Goal: Task Accomplishment & Management: Use online tool/utility

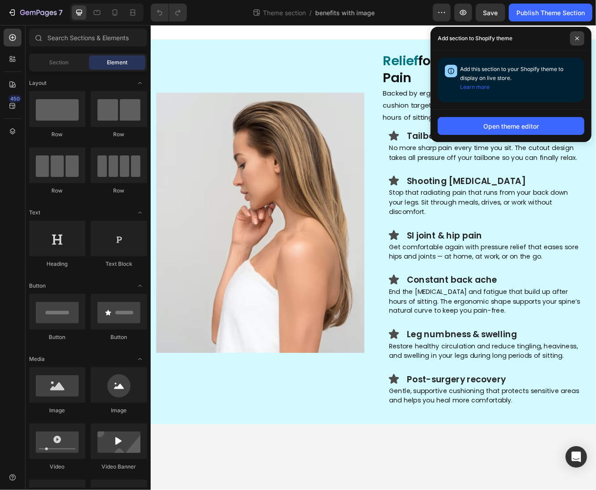
click at [578, 44] on span at bounding box center [577, 38] width 14 height 14
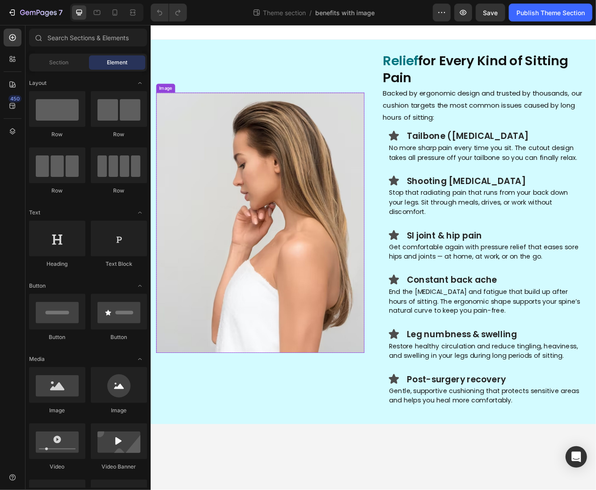
click at [382, 135] on img at bounding box center [282, 264] width 251 height 314
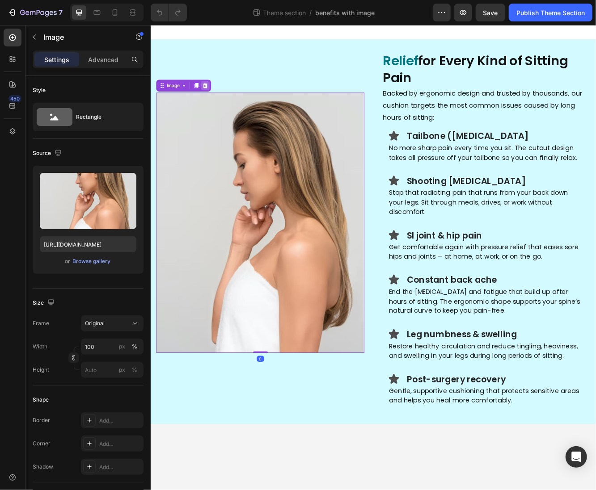
click at [215, 95] on icon at bounding box center [215, 98] width 7 height 7
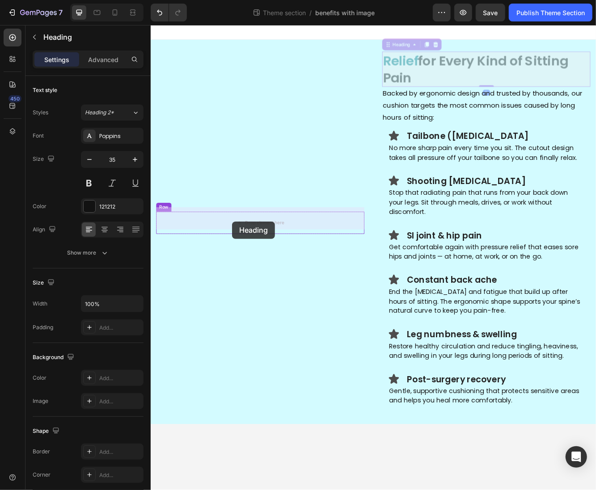
drag, startPoint x: 466, startPoint y: 85, endPoint x: 248, endPoint y: 262, distance: 280.8
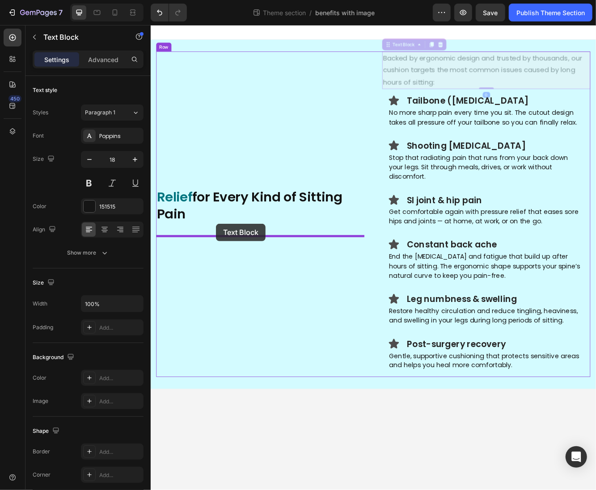
drag, startPoint x: 484, startPoint y: 82, endPoint x: 229, endPoint y: 265, distance: 314.0
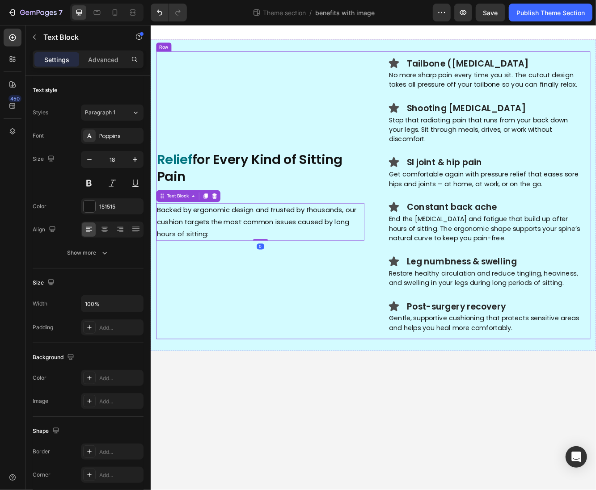
click at [314, 153] on div "Relief for Every Kind of Sitting Pain Heading Row Backed by ergonomic design an…" at bounding box center [282, 230] width 251 height 347
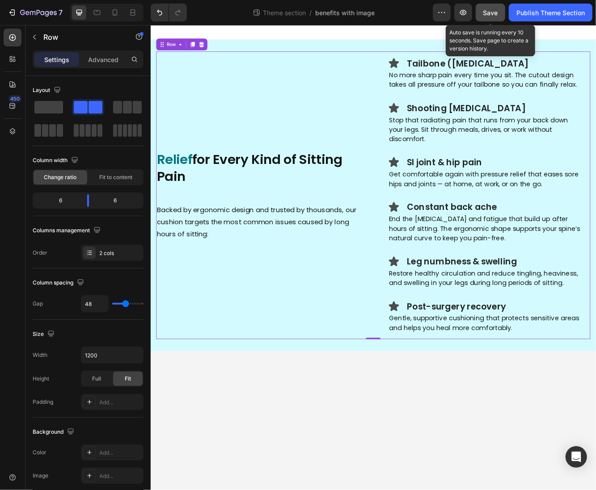
click at [492, 13] on span "Save" at bounding box center [490, 13] width 15 height 8
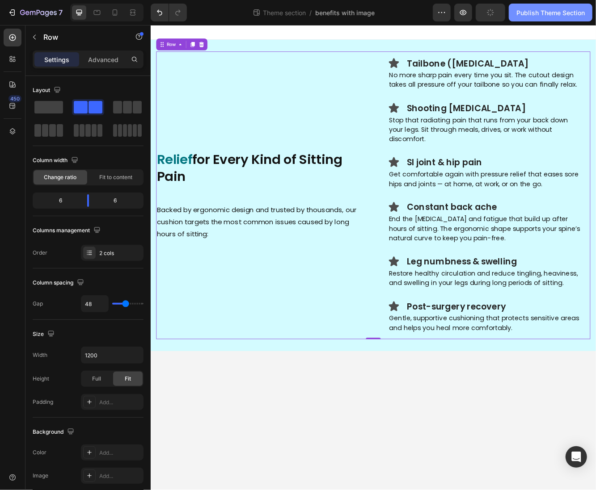
click at [520, 20] on button "Publish Theme Section" at bounding box center [551, 13] width 84 height 18
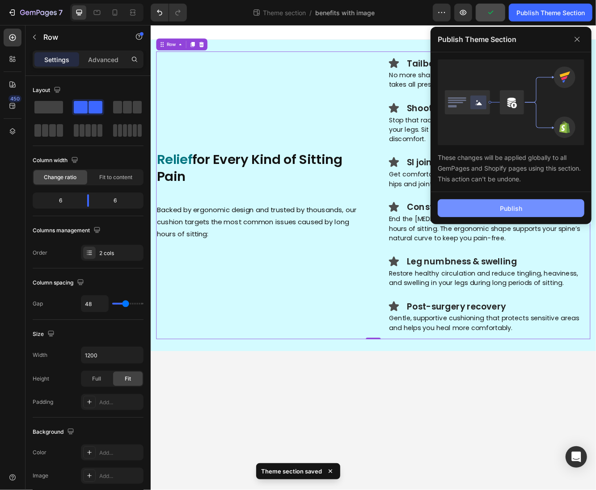
click at [510, 205] on div "Publish" at bounding box center [511, 208] width 22 height 9
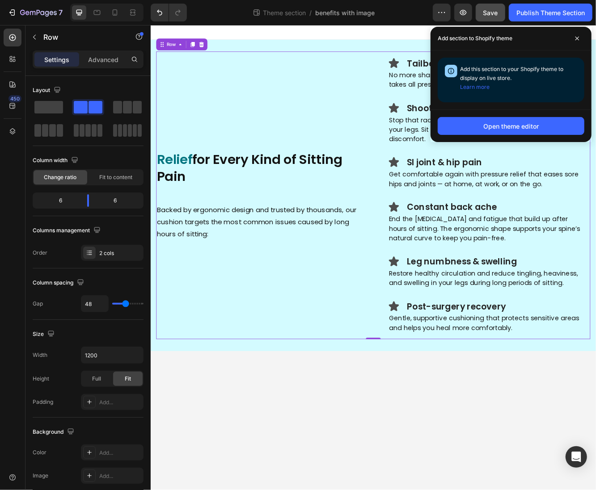
click at [337, 99] on div "Relief for Every Kind of Sitting Pain Heading Row Backed by ergonomic design an…" at bounding box center [282, 230] width 251 height 347
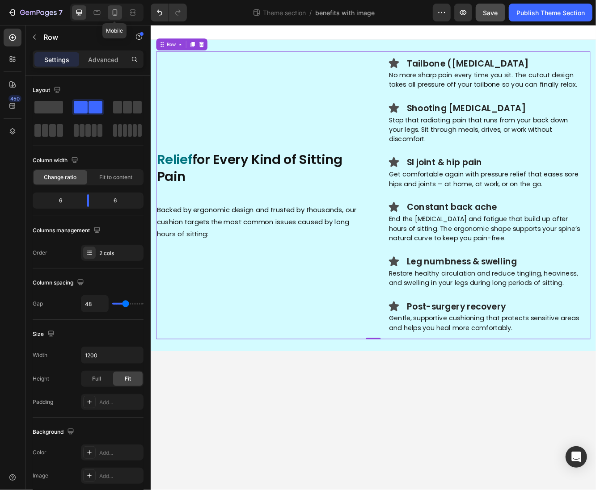
click at [109, 12] on div at bounding box center [115, 12] width 14 height 14
type input "0"
type input "100%"
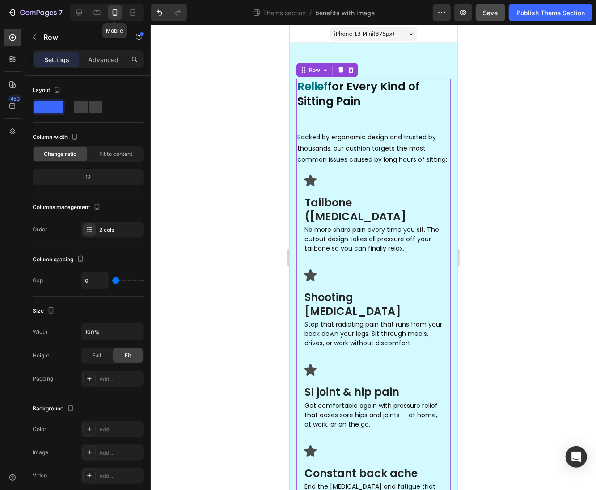
scroll to position [22, 0]
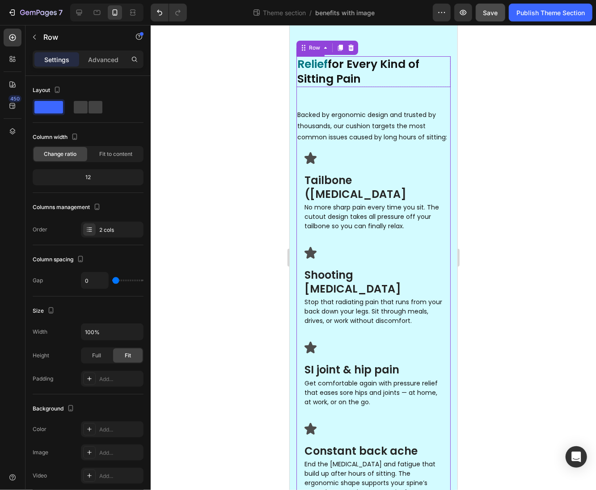
click at [331, 71] on h2 "Relief for Every Kind of Sitting Pain" at bounding box center [373, 71] width 154 height 31
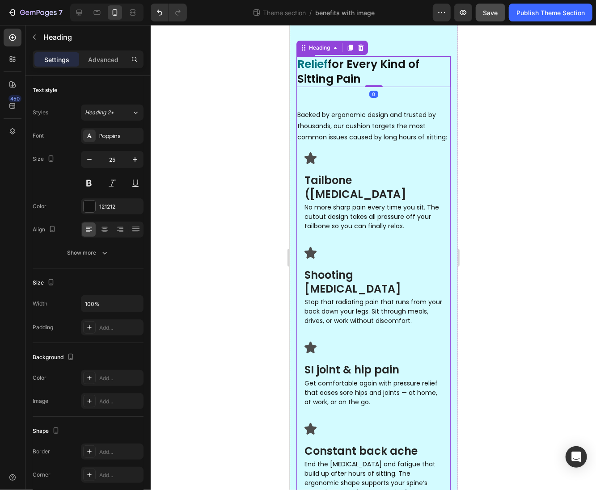
click at [349, 98] on div "Relief for Every Kind of Sitting Pain Heading 0 Row Backed by ergonomic design …" at bounding box center [373, 100] width 154 height 88
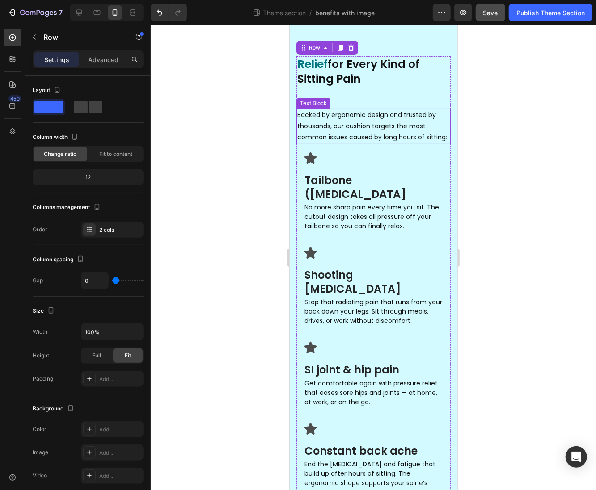
click at [338, 119] on p "Backed by ergonomic design and trusted by thousands, our cushion targets the mo…" at bounding box center [373, 126] width 152 height 34
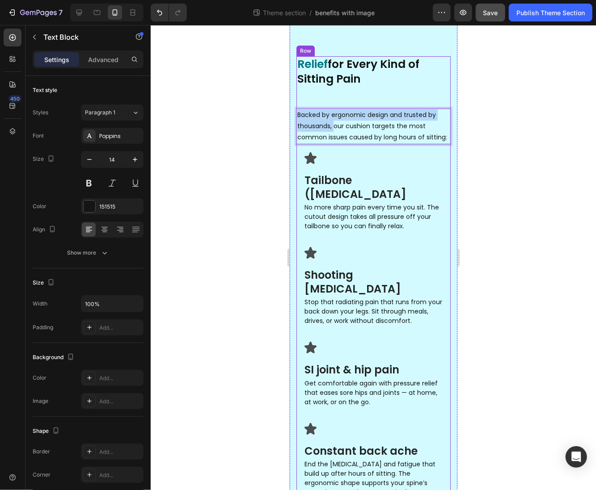
scroll to position [0, 0]
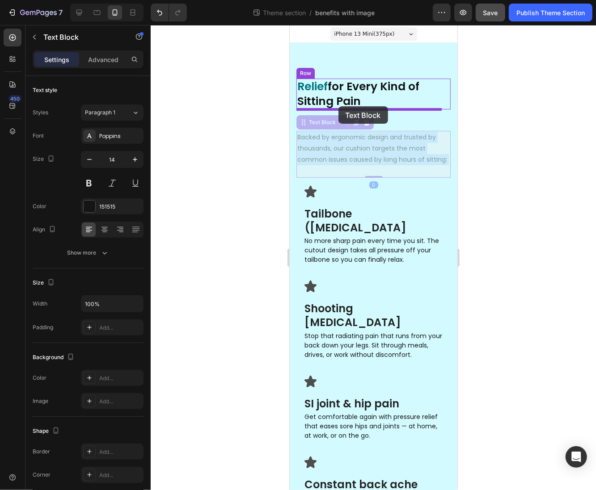
drag, startPoint x: 334, startPoint y: 124, endPoint x: 338, endPoint y: 106, distance: 18.7
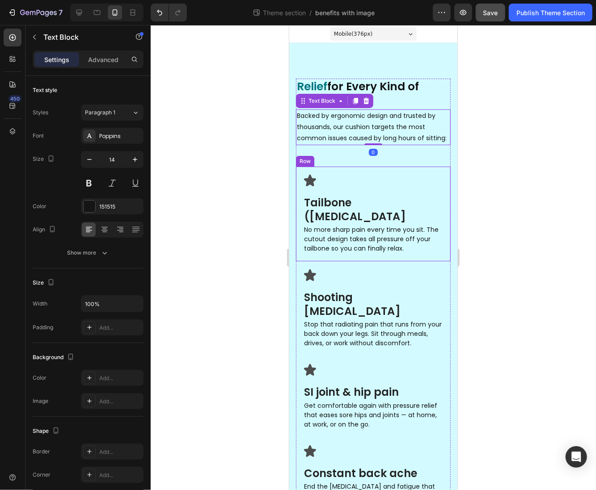
click at [375, 181] on div "Icon Tailbone (coccyx) pain Heading Row No more sharp pain every time you sit. …" at bounding box center [372, 213] width 155 height 95
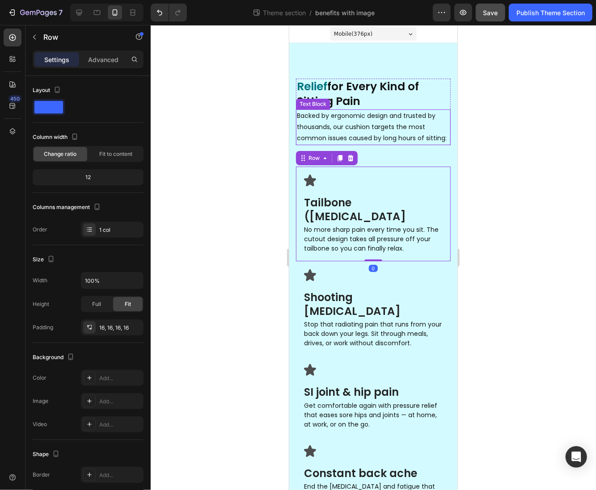
click at [332, 144] on p "Backed by ergonomic design and trusted by thousands, our cushion targets the mo…" at bounding box center [372, 127] width 153 height 34
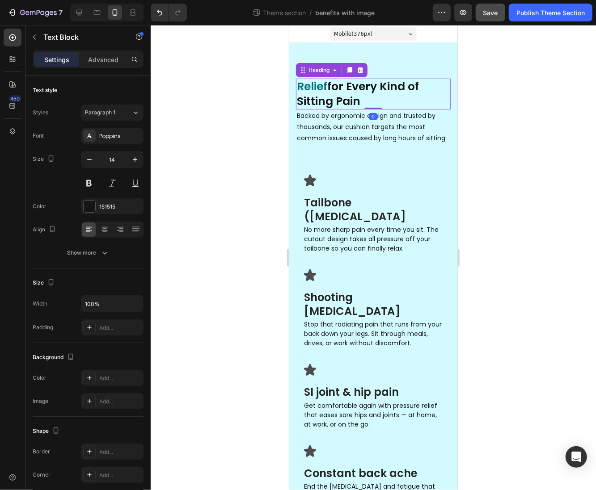
click at [389, 100] on h2 "Relief for Every Kind of Sitting Pain" at bounding box center [372, 93] width 155 height 31
click at [326, 72] on div "Heading" at bounding box center [318, 70] width 25 height 8
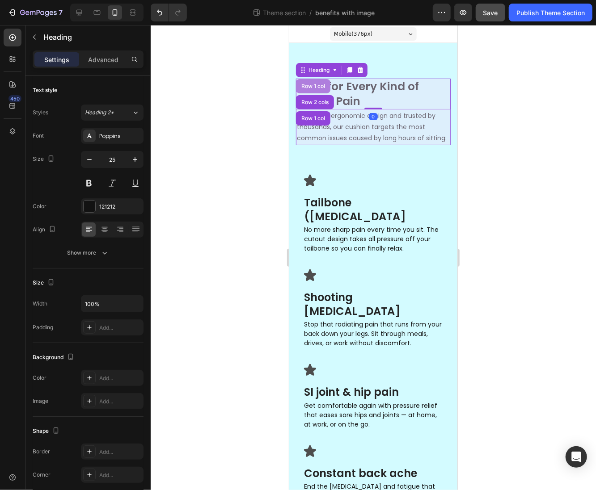
click at [327, 85] on div "Row 1 col" at bounding box center [312, 86] width 34 height 14
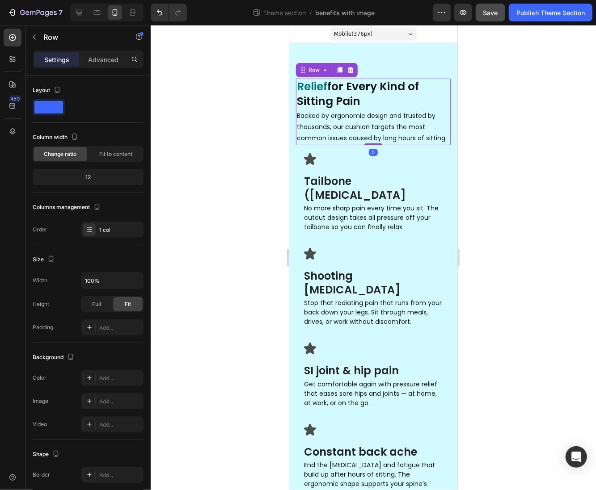
drag, startPoint x: 363, startPoint y: 176, endPoint x: 359, endPoint y: 147, distance: 28.9
click at [361, 145] on div "Relief for Every Kind of Sitting Pain Heading Backed by ergonomic design and tr…" at bounding box center [372, 111] width 155 height 67
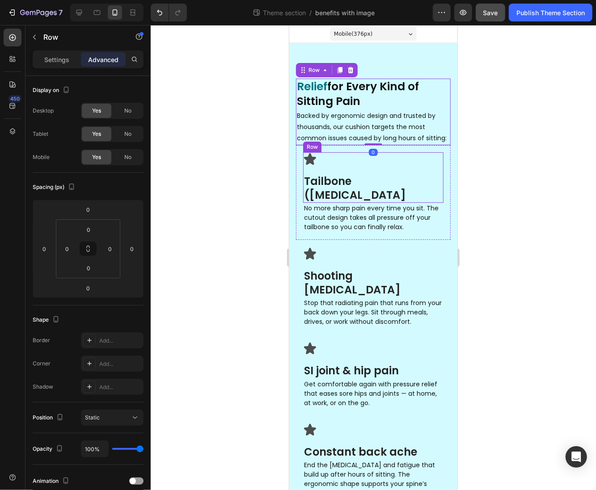
click at [315, 180] on div "Icon Tailbone (coccyx) pain Heading Row" at bounding box center [373, 177] width 140 height 50
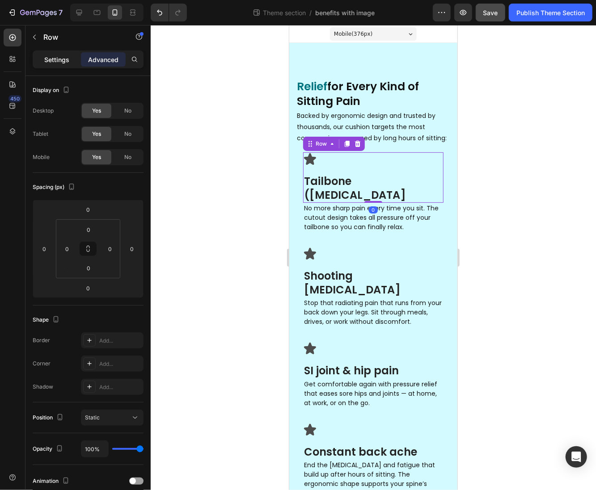
click at [55, 54] on div "Settings" at bounding box center [56, 59] width 45 height 14
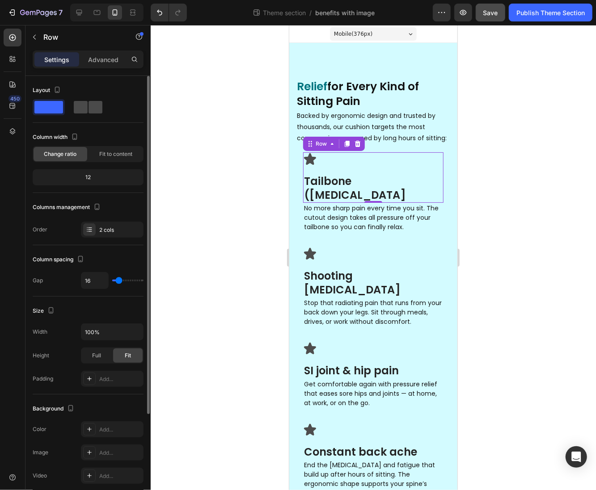
click at [83, 114] on div at bounding box center [88, 107] width 32 height 16
type input "5"
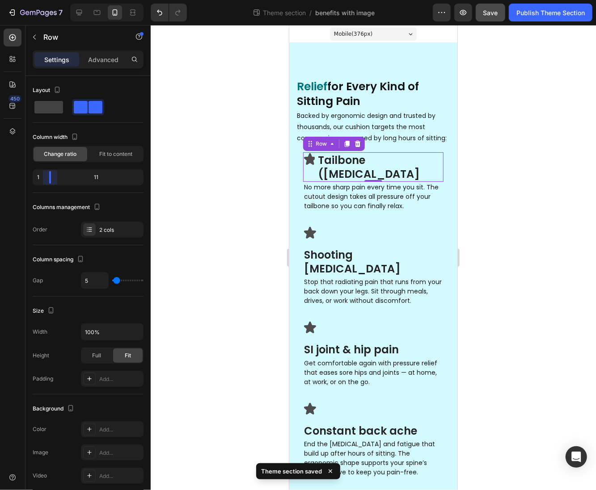
drag, startPoint x: 88, startPoint y: 180, endPoint x: 45, endPoint y: 175, distance: 43.2
click at [45, 0] on body "7 Theme section / benefits with image Preview Save Publish Theme Section 450 Se…" at bounding box center [298, 0] width 596 height 0
click at [359, 179] on h3 "Tailbone (coccyx) pain" at bounding box center [379, 166] width 126 height 29
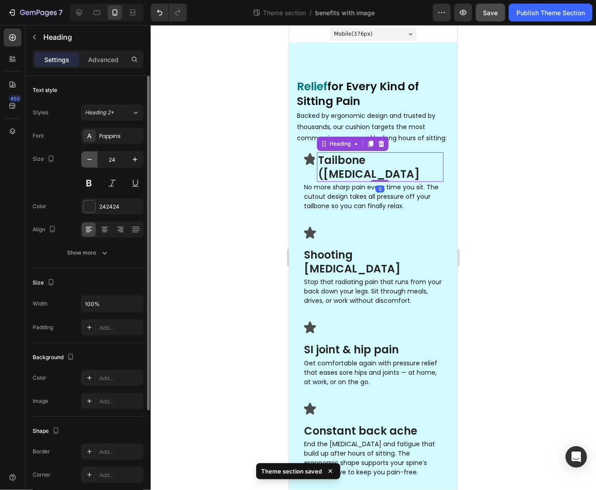
click at [82, 156] on button "button" at bounding box center [89, 159] width 16 height 16
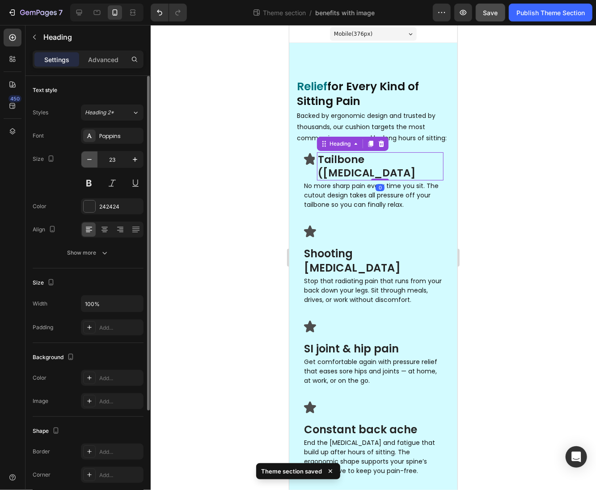
click at [88, 159] on icon "button" at bounding box center [89, 159] width 9 height 9
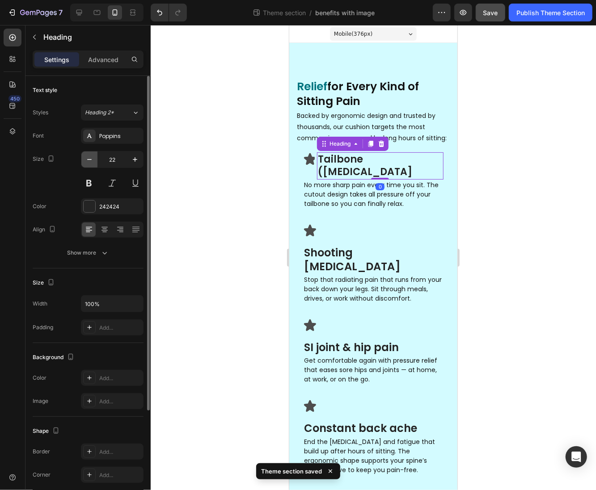
click at [88, 159] on icon "button" at bounding box center [89, 159] width 4 height 1
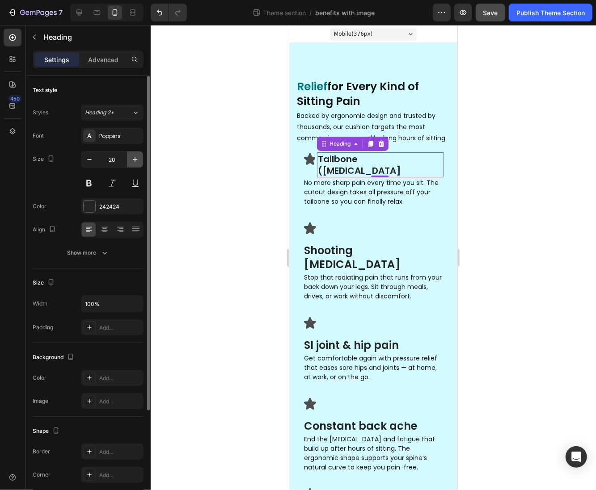
click at [131, 160] on icon "button" at bounding box center [134, 159] width 9 height 9
type input "21"
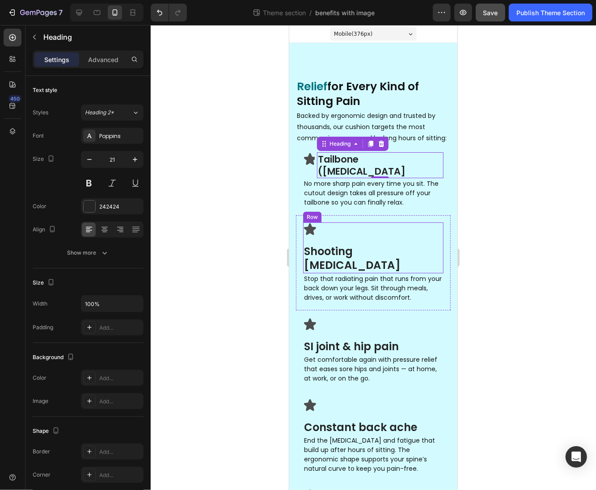
click at [339, 237] on div "Icon Shooting leg pain Heading Row" at bounding box center [373, 247] width 140 height 50
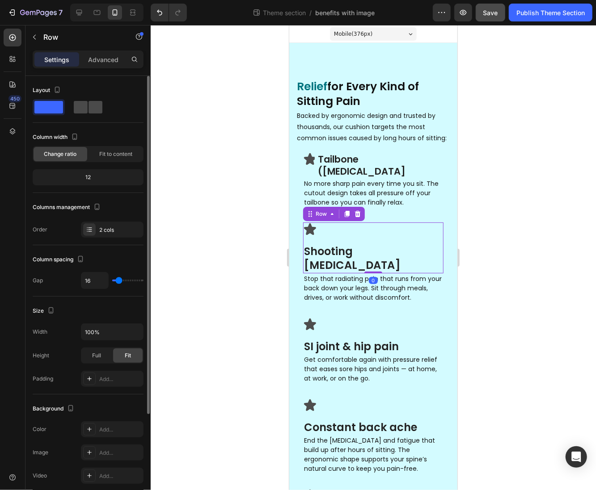
click at [88, 109] on span at bounding box center [95, 107] width 14 height 13
type input "5"
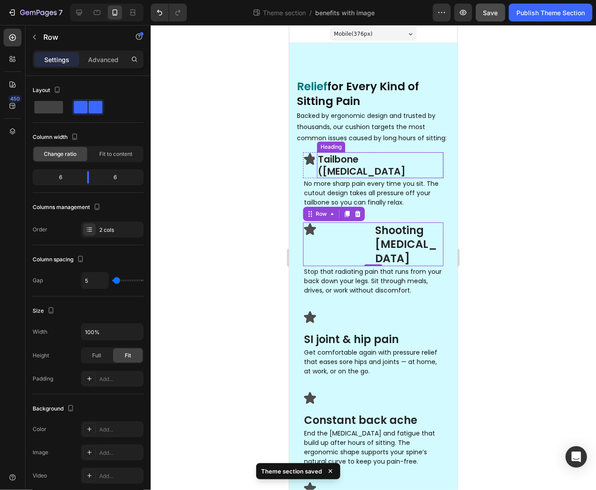
click at [317, 173] on h3 "Tailbone (coccyx) pain" at bounding box center [379, 165] width 126 height 26
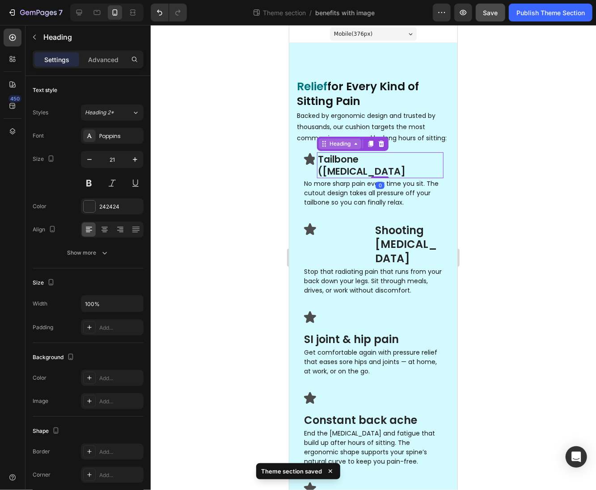
click at [330, 147] on div "Heading" at bounding box center [339, 143] width 25 height 8
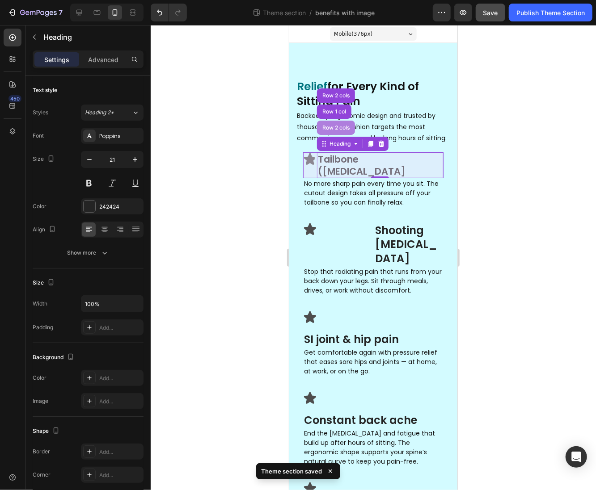
click at [330, 130] on div "Row 2 cols" at bounding box center [335, 127] width 31 height 5
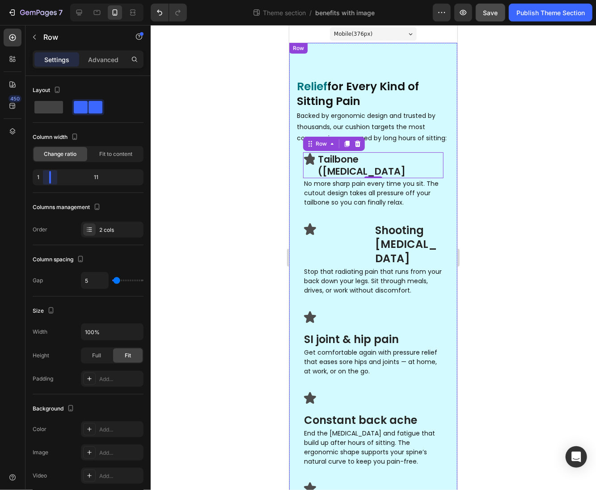
drag, startPoint x: 54, startPoint y: 178, endPoint x: 46, endPoint y: 178, distance: 8.1
click at [46, 0] on body "7 Theme section / benefits with image Preview Save Publish Theme Section 450 Se…" at bounding box center [298, 0] width 596 height 0
type input "2"
type input "4"
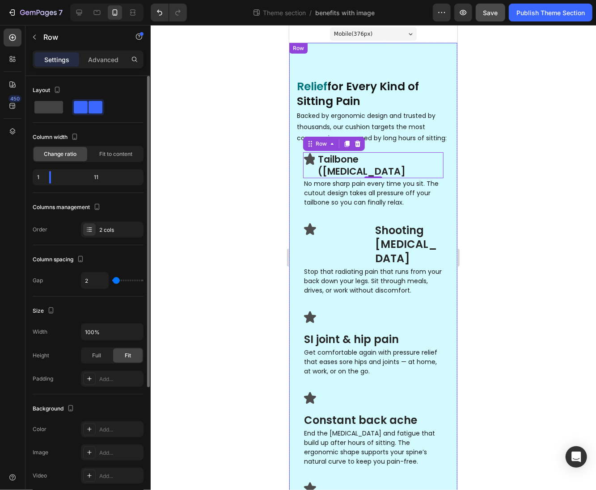
type input "4"
type input "9"
type input "10"
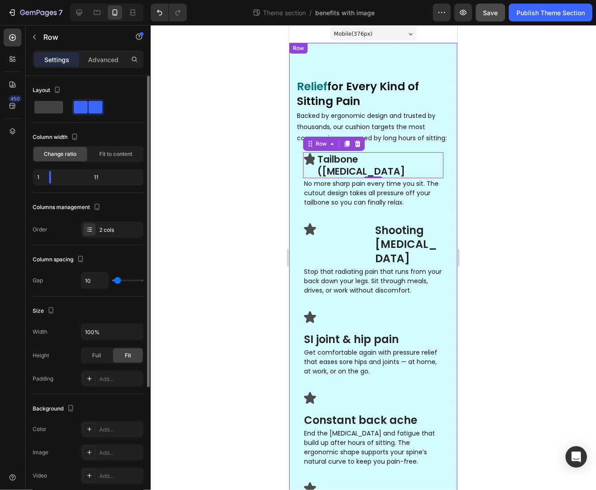
type input "12"
type input "14"
type input "15"
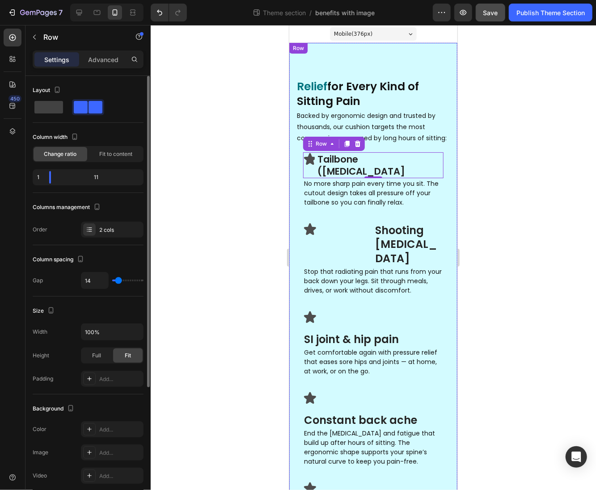
type input "15"
type input "16"
type input "18"
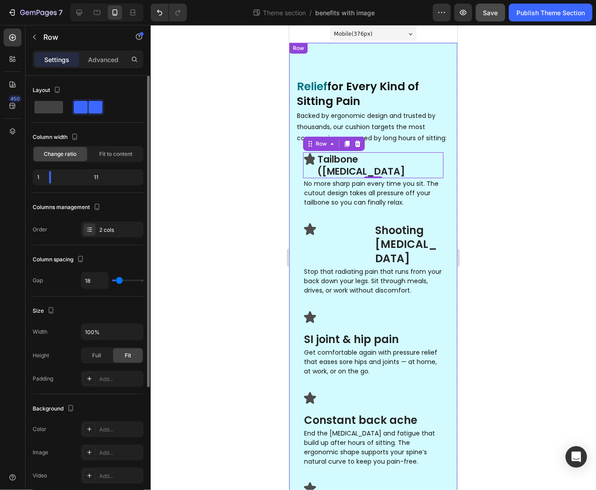
type input "20"
type input "21"
type input "20"
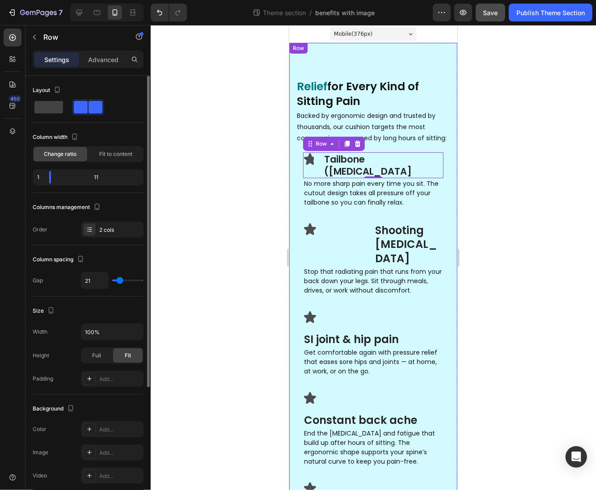
type input "20"
type input "16"
type input "15"
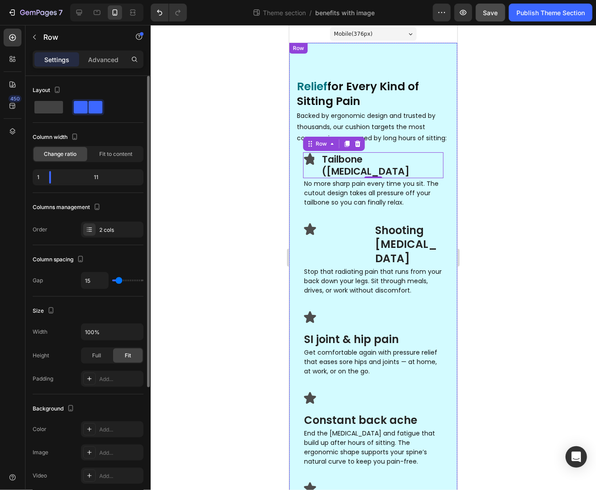
type input "14"
type input "13"
type input "12"
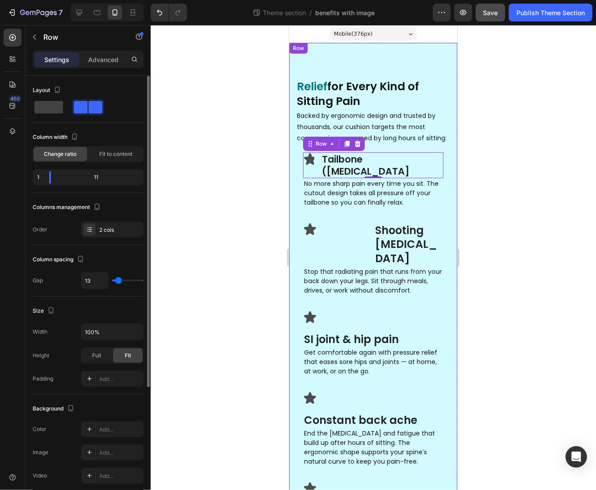
type input "12"
type input "10"
type input "7"
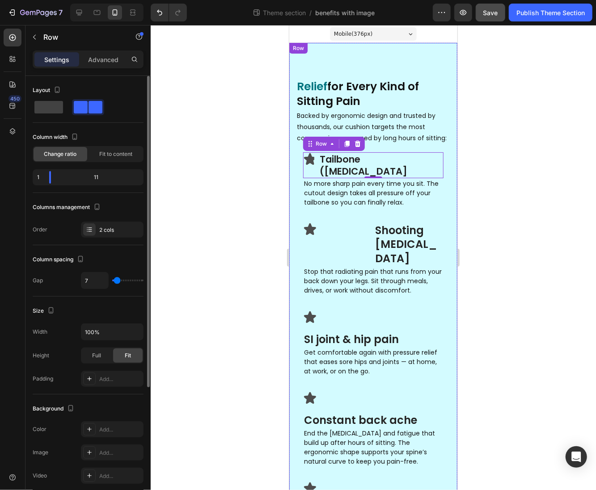
type input "5"
click at [117, 281] on input "range" at bounding box center [127, 281] width 31 height 2
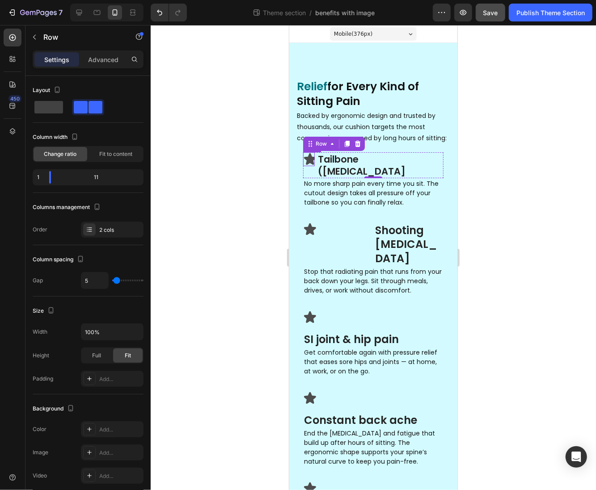
click at [304, 166] on icon at bounding box center [310, 159] width 14 height 14
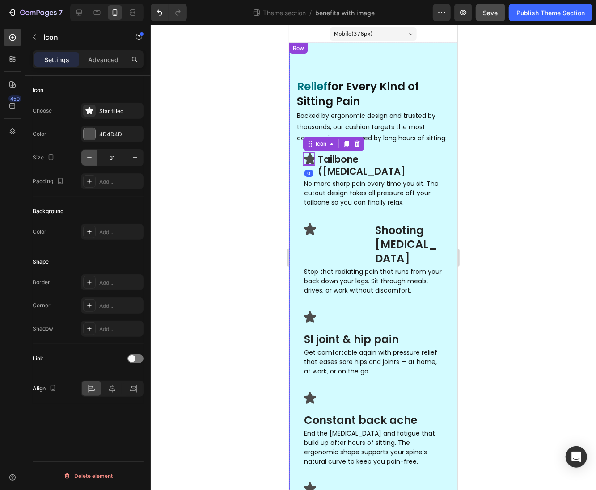
click at [89, 161] on icon "button" at bounding box center [89, 157] width 9 height 9
click at [88, 160] on icon "button" at bounding box center [89, 157] width 9 height 9
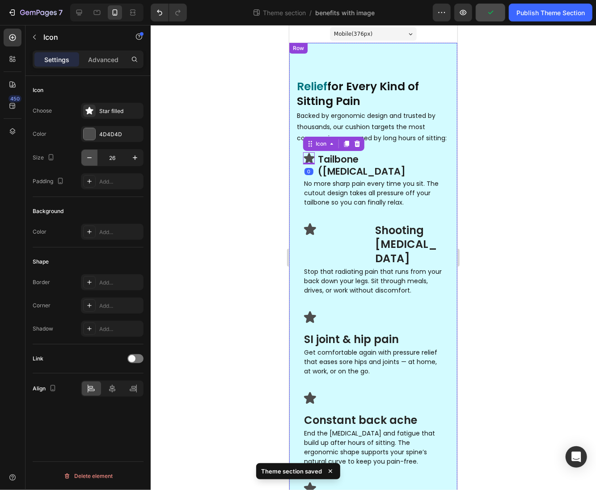
click at [88, 160] on icon "button" at bounding box center [89, 157] width 9 height 9
type input "24"
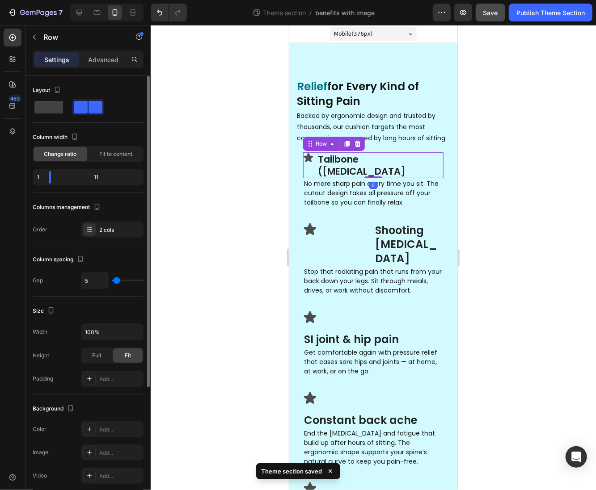
click at [313, 175] on div "Icon Tailbone (coccyx) pain Heading Row 0" at bounding box center [373, 165] width 140 height 26
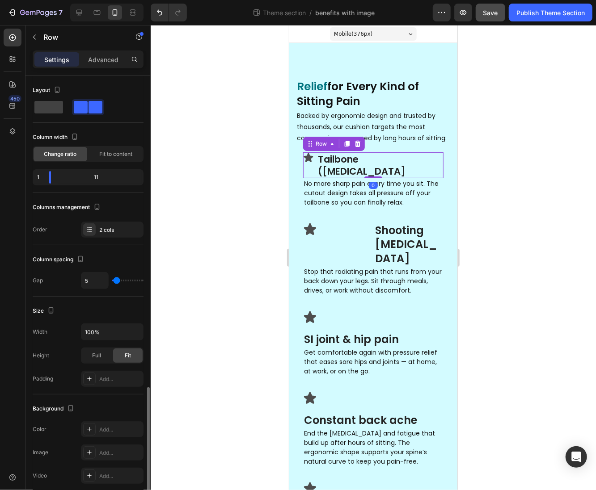
scroll to position [182, 0]
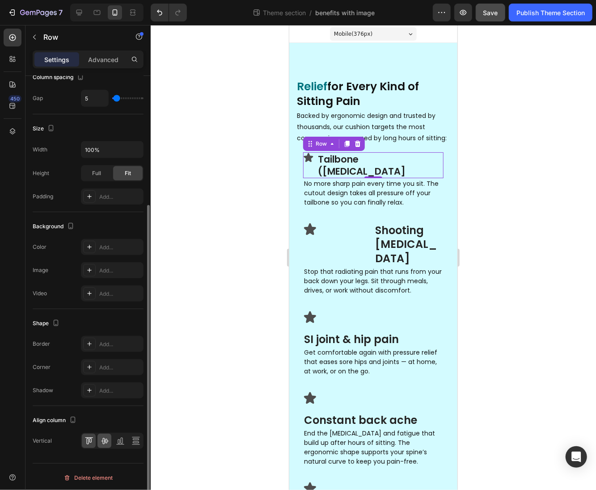
click at [104, 438] on icon at bounding box center [104, 441] width 7 height 6
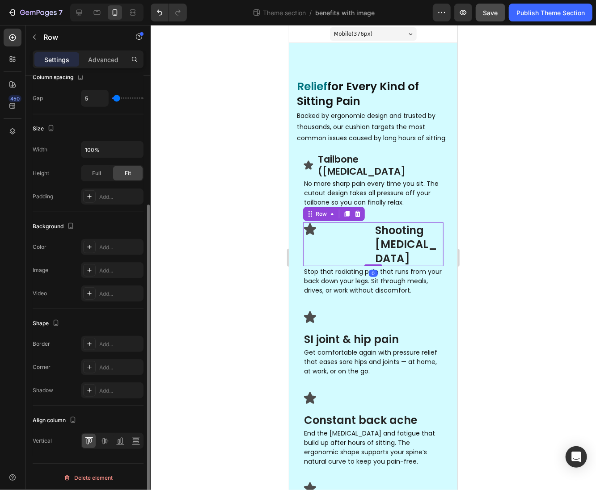
click at [343, 241] on div "Icon" at bounding box center [337, 244] width 69 height 44
click at [340, 241] on div "Icon" at bounding box center [337, 244] width 69 height 44
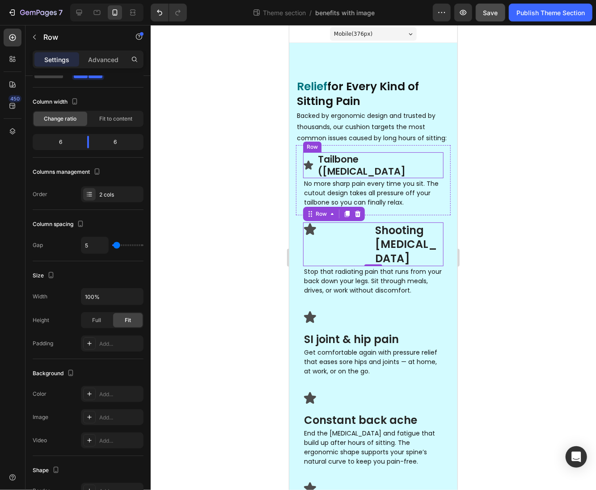
click at [315, 167] on div "Icon Tailbone (coccyx) pain Heading Row" at bounding box center [373, 165] width 140 height 26
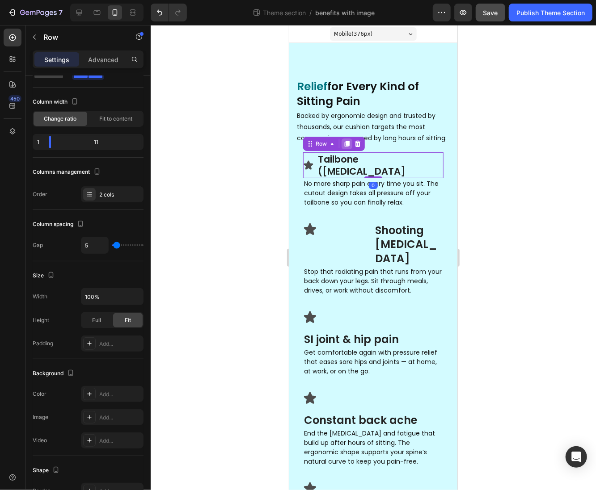
click at [344, 147] on icon at bounding box center [346, 143] width 7 height 7
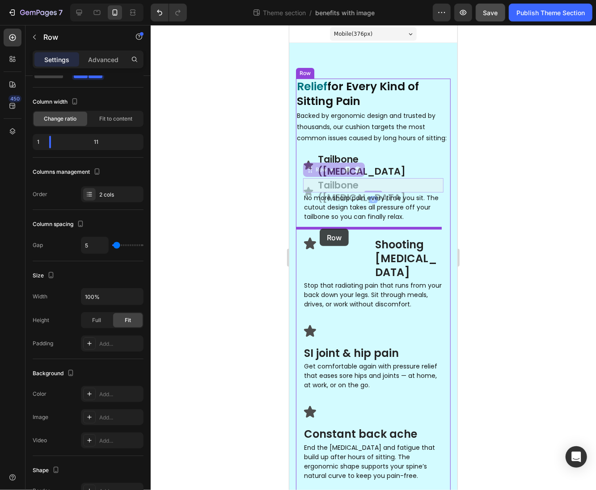
drag, startPoint x: 316, startPoint y: 168, endPoint x: 319, endPoint y: 228, distance: 60.4
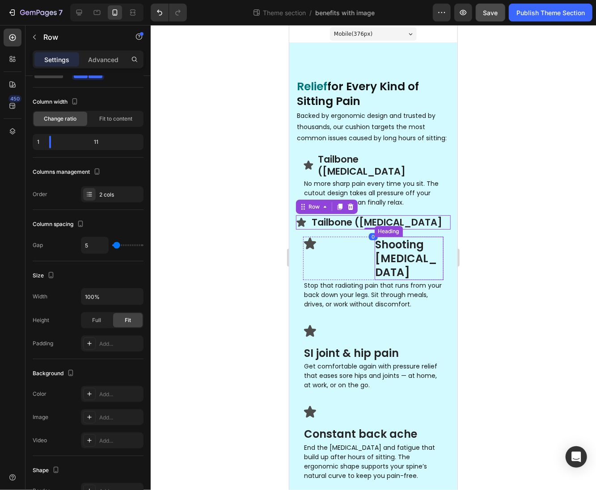
click at [393, 255] on h3 "Shooting leg pain" at bounding box center [408, 258] width 69 height 44
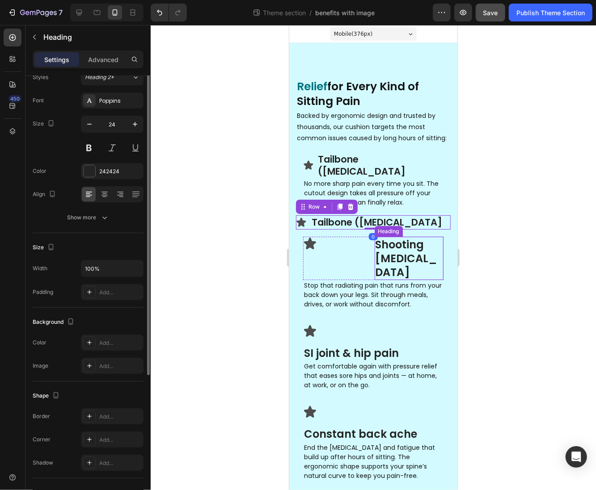
scroll to position [0, 0]
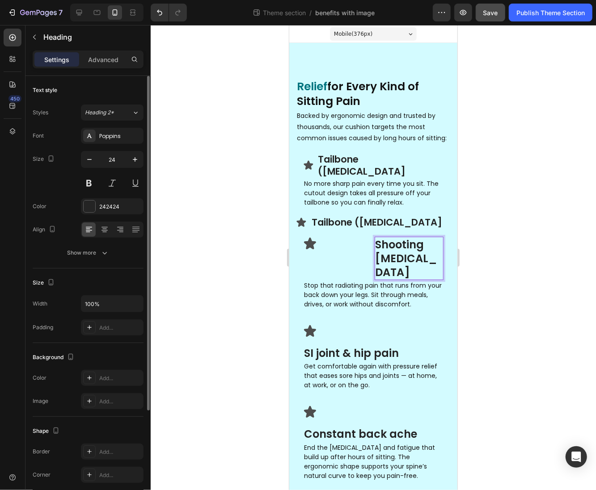
click at [393, 255] on h3 "Shooting leg pain" at bounding box center [408, 258] width 69 height 44
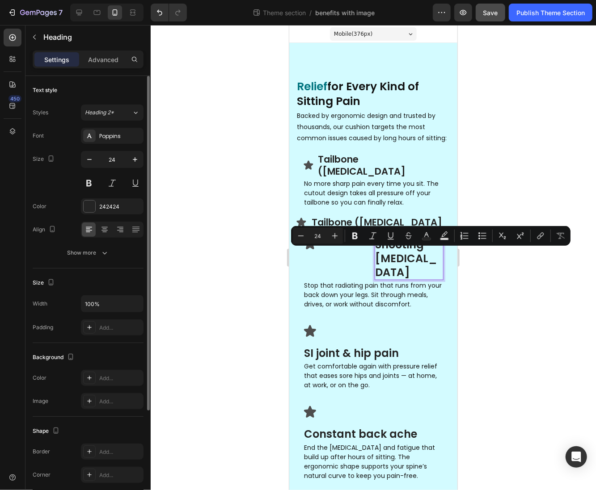
click at [383, 247] on p "Shooting leg pain" at bounding box center [408, 258] width 67 height 42
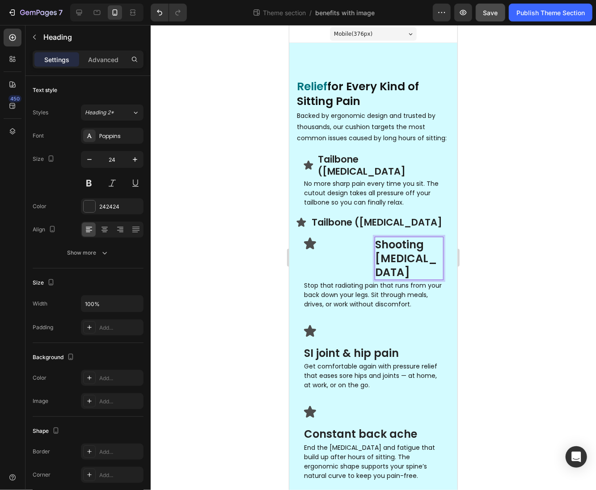
click at [381, 244] on p "Shooting leg pain" at bounding box center [408, 258] width 67 height 42
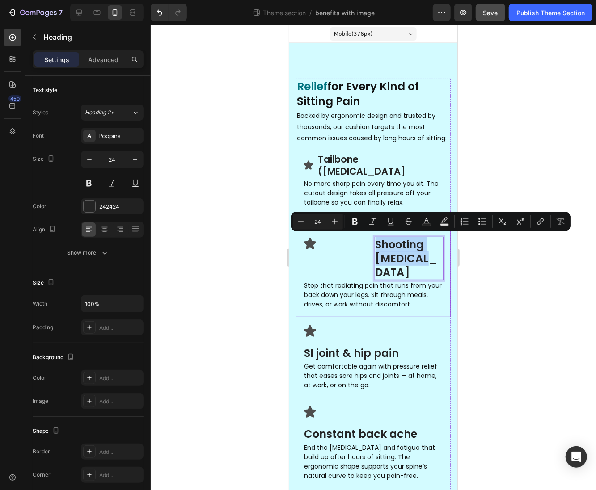
copy p "Shooting leg pain"
click at [503, 278] on div at bounding box center [373, 257] width 445 height 465
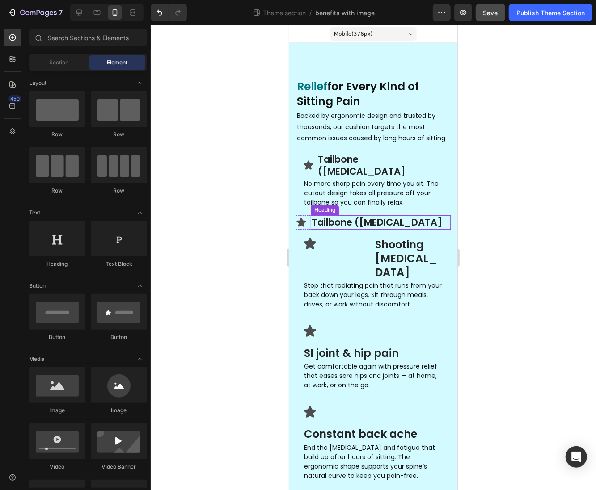
click at [342, 223] on h3 "Tailbone (coccyx) pain" at bounding box center [380, 222] width 140 height 14
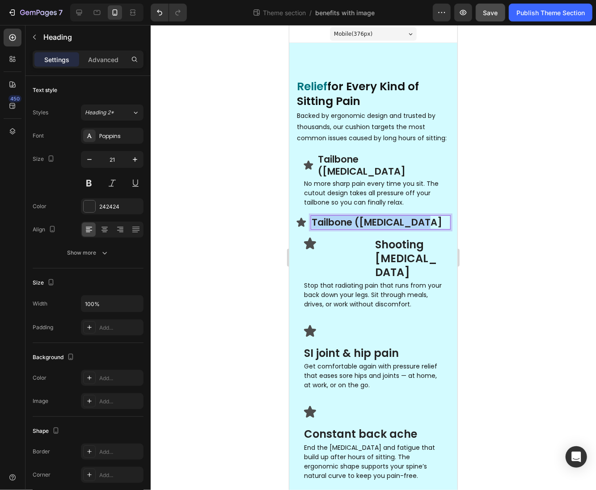
click at [342, 223] on p "Tailbone (coccyx) pain" at bounding box center [380, 222] width 138 height 12
click at [353, 243] on div "Icon" at bounding box center [337, 243] width 69 height 14
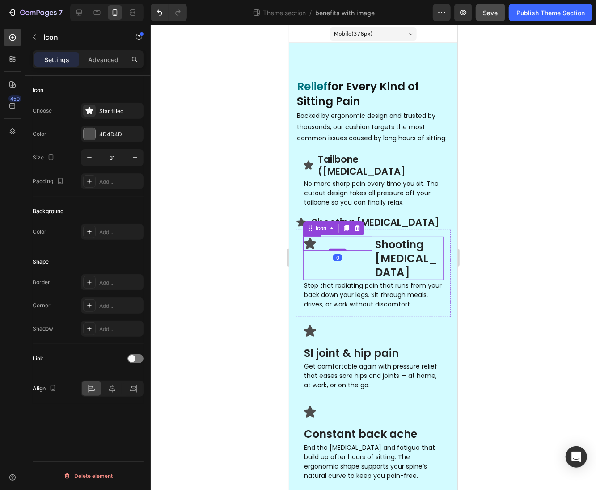
click at [361, 252] on div "Icon 0" at bounding box center [337, 258] width 69 height 44
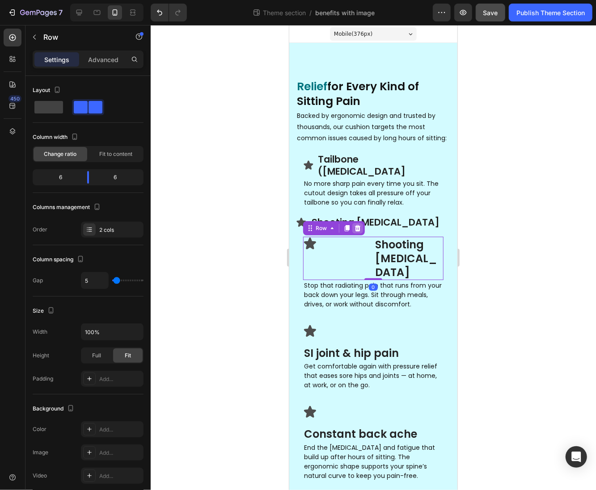
click at [354, 226] on icon at bounding box center [356, 227] width 7 height 7
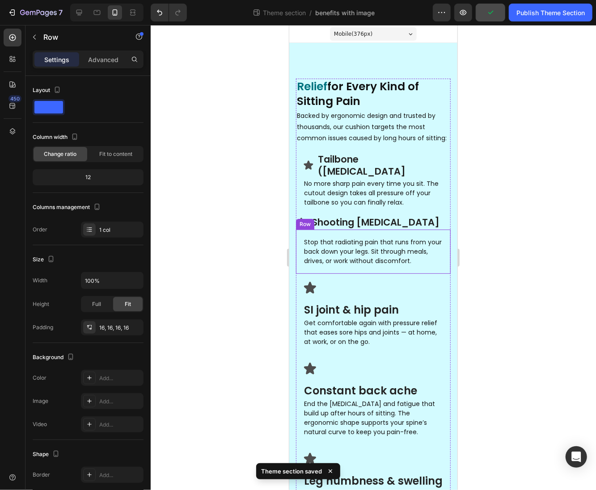
click at [301, 234] on div "Stop that radiating pain that runs from your back down your legs. Sit through m…" at bounding box center [372, 251] width 155 height 44
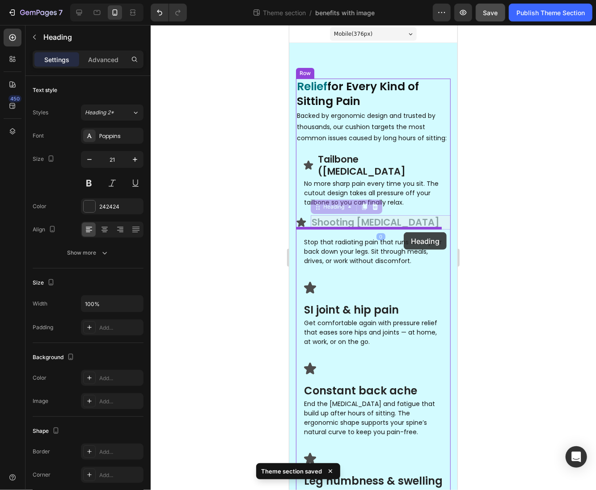
drag, startPoint x: 402, startPoint y: 220, endPoint x: 403, endPoint y: 232, distance: 11.7
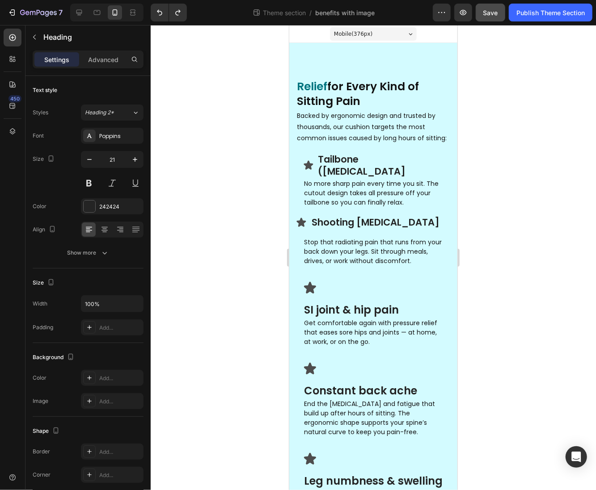
click at [509, 244] on div at bounding box center [373, 257] width 445 height 465
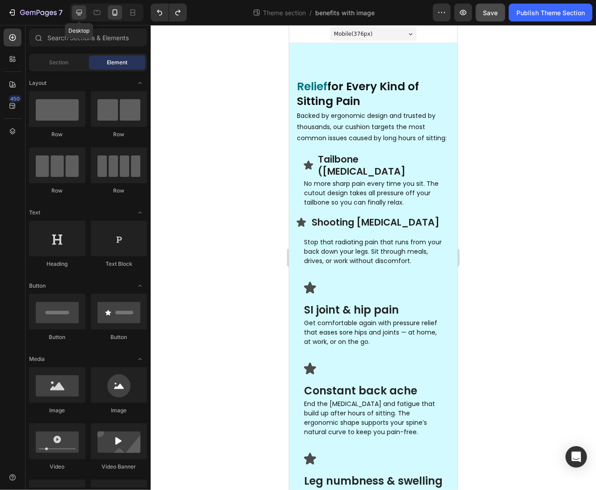
click at [79, 13] on icon at bounding box center [79, 12] width 9 height 9
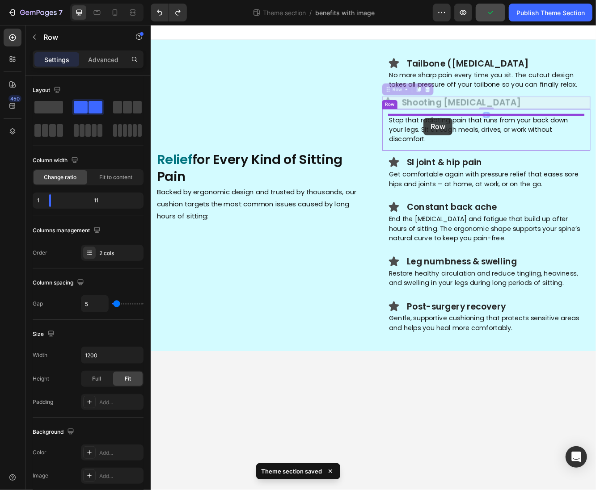
drag, startPoint x: 450, startPoint y: 123, endPoint x: 479, endPoint y: 137, distance: 32.2
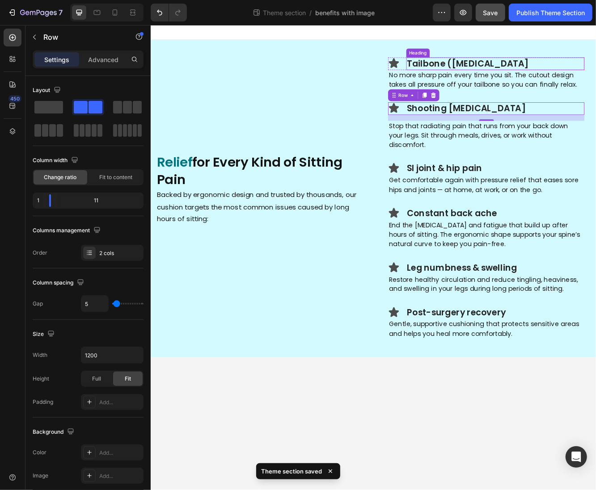
click at [593, 69] on h3 "Tailbone (coccyx) pain" at bounding box center [565, 71] width 214 height 15
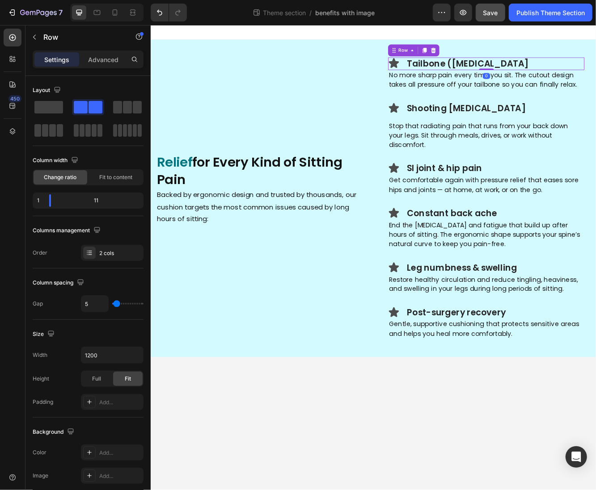
click at [455, 75] on div "Icon Tailbone (coccyx) pain Heading Row 0" at bounding box center [554, 71] width 236 height 15
click at [457, 126] on div "Icon Shooting leg pain Heading Row" at bounding box center [554, 125] width 236 height 15
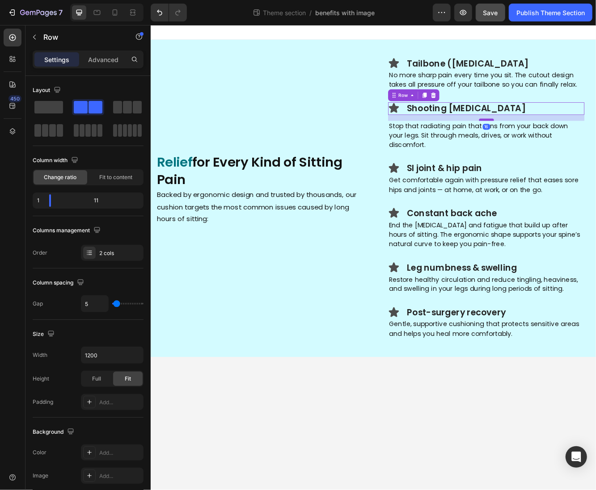
click at [559, 139] on div at bounding box center [555, 139] width 18 height 3
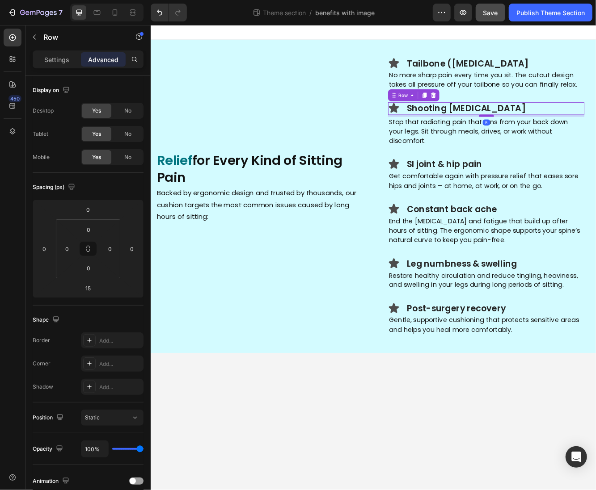
drag, startPoint x: 558, startPoint y: 138, endPoint x: 560, endPoint y: 134, distance: 4.6
click at [560, 134] on div at bounding box center [555, 134] width 18 height 3
type input "5"
click at [595, 71] on h3 "Tailbone (coccyx) pain" at bounding box center [565, 71] width 214 height 15
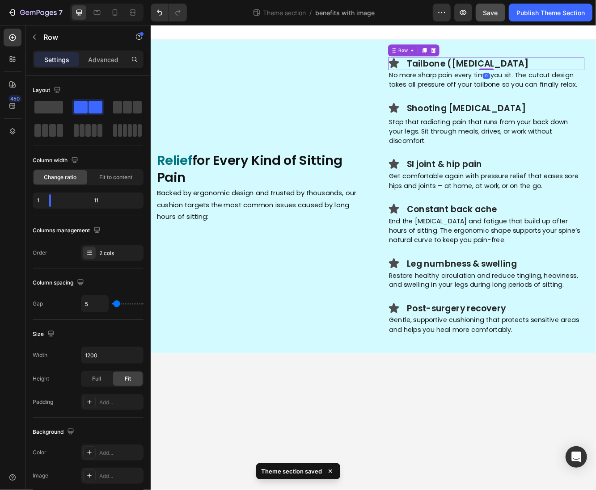
click at [456, 69] on div "Icon Tailbone (coccyx) pain Heading Row 0" at bounding box center [554, 71] width 236 height 15
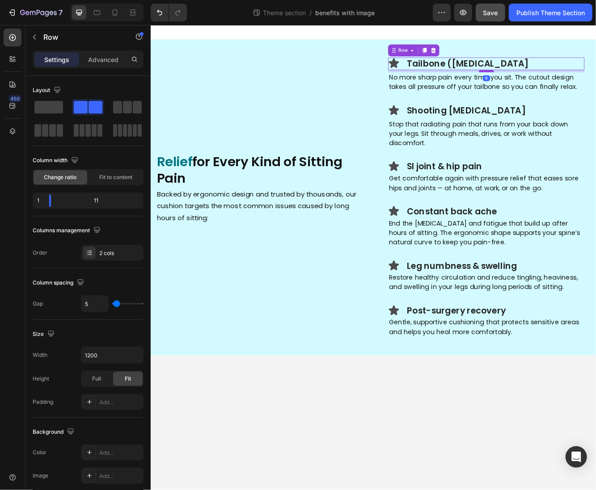
click at [555, 81] on div at bounding box center [555, 81] width 18 height 3
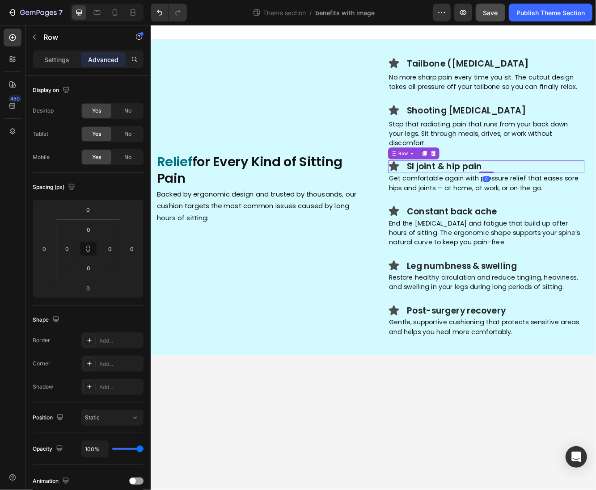
click at [457, 189] on div "Icon SI joint & hip pain Heading Row 0" at bounding box center [554, 196] width 236 height 15
click at [456, 70] on div "Icon Tailbone (coccyx) pain Heading Row" at bounding box center [554, 71] width 236 height 15
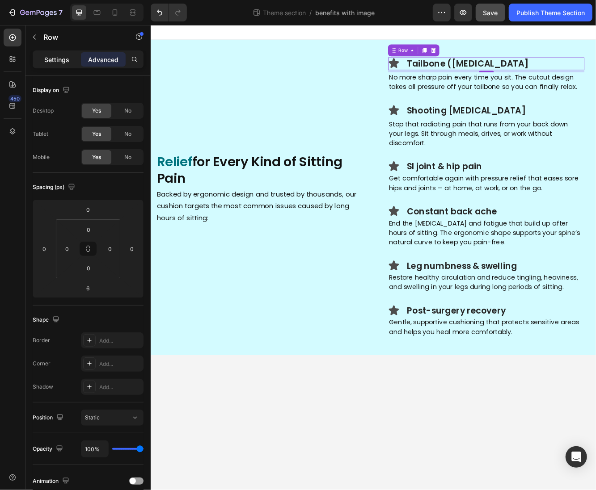
click at [59, 64] on div "Settings" at bounding box center [56, 59] width 45 height 14
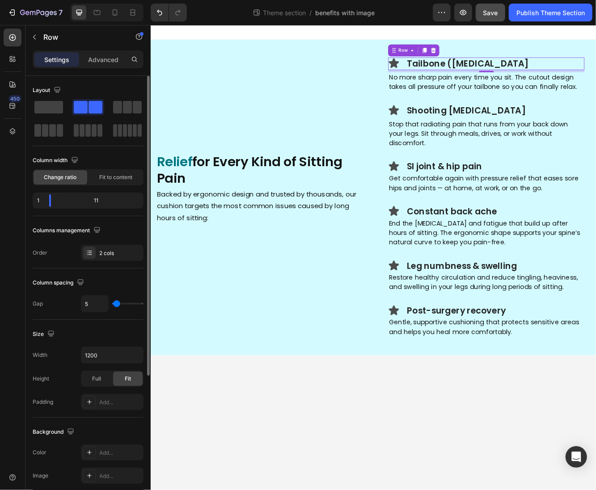
type input "12"
type input "8"
type input "6"
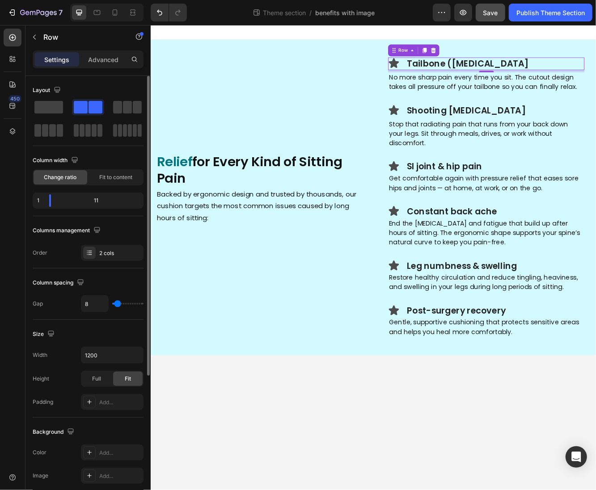
type input "6"
type input "3"
type input "1"
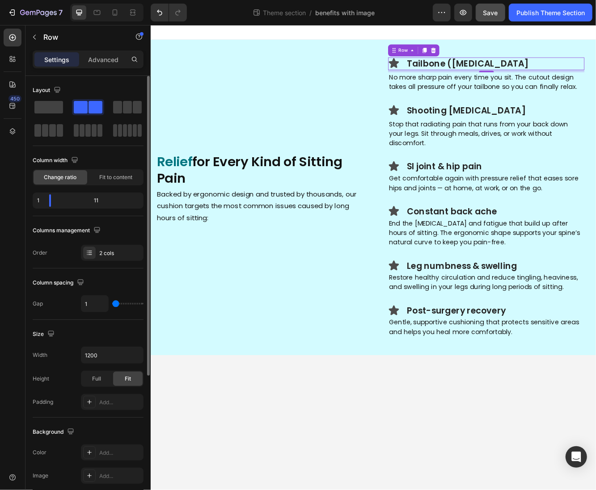
type input "0"
drag, startPoint x: 118, startPoint y: 305, endPoint x: 105, endPoint y: 303, distance: 13.7
type input "0"
click at [112, 303] on input "range" at bounding box center [127, 304] width 31 height 2
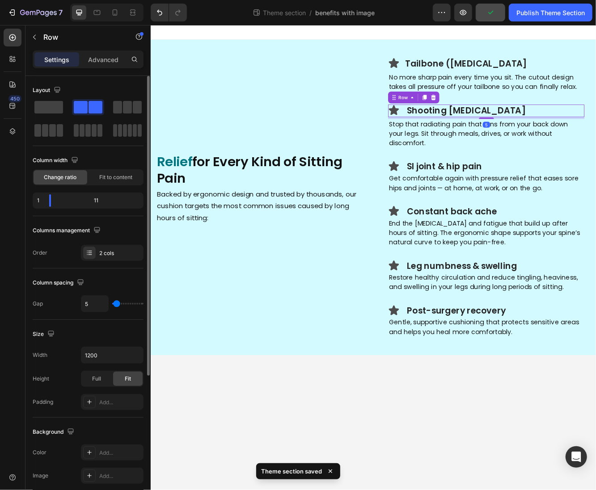
click at [456, 130] on div "Icon Shooting leg pain Heading Row 5" at bounding box center [554, 128] width 236 height 15
drag, startPoint x: 116, startPoint y: 307, endPoint x: 108, endPoint y: 305, distance: 8.7
click at [108, 305] on div "5" at bounding box center [112, 303] width 63 height 17
type input "1"
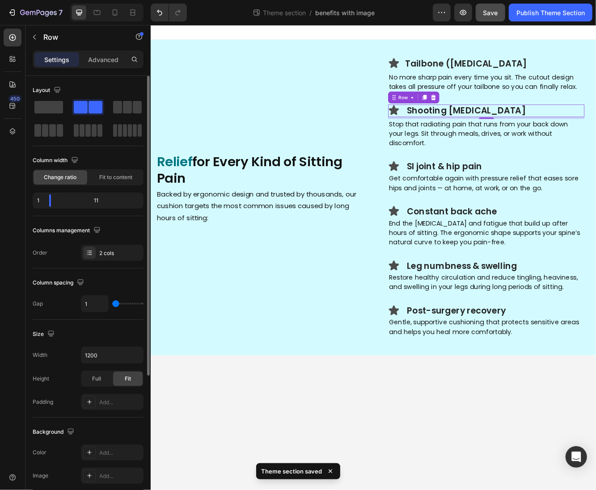
type input "0"
drag, startPoint x: 117, startPoint y: 303, endPoint x: 101, endPoint y: 302, distance: 15.7
type input "0"
click at [112, 303] on input "range" at bounding box center [127, 304] width 31 height 2
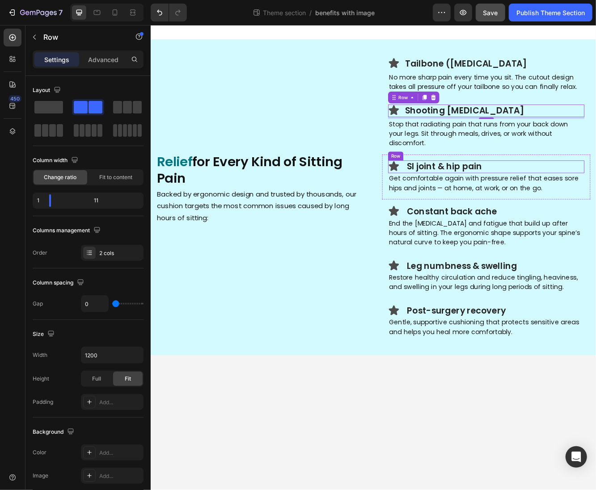
click at [456, 189] on div "Icon SI joint & hip pain Heading Row" at bounding box center [554, 196] width 236 height 15
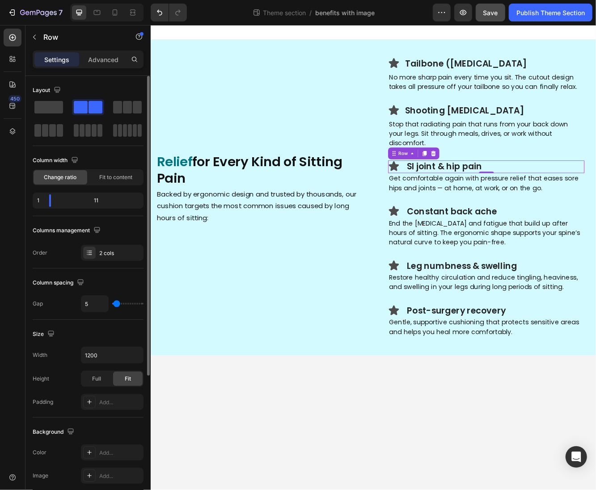
type input "0"
drag, startPoint x: 116, startPoint y: 302, endPoint x: 109, endPoint y: 302, distance: 7.2
type input "0"
click at [112, 303] on input "range" at bounding box center [127, 304] width 31 height 2
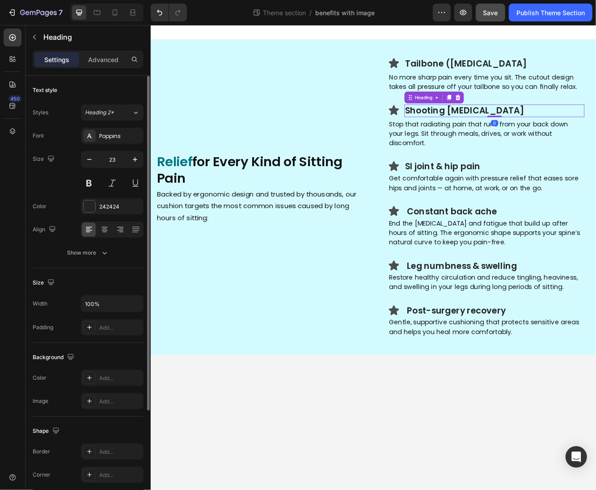
click at [478, 130] on h3 "Shooting leg pain" at bounding box center [564, 128] width 217 height 15
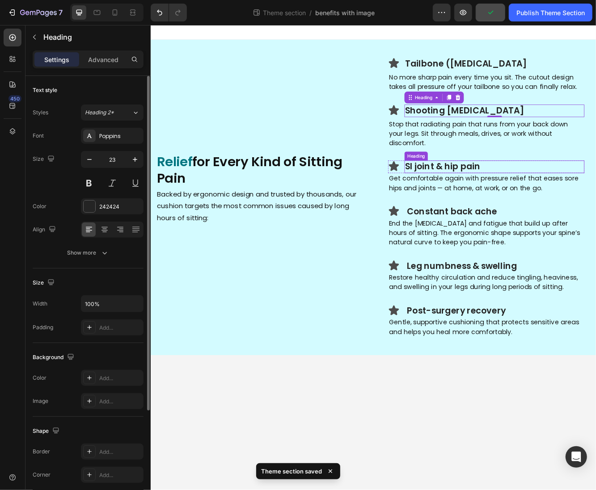
click at [483, 189] on h3 "SI joint & hip pain" at bounding box center [564, 196] width 217 height 15
click at [492, 129] on h3 "Shooting leg pain" at bounding box center [564, 128] width 217 height 15
click at [497, 189] on h3 "SI joint & hip pain" at bounding box center [564, 196] width 217 height 15
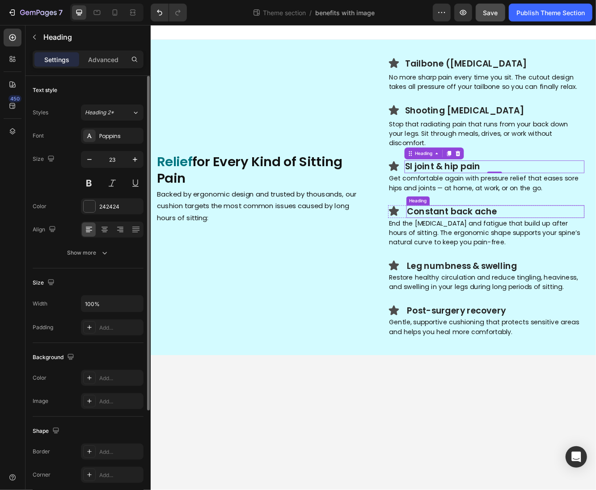
click at [500, 243] on h3 "Constant back ache" at bounding box center [565, 250] width 214 height 15
click at [457, 244] on div "Icon Constant back ache Heading 0 Row" at bounding box center [554, 250] width 236 height 15
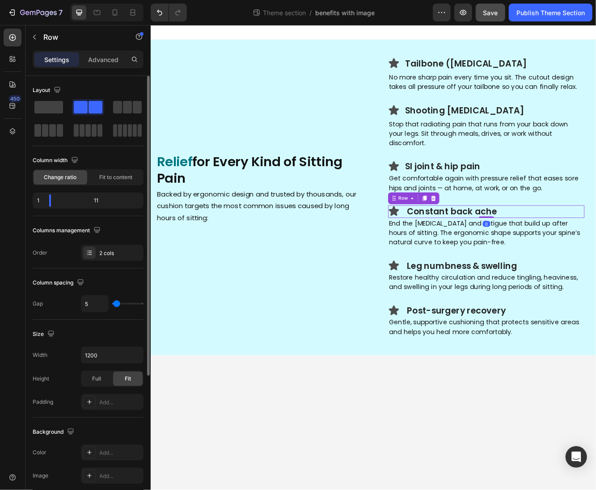
type input "1"
type input "0"
click at [112, 303] on input "range" at bounding box center [127, 304] width 31 height 2
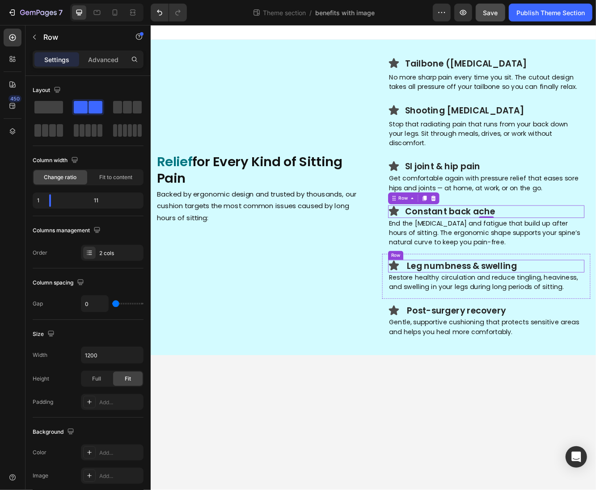
click at [456, 308] on div "Icon Leg numbness & swelling Heading Row" at bounding box center [554, 315] width 236 height 15
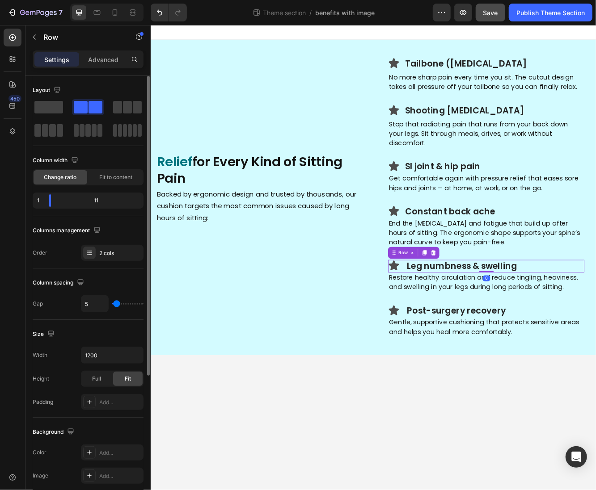
type input "0"
drag, startPoint x: 115, startPoint y: 304, endPoint x: 105, endPoint y: 304, distance: 9.8
type input "0"
click at [112, 304] on input "range" at bounding box center [127, 304] width 31 height 2
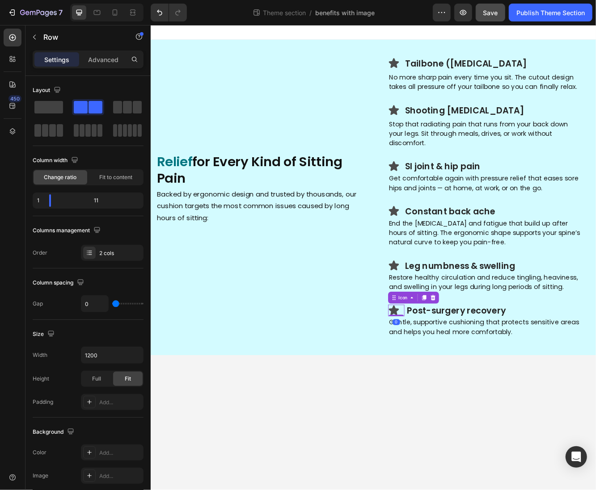
click at [452, 362] on div "Icon 0" at bounding box center [446, 369] width 20 height 14
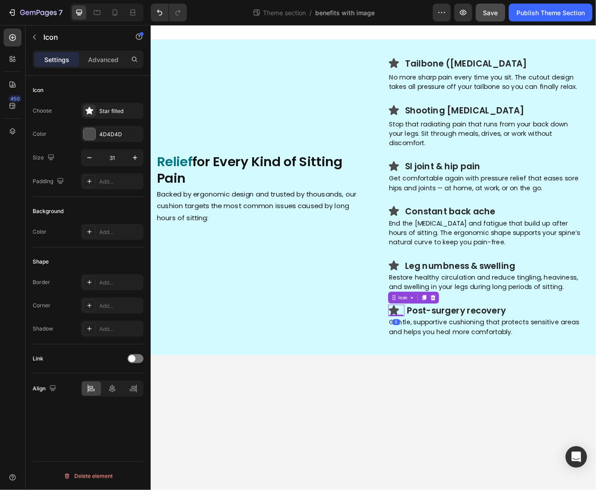
click at [455, 362] on div "Icon 0" at bounding box center [446, 369] width 20 height 14
click at [458, 362] on h3 "Post-surgery recovery" at bounding box center [565, 369] width 214 height 15
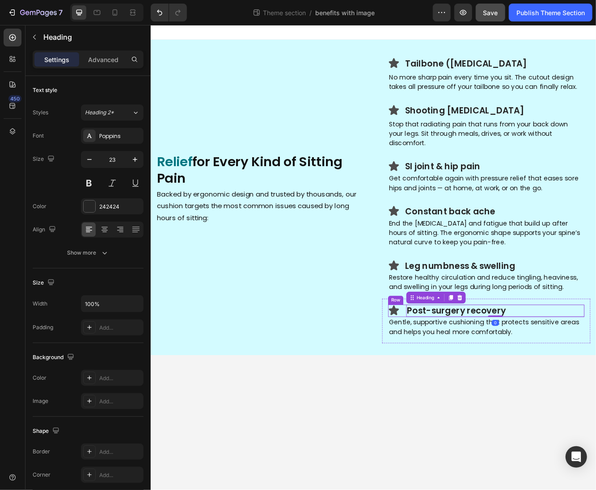
click at [456, 362] on div "Icon Post-surgery recovery Heading 0 Row" at bounding box center [554, 369] width 236 height 15
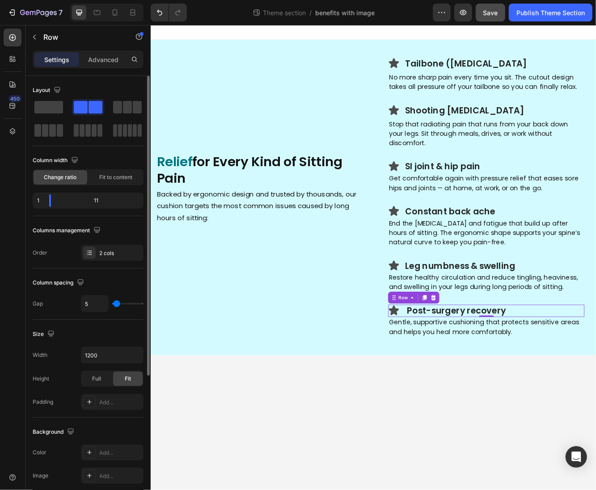
type input "10"
type input "0"
drag, startPoint x: 118, startPoint y: 301, endPoint x: 104, endPoint y: 302, distance: 13.9
type input "0"
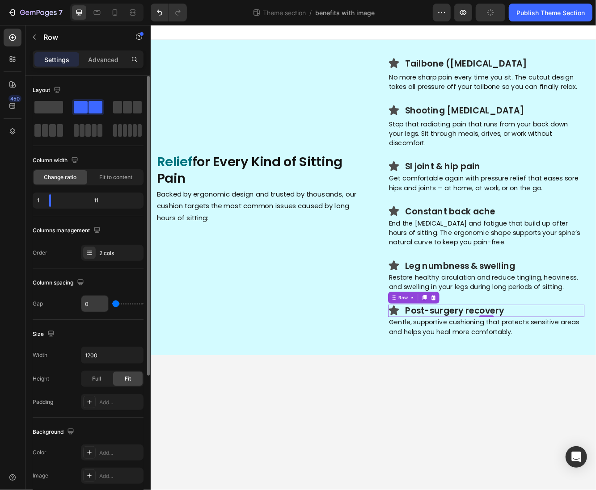
click at [112, 303] on input "range" at bounding box center [127, 304] width 31 height 2
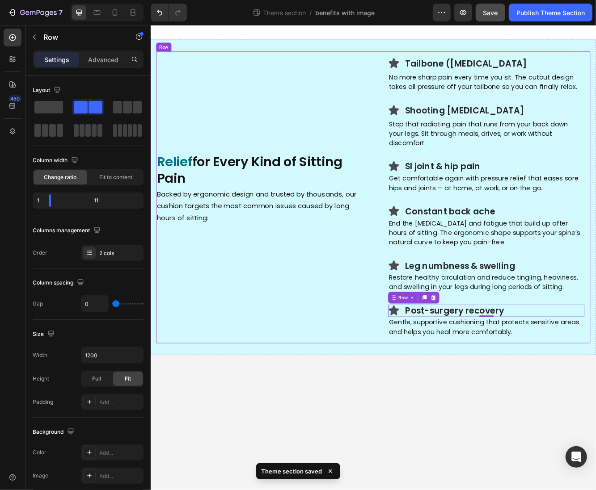
click at [378, 349] on div "Relief for Every Kind of Sitting Pain Heading Backed by ergonomic design and tr…" at bounding box center [282, 233] width 251 height 352
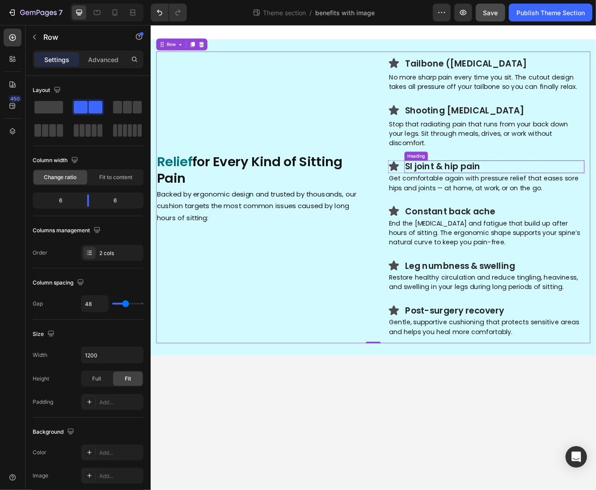
click at [489, 189] on h3 "SI joint & hip pain" at bounding box center [564, 196] width 217 height 15
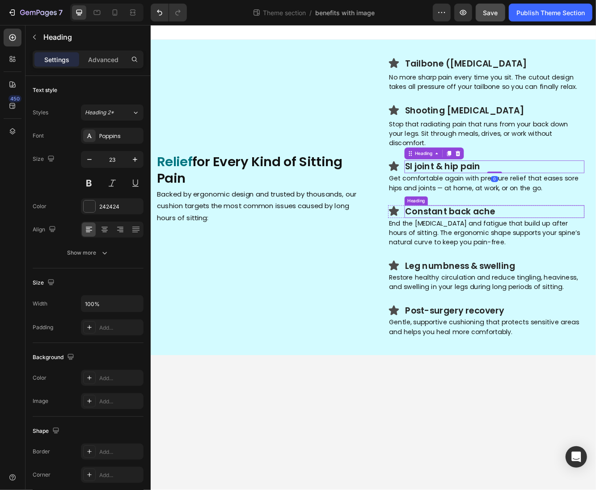
click at [491, 243] on h3 "Constant back ache" at bounding box center [564, 250] width 217 height 15
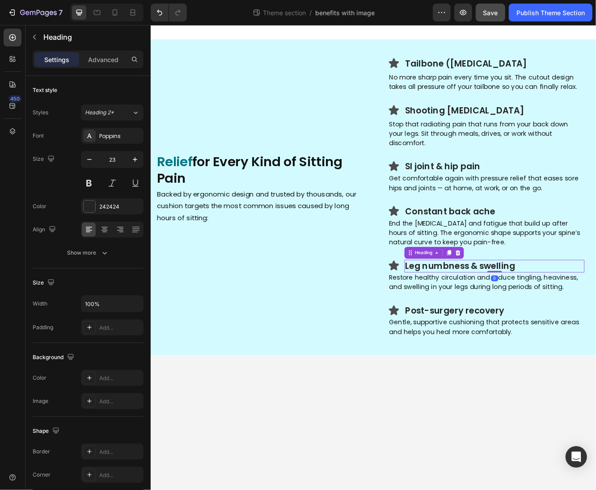
click at [493, 308] on h3 "Leg numbness & swelling" at bounding box center [564, 315] width 217 height 15
click at [495, 362] on h3 "Post-surgery recovery" at bounding box center [564, 369] width 217 height 15
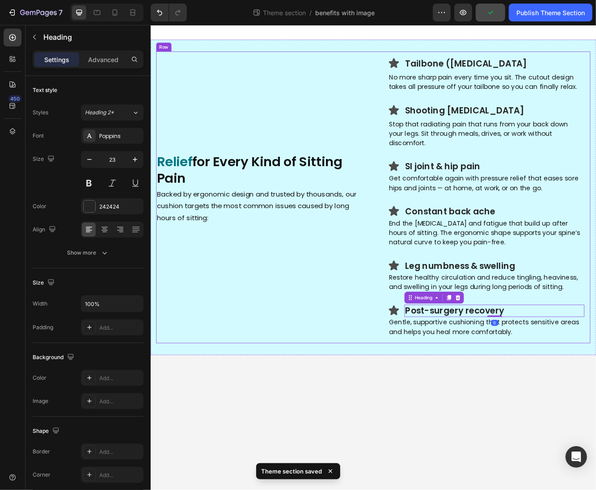
click at [277, 308] on div "Relief for Every Kind of Sitting Pain Heading Backed by ergonomic design and tr…" at bounding box center [282, 233] width 251 height 352
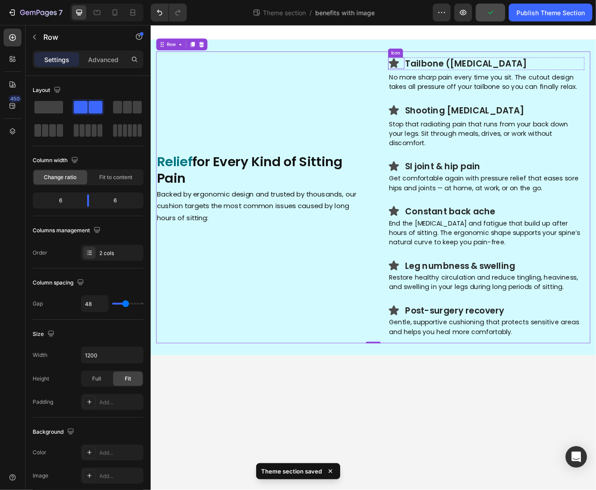
click at [441, 69] on icon at bounding box center [443, 71] width 12 height 12
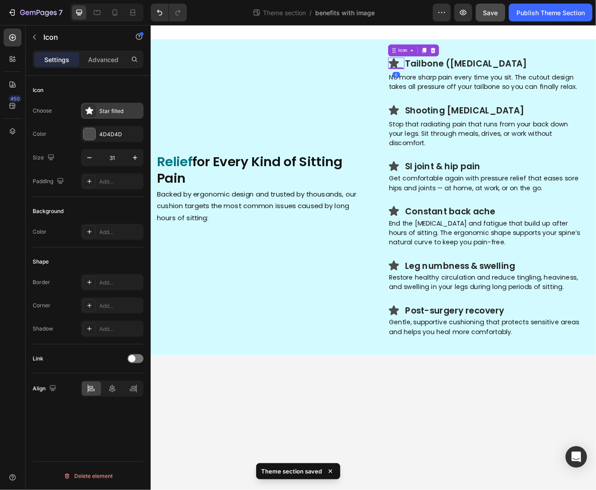
click at [107, 118] on div "Star filled" at bounding box center [112, 111] width 63 height 16
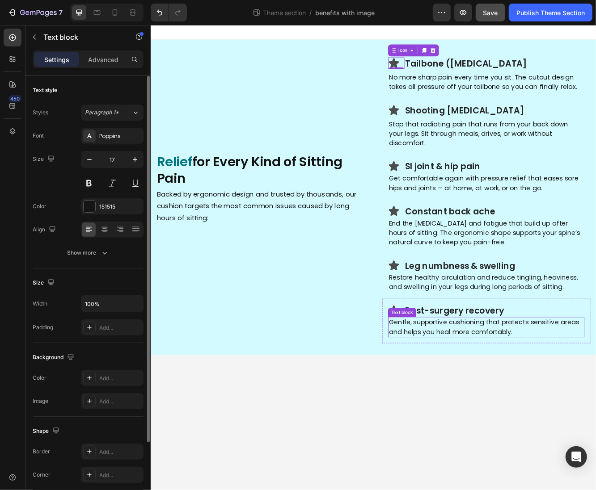
click at [447, 368] on div "Text block" at bounding box center [453, 372] width 30 height 8
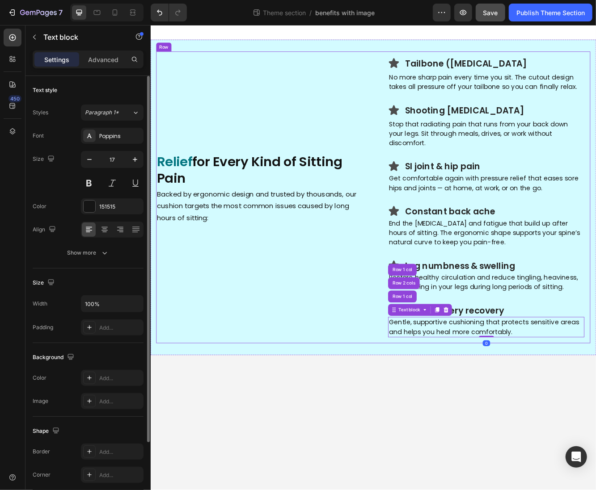
click at [374, 345] on div "Relief for Every Kind of Sitting Pain Heading Backed by ergonomic design and tr…" at bounding box center [282, 233] width 251 height 352
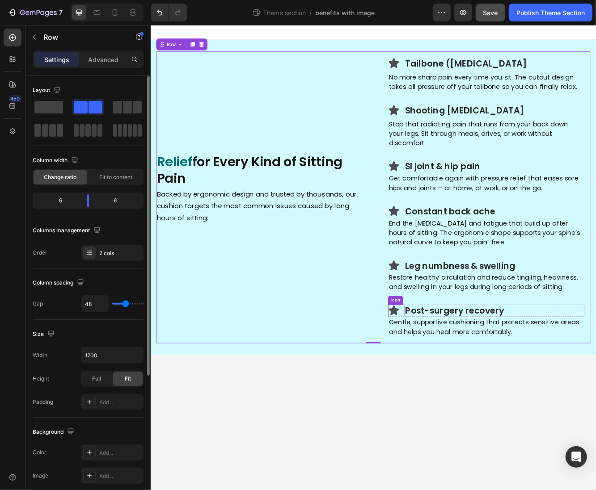
click at [443, 363] on icon at bounding box center [443, 369] width 12 height 12
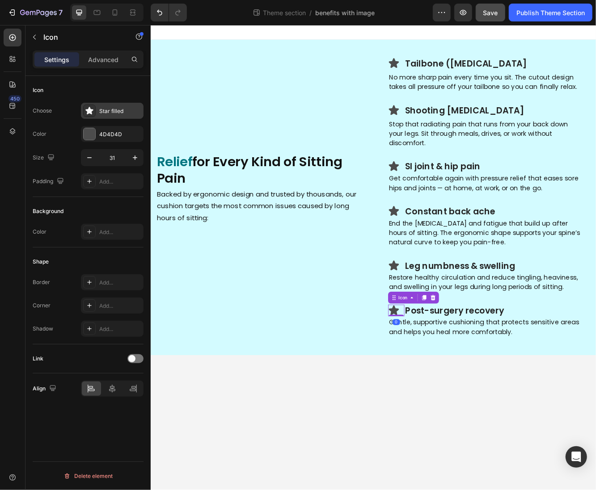
click at [103, 115] on div "Star filled" at bounding box center [112, 111] width 63 height 16
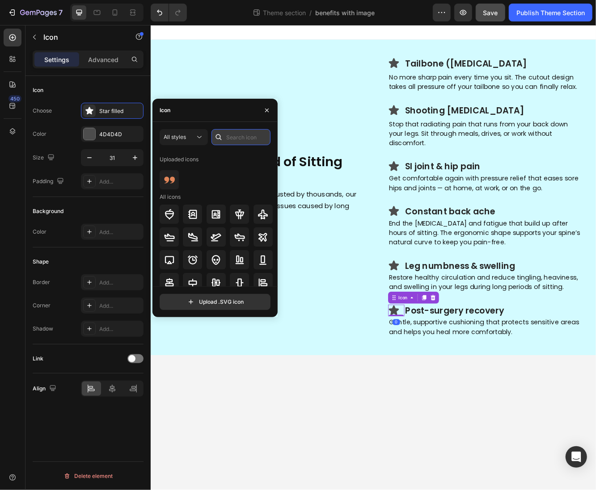
click at [230, 138] on input "text" at bounding box center [240, 137] width 59 height 16
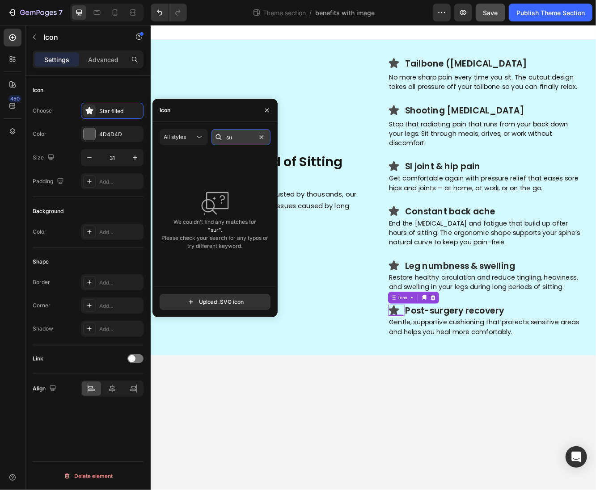
type input "s"
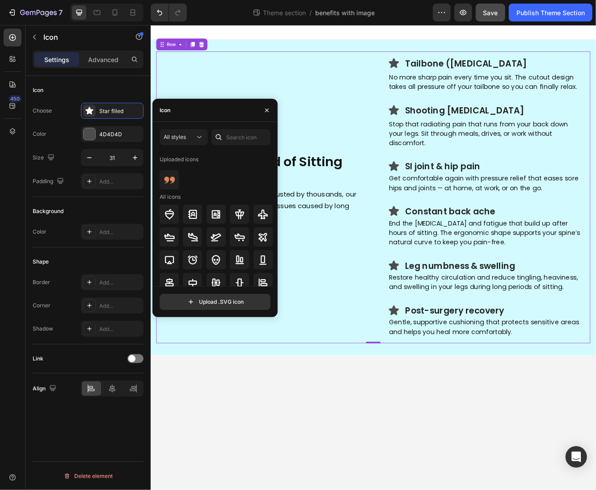
click at [351, 117] on div "Relief for Every Kind of Sitting Pain Heading Backed by ergonomic design and tr…" at bounding box center [282, 233] width 251 height 352
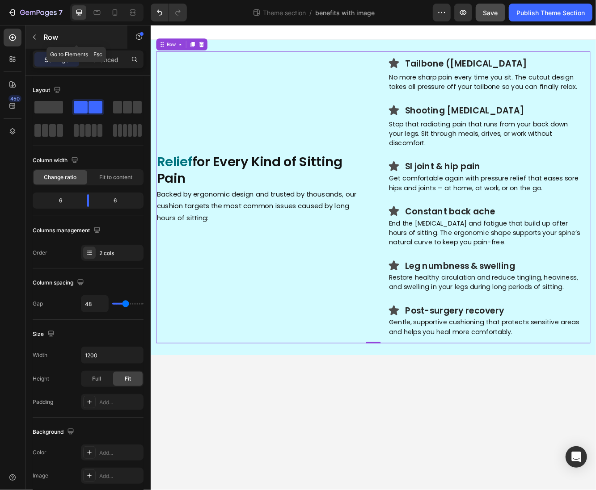
click at [35, 38] on icon "button" at bounding box center [34, 37] width 3 height 5
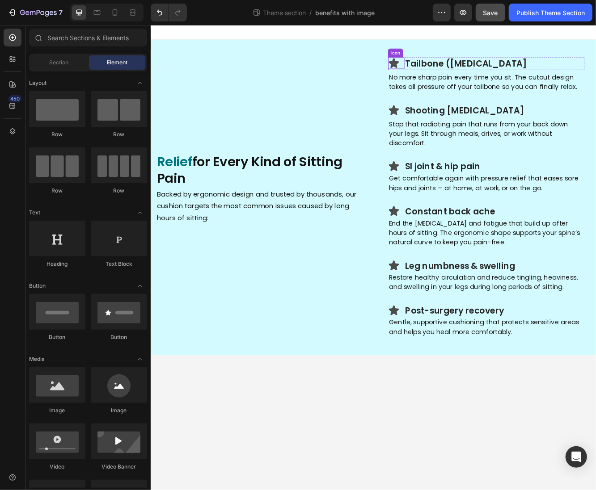
click at [439, 69] on icon at bounding box center [443, 71] width 14 height 14
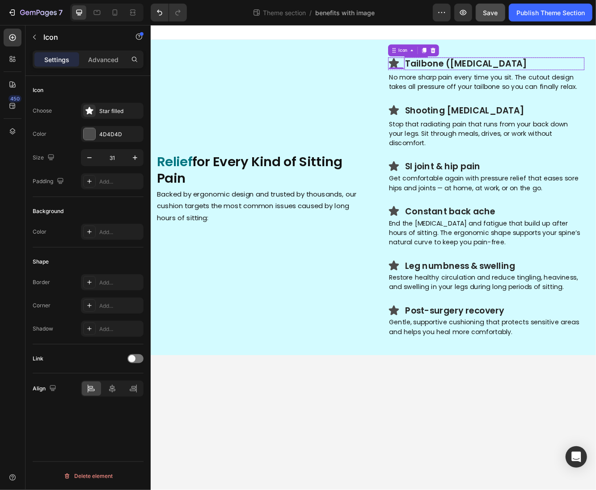
click at [504, 72] on h3 "Tailbone (coccyx) pain" at bounding box center [564, 71] width 217 height 15
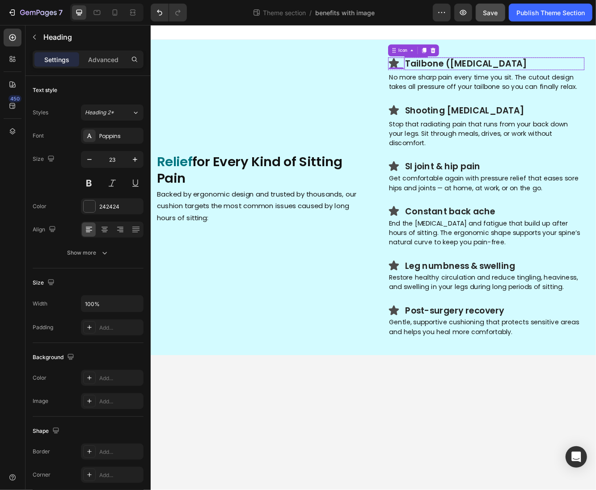
click at [504, 72] on h3 "Tailbone (coccyx) pain" at bounding box center [564, 71] width 217 height 15
click at [504, 72] on p "Tailbone (coccyx) pain" at bounding box center [564, 71] width 215 height 13
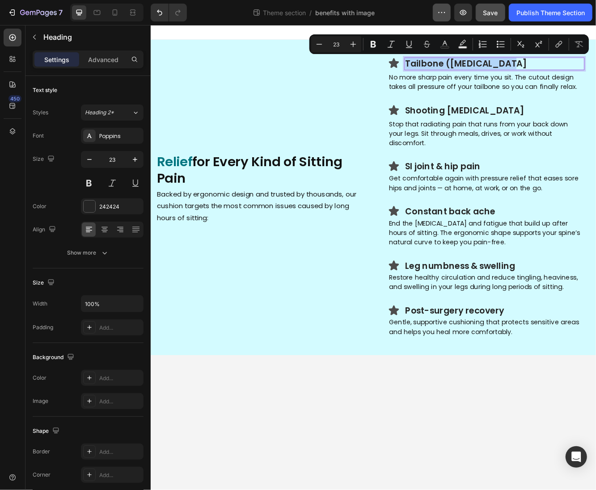
copy p "Tailbone (coccyx) pain"
click at [479, 132] on h3 "Shooting leg pain" at bounding box center [564, 128] width 217 height 15
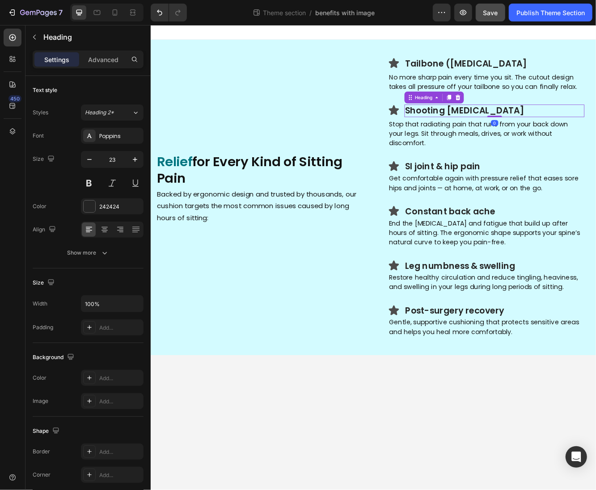
click at [564, 134] on h3 "Shooting leg pain" at bounding box center [564, 128] width 217 height 15
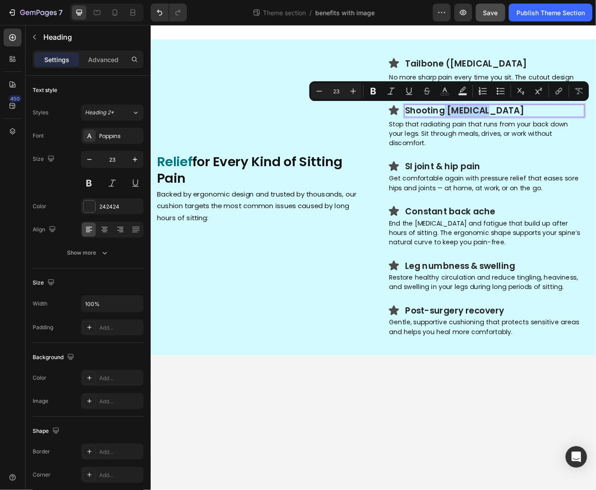
drag, startPoint x: 558, startPoint y: 129, endPoint x: 504, endPoint y: 133, distance: 53.8
click at [504, 133] on p "Shooting leg pain" at bounding box center [564, 128] width 215 height 13
copy p "leg pain"
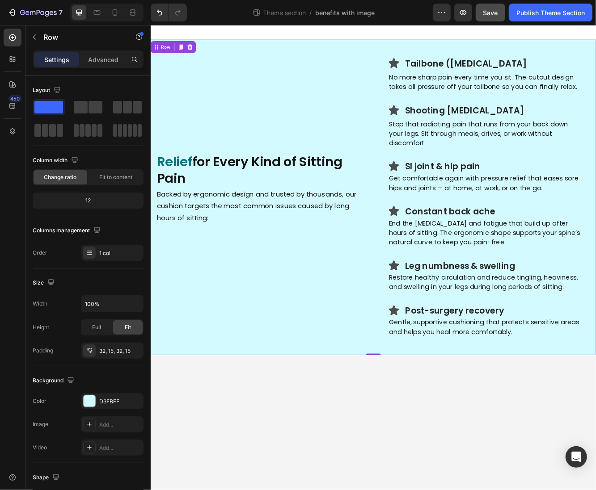
click at [224, 54] on div "Icon Tailbone (coccyx) pain Heading Row No more sharp pain every time you sit. …" at bounding box center [418, 233] width 536 height 380
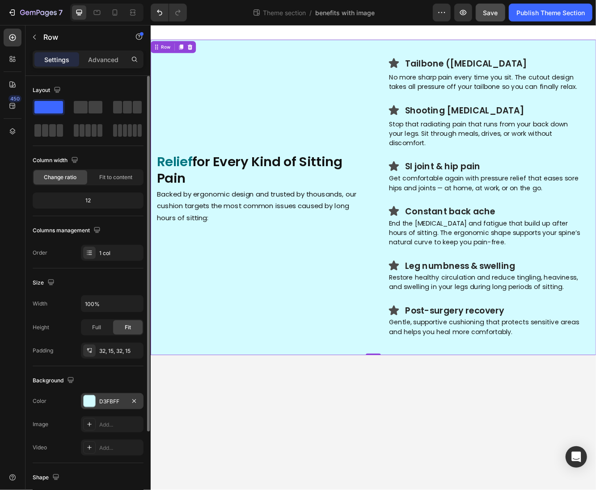
click at [103, 404] on div "D3FBFF" at bounding box center [112, 402] width 26 height 8
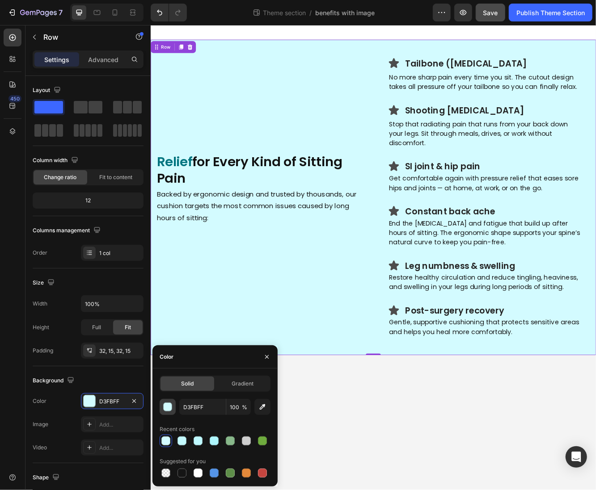
click at [167, 410] on div "button" at bounding box center [168, 407] width 9 height 9
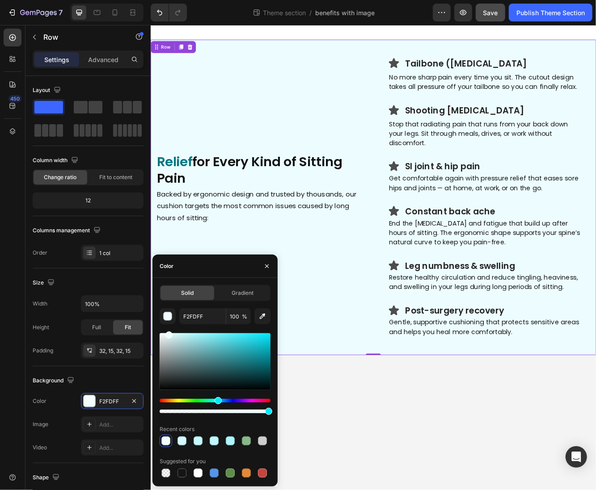
drag, startPoint x: 177, startPoint y: 336, endPoint x: 168, endPoint y: 332, distance: 9.6
click at [168, 332] on div at bounding box center [168, 335] width 7 height 7
click at [200, 315] on input "EDFDFF" at bounding box center [202, 316] width 46 height 16
click at [213, 315] on input "EDFDFF" at bounding box center [202, 316] width 46 height 16
click at [213, 316] on input "EDFDFF" at bounding box center [202, 316] width 46 height 16
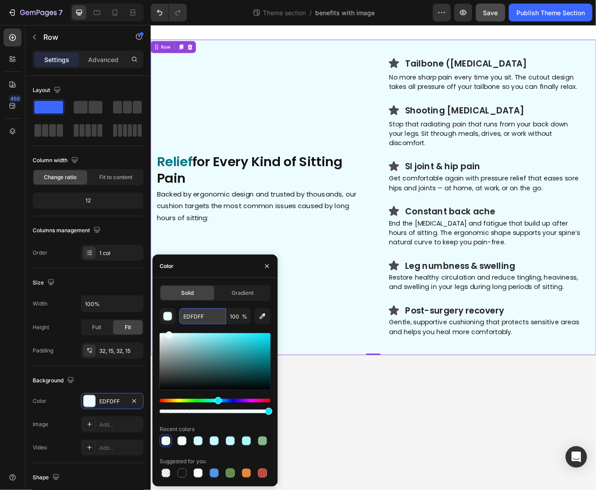
click at [214, 316] on input "EDFDFF" at bounding box center [202, 316] width 46 height 16
drag, startPoint x: 214, startPoint y: 316, endPoint x: 179, endPoint y: 312, distance: 34.6
click at [179, 312] on input "EDFDFF" at bounding box center [202, 316] width 46 height 16
paste input "D3FB"
type input "D3FBFF"
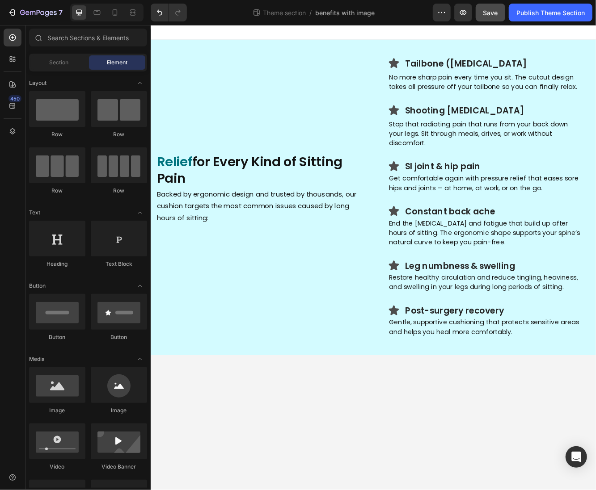
click at [467, 453] on body "Icon Tailbone (coccyx) pain Heading Row No more sharp pain every time you sit. …" at bounding box center [418, 305] width 536 height 560
click at [550, 189] on h3 "SI joint & hip pain" at bounding box center [564, 196] width 217 height 15
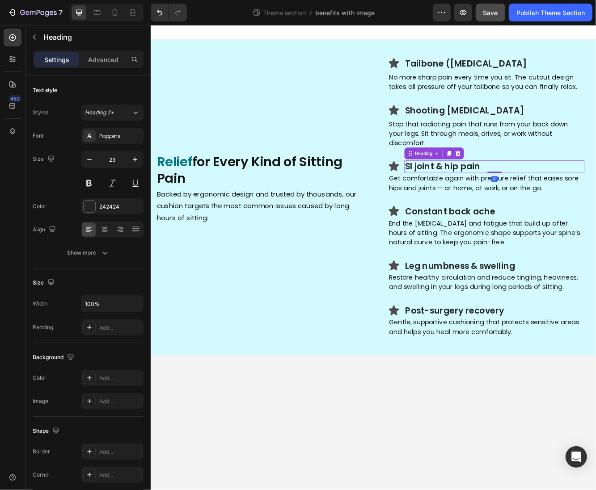
click at [550, 189] on h3 "SI joint & hip pain" at bounding box center [564, 196] width 217 height 15
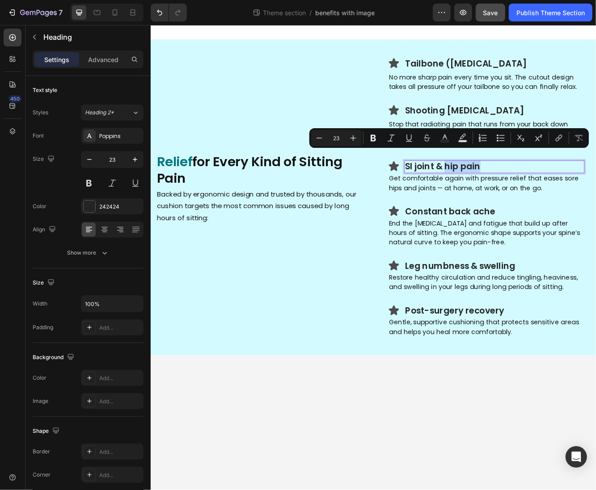
drag, startPoint x: 549, startPoint y: 189, endPoint x: 503, endPoint y: 190, distance: 46.0
click at [503, 190] on p "SI joint & hip pain" at bounding box center [564, 195] width 215 height 13
copy p "hip pain"
click at [540, 308] on h3 "Leg numbness & swelling" at bounding box center [564, 315] width 217 height 15
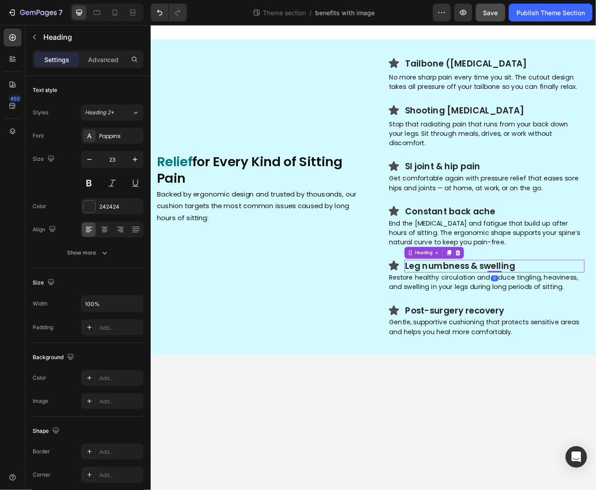
click at [522, 308] on h3 "Leg numbness & swelling" at bounding box center [564, 315] width 217 height 15
click at [568, 362] on h3 "Post-surgery recovery" at bounding box center [564, 369] width 217 height 15
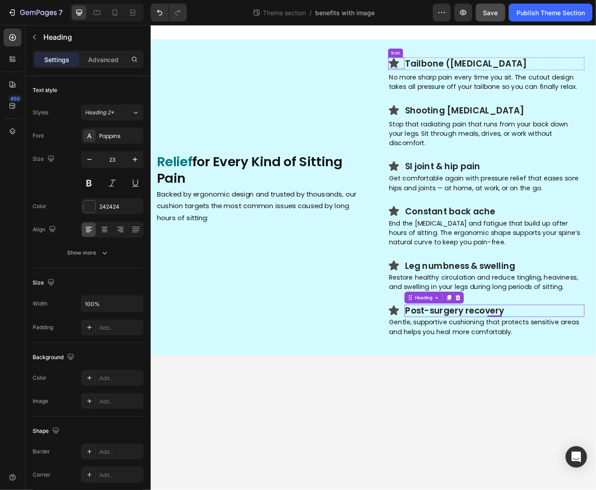
click at [445, 75] on icon at bounding box center [443, 71] width 12 height 12
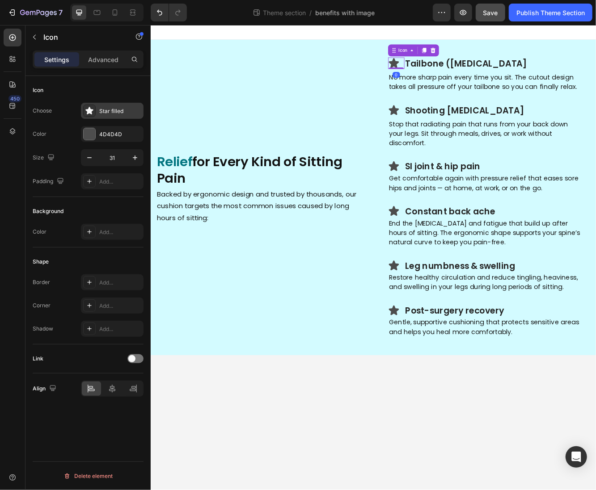
click at [110, 116] on div "Star filled" at bounding box center [112, 111] width 63 height 16
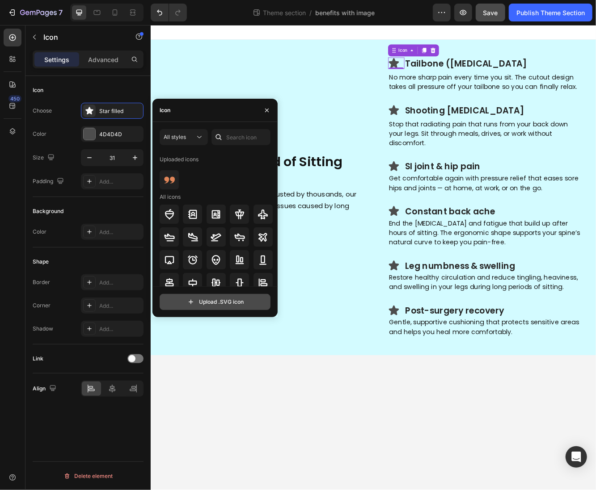
click at [200, 302] on input "file" at bounding box center [215, 301] width 110 height 15
type input "C:\fakepath\4.svg"
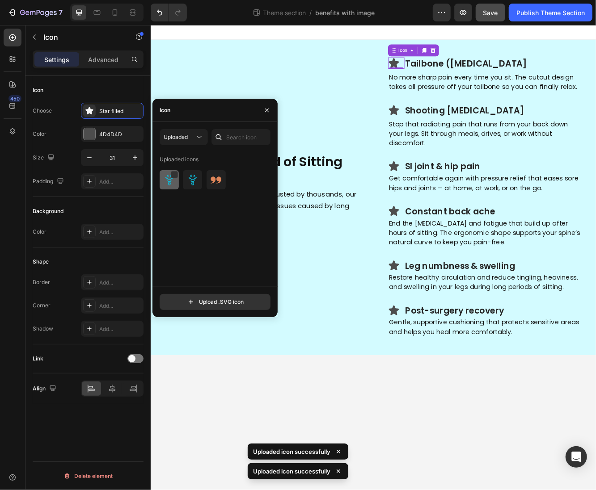
click at [183, 182] on div at bounding box center [192, 179] width 19 height 19
click at [445, 130] on icon at bounding box center [443, 128] width 12 height 12
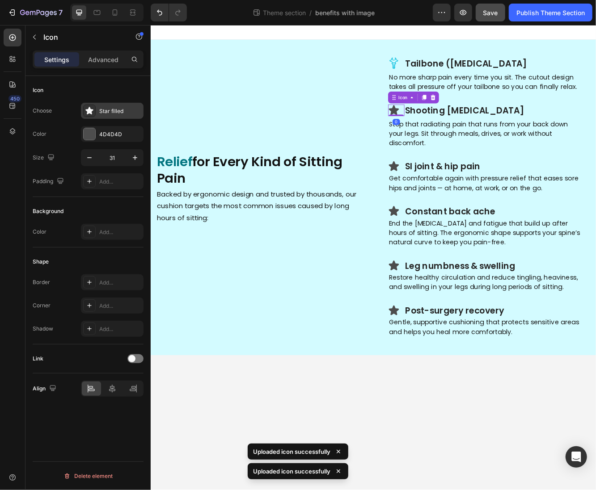
click at [106, 115] on div "Star filled" at bounding box center [112, 111] width 63 height 16
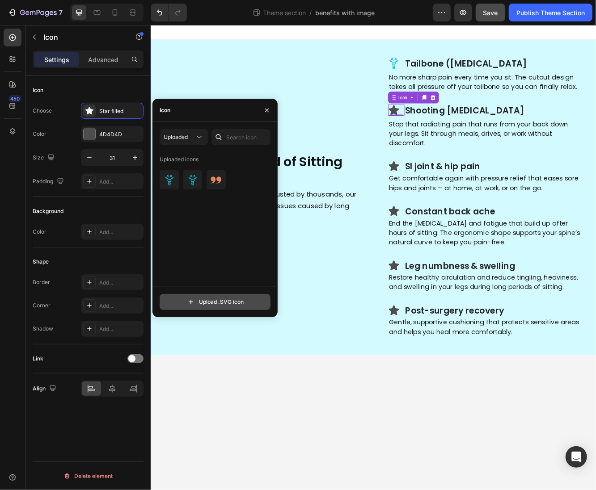
click at [202, 306] on input "file" at bounding box center [215, 301] width 110 height 15
type input "C:\fakepath\5.svg"
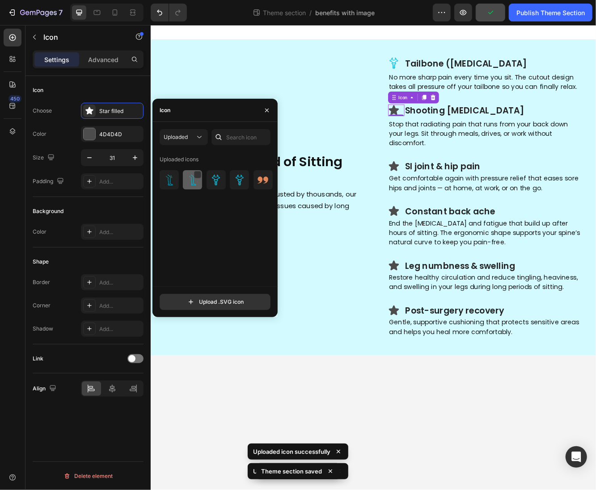
click at [191, 181] on img at bounding box center [192, 180] width 11 height 11
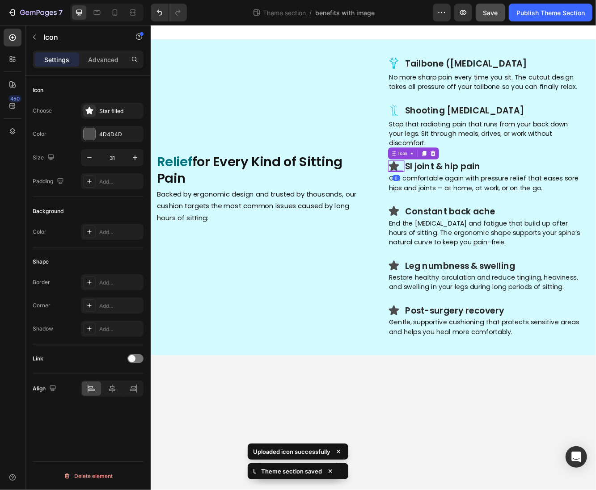
click at [446, 189] on icon at bounding box center [443, 195] width 12 height 12
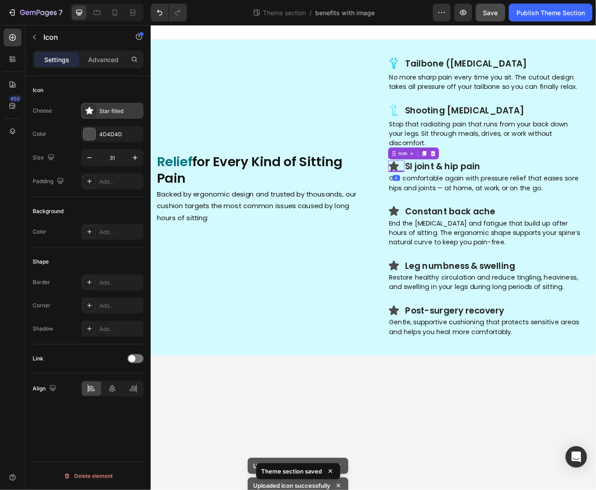
click at [113, 113] on div "Star filled" at bounding box center [120, 111] width 42 height 8
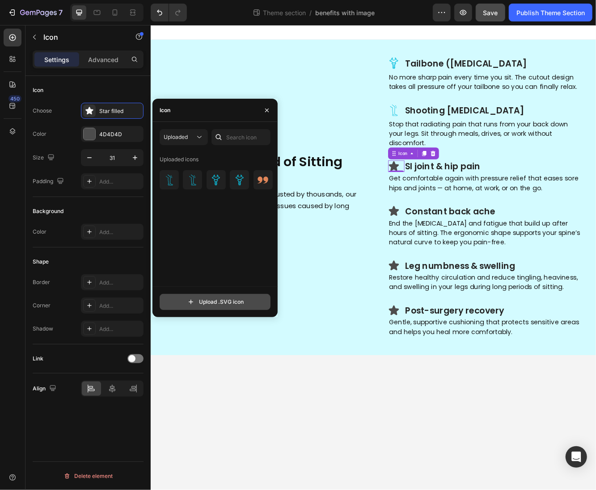
click at [210, 302] on input "file" at bounding box center [215, 301] width 110 height 15
type input "C:\fakepath\6.svg"
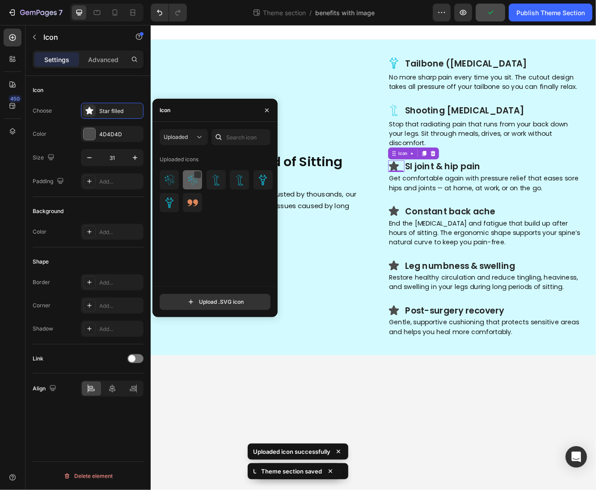
click at [187, 183] on img at bounding box center [192, 180] width 11 height 11
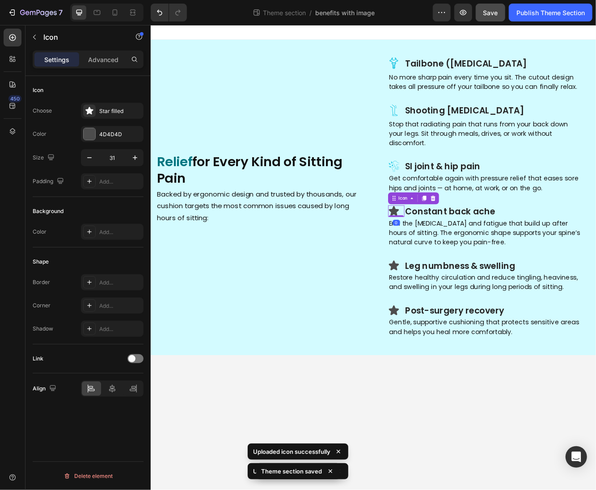
click at [444, 244] on icon at bounding box center [443, 250] width 12 height 12
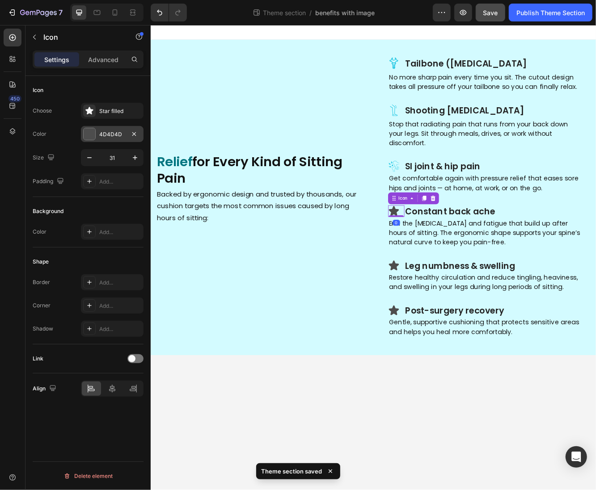
click at [110, 139] on div "4D4D4D" at bounding box center [112, 134] width 63 height 16
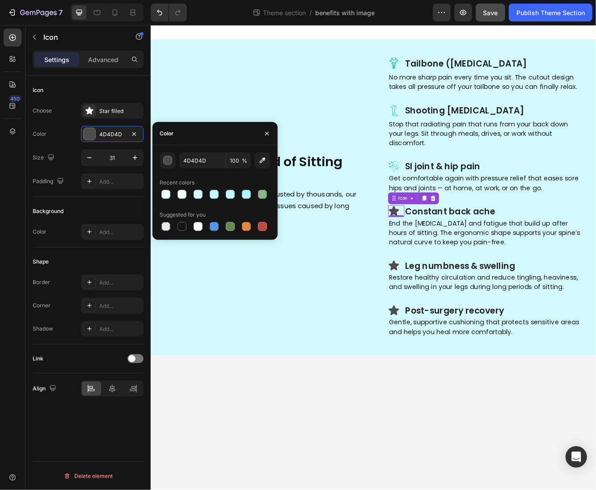
click at [110, 121] on div "Choose Star filled Color 4D4D4D Size 31 Padding Add..." at bounding box center [88, 146] width 111 height 87
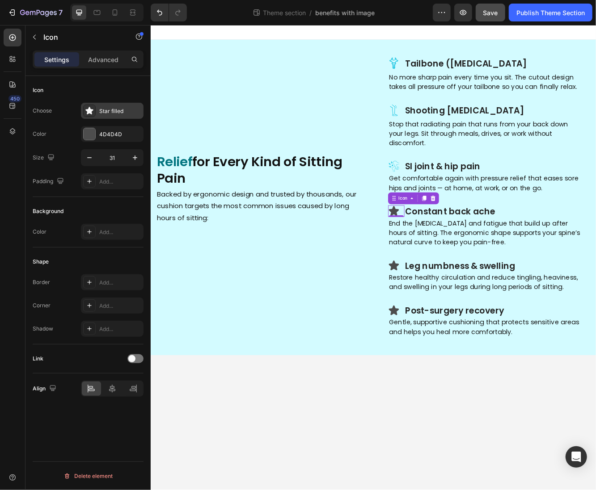
click at [109, 114] on div "Star filled" at bounding box center [120, 111] width 42 height 8
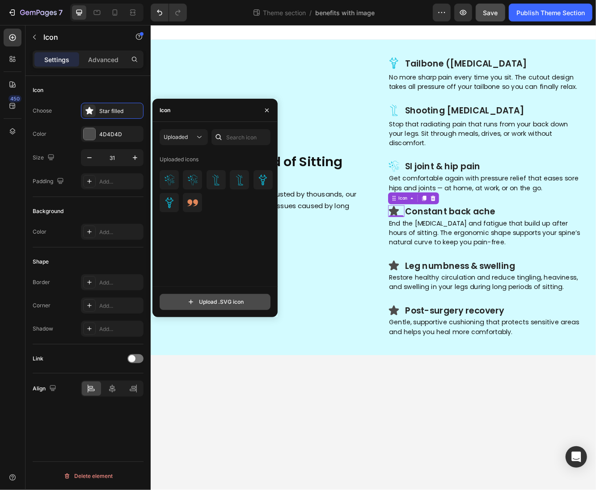
click at [248, 308] on input "file" at bounding box center [215, 301] width 110 height 15
type input "C:\fakepath\7.svg"
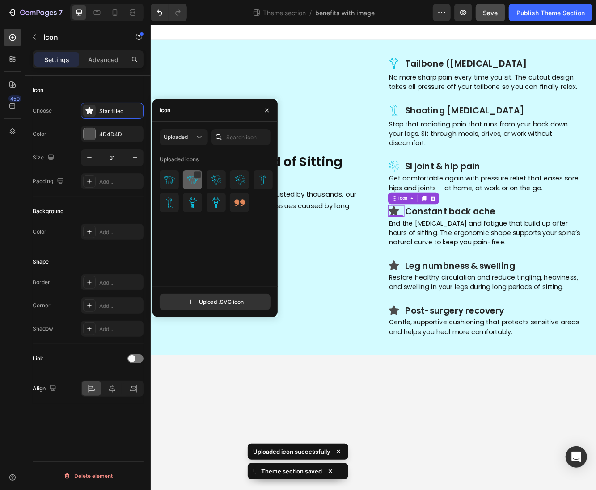
click at [189, 182] on img at bounding box center [192, 180] width 11 height 11
click at [446, 309] on icon at bounding box center [443, 315] width 12 height 12
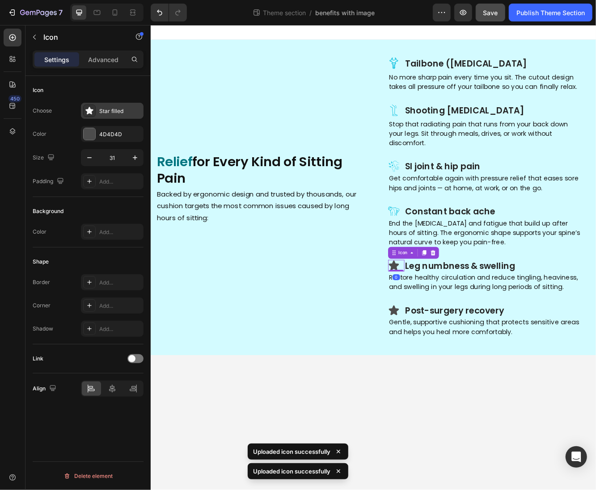
click at [107, 113] on div "Star filled" at bounding box center [120, 111] width 42 height 8
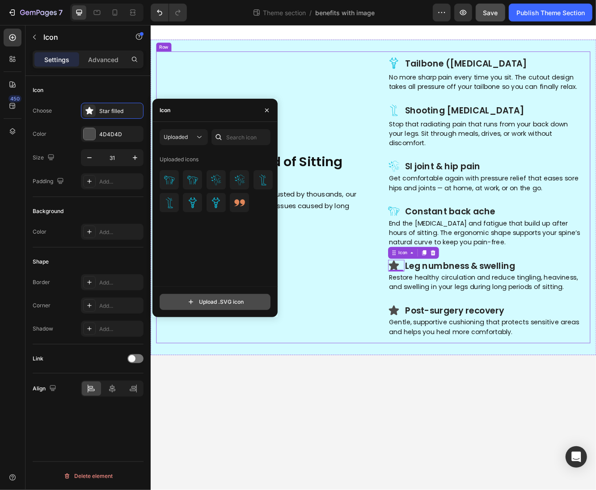
click at [196, 306] on input "file" at bounding box center [215, 301] width 110 height 15
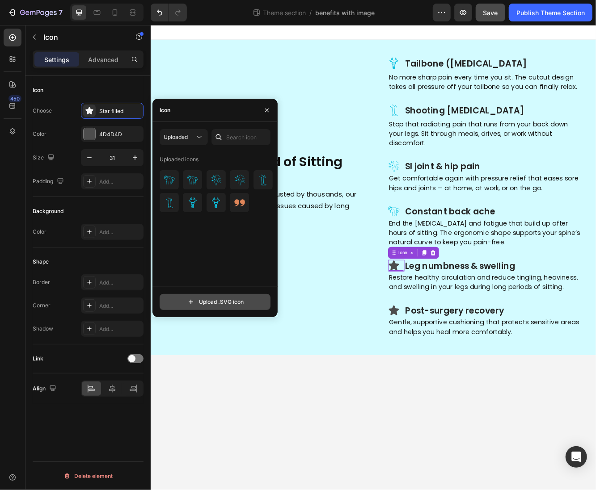
type input "C:\fakepath\8.svg"
click at [169, 181] on img at bounding box center [169, 180] width 11 height 11
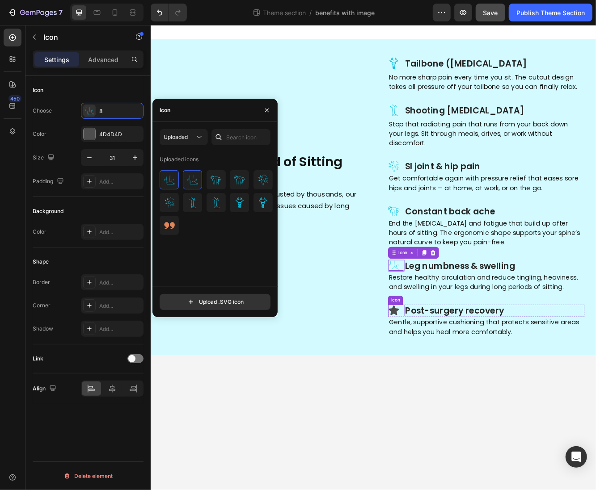
click at [439, 362] on icon at bounding box center [443, 369] width 14 height 14
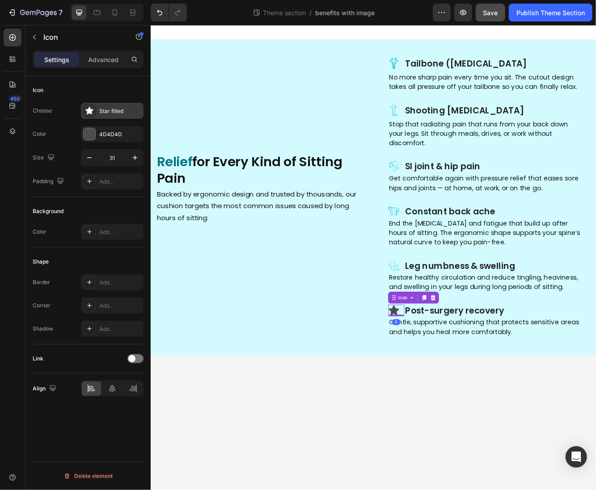
click at [105, 114] on div "Star filled" at bounding box center [120, 111] width 42 height 8
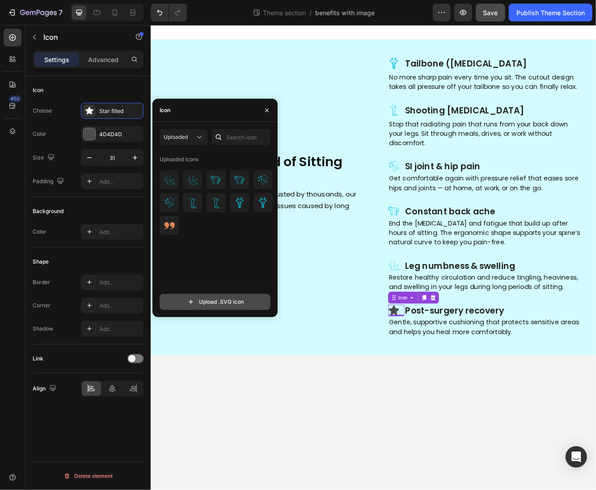
click at [206, 301] on input "file" at bounding box center [215, 301] width 110 height 15
type input "C:\fakepath\9.svg"
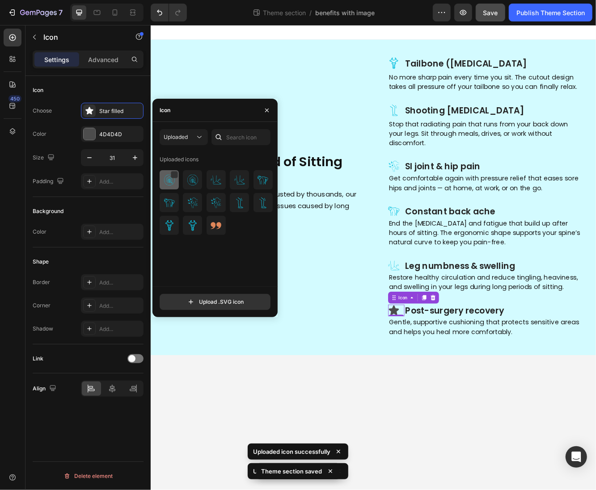
click at [168, 181] on img at bounding box center [169, 180] width 11 height 11
click at [434, 456] on body "Icon Tailbone (coccyx) pain Heading Row No more sharp pain every time you sit. …" at bounding box center [418, 305] width 536 height 560
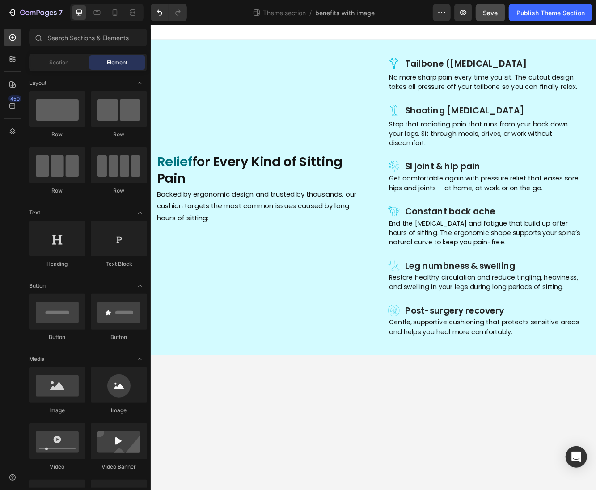
click at [462, 454] on body "Icon Tailbone (coccyx) pain Heading Row No more sharp pain every time you sit. …" at bounding box center [418, 305] width 536 height 560
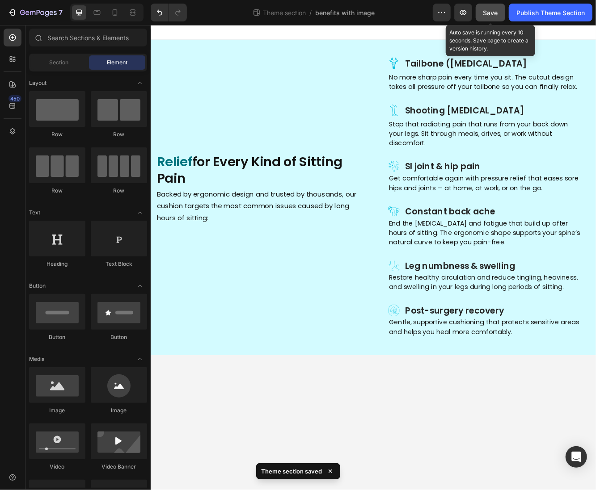
click at [481, 12] on button "Save" at bounding box center [489, 13] width 29 height 18
click at [525, 12] on div "Publish Theme Section" at bounding box center [550, 12] width 68 height 9
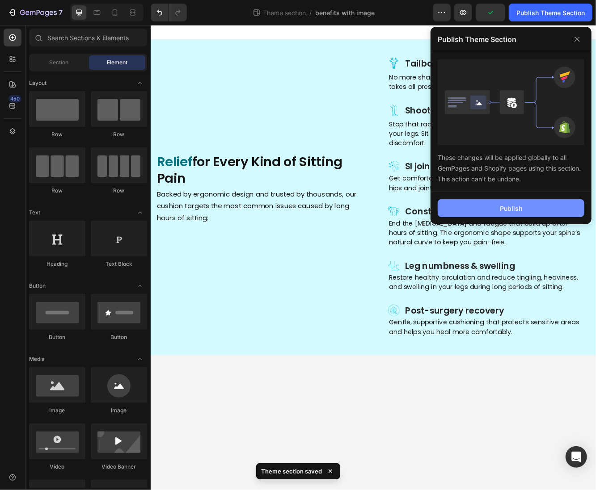
click at [480, 213] on button "Publish" at bounding box center [510, 208] width 147 height 18
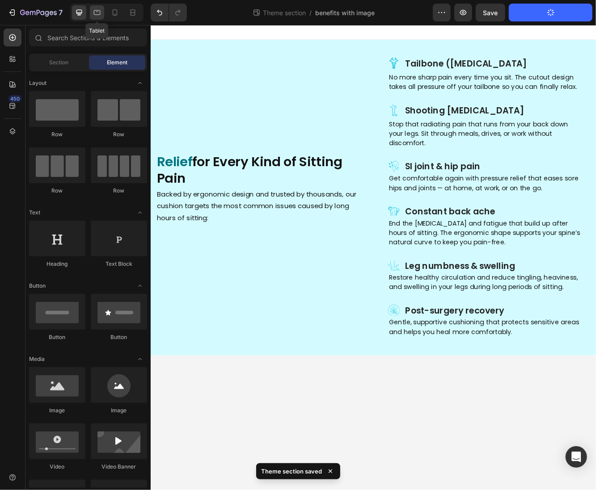
click at [97, 17] on icon at bounding box center [96, 12] width 9 height 9
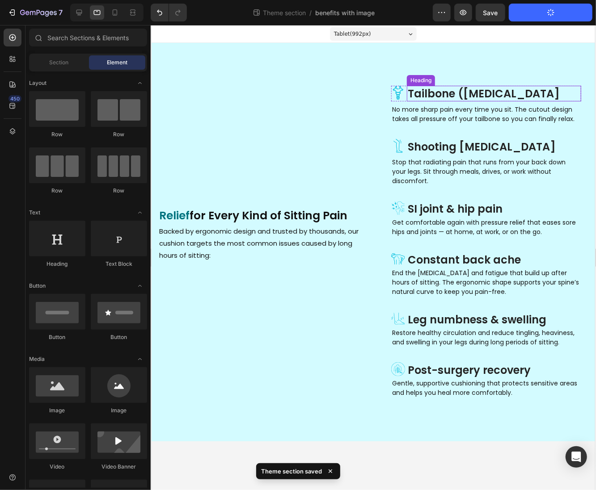
click at [434, 94] on p "Tailbone (coccyx) pain" at bounding box center [493, 93] width 172 height 14
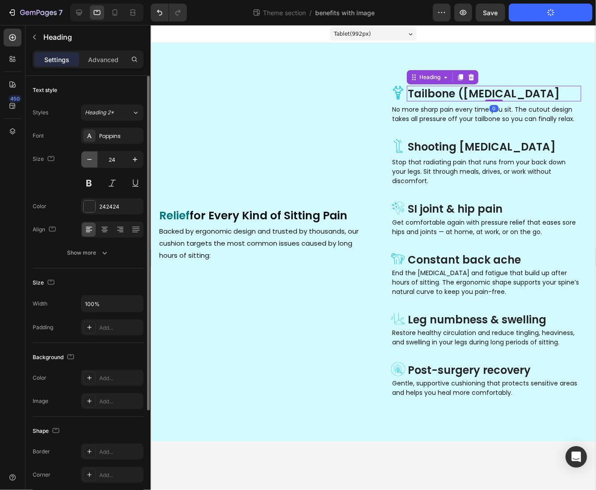
click at [91, 158] on icon "button" at bounding box center [89, 159] width 9 height 9
click at [92, 159] on icon "button" at bounding box center [89, 159] width 9 height 9
type input "22"
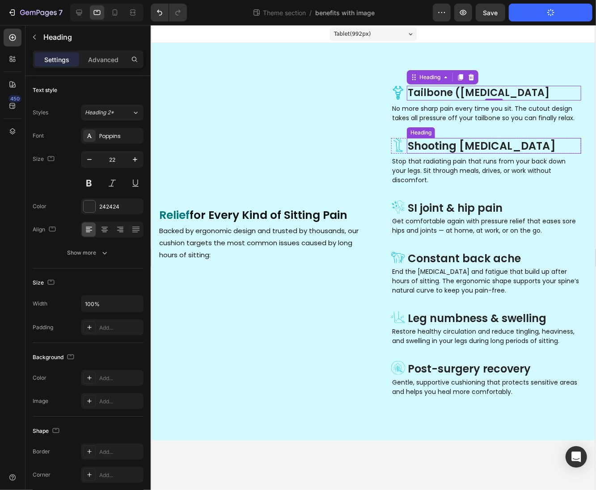
click at [425, 144] on p "Shooting leg pain" at bounding box center [493, 146] width 172 height 14
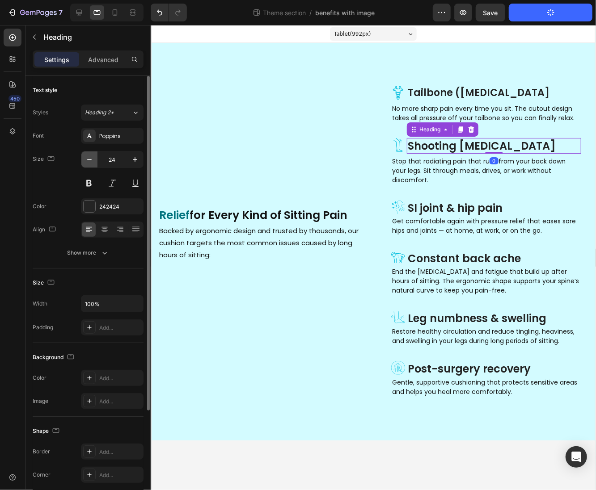
click at [96, 160] on button "button" at bounding box center [89, 159] width 16 height 16
type input "22"
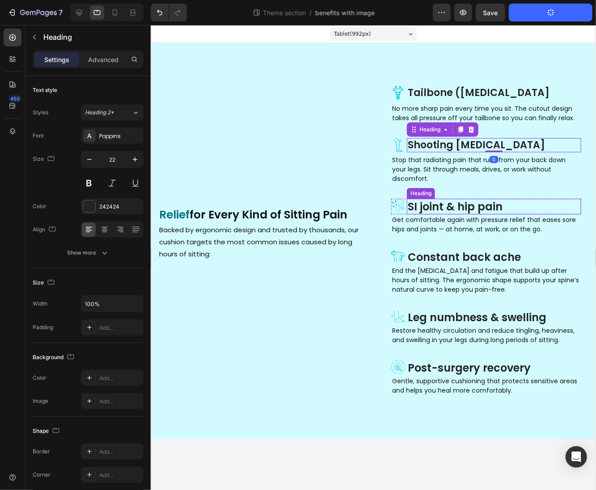
click at [454, 199] on p "SI joint & hip pain" at bounding box center [493, 206] width 172 height 14
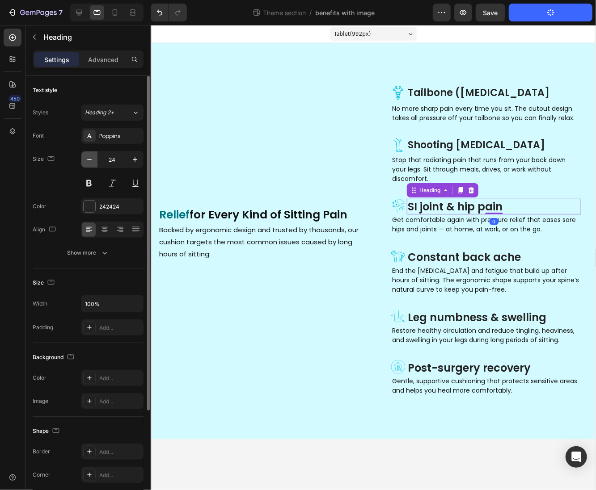
click at [94, 160] on button "button" at bounding box center [89, 159] width 16 height 16
type input "22"
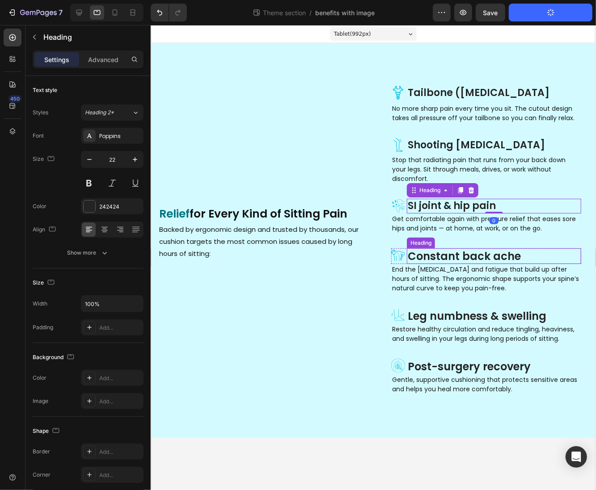
click at [424, 248] on h3 "Constant back ache" at bounding box center [493, 256] width 174 height 16
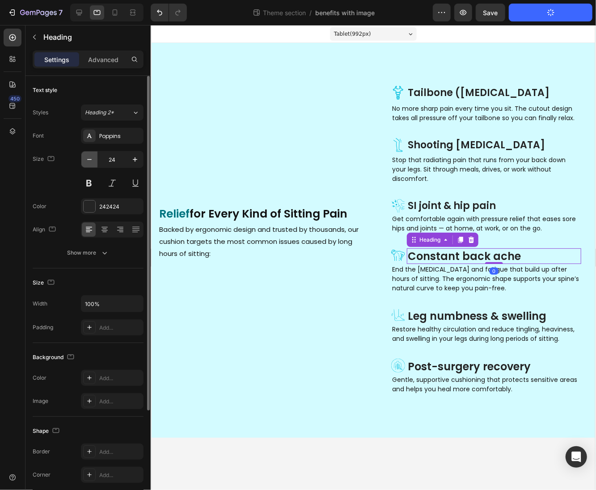
click at [86, 159] on icon "button" at bounding box center [89, 159] width 9 height 9
type input "22"
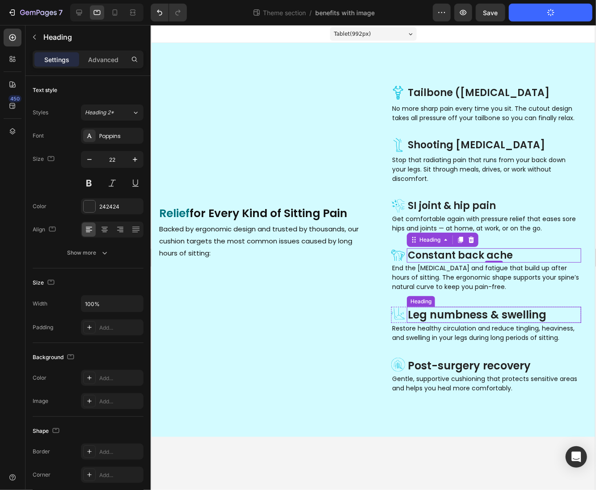
click at [423, 307] on p "Leg numbness & swelling" at bounding box center [493, 314] width 172 height 14
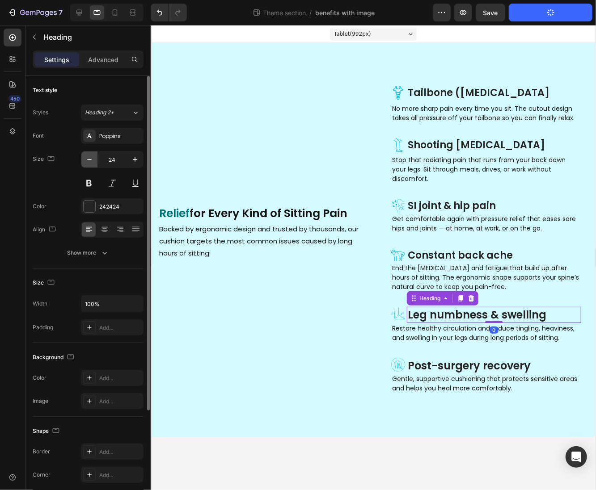
click at [87, 158] on icon "button" at bounding box center [89, 159] width 9 height 9
type input "22"
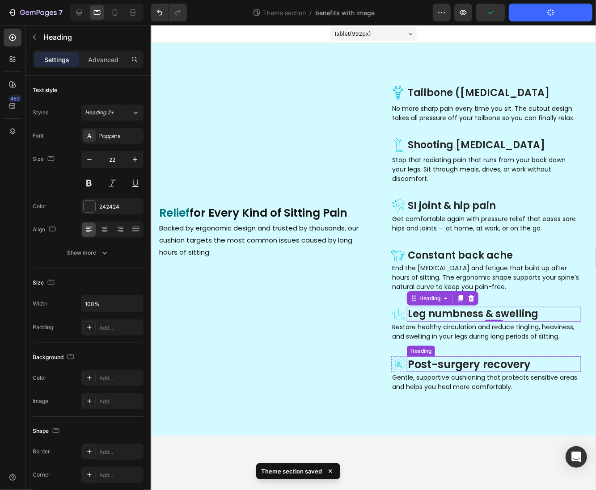
click at [427, 356] on h3 "Post-surgery recovery" at bounding box center [493, 364] width 174 height 16
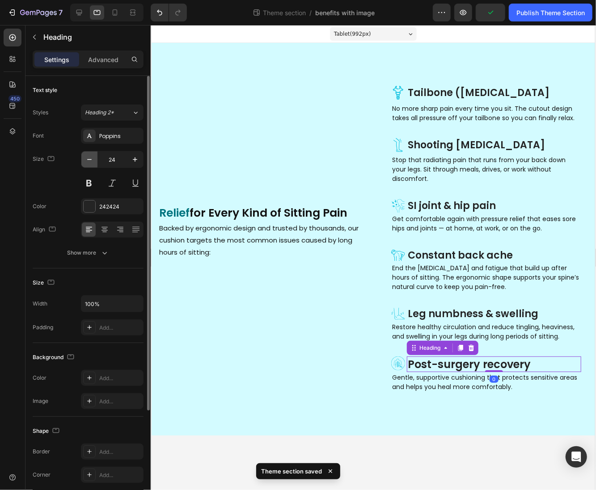
click at [85, 162] on icon "button" at bounding box center [89, 159] width 9 height 9
click at [86, 162] on icon "button" at bounding box center [89, 159] width 9 height 9
type input "22"
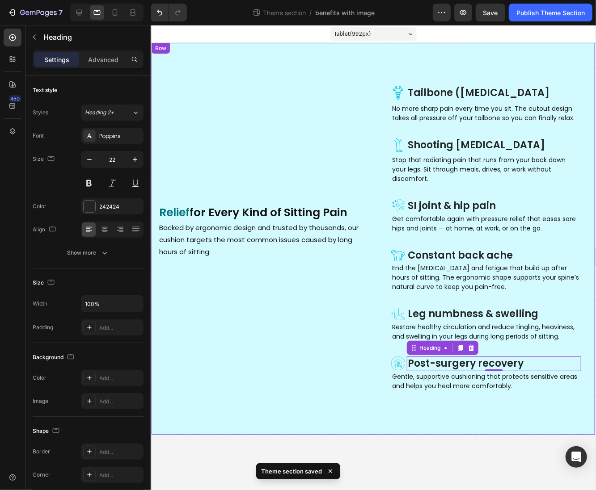
click at [472, 409] on div "Icon Tailbone (coccyx) pain Heading Row No more sharp pain every time you sit. …" at bounding box center [372, 238] width 443 height 392
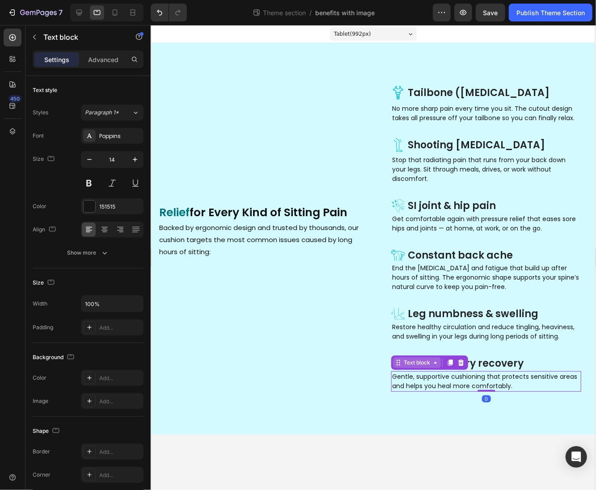
click at [422, 358] on div "Text block" at bounding box center [416, 362] width 30 height 8
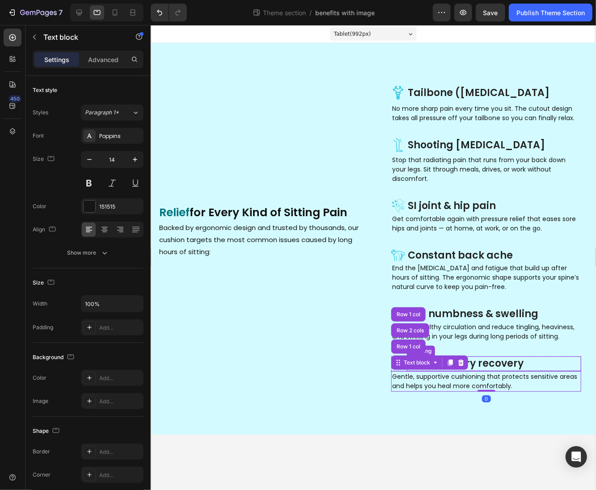
click at [478, 356] on h3 "Post-surgery recovery" at bounding box center [493, 363] width 174 height 15
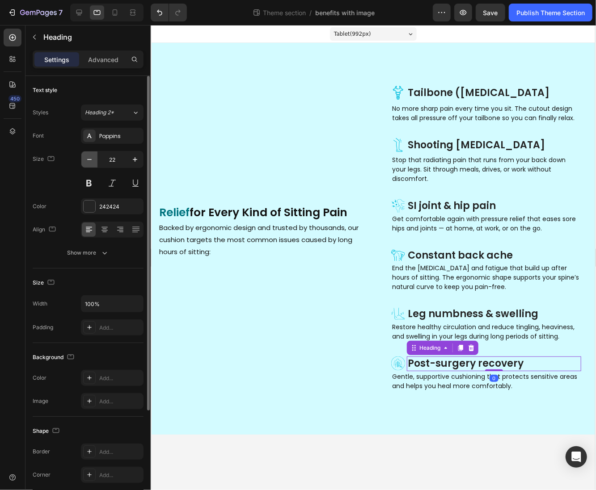
click at [85, 158] on icon "button" at bounding box center [89, 159] width 9 height 9
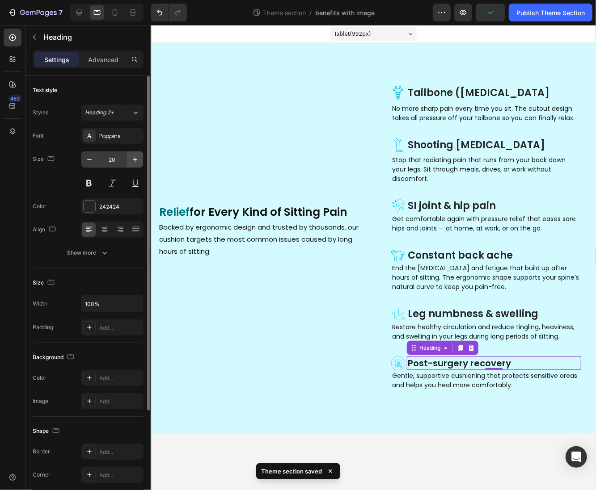
click at [139, 157] on button "button" at bounding box center [135, 159] width 16 height 16
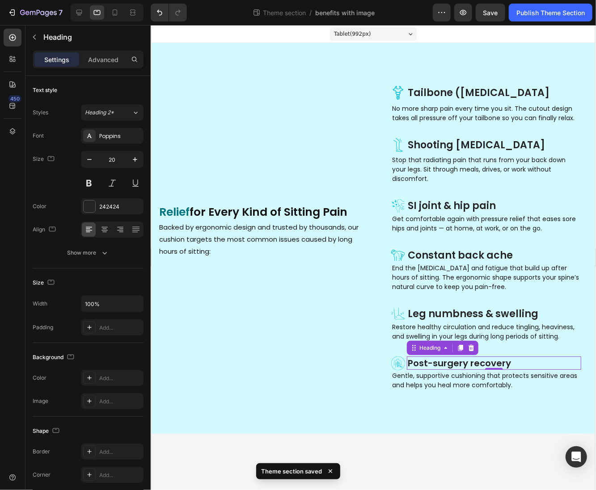
type input "21"
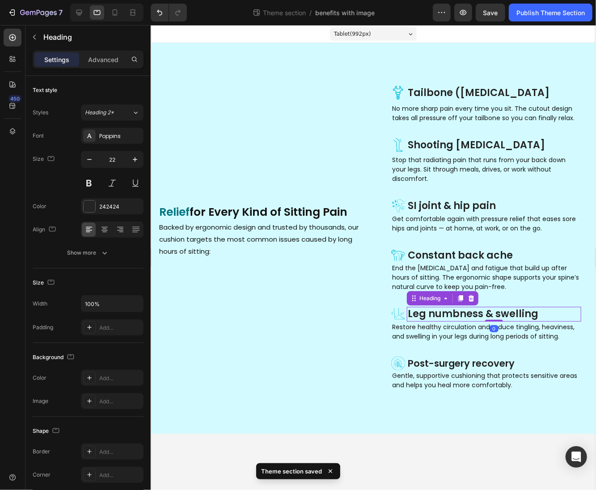
click at [482, 307] on p "Leg numbness & swelling" at bounding box center [493, 313] width 172 height 13
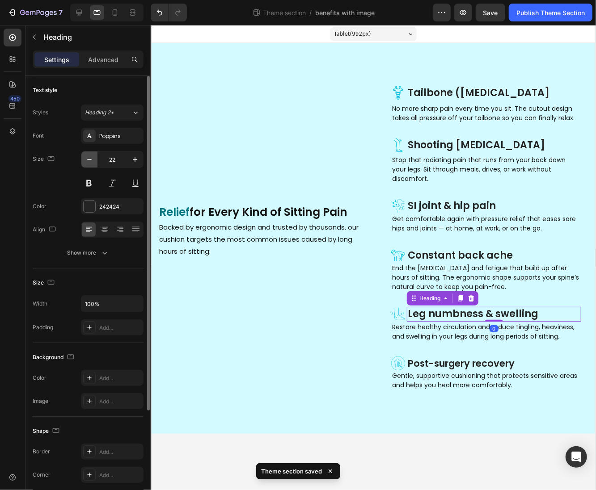
click at [91, 159] on icon "button" at bounding box center [89, 159] width 9 height 9
type input "21"
click at [447, 248] on h3 "Constant back ache" at bounding box center [493, 255] width 174 height 15
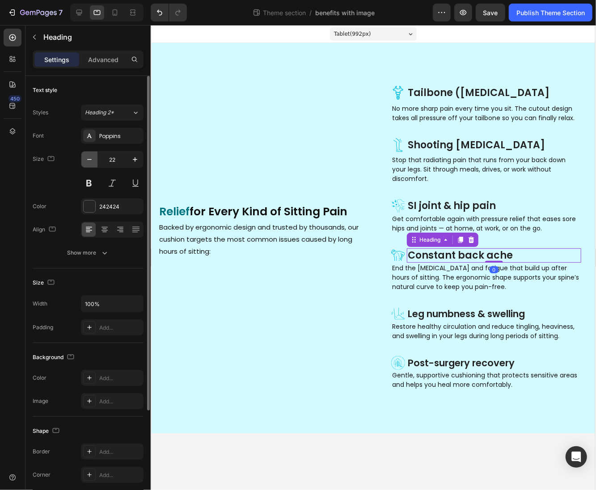
click at [91, 152] on button "button" at bounding box center [89, 159] width 16 height 16
click at [92, 157] on icon "button" at bounding box center [89, 159] width 9 height 9
click at [132, 158] on icon "button" at bounding box center [134, 159] width 9 height 9
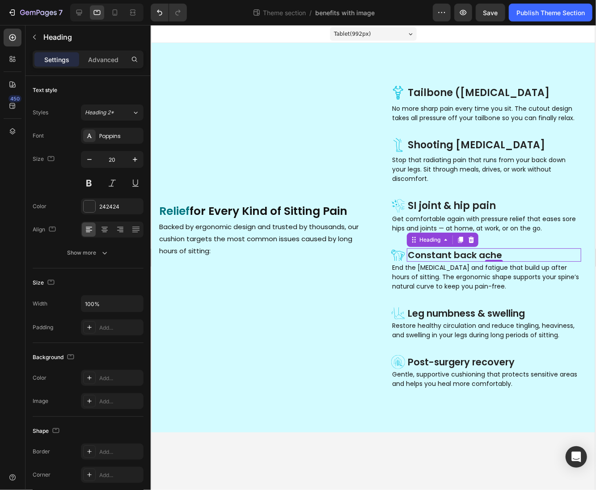
type input "21"
click at [471, 199] on p "SI joint & hip pain" at bounding box center [493, 205] width 172 height 13
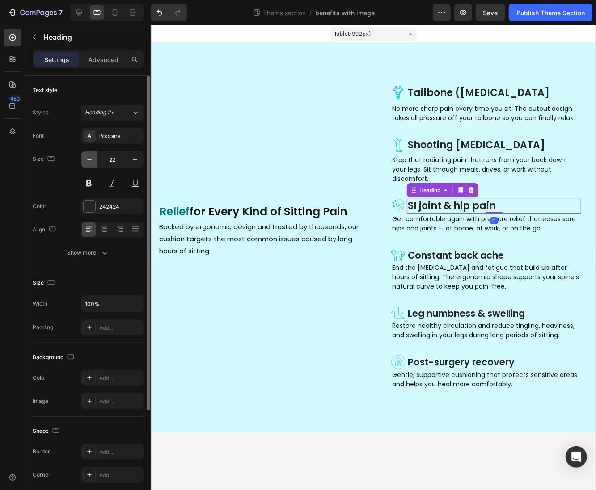
click at [94, 160] on button "button" at bounding box center [89, 159] width 16 height 16
type input "21"
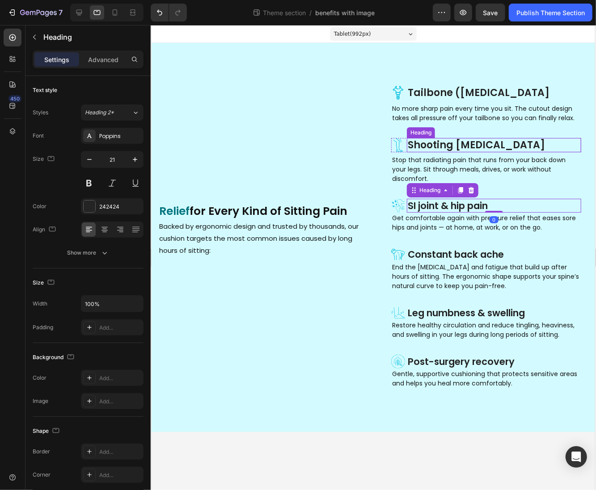
click at [441, 146] on p "Shooting leg pain" at bounding box center [493, 145] width 172 height 13
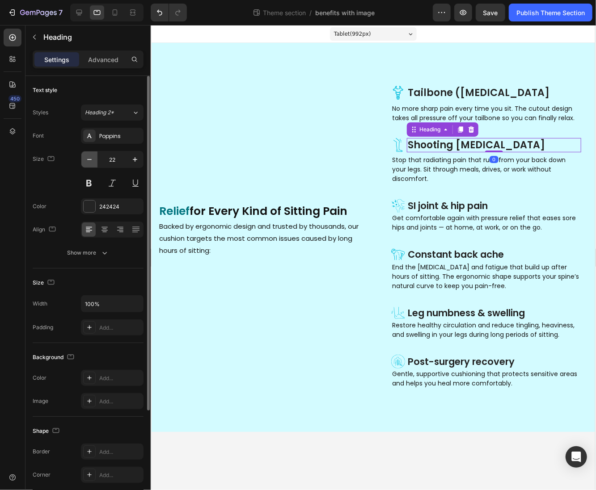
click at [93, 160] on icon "button" at bounding box center [89, 159] width 9 height 9
type input "21"
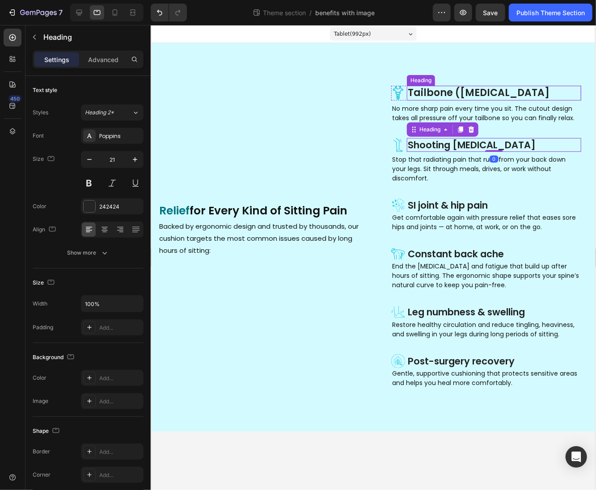
click at [499, 92] on p "Tailbone (coccyx) pain" at bounding box center [493, 92] width 172 height 13
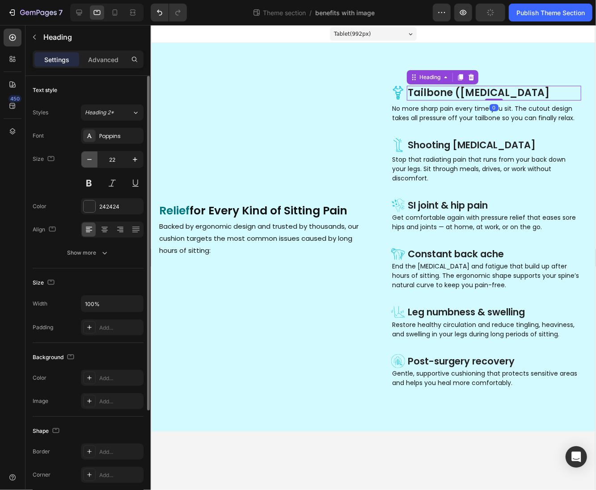
click at [96, 162] on button "button" at bounding box center [89, 159] width 16 height 16
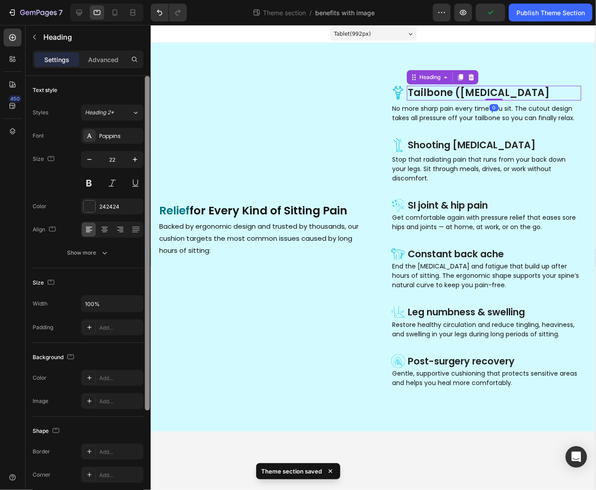
type input "21"
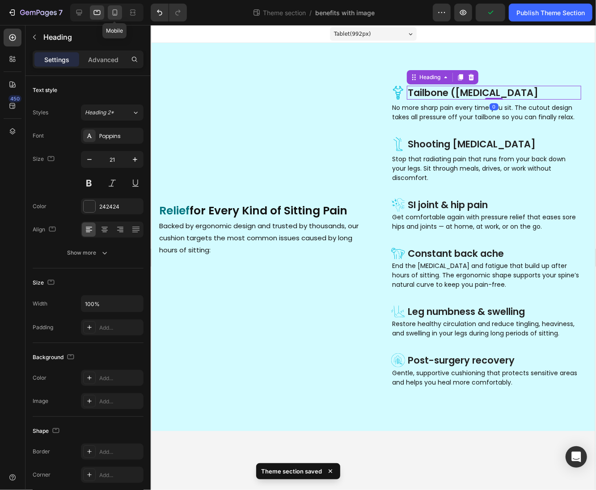
click at [112, 16] on icon at bounding box center [114, 12] width 9 height 9
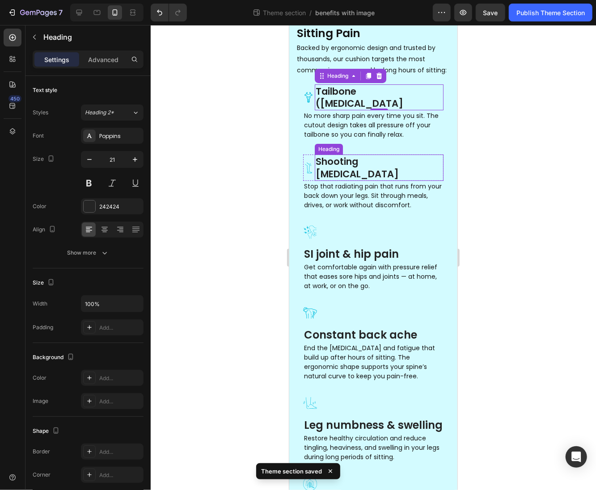
scroll to position [4, 0]
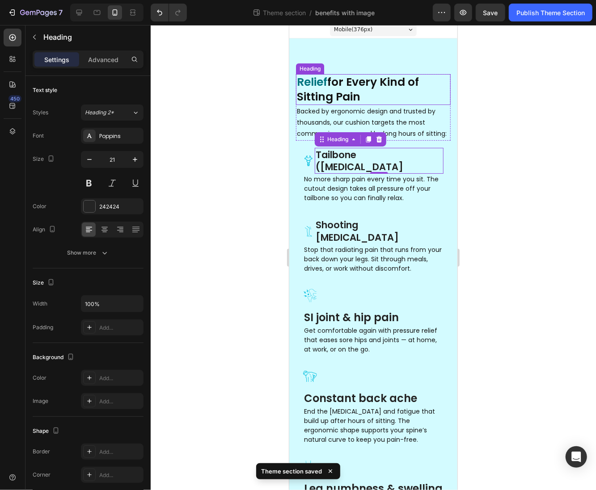
click at [358, 91] on h2 "Relief for Every Kind of Sitting Pain" at bounding box center [372, 89] width 155 height 31
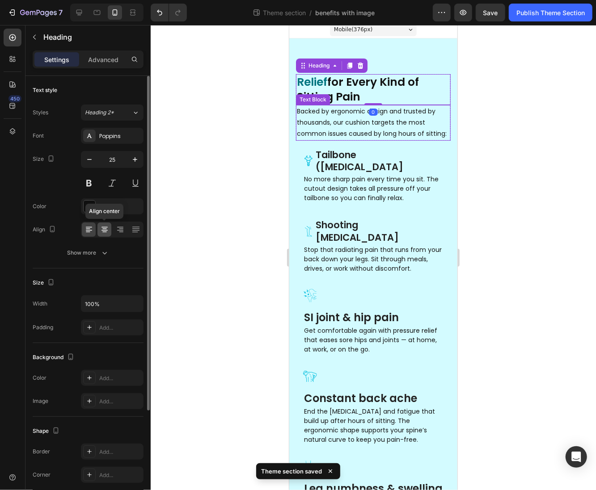
click at [102, 231] on icon at bounding box center [104, 229] width 9 height 9
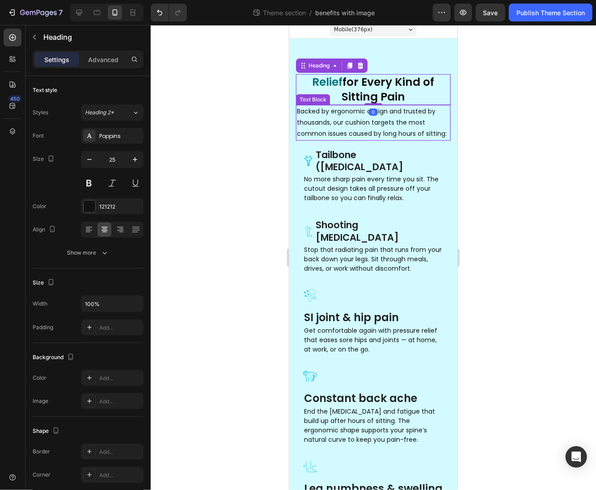
click at [365, 139] on p "Backed by ergonomic design and trusted by thousands, our cushion targets the mo…" at bounding box center [372, 122] width 153 height 34
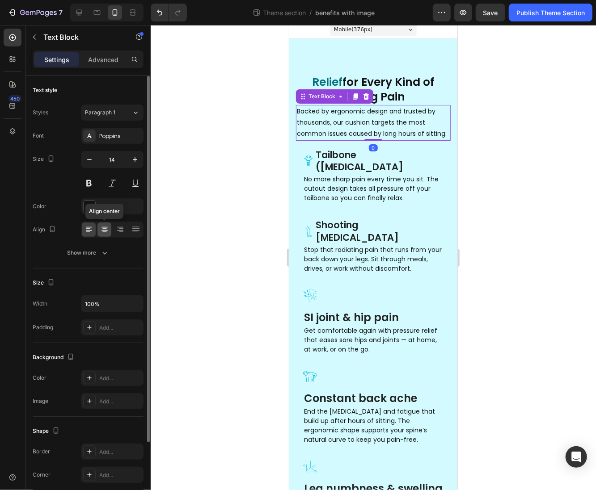
click at [104, 225] on icon at bounding box center [104, 229] width 9 height 9
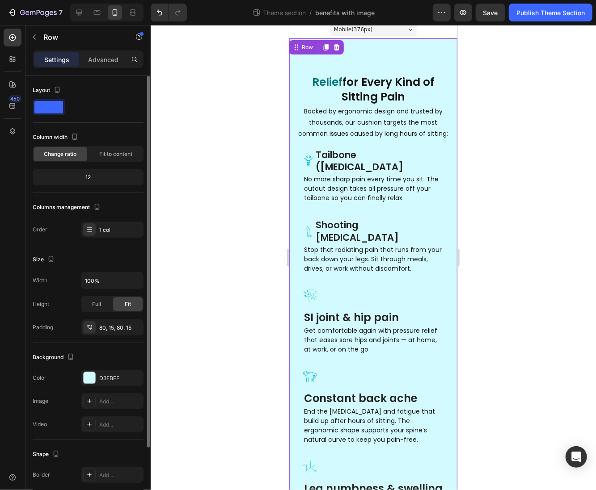
click at [374, 50] on div "Icon Tailbone (coccyx) pain Heading Row No more sharp pain every time you sit. …" at bounding box center [373, 344] width 168 height 612
click at [93, 60] on p "Advanced" at bounding box center [103, 59] width 30 height 9
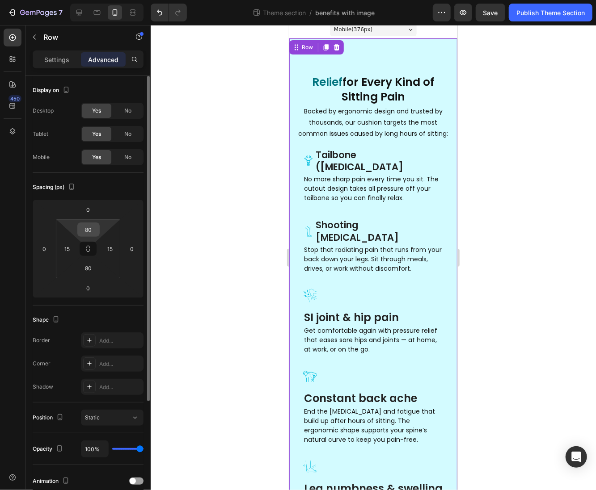
click at [94, 232] on input "80" at bounding box center [89, 229] width 18 height 13
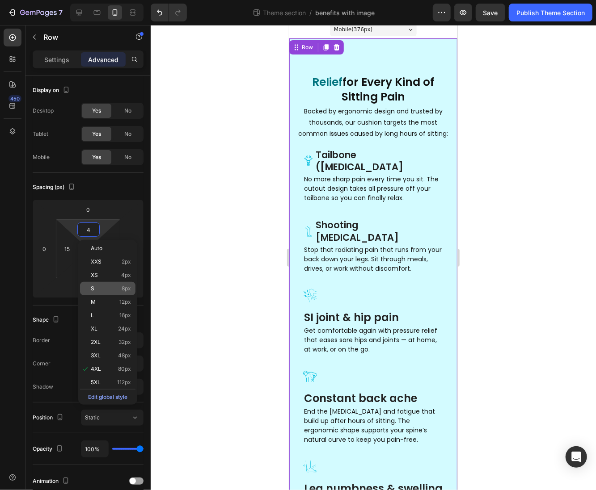
click at [110, 288] on p "S 8px" at bounding box center [111, 289] width 40 height 6
type input "8"
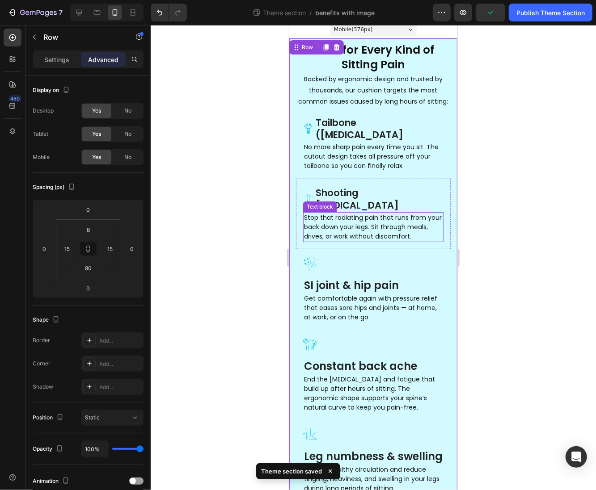
scroll to position [137, 0]
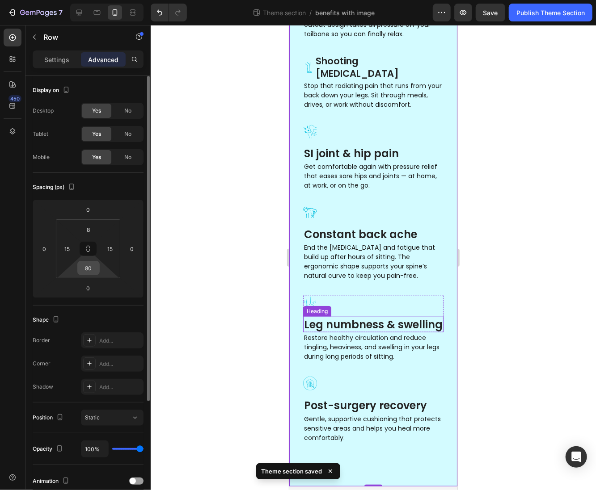
click at [88, 265] on input "80" at bounding box center [89, 267] width 18 height 13
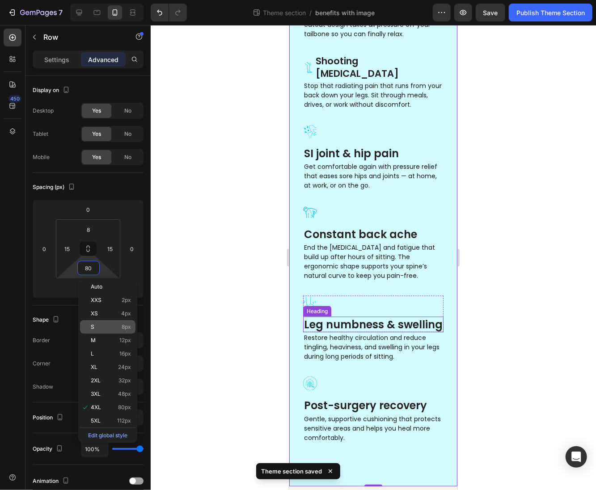
click at [104, 328] on p "S 8px" at bounding box center [111, 327] width 40 height 6
type input "8"
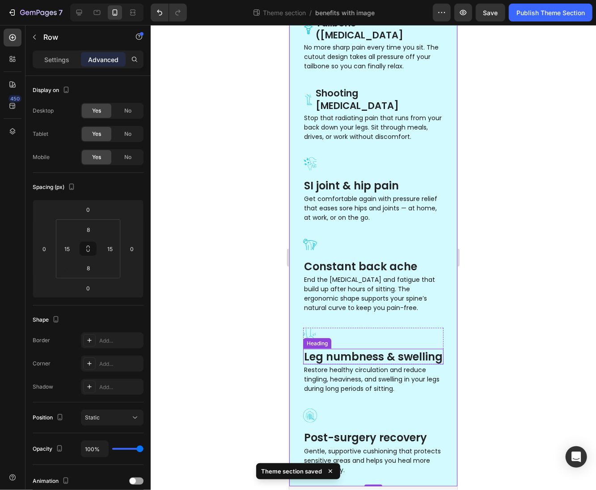
scroll to position [103, 0]
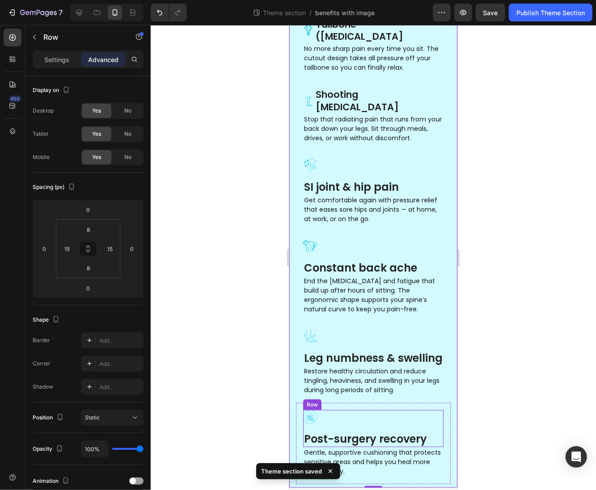
click at [328, 428] on div "Icon Post-surgery recovery Heading Row" at bounding box center [373, 428] width 140 height 37
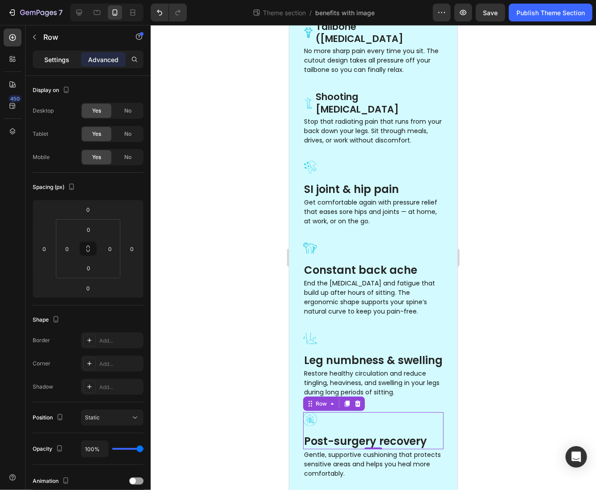
click at [51, 64] on div "Settings" at bounding box center [56, 59] width 45 height 14
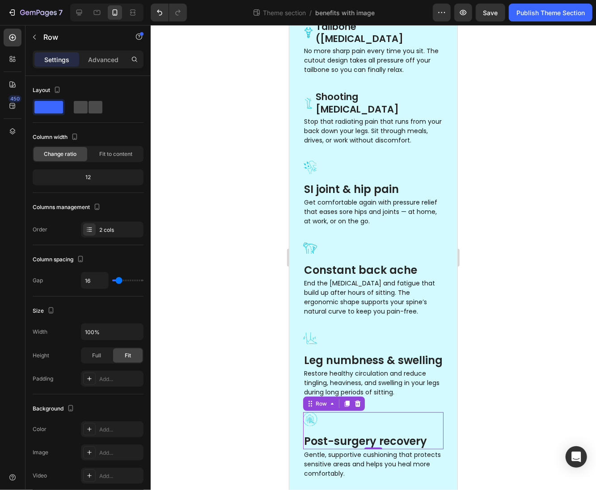
click at [88, 108] on span at bounding box center [95, 107] width 14 height 13
type input "0"
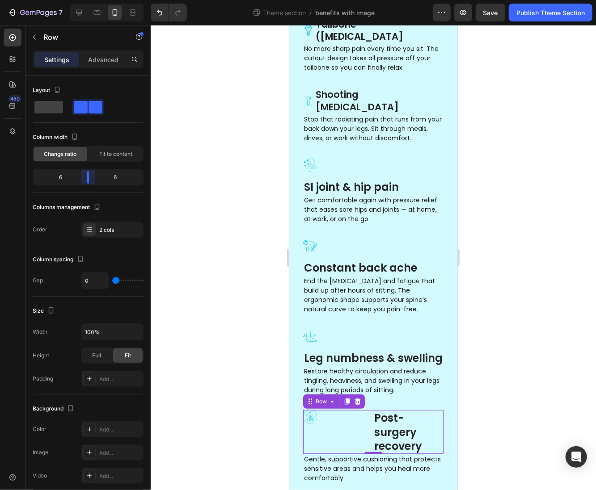
scroll to position [94, 0]
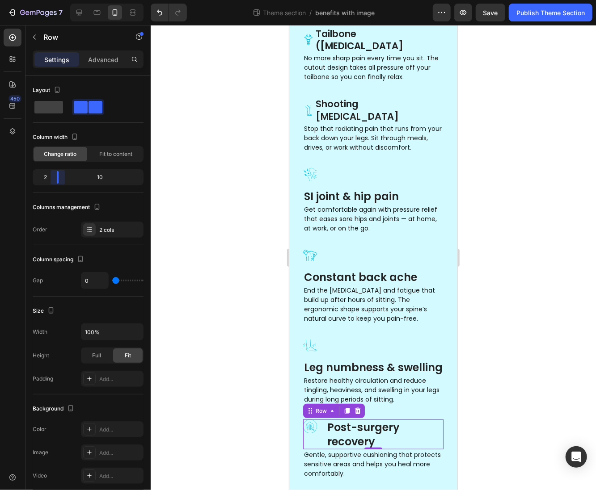
drag, startPoint x: 85, startPoint y: 182, endPoint x: 49, endPoint y: 182, distance: 36.2
click at [49, 0] on body "7 Theme section / benefits with image Preview Save Publish Theme Section 450 Se…" at bounding box center [298, 0] width 596 height 0
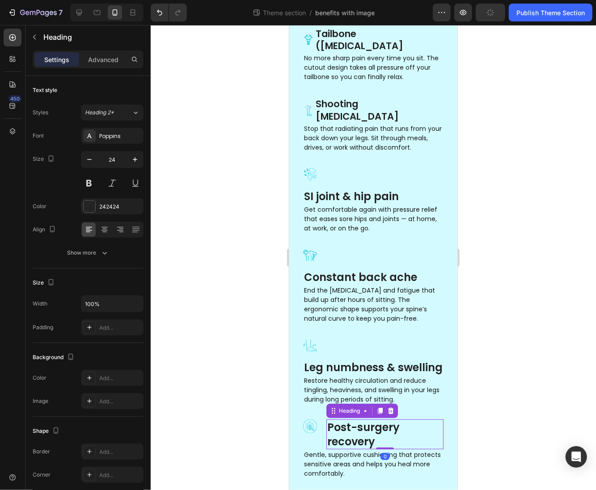
click at [343, 438] on h3 "Post-surgery recovery" at bounding box center [384, 433] width 117 height 29
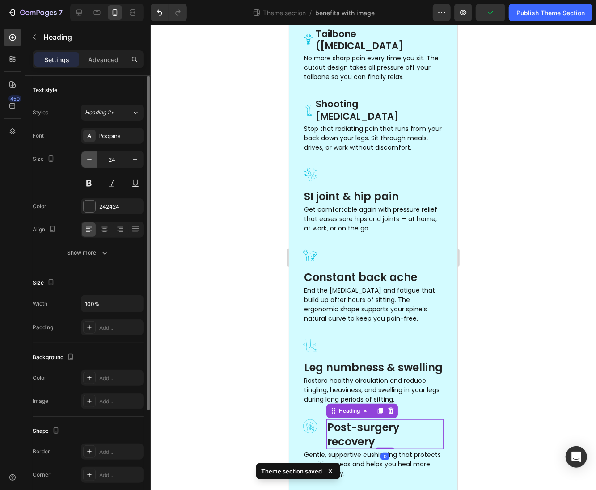
click at [87, 156] on icon "button" at bounding box center [89, 159] width 9 height 9
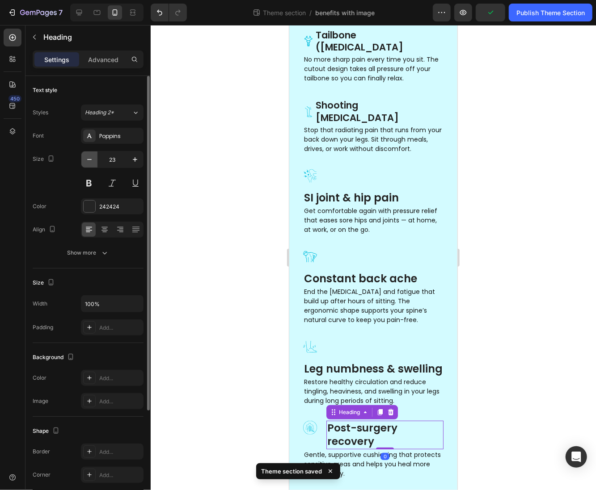
click at [87, 156] on icon "button" at bounding box center [89, 159] width 9 height 9
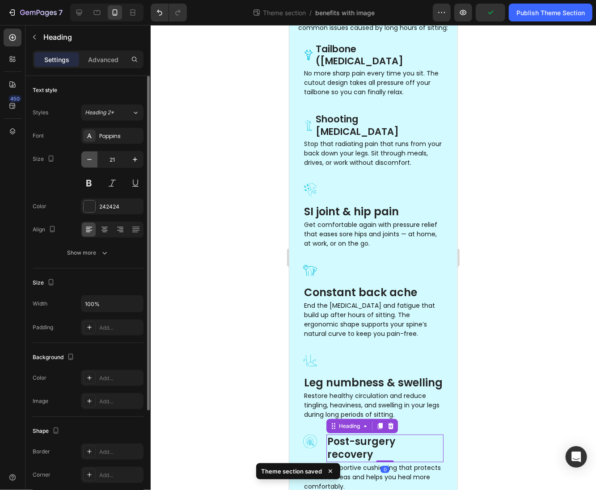
click at [87, 156] on icon "button" at bounding box center [89, 159] width 9 height 9
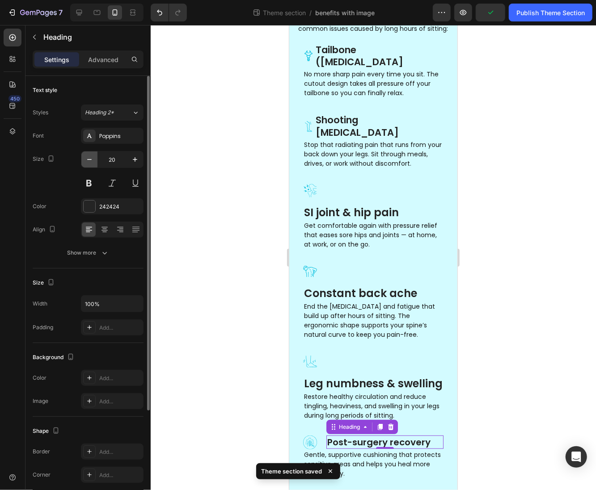
scroll to position [78, 0]
click at [133, 162] on icon "button" at bounding box center [134, 159] width 9 height 9
type input "21"
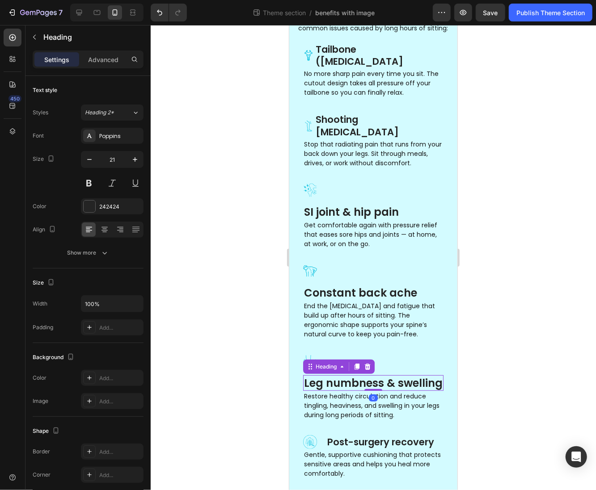
drag, startPoint x: 334, startPoint y: 376, endPoint x: 565, endPoint y: 369, distance: 231.6
click at [334, 376] on p "Leg numbness & swelling" at bounding box center [372, 383] width 139 height 14
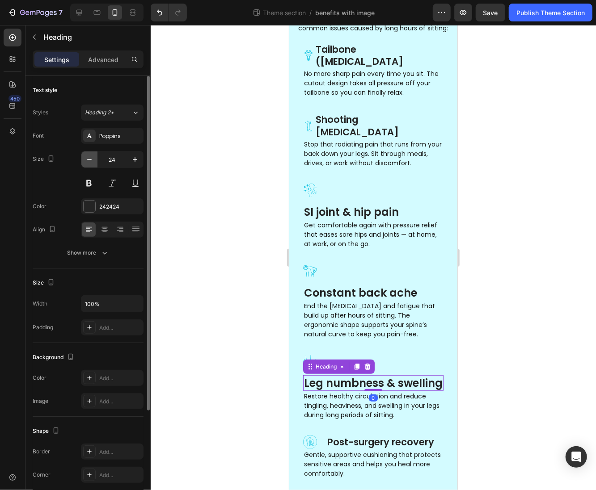
click at [86, 160] on icon "button" at bounding box center [89, 159] width 9 height 9
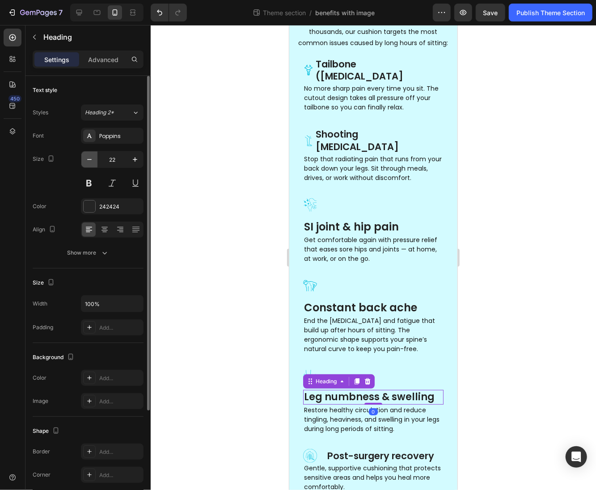
click at [86, 160] on icon "button" at bounding box center [89, 159] width 9 height 9
type input "21"
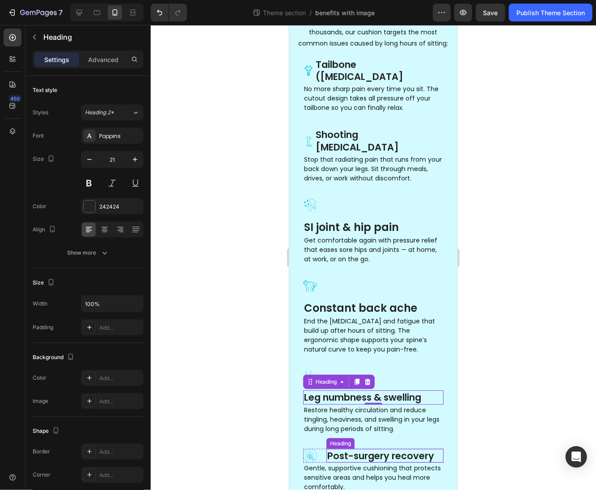
click at [352, 449] on h3 "Post-surgery recovery" at bounding box center [384, 456] width 117 height 14
click at [332, 391] on p "Leg numbness & swelling" at bounding box center [372, 397] width 139 height 12
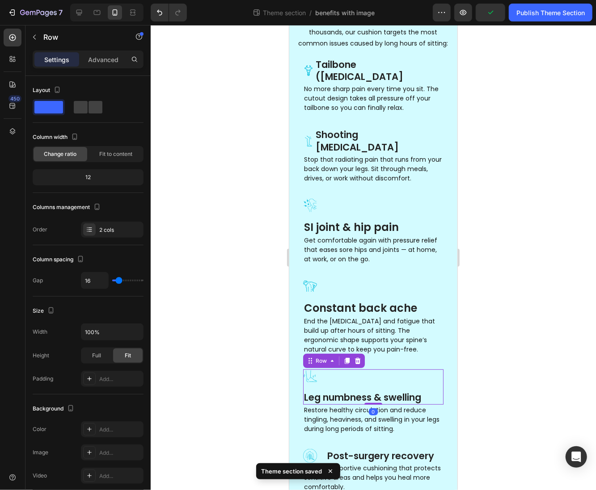
click at [389, 372] on div "Icon Leg numbness & swelling Heading Row 0" at bounding box center [373, 386] width 140 height 35
click at [88, 109] on span at bounding box center [95, 107] width 14 height 13
type input "0"
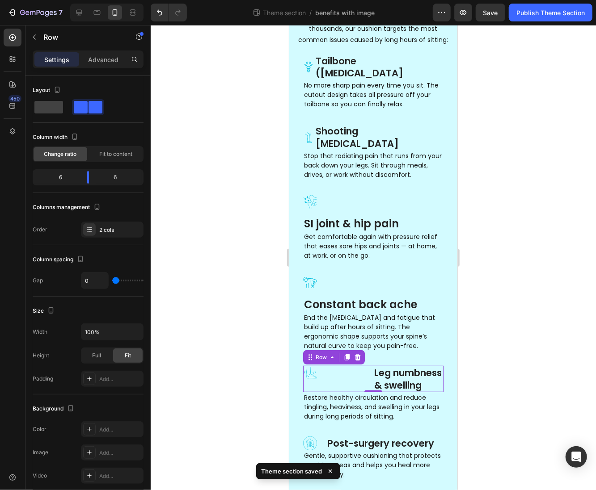
scroll to position [54, 0]
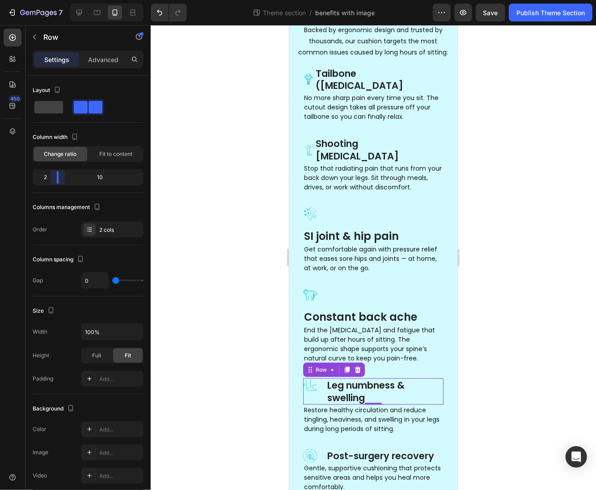
drag, startPoint x: 81, startPoint y: 177, endPoint x: 49, endPoint y: 182, distance: 33.0
click at [49, 0] on body "7 Theme section / benefits with image Preview Save Publish Theme Section 450 Se…" at bounding box center [298, 0] width 596 height 0
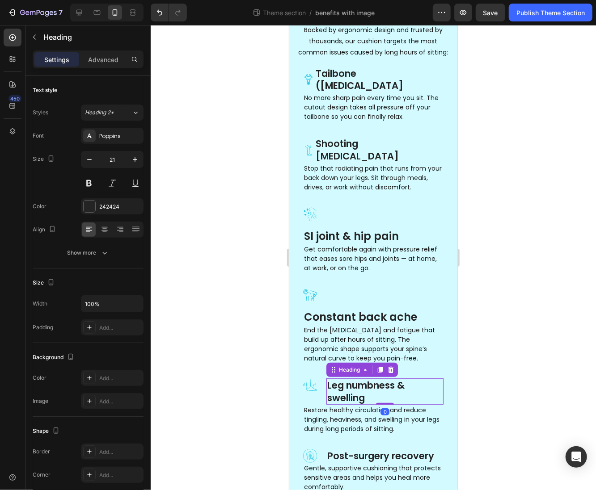
click at [367, 379] on p "Leg numbness & swelling" at bounding box center [384, 391] width 115 height 25
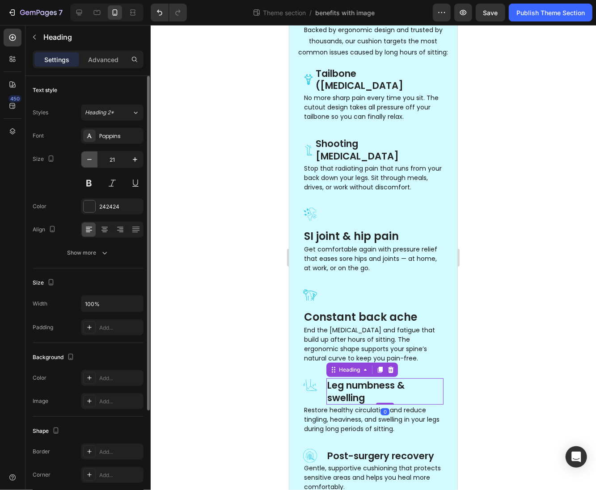
click at [90, 164] on button "button" at bounding box center [89, 159] width 16 height 16
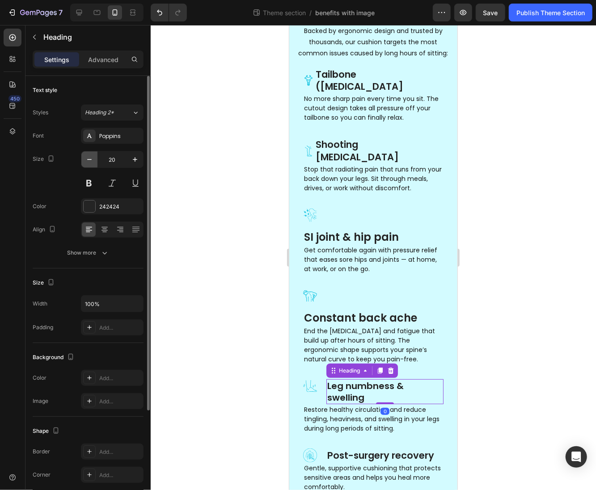
click at [90, 164] on button "button" at bounding box center [89, 159] width 16 height 16
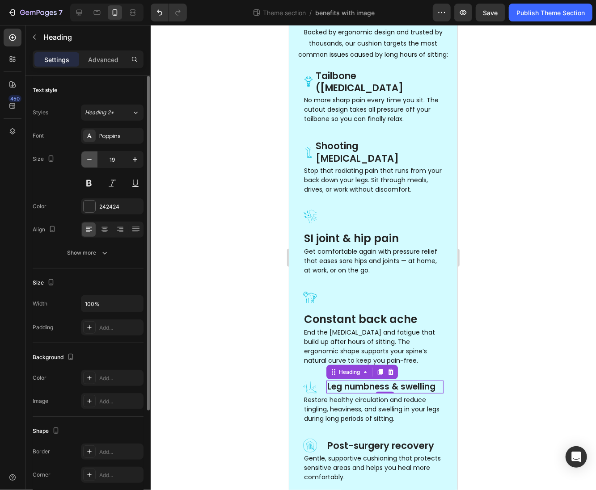
click at [90, 164] on button "button" at bounding box center [89, 159] width 16 height 16
type input "18"
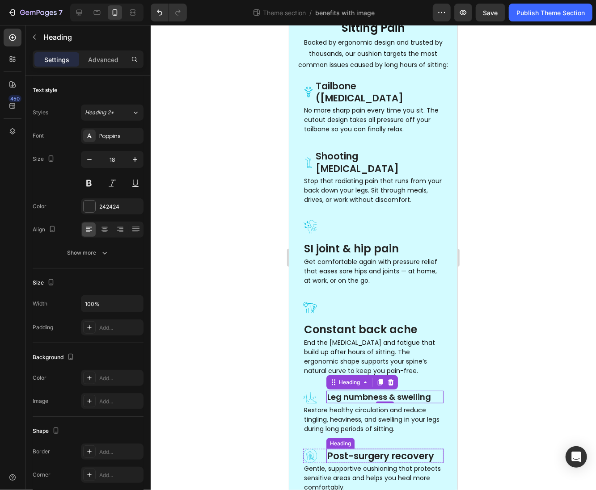
click at [345, 449] on h3 "Post-surgery recovery" at bounding box center [384, 456] width 117 height 14
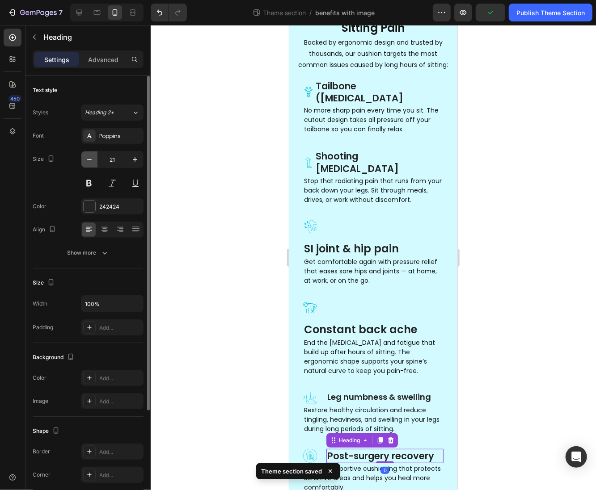
click at [87, 158] on icon "button" at bounding box center [89, 159] width 9 height 9
type input "18"
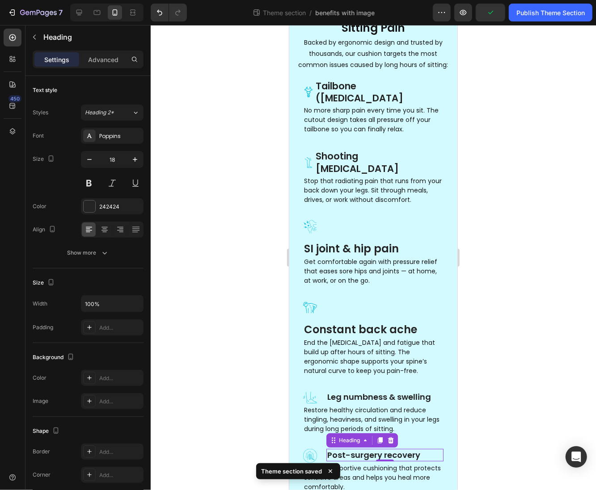
click at [469, 382] on div at bounding box center [373, 257] width 445 height 465
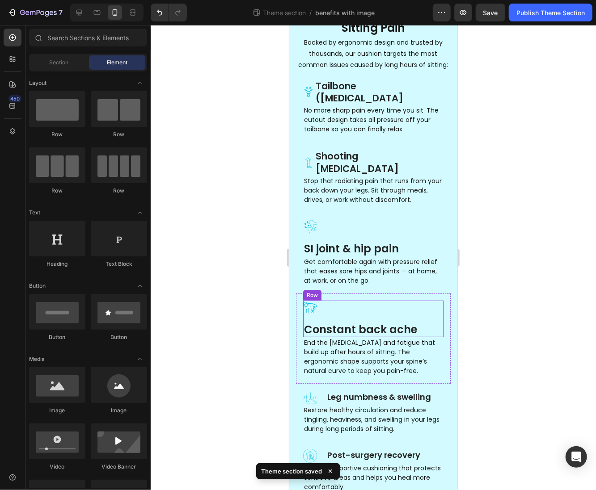
click at [336, 301] on div "Icon Constant back ache Heading Row" at bounding box center [373, 318] width 140 height 37
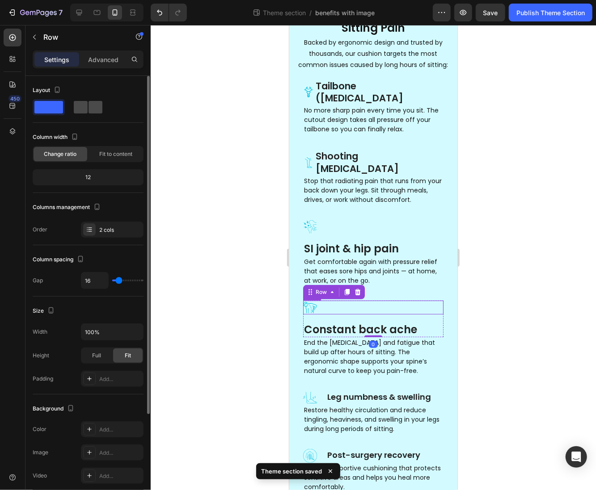
click at [88, 107] on span at bounding box center [95, 107] width 14 height 13
type input "0"
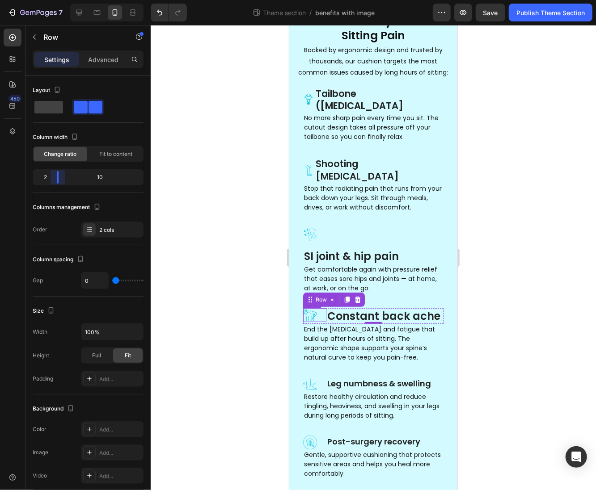
drag, startPoint x: 89, startPoint y: 177, endPoint x: 55, endPoint y: 179, distance: 34.9
click at [55, 0] on body "7 Theme section / benefits with image Preview Save Publish Theme Section 450 Se…" at bounding box center [298, 0] width 596 height 0
click at [323, 388] on div "Icon" at bounding box center [314, 384] width 23 height 14
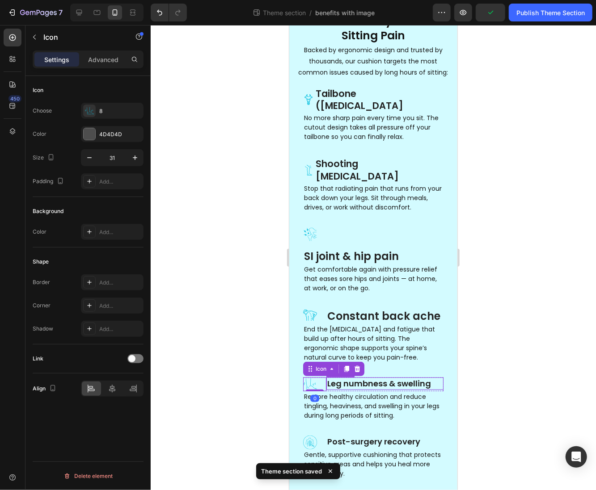
click at [327, 388] on p "Leg numbness & swelling" at bounding box center [384, 383] width 115 height 10
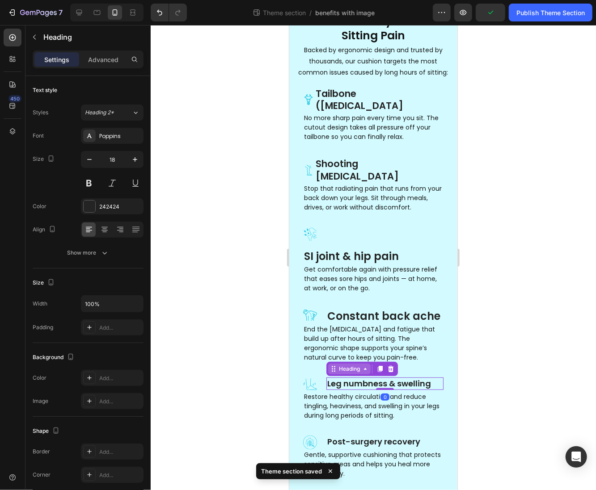
click at [338, 372] on div "Heading" at bounding box center [348, 369] width 25 height 8
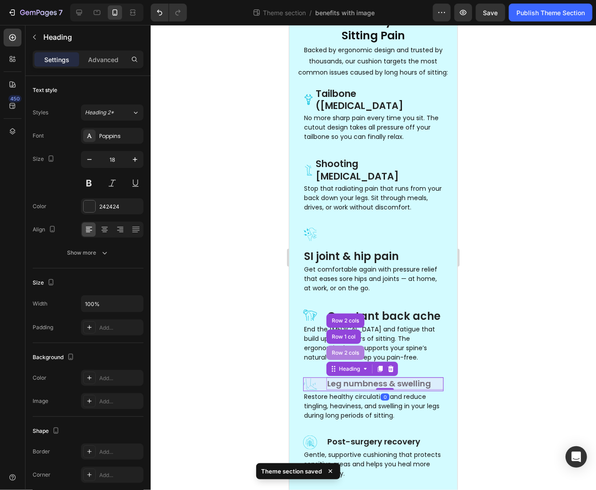
click at [340, 359] on div "Row 2 cols" at bounding box center [345, 352] width 38 height 14
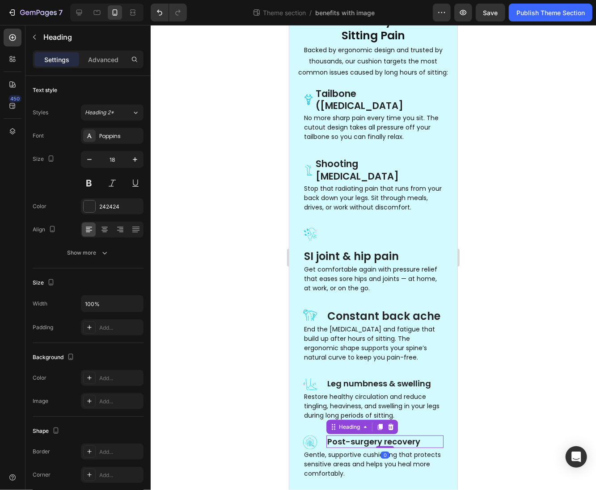
click at [326, 444] on h3 "Post-surgery recovery" at bounding box center [384, 441] width 117 height 12
click at [337, 429] on div "Heading" at bounding box center [348, 427] width 25 height 8
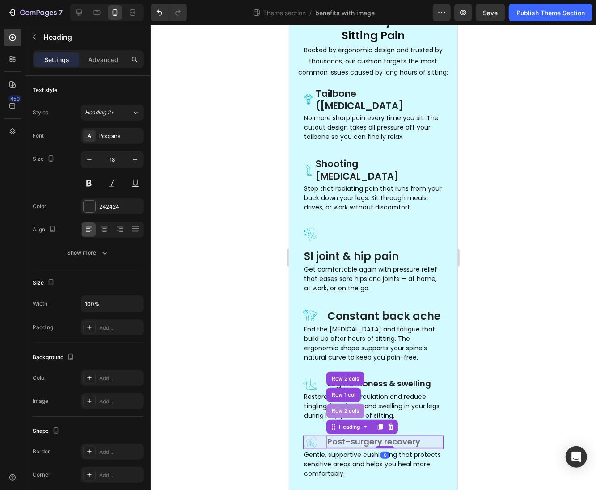
click at [339, 412] on div "Row 2 cols" at bounding box center [344, 410] width 31 height 5
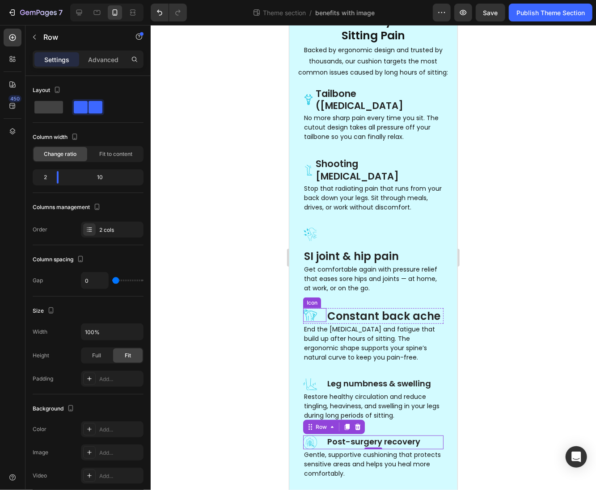
click at [322, 308] on div "Icon" at bounding box center [314, 315] width 23 height 14
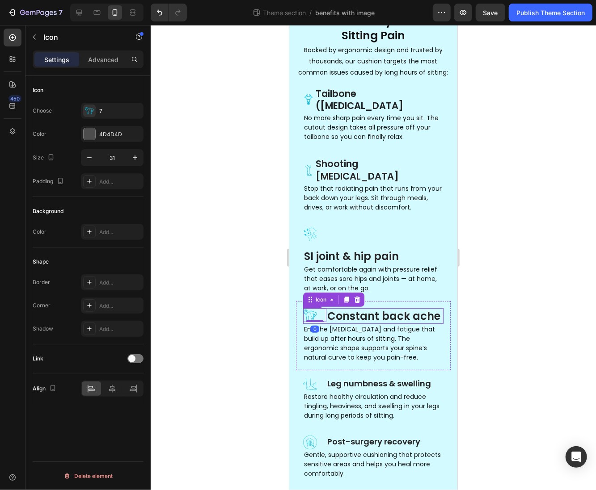
click at [323, 313] on div "Icon 0" at bounding box center [314, 316] width 23 height 16
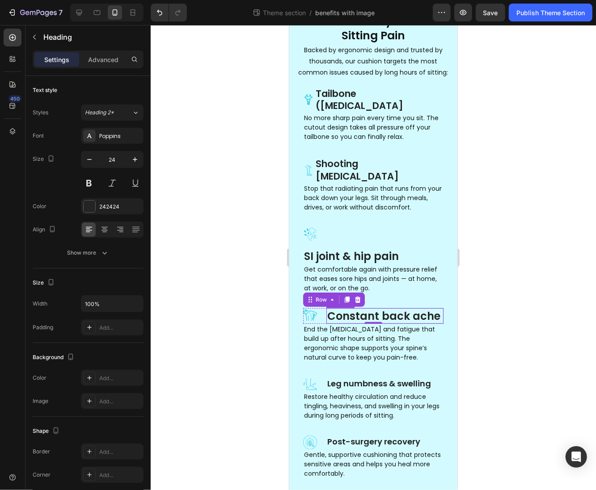
click at [358, 308] on h3 "Constant back ache" at bounding box center [384, 316] width 117 height 16
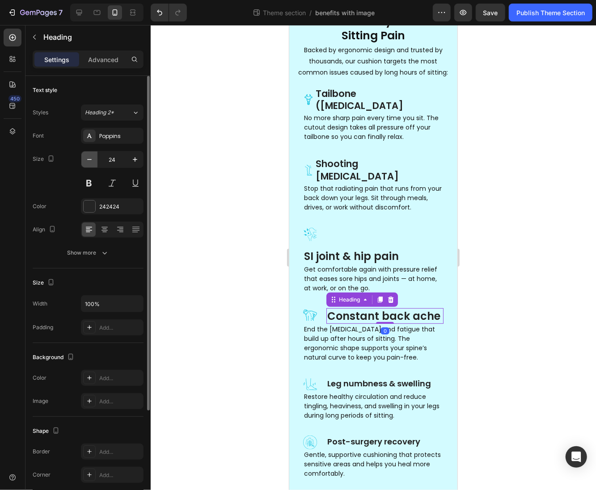
click at [91, 156] on icon "button" at bounding box center [89, 159] width 9 height 9
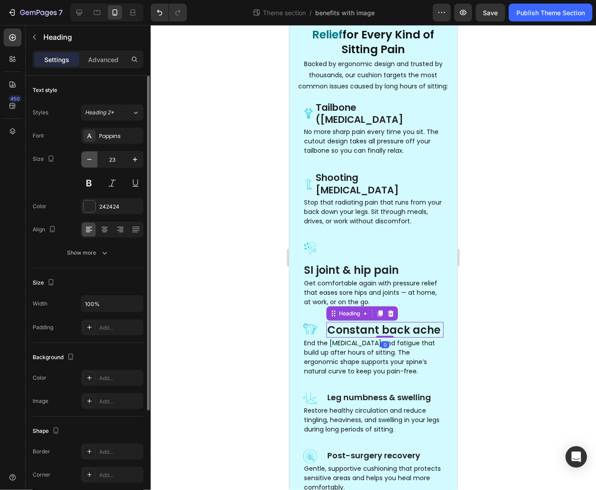
click at [91, 156] on icon "button" at bounding box center [89, 159] width 9 height 9
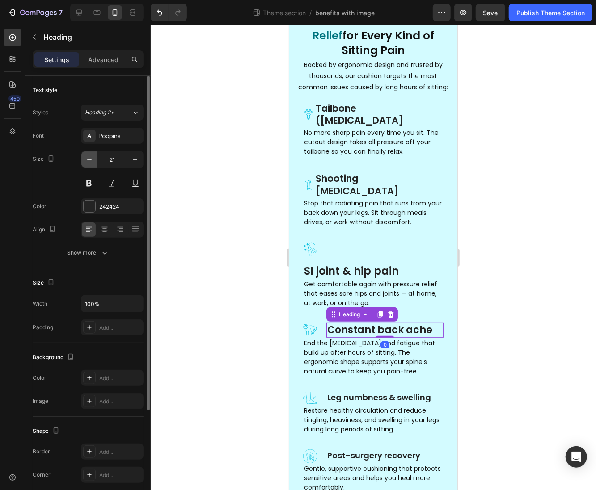
click at [91, 156] on icon "button" at bounding box center [89, 159] width 9 height 9
type input "18"
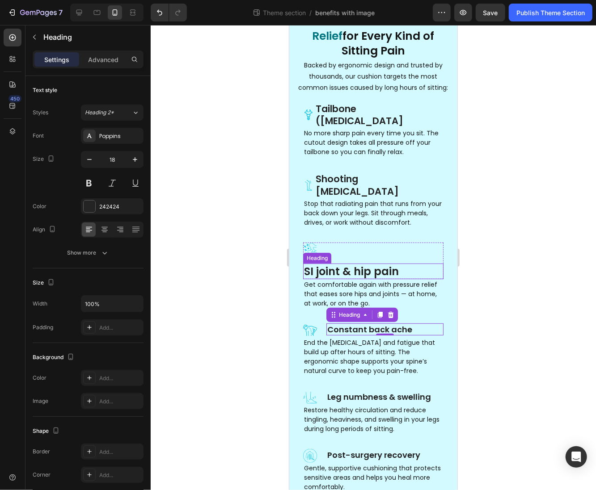
click at [330, 264] on p "SI joint & hip pain" at bounding box center [372, 271] width 139 height 14
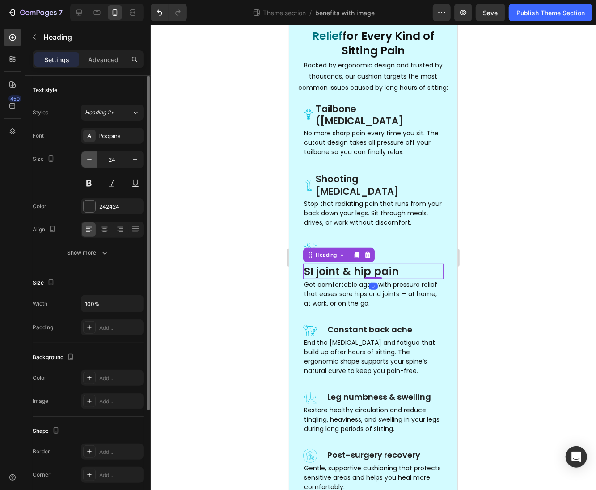
click at [88, 155] on icon "button" at bounding box center [89, 159] width 9 height 9
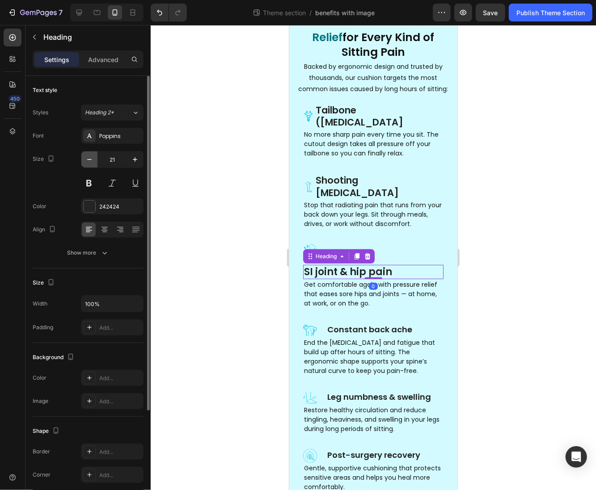
click at [88, 155] on icon "button" at bounding box center [89, 159] width 9 height 9
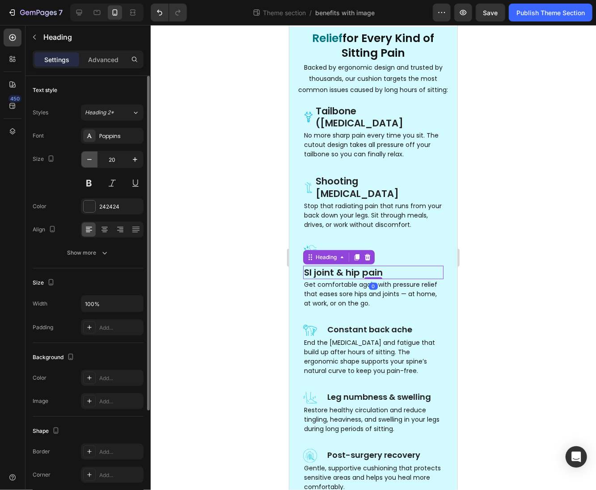
click at [88, 155] on icon "button" at bounding box center [89, 159] width 9 height 9
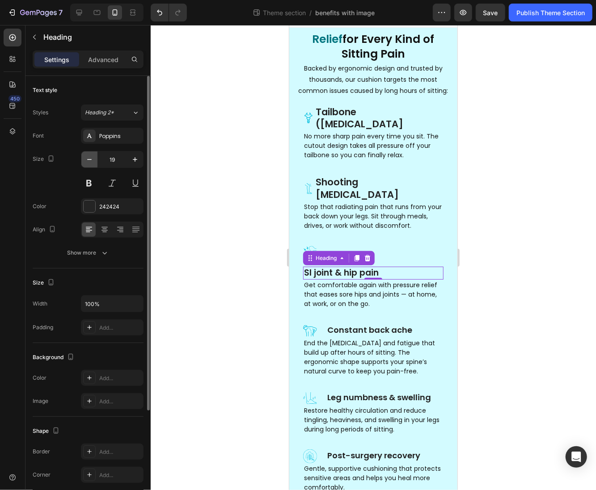
click at [90, 160] on icon "button" at bounding box center [89, 159] width 9 height 9
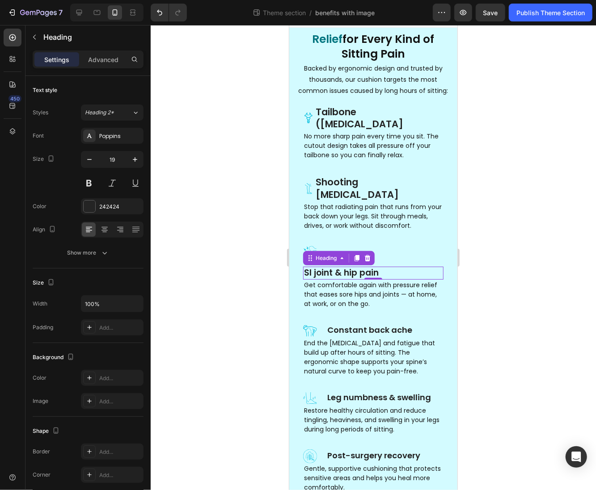
type input "18"
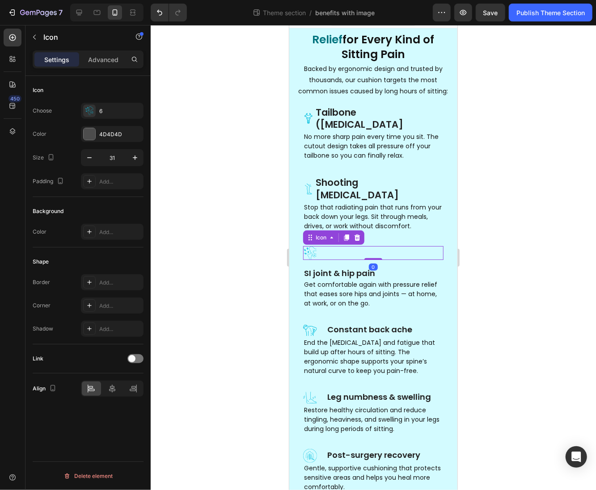
click at [400, 246] on div "Icon 0" at bounding box center [373, 253] width 140 height 14
click at [401, 249] on div "Icon 0 SI joint & hip pain Heading Row" at bounding box center [373, 262] width 140 height 33
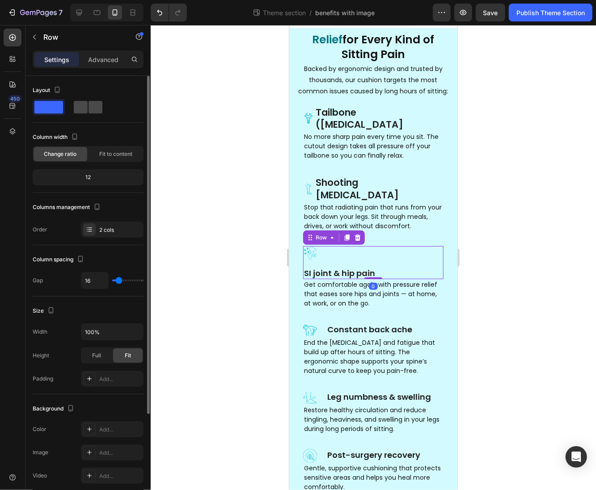
click at [88, 103] on span at bounding box center [95, 107] width 14 height 13
type input "0"
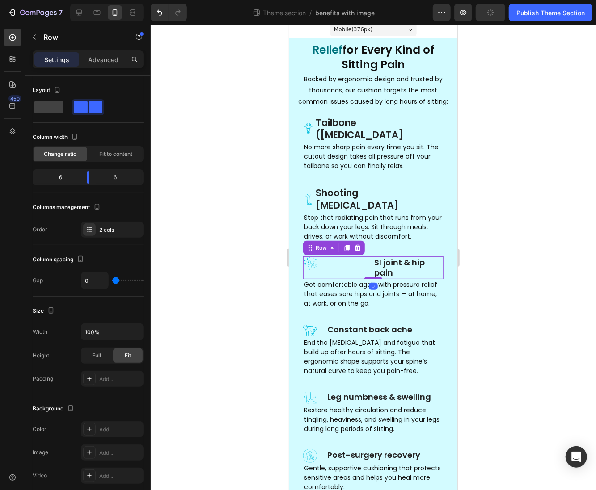
scroll to position [0, 0]
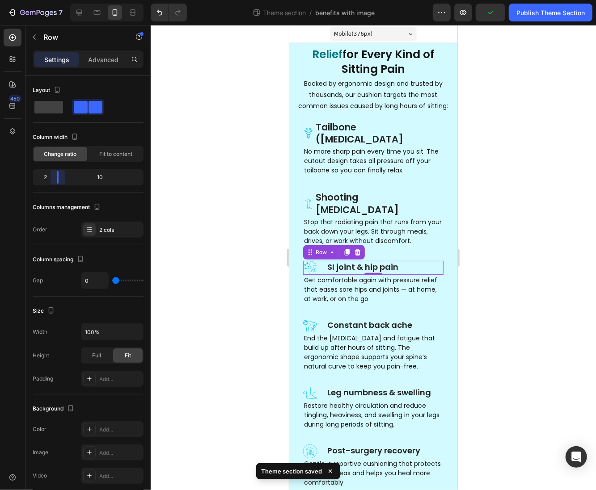
drag, startPoint x: 84, startPoint y: 176, endPoint x: 55, endPoint y: 179, distance: 29.3
click at [55, 0] on body "7 Theme section / benefits with image Preview Publish Theme Section 450 Section…" at bounding box center [298, 0] width 596 height 0
click at [411, 191] on p "Shooting leg pain" at bounding box center [378, 203] width 127 height 25
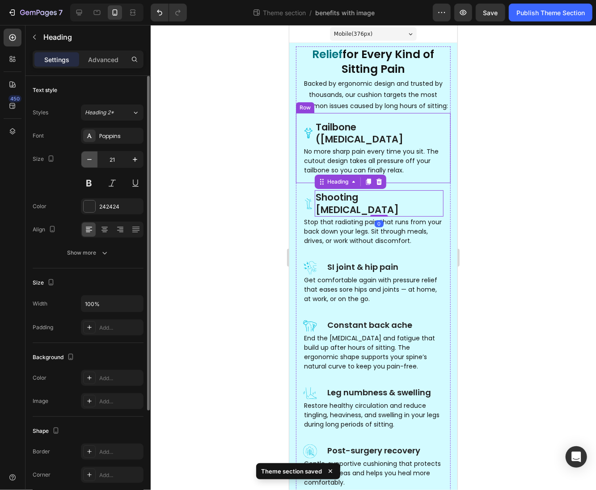
click at [88, 159] on icon "button" at bounding box center [89, 159] width 4 height 1
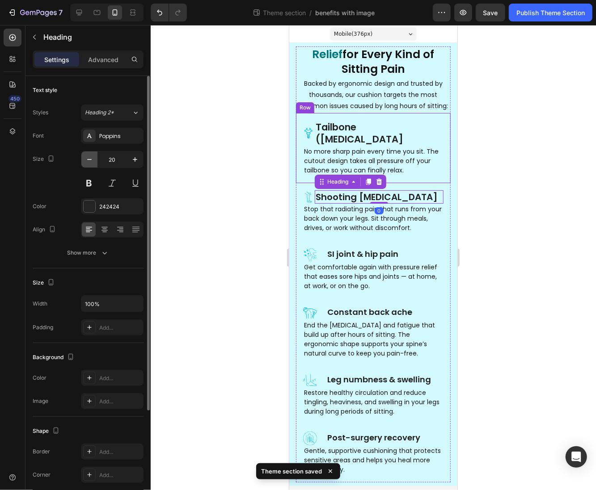
click at [89, 159] on icon "button" at bounding box center [89, 159] width 4 height 1
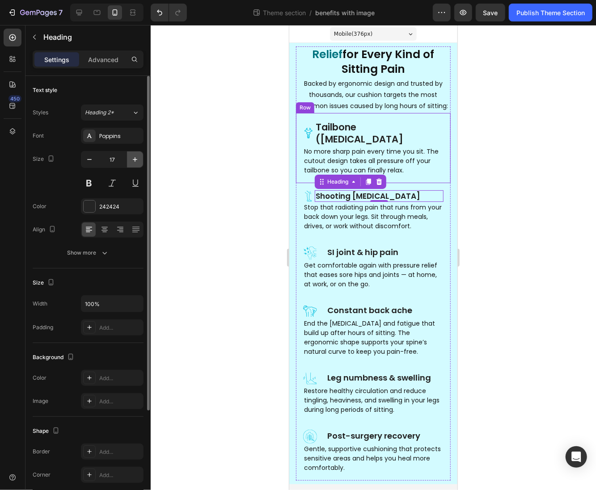
click at [136, 158] on icon "button" at bounding box center [134, 159] width 9 height 9
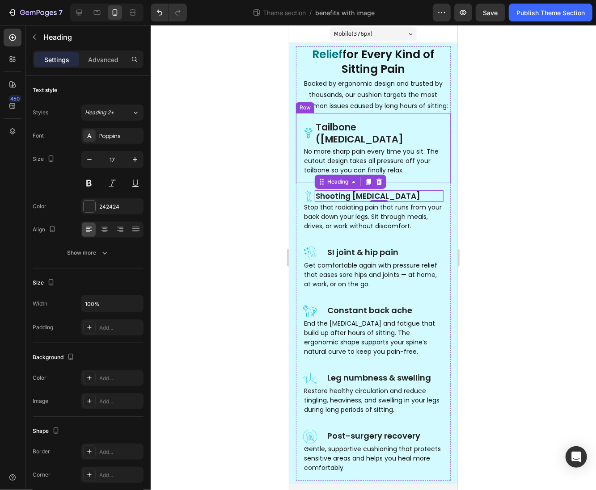
type input "18"
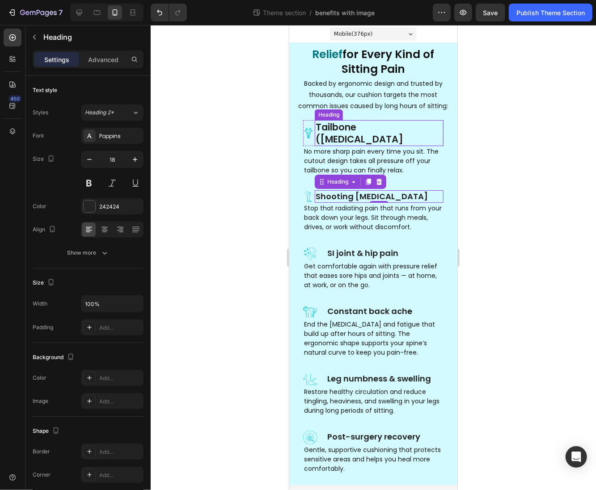
click at [389, 129] on p "Tailbone (coccyx) pain" at bounding box center [378, 133] width 127 height 25
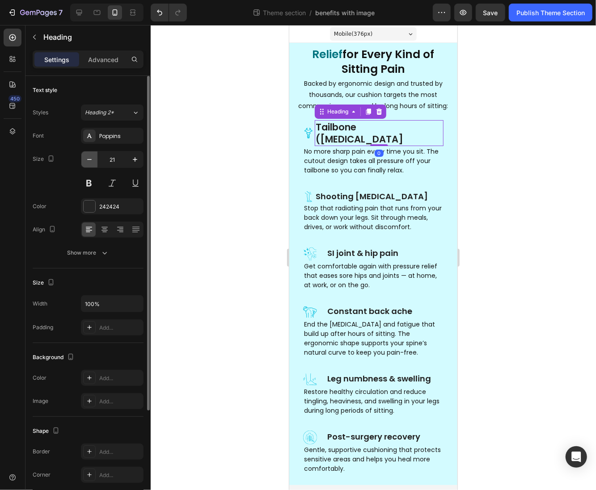
click at [84, 159] on button "button" at bounding box center [89, 159] width 16 height 16
click at [85, 159] on icon "button" at bounding box center [89, 159] width 9 height 9
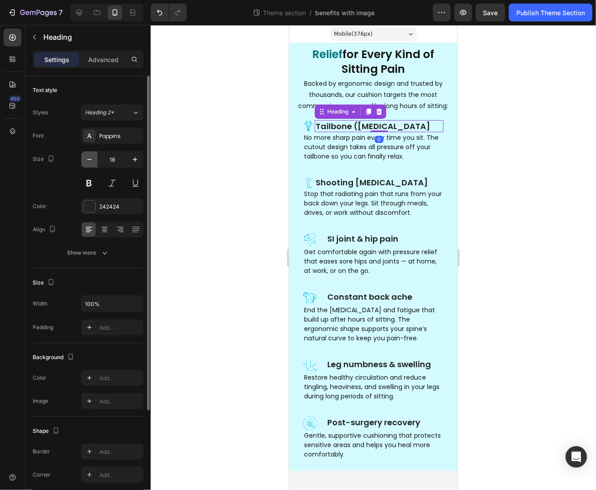
click at [85, 159] on icon "button" at bounding box center [89, 159] width 9 height 9
click at [128, 155] on button "button" at bounding box center [135, 159] width 16 height 16
type input "18"
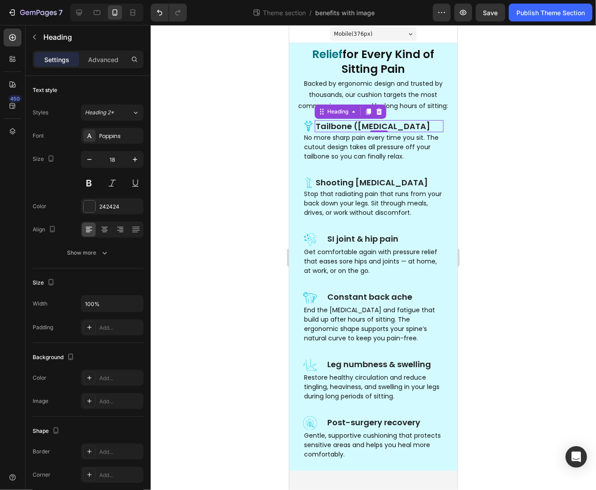
click at [472, 167] on div at bounding box center [373, 257] width 445 height 465
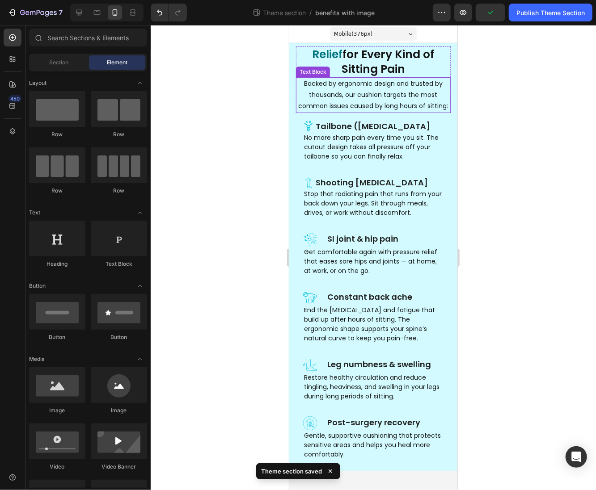
click at [358, 101] on p "Backed by ergonomic design and trusted by thousands, our cushion targets the mo…" at bounding box center [372, 95] width 153 height 34
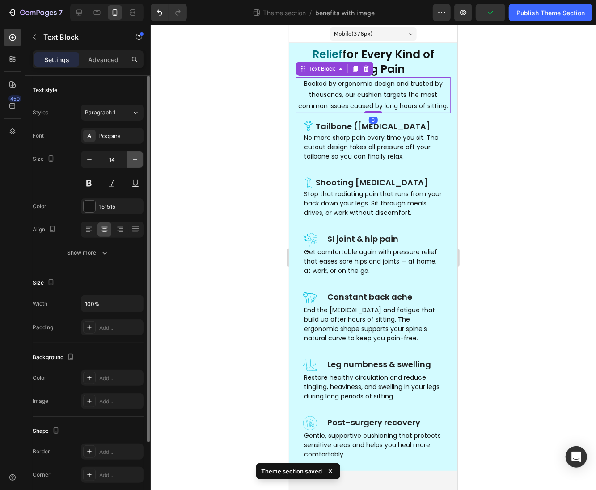
click at [139, 158] on icon "button" at bounding box center [134, 159] width 9 height 9
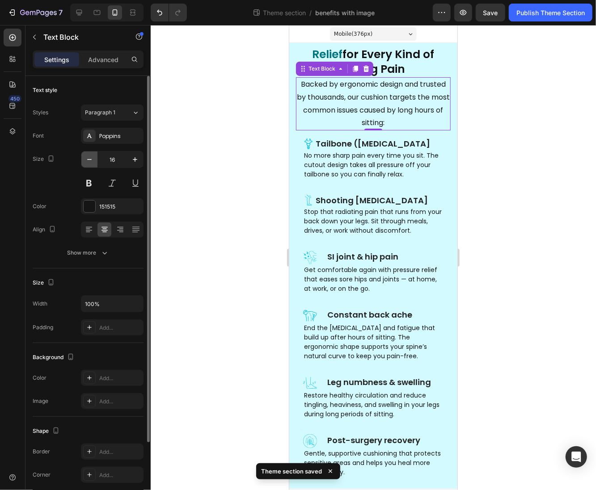
click at [94, 157] on button "button" at bounding box center [89, 159] width 16 height 16
type input "15"
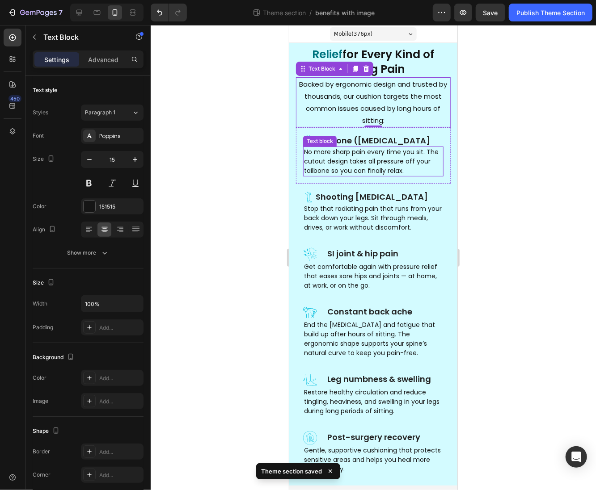
click at [504, 150] on div at bounding box center [373, 257] width 445 height 465
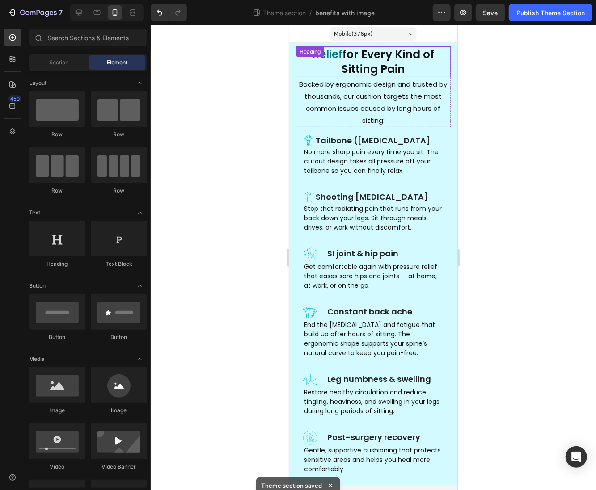
click at [386, 56] on h2 "Relief for Every Kind of Sitting Pain" at bounding box center [372, 61] width 155 height 31
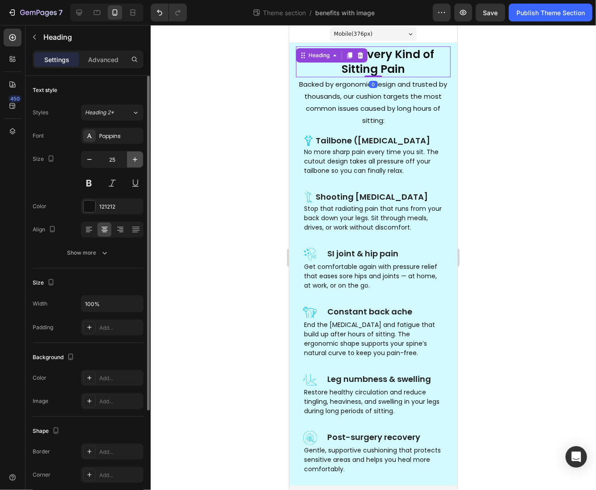
click at [139, 155] on icon "button" at bounding box center [134, 159] width 9 height 9
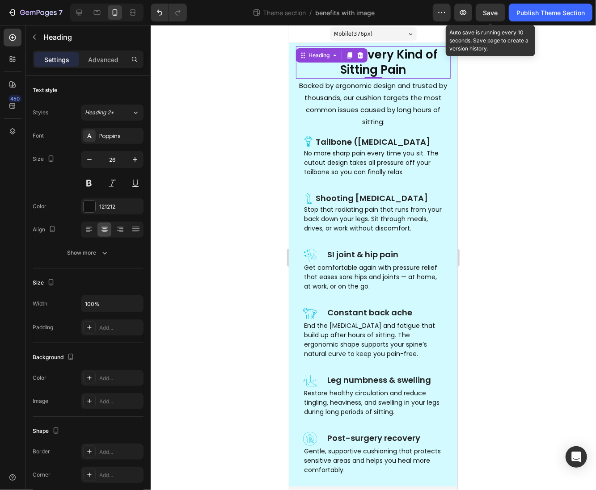
drag, startPoint x: 488, startPoint y: 16, endPoint x: 496, endPoint y: 15, distance: 8.2
click at [487, 16] on div "Save" at bounding box center [490, 12] width 15 height 9
click at [528, 17] on button "Publish Theme Section" at bounding box center [551, 13] width 84 height 18
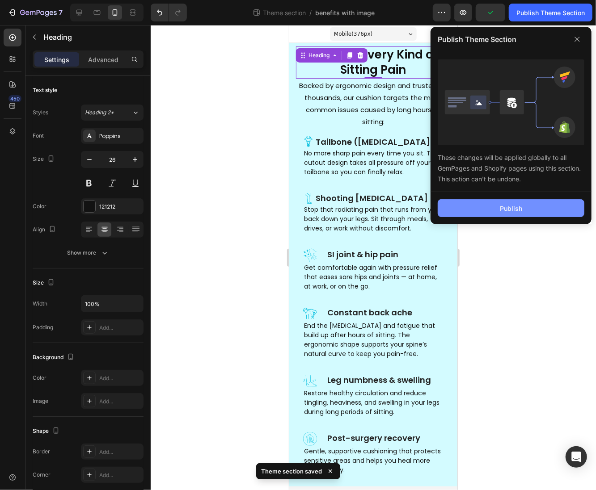
click at [481, 207] on button "Publish" at bounding box center [510, 208] width 147 height 18
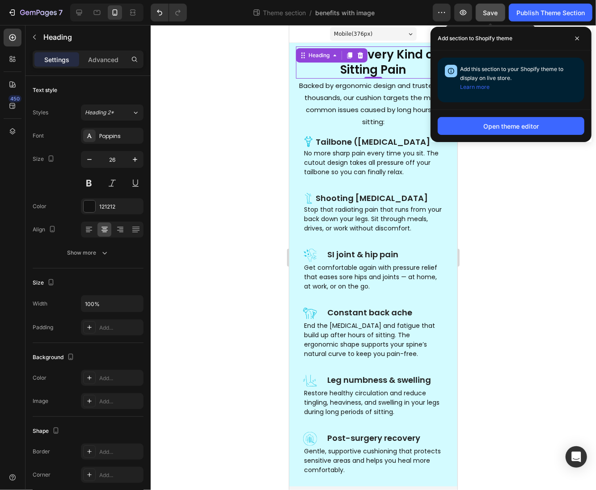
click at [486, 19] on button "Save" at bounding box center [489, 13] width 29 height 18
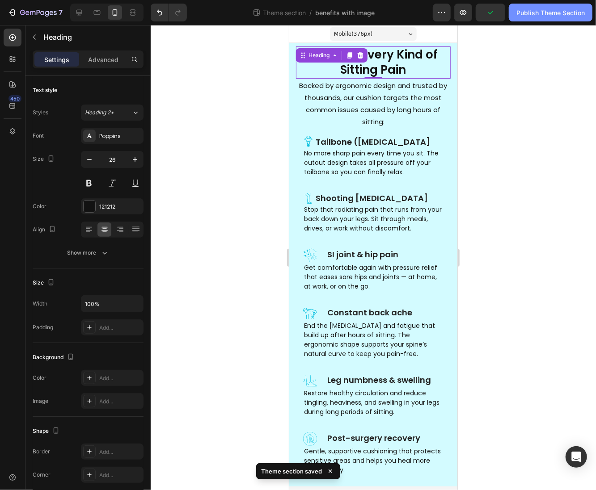
click at [516, 17] on div "Publish Theme Section" at bounding box center [550, 12] width 68 height 9
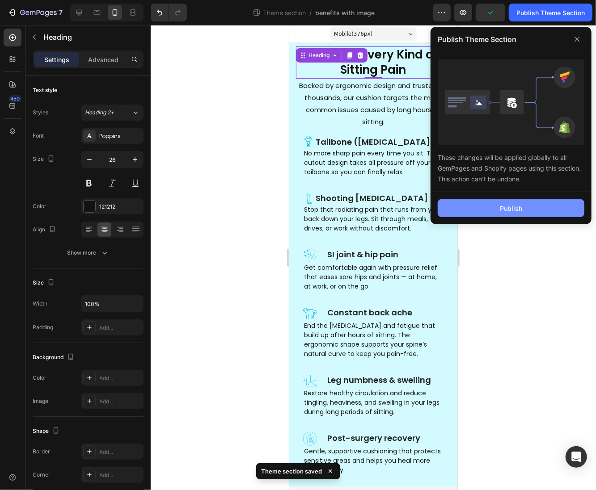
click at [513, 204] on div "Publish" at bounding box center [511, 208] width 22 height 9
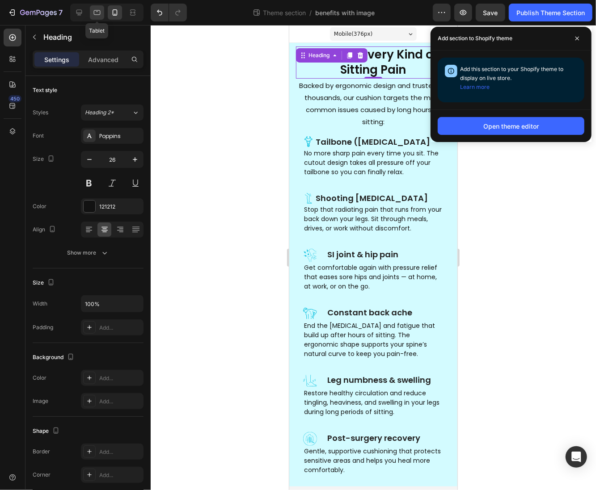
click at [98, 10] on icon at bounding box center [97, 12] width 7 height 5
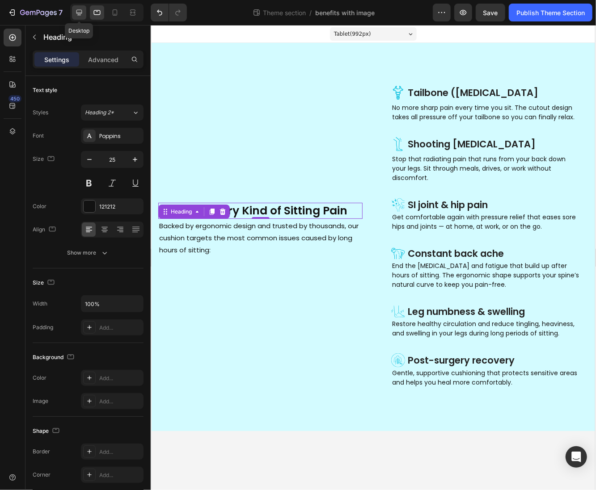
click at [83, 15] on icon at bounding box center [79, 12] width 9 height 9
type input "35"
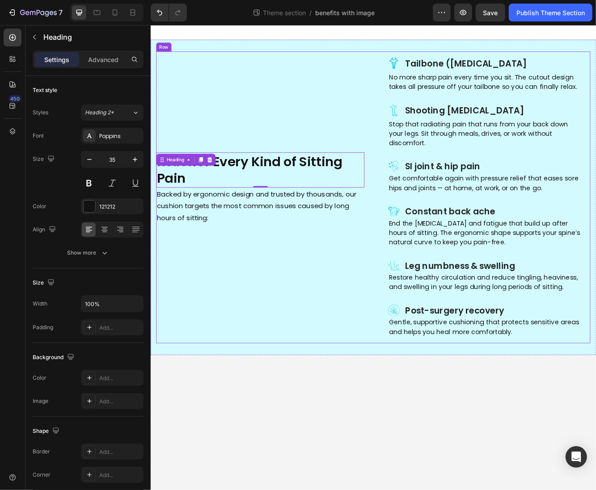
click at [272, 144] on div "Relief for Every Kind of Sitting Pain Heading 0 Backed by ergonomic design and …" at bounding box center [282, 233] width 251 height 352
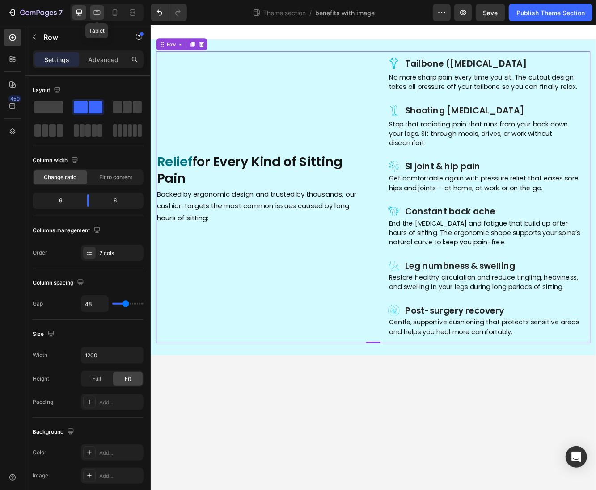
click at [96, 10] on icon at bounding box center [96, 12] width 9 height 9
type input "100%"
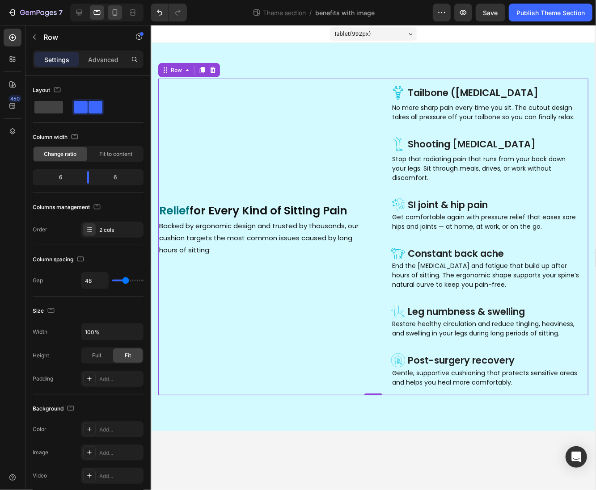
click at [114, 15] on icon at bounding box center [115, 12] width 5 height 6
type input "0"
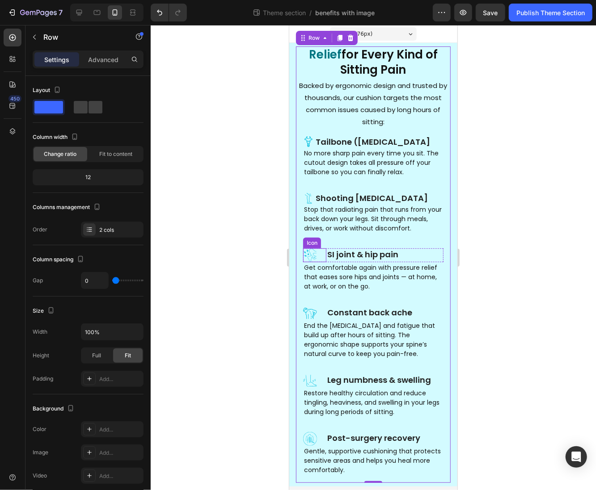
click at [323, 249] on div "Icon" at bounding box center [314, 255] width 23 height 14
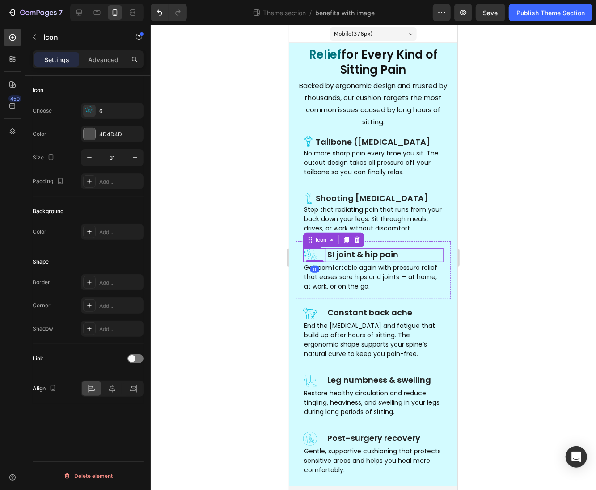
click at [330, 261] on div "SI joint & hip pain Heading" at bounding box center [384, 255] width 117 height 14
click at [320, 253] on div "Icon 0" at bounding box center [314, 255] width 23 height 14
click at [309, 195] on icon at bounding box center [308, 198] width 11 height 11
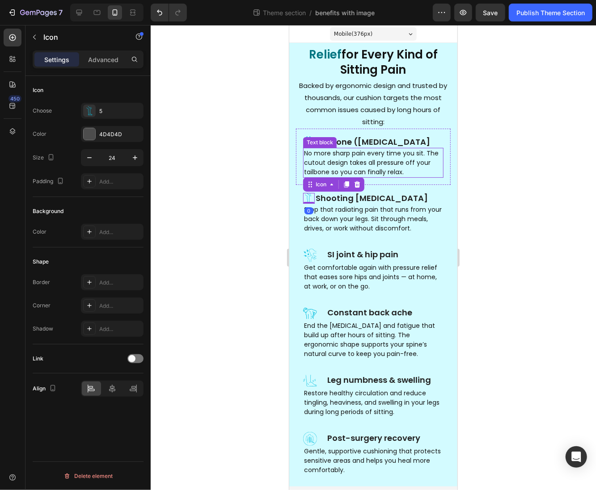
click at [309, 143] on div "Text block" at bounding box center [319, 142] width 30 height 8
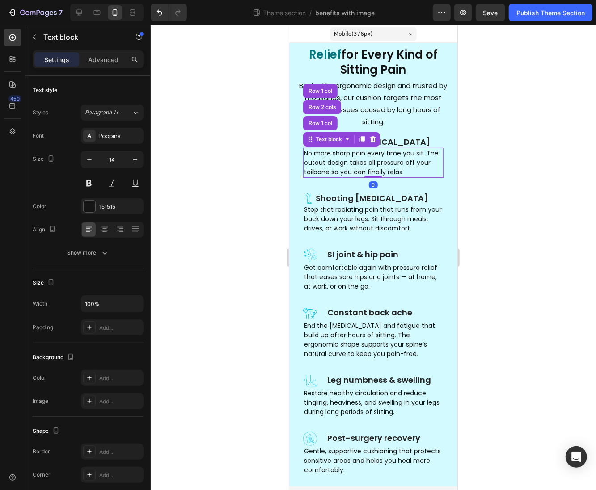
click at [283, 153] on div at bounding box center [373, 257] width 445 height 465
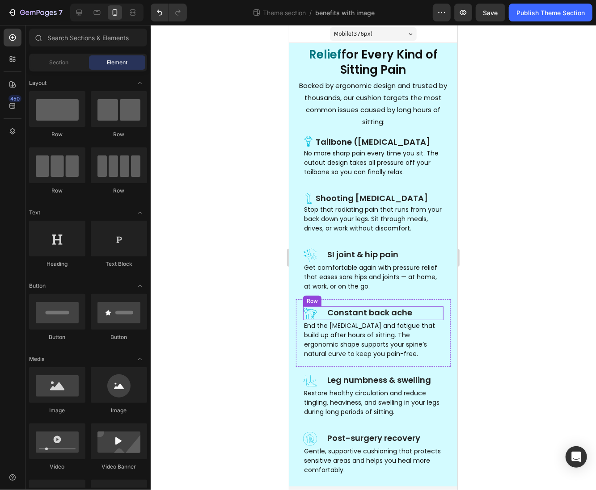
click at [425, 319] on div "Constant back ache Heading" at bounding box center [384, 313] width 117 height 14
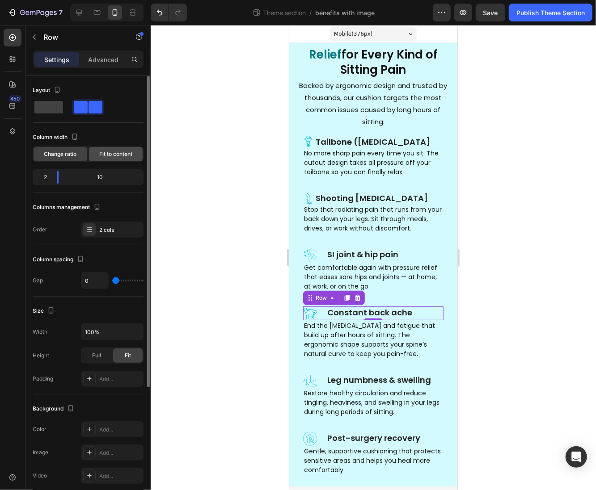
click at [100, 151] on span "Fit to content" at bounding box center [115, 154] width 33 height 8
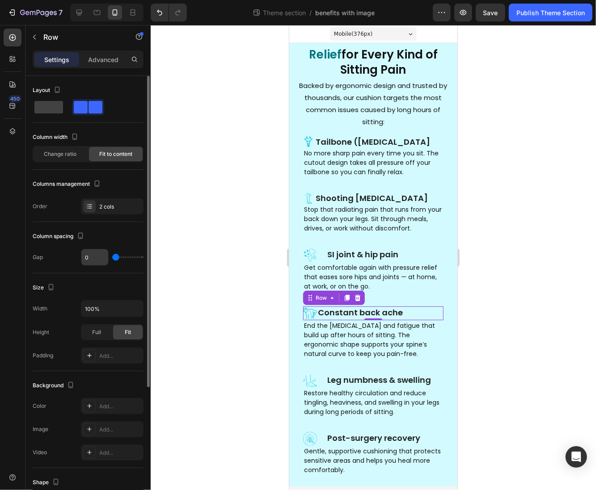
click at [89, 264] on input "0" at bounding box center [94, 257] width 27 height 16
type input "5"
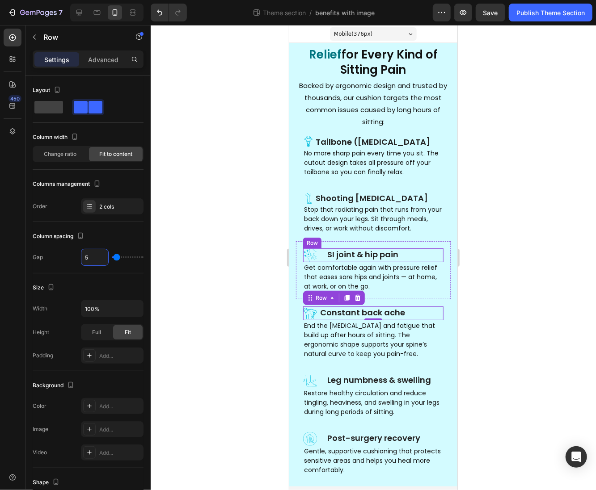
click at [329, 261] on div "SI joint & hip pain Heading" at bounding box center [384, 255] width 117 height 14
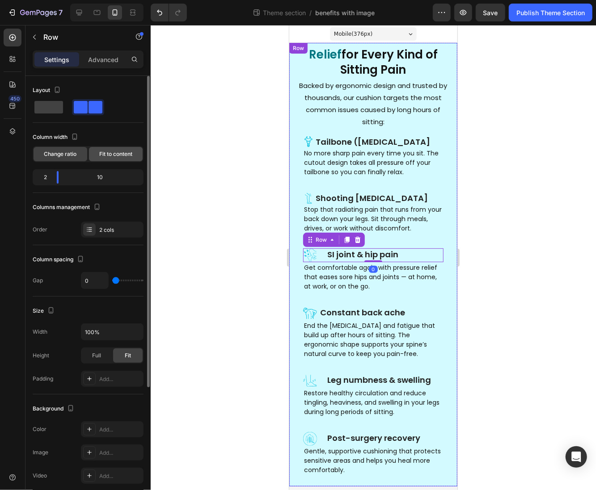
click at [112, 156] on span "Fit to content" at bounding box center [115, 154] width 33 height 8
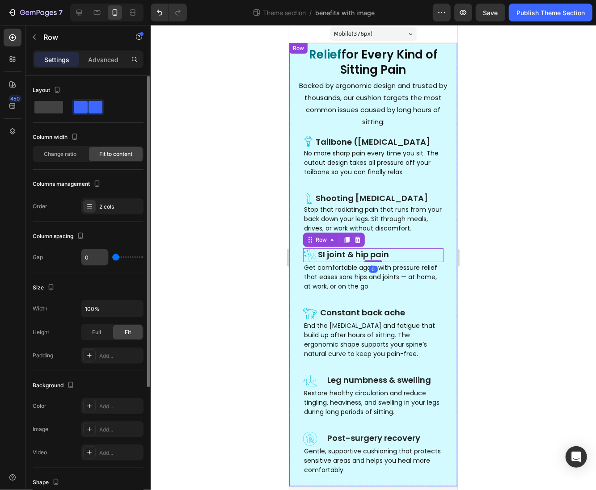
click at [99, 261] on input "0" at bounding box center [94, 257] width 27 height 16
type input "5"
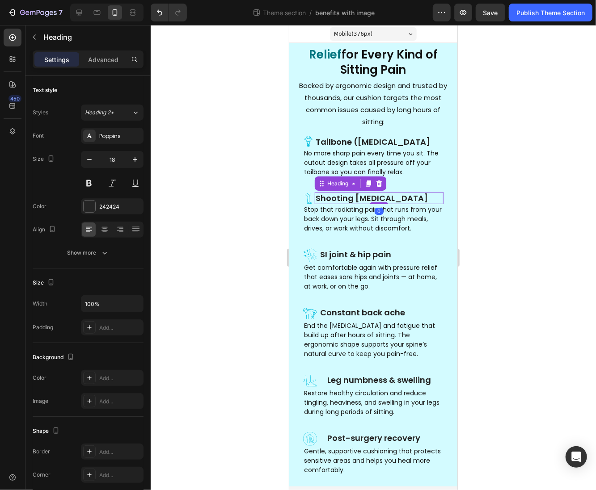
click at [423, 200] on p "Shooting leg pain" at bounding box center [378, 198] width 127 height 10
click at [325, 186] on div "Heading" at bounding box center [337, 183] width 25 height 8
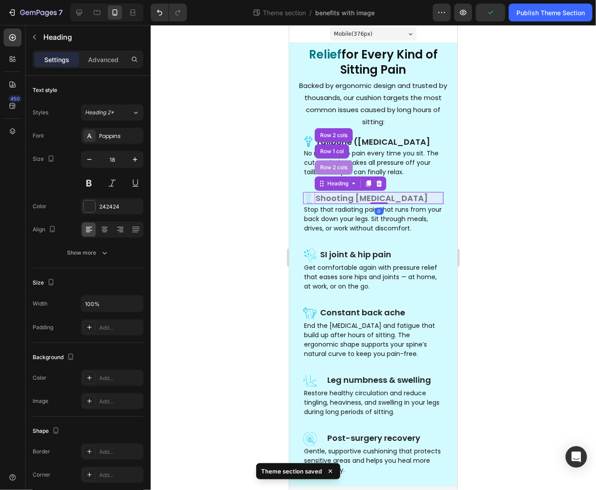
click at [325, 172] on div "Row 2 cols" at bounding box center [333, 167] width 38 height 14
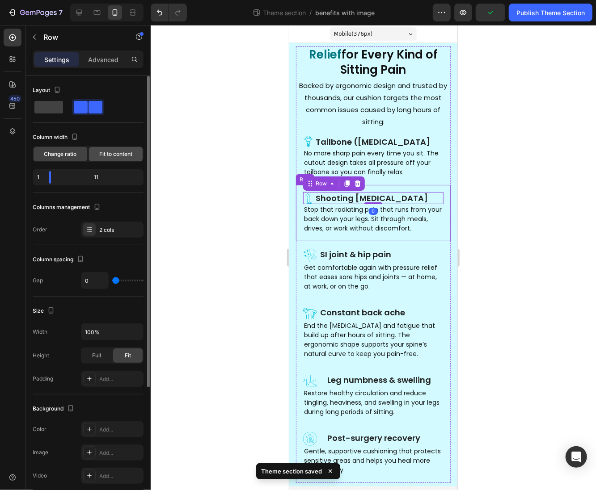
click at [115, 157] on span "Fit to content" at bounding box center [115, 154] width 33 height 8
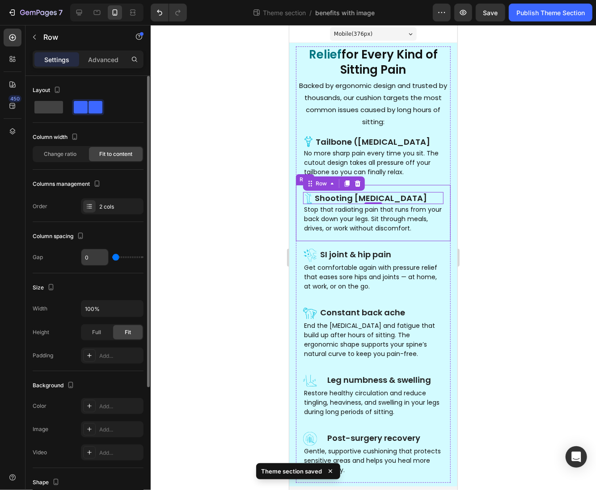
click at [96, 254] on input "0" at bounding box center [94, 257] width 27 height 16
type input "5"
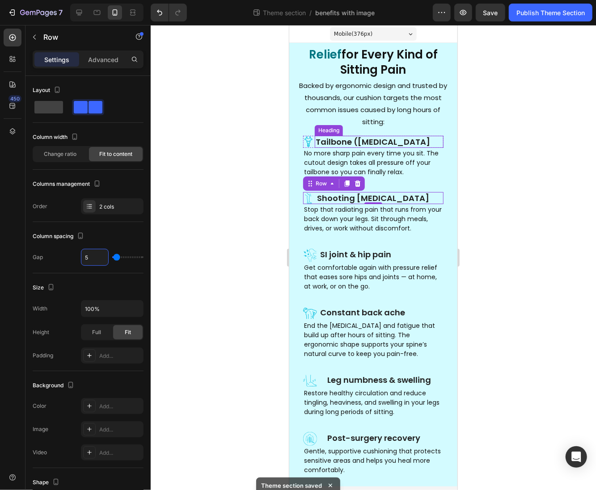
click at [417, 142] on p "Tailbone (coccyx) pain" at bounding box center [378, 141] width 127 height 10
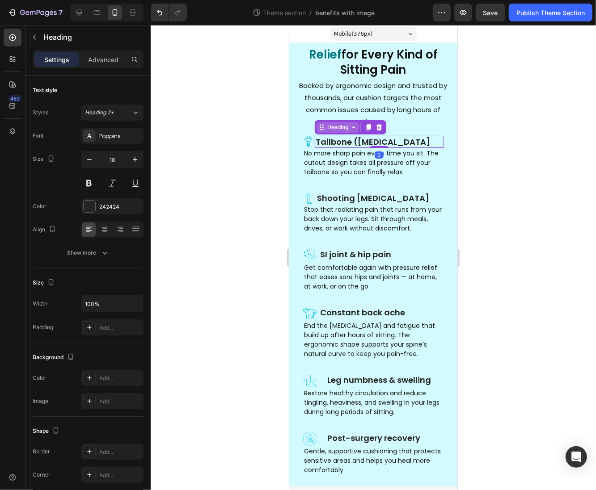
click at [323, 126] on icon at bounding box center [321, 126] width 7 height 7
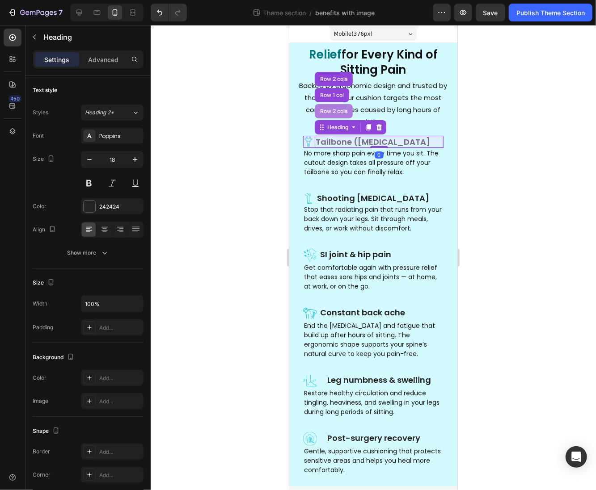
click at [326, 114] on div "Row 2 cols" at bounding box center [333, 111] width 38 height 14
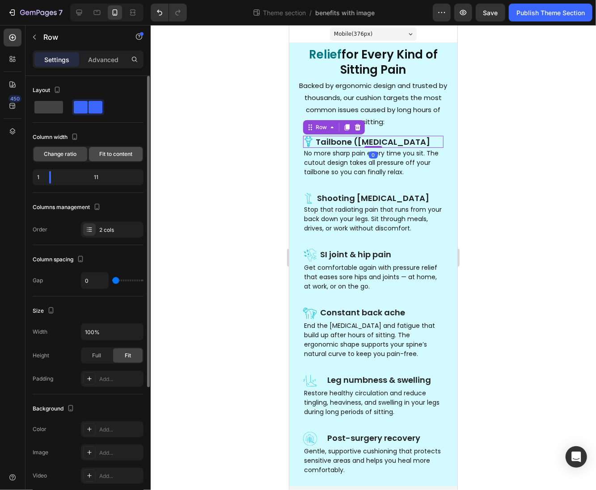
click at [108, 155] on span "Fit to content" at bounding box center [115, 154] width 33 height 8
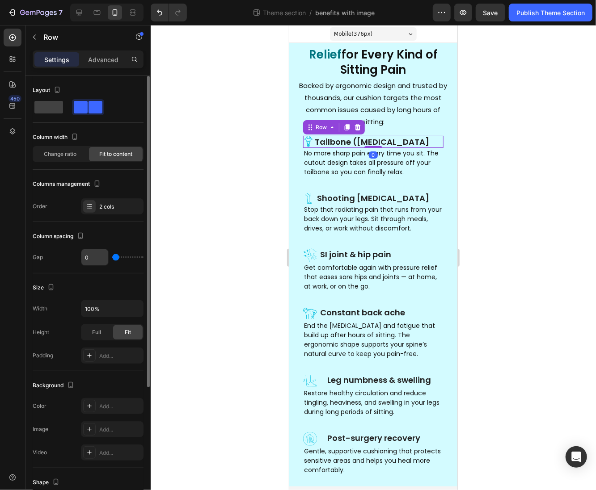
click at [98, 256] on input "0" at bounding box center [94, 257] width 27 height 16
type input "5"
click at [97, 269] on div "Column spacing Gap 5" at bounding box center [88, 247] width 111 height 51
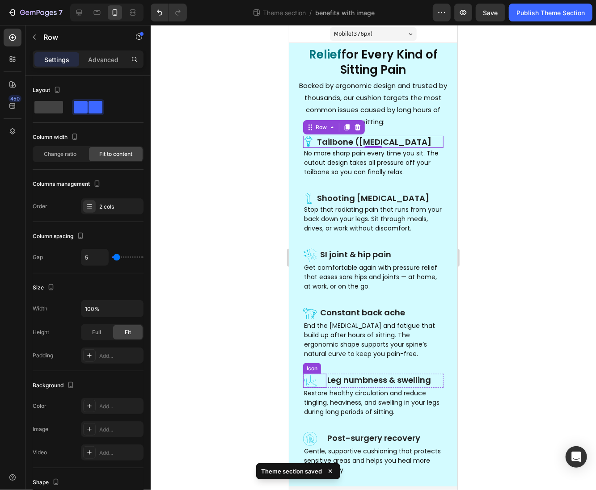
click at [325, 382] on div "Icon" at bounding box center [314, 381] width 23 height 14
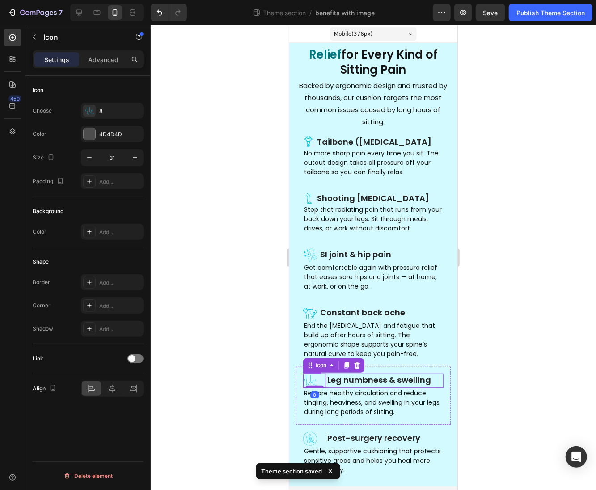
click at [329, 387] on div "Leg numbness & swelling Heading" at bounding box center [384, 381] width 117 height 14
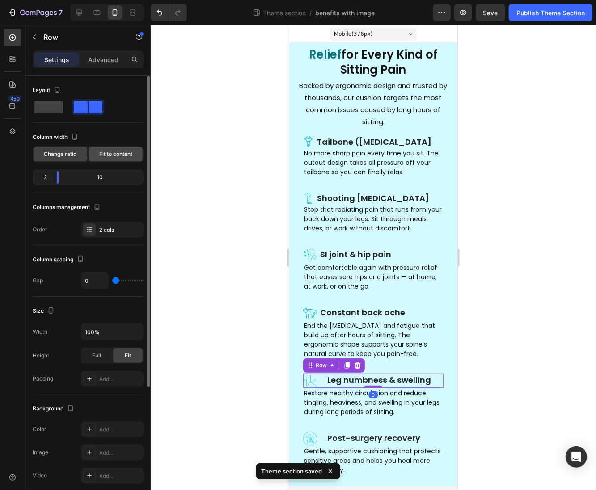
click at [113, 156] on span "Fit to content" at bounding box center [115, 154] width 33 height 8
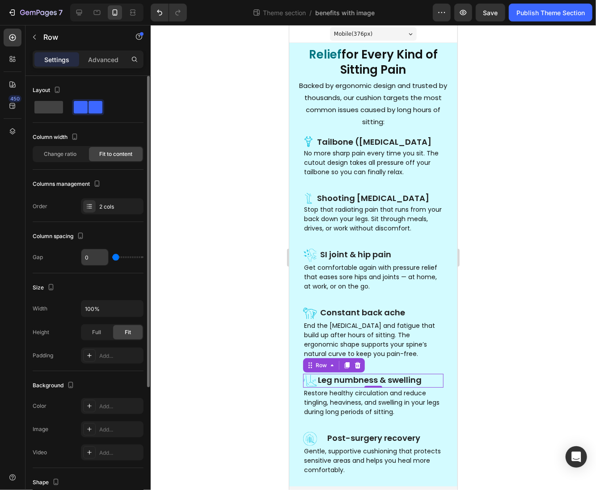
click at [96, 261] on input "0" at bounding box center [94, 257] width 27 height 16
type input "5"
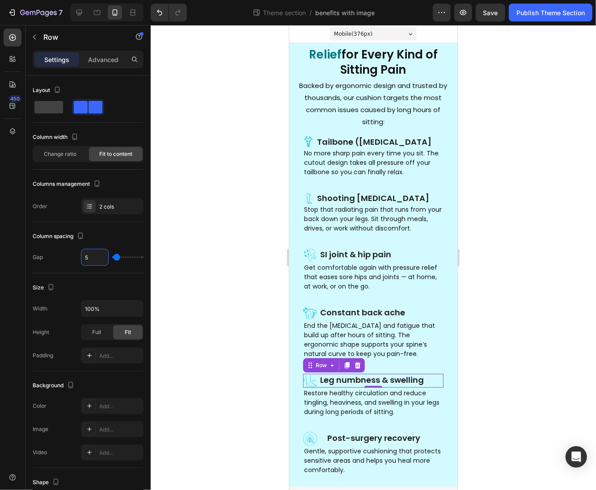
type input "5"
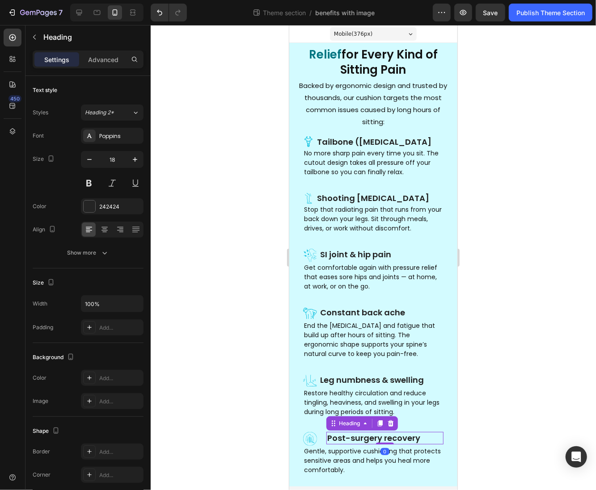
click at [332, 444] on h3 "Post-surgery recovery" at bounding box center [384, 438] width 117 height 12
click at [333, 445] on div "Post-surgery recovery Heading 0" at bounding box center [384, 439] width 117 height 14
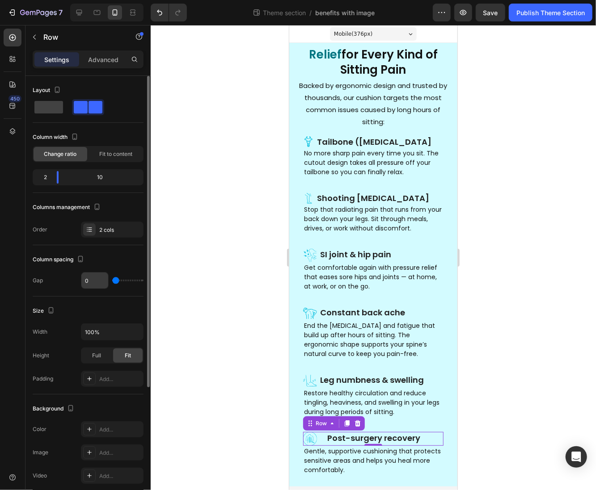
click at [92, 288] on div "Column spacing Gap 0" at bounding box center [88, 270] width 111 height 51
click at [92, 282] on input "0" at bounding box center [94, 281] width 27 height 16
type input "5"
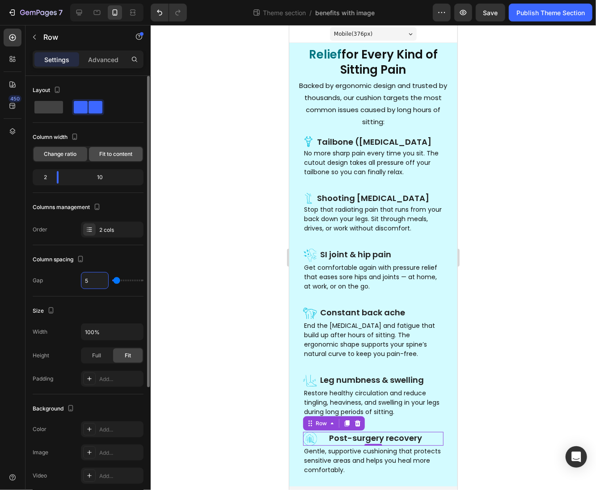
click at [112, 160] on div "Fit to content" at bounding box center [116, 154] width 54 height 14
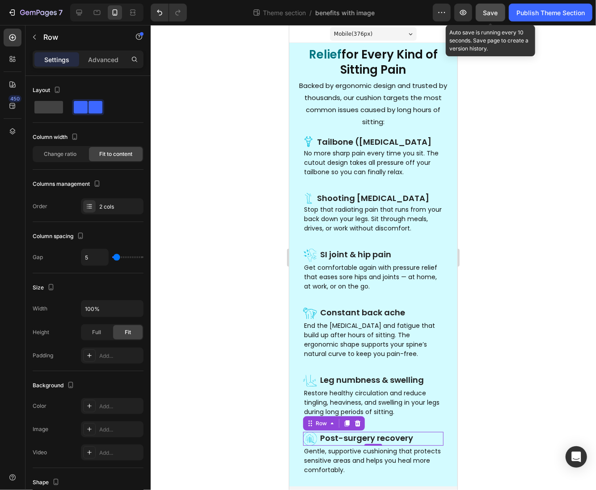
click at [489, 20] on button "Save" at bounding box center [489, 13] width 29 height 18
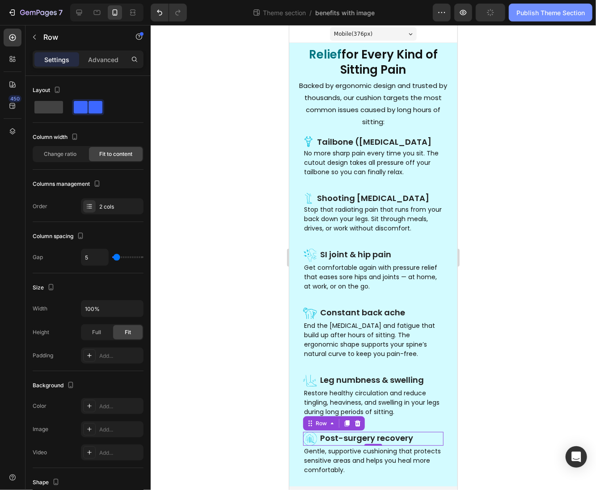
click at [513, 18] on button "Publish Theme Section" at bounding box center [551, 13] width 84 height 18
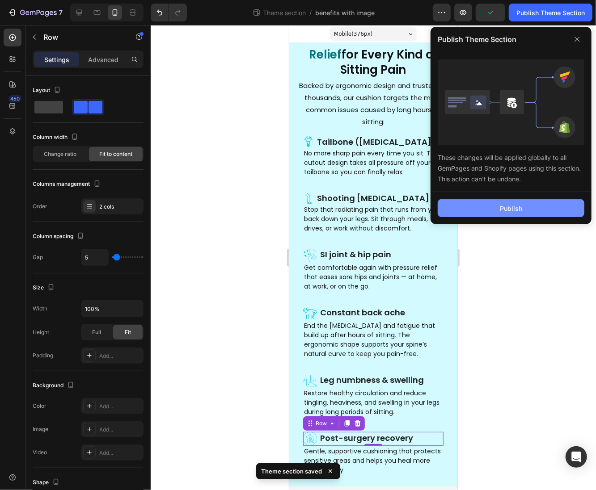
click at [491, 211] on button "Publish" at bounding box center [510, 208] width 147 height 18
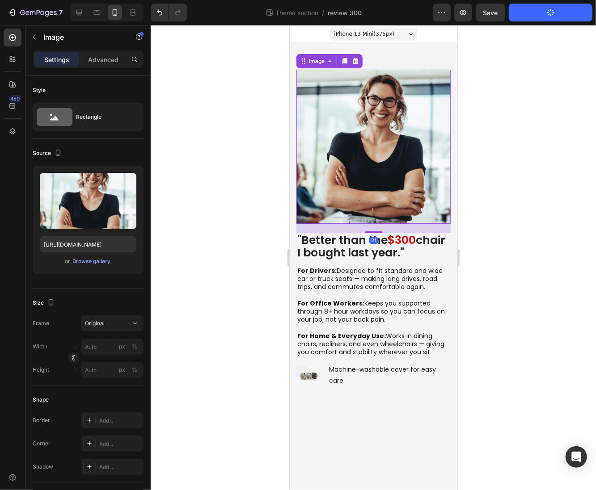
click at [335, 128] on img at bounding box center [373, 146] width 154 height 154
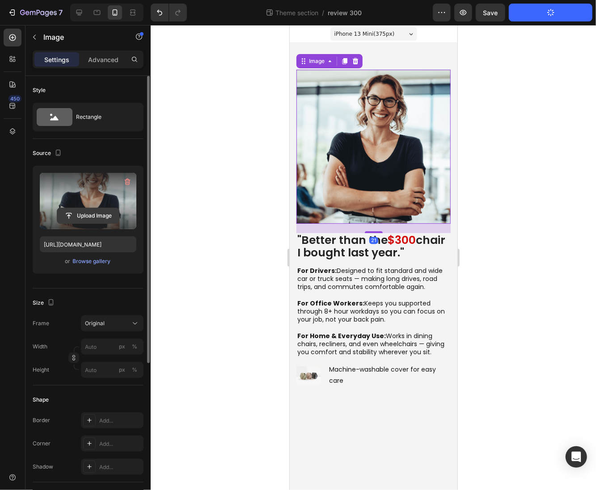
click at [75, 216] on input "file" at bounding box center [88, 215] width 62 height 15
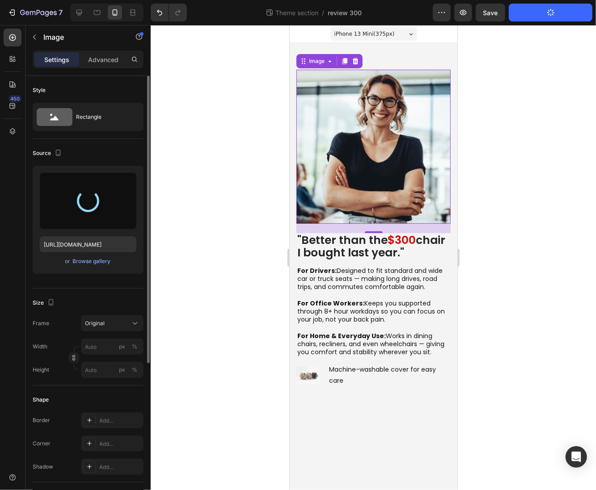
type input "https://cdn.shopify.com/s/files/1/0955/9189/1209/files/gempages_569627354058458…"
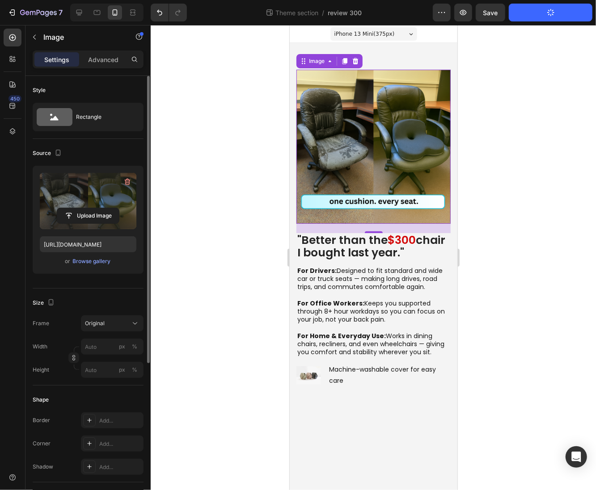
click at [530, 205] on div at bounding box center [373, 257] width 445 height 465
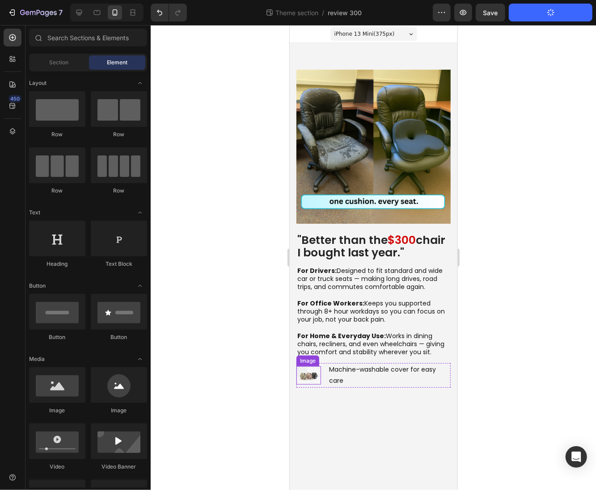
click at [310, 381] on img at bounding box center [308, 375] width 25 height 18
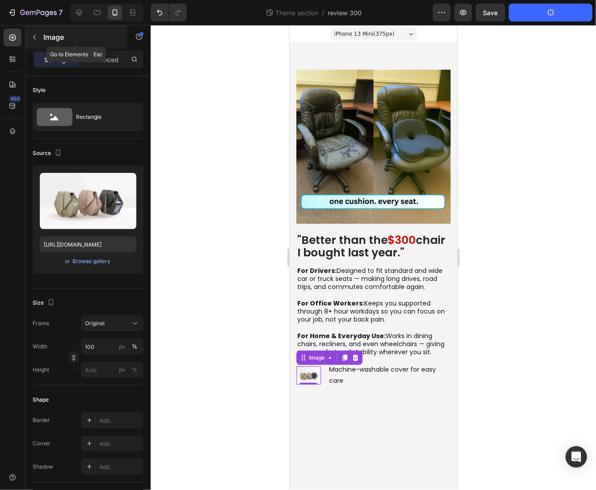
click at [32, 39] on icon "button" at bounding box center [34, 37] width 7 height 7
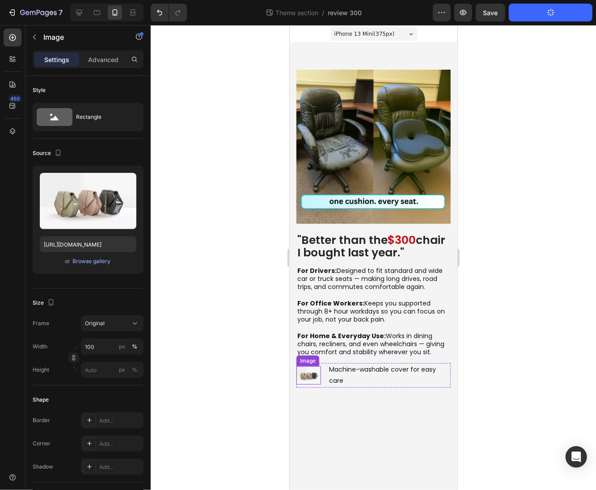
click at [312, 376] on img at bounding box center [308, 375] width 25 height 18
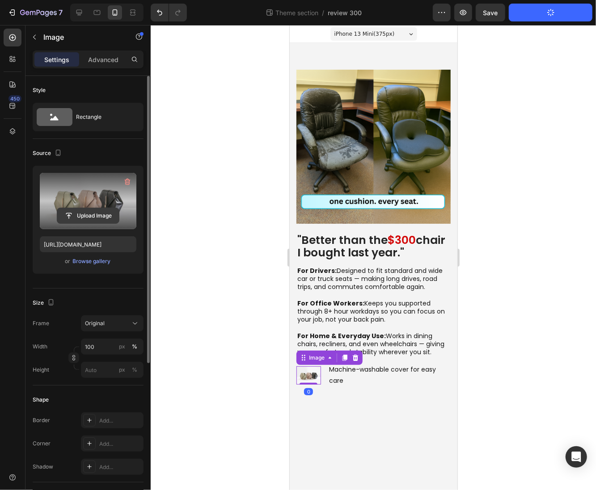
click at [95, 219] on input "file" at bounding box center [88, 215] width 62 height 15
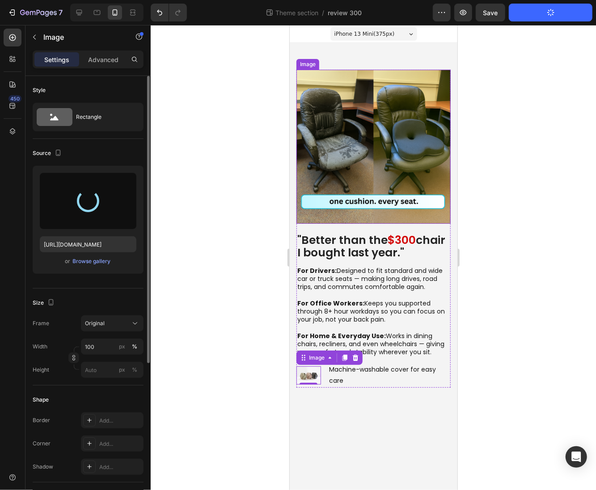
type input "https://cdn.shopify.com/s/files/1/0955/9189/1209/files/gempages_569627354058458…"
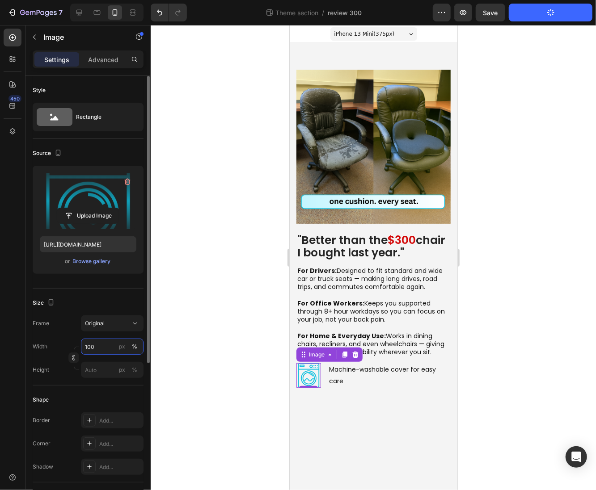
click at [102, 349] on input "100" at bounding box center [112, 347] width 63 height 16
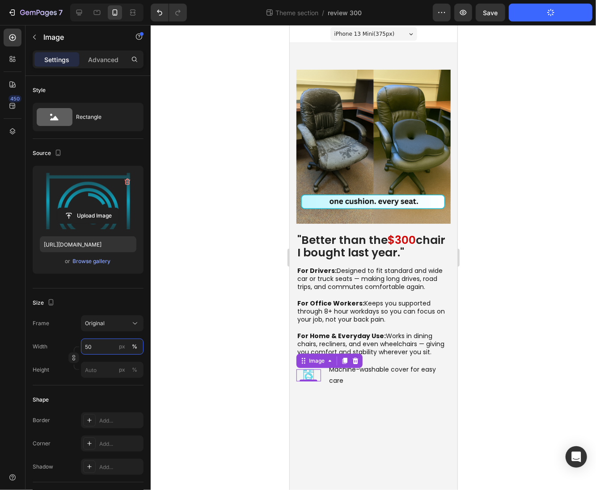
type input "50"
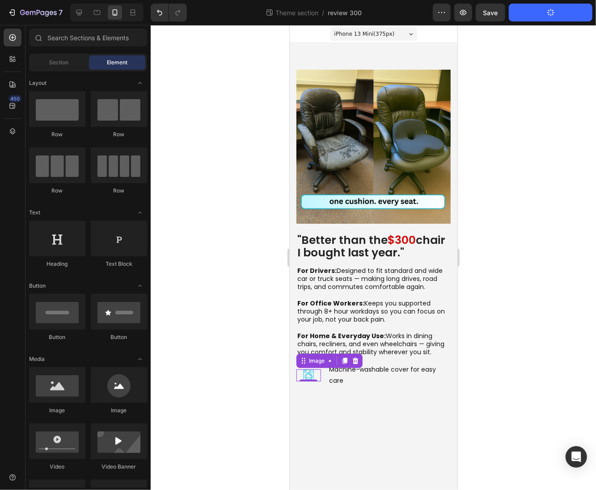
click at [335, 416] on body "iPhone 13 Mini ( 375 px) iPhone 13 Mini iPhone 13 Pro iPhone 11 Pro Max iPhone …" at bounding box center [373, 257] width 168 height 465
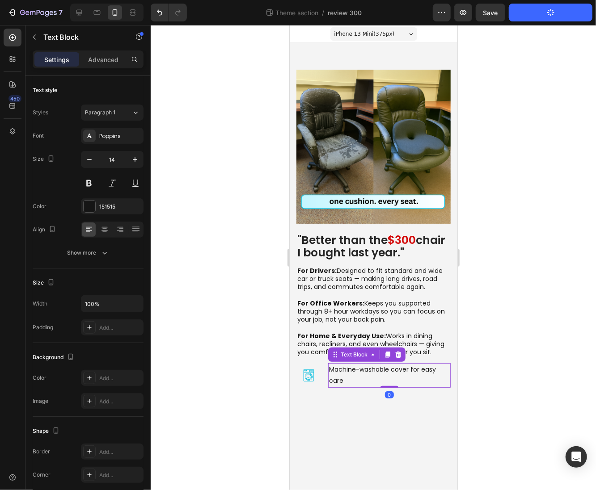
click at [347, 380] on p "Machine-washable cover for easy care" at bounding box center [388, 375] width 121 height 22
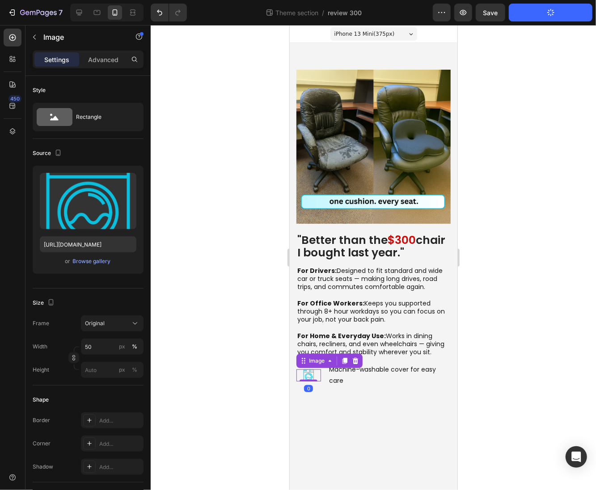
click at [320, 381] on div at bounding box center [308, 375] width 25 height 12
click at [328, 382] on div "Machine-washable cover for easy care" at bounding box center [389, 375] width 122 height 24
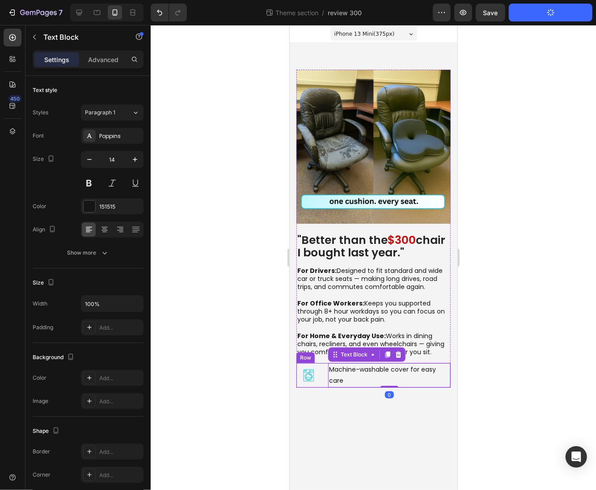
click at [321, 381] on div "Image Machine-washable cover for easy care Text Block 0 Row" at bounding box center [373, 375] width 154 height 24
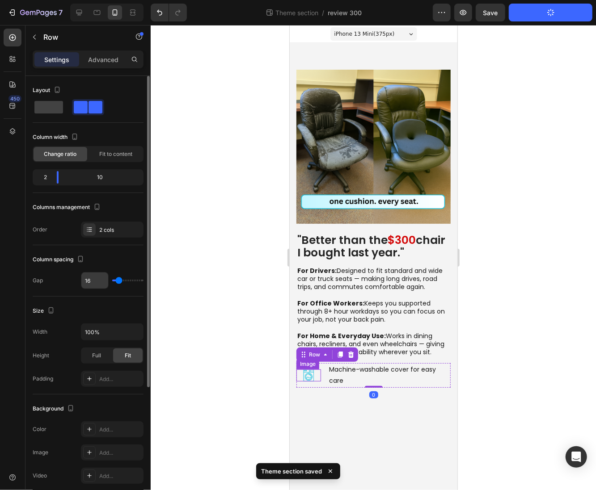
drag, startPoint x: 114, startPoint y: 283, endPoint x: 105, endPoint y: 283, distance: 8.5
click at [105, 283] on div "16" at bounding box center [112, 280] width 63 height 17
type input "0"
drag, startPoint x: 117, startPoint y: 282, endPoint x: 106, endPoint y: 282, distance: 11.2
type input "0"
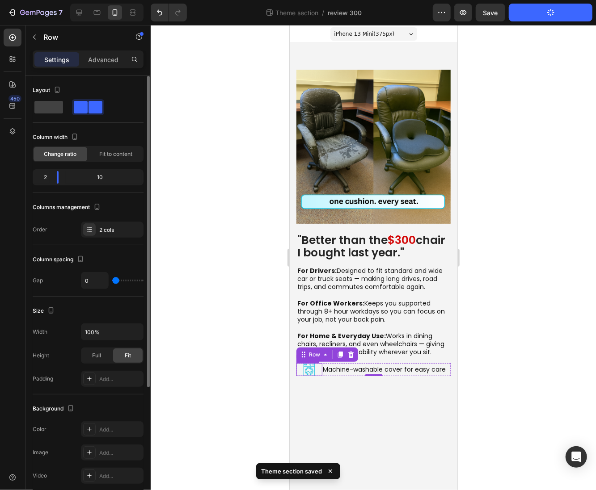
click at [112, 282] on input "range" at bounding box center [127, 281] width 31 height 2
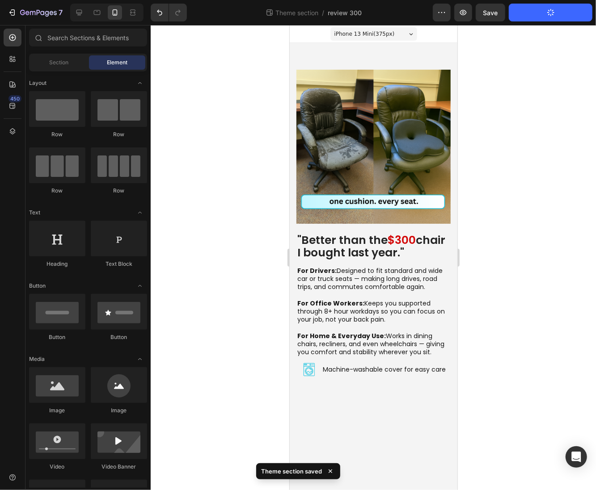
click at [367, 414] on body "iPhone 13 Mini ( 375 px) iPhone 13 Mini iPhone 13 Pro iPhone 11 Pro Max iPhone …" at bounding box center [373, 257] width 168 height 465
click at [78, 13] on icon at bounding box center [79, 12] width 9 height 9
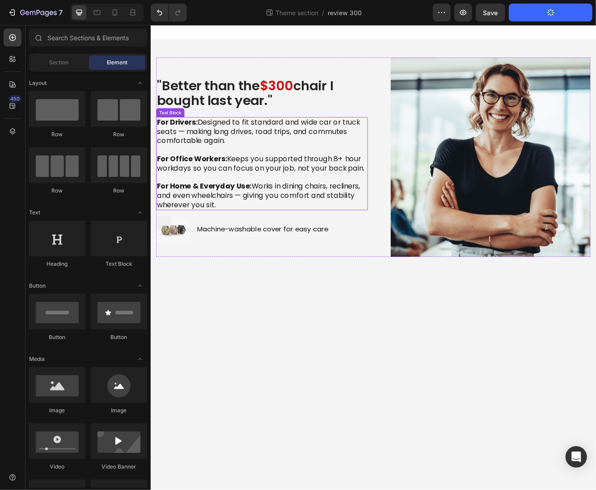
click at [431, 152] on div "Image" at bounding box center [552, 184] width 255 height 240
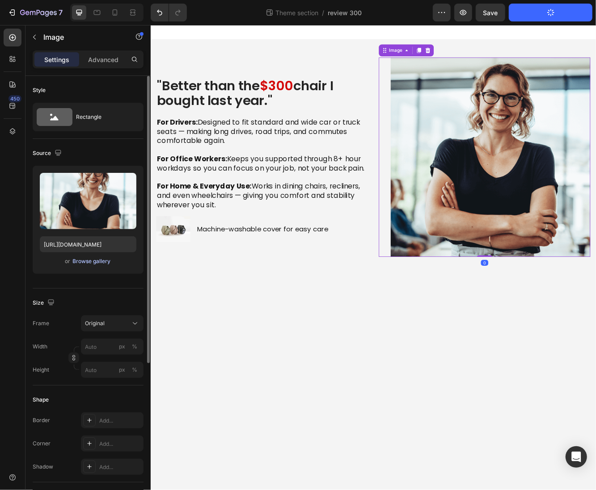
click at [91, 264] on div "Browse gallery" at bounding box center [92, 261] width 38 height 8
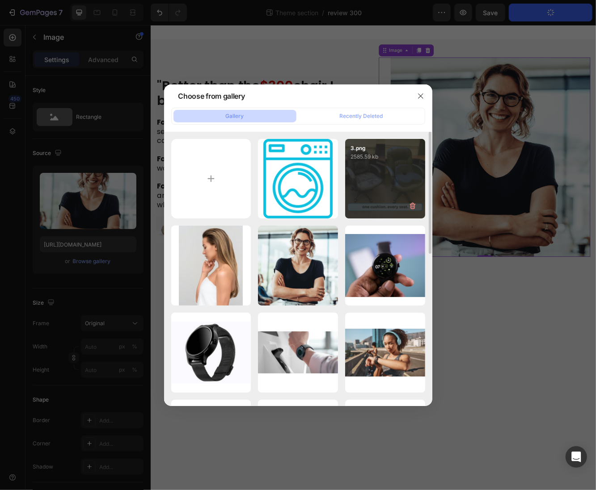
click at [392, 178] on div "3.png 2585.59 kb" at bounding box center [385, 179] width 80 height 80
type input "[URL][DOMAIN_NAME]"
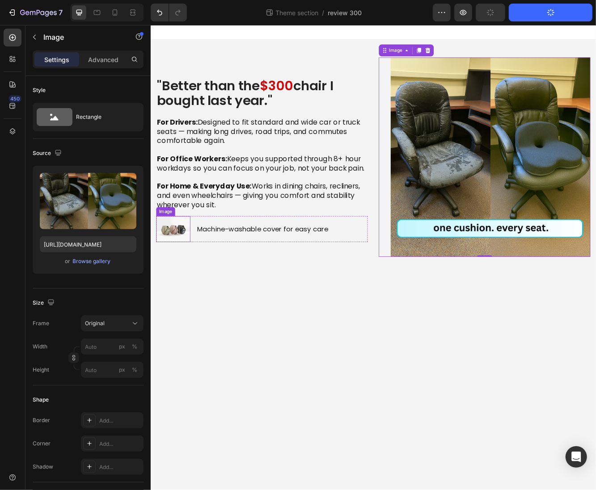
click at [171, 276] on img at bounding box center [177, 271] width 41 height 31
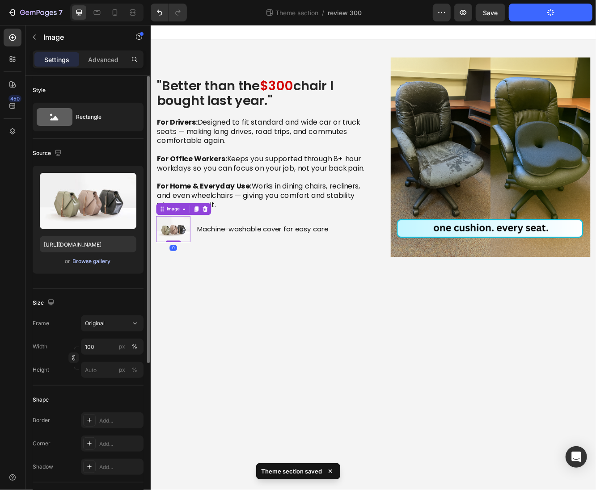
click at [86, 263] on div "Browse gallery" at bounding box center [92, 261] width 38 height 8
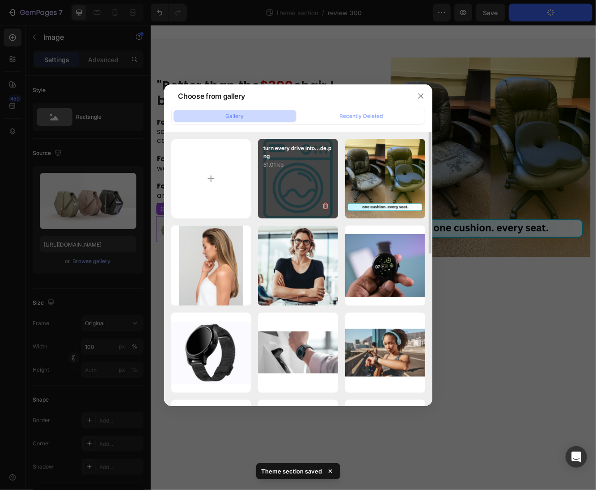
click at [319, 188] on div "turn every drive into...de.png 61.01 kb" at bounding box center [298, 179] width 80 height 80
type input "https://cdn.shopify.com/s/files/1/0955/9189/1209/files/gempages_569627354058458…"
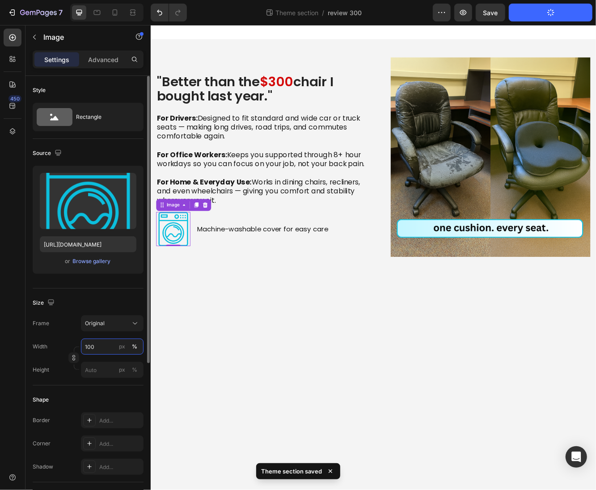
click at [97, 345] on input "100" at bounding box center [112, 347] width 63 height 16
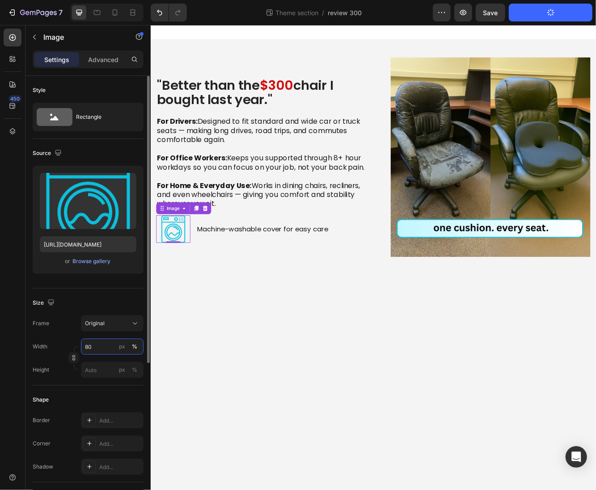
drag, startPoint x: 101, startPoint y: 344, endPoint x: 67, endPoint y: 339, distance: 33.8
click at [67, 339] on div "Width 80 px %" at bounding box center [88, 347] width 111 height 16
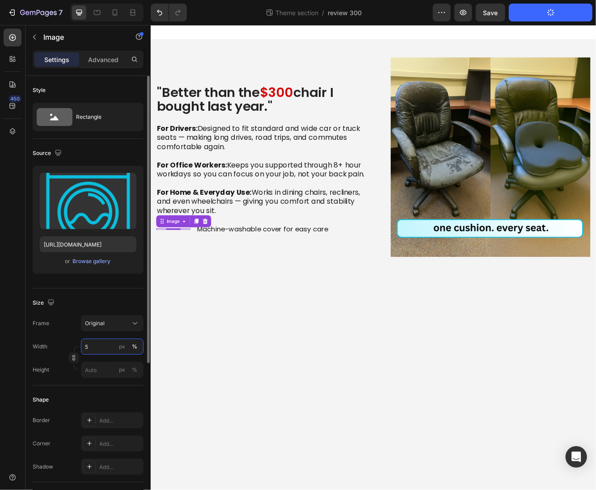
type input "50"
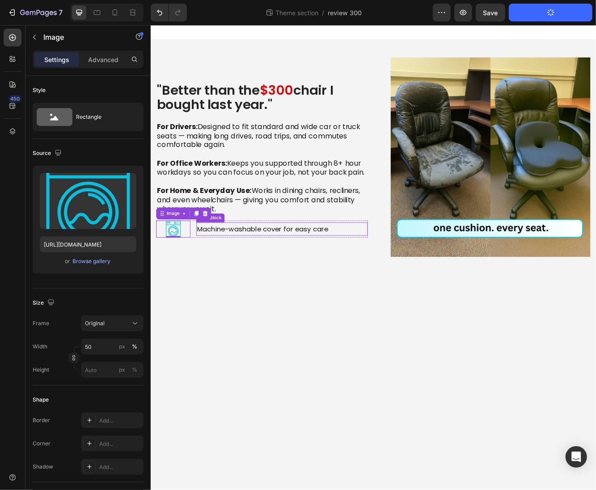
click at [208, 275] on p "Machine-washable cover for easy care" at bounding box center [308, 271] width 205 height 14
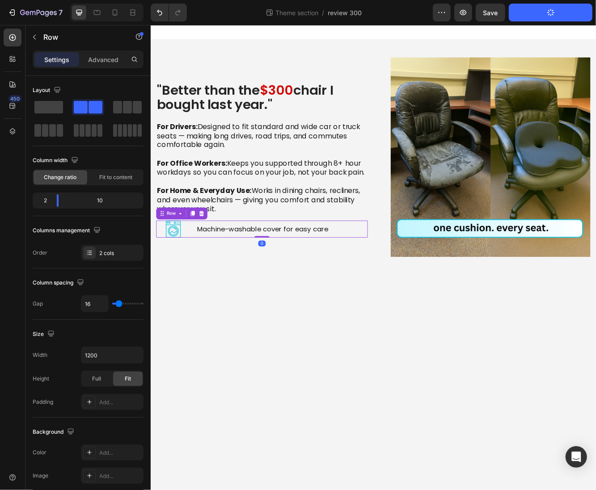
click at [202, 275] on div "Image Machine-washable cover for easy care Text Block Row 0" at bounding box center [284, 271] width 255 height 21
type input "3"
type input "0"
drag, startPoint x: 116, startPoint y: 305, endPoint x: 98, endPoint y: 303, distance: 18.5
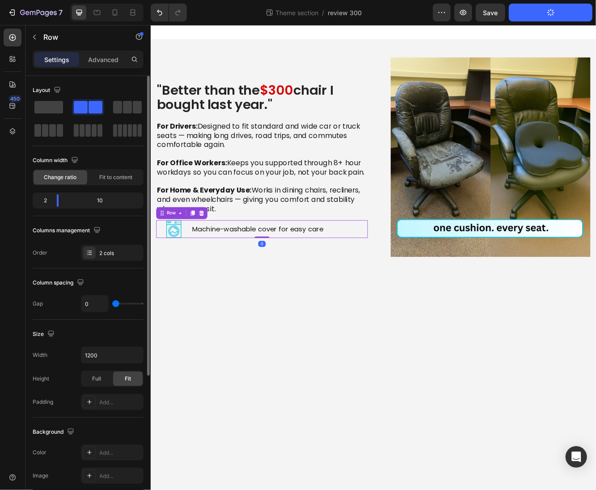
type input "0"
click at [112, 303] on input "range" at bounding box center [127, 304] width 31 height 2
click at [290, 345] on body ""Better than the $300 chair I bought last year." Heading For Drivers: Designed …" at bounding box center [418, 305] width 536 height 560
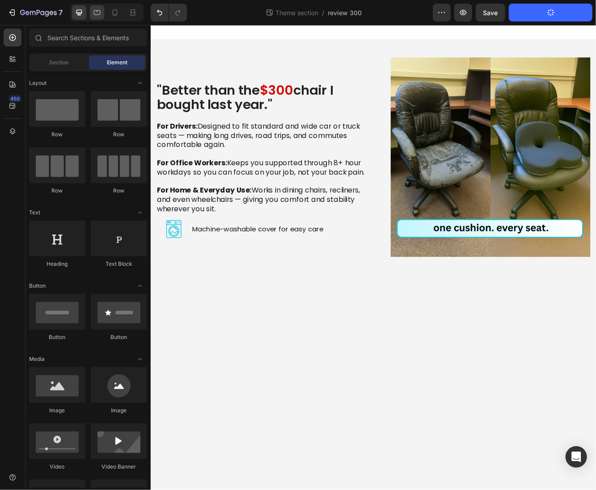
click at [97, 15] on icon at bounding box center [96, 12] width 9 height 9
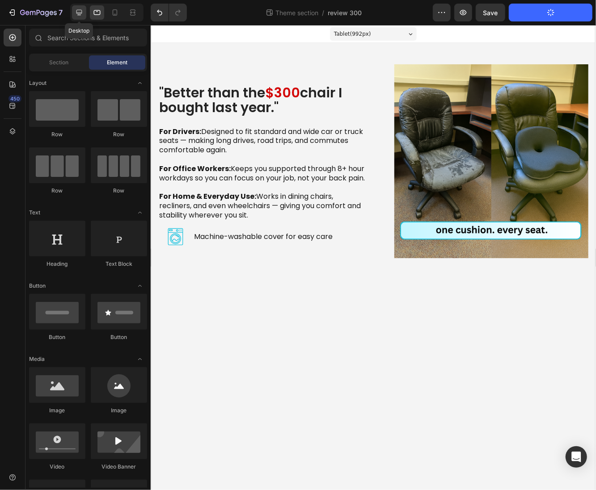
click at [80, 12] on icon at bounding box center [79, 12] width 9 height 9
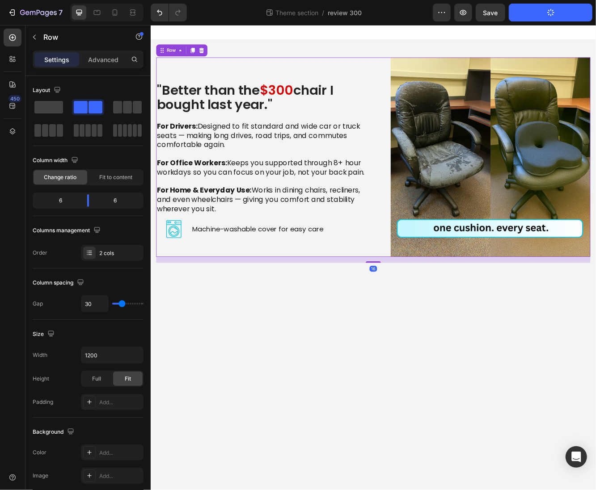
click at [422, 172] on div ""Better than the $300 chair I bought last year." Heading For Drivers: Designed …" at bounding box center [418, 184] width 523 height 240
type input "22"
type input "21"
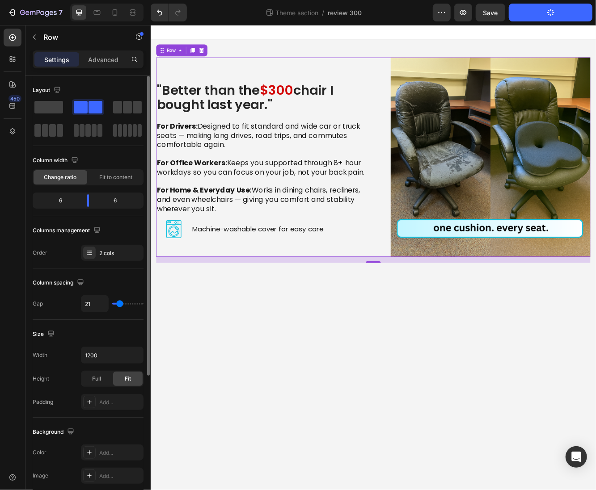
type input "20"
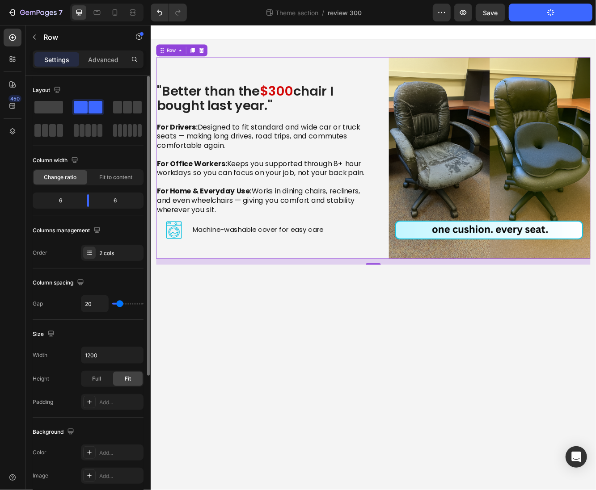
type input "16"
type input "13"
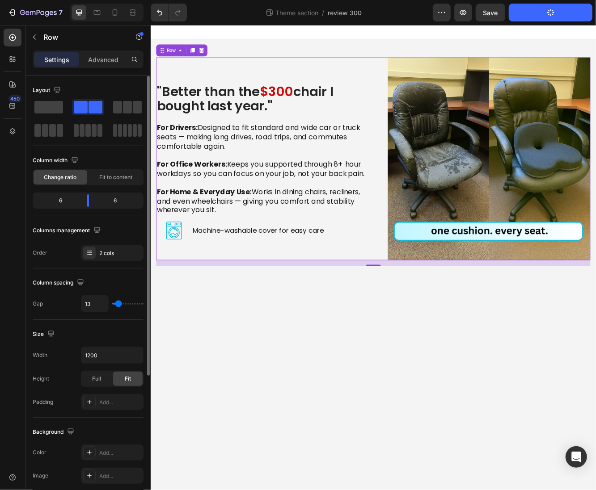
type input "11"
type input "10"
type input "9"
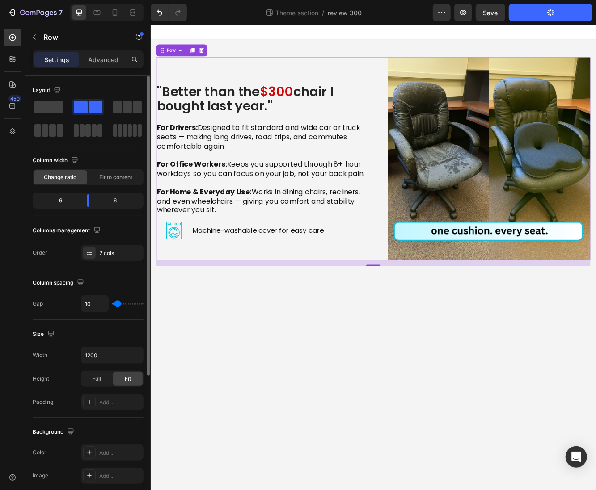
type input "9"
type input "6"
type input "4"
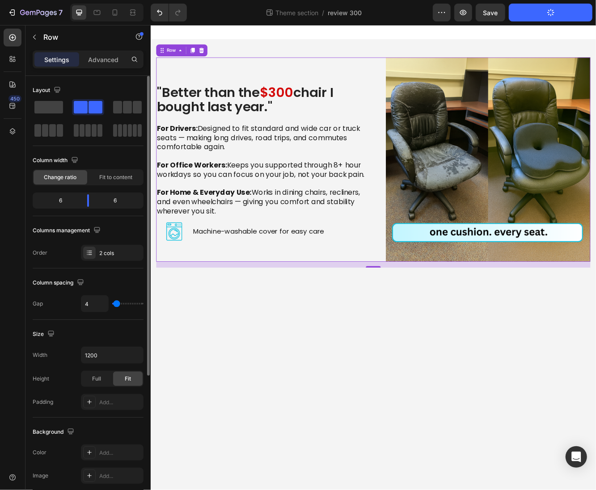
type input "3"
type input "1"
type input "0"
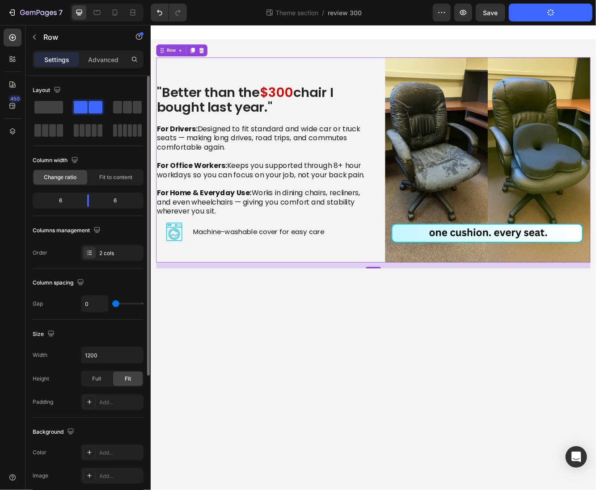
drag, startPoint x: 121, startPoint y: 304, endPoint x: 111, endPoint y: 307, distance: 10.6
type input "0"
click at [112, 305] on input "range" at bounding box center [127, 304] width 31 height 2
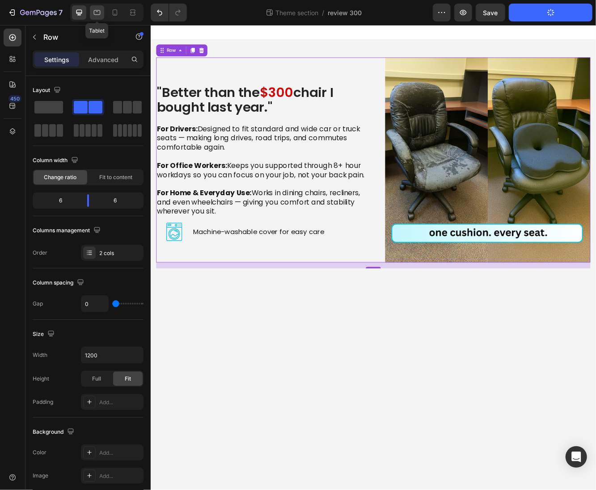
click at [97, 9] on icon at bounding box center [96, 12] width 9 height 9
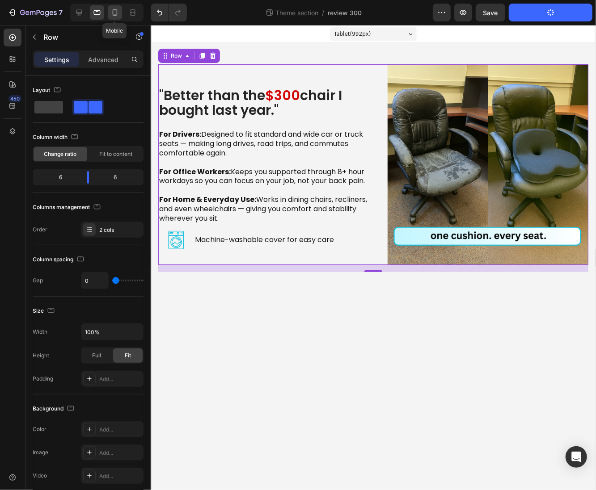
click at [110, 16] on icon at bounding box center [114, 12] width 9 height 9
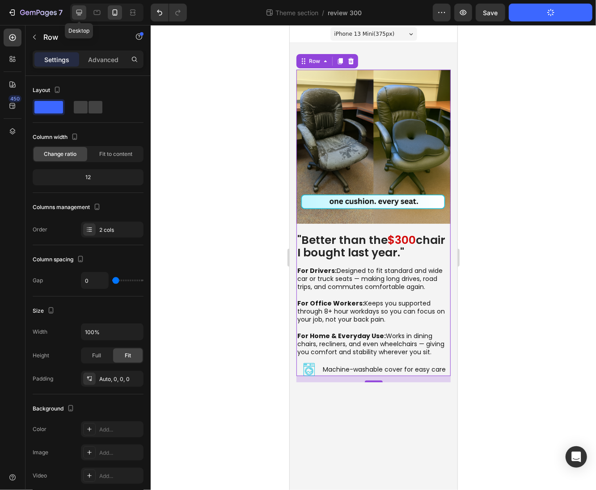
click at [81, 11] on icon at bounding box center [79, 12] width 9 height 9
type input "1200"
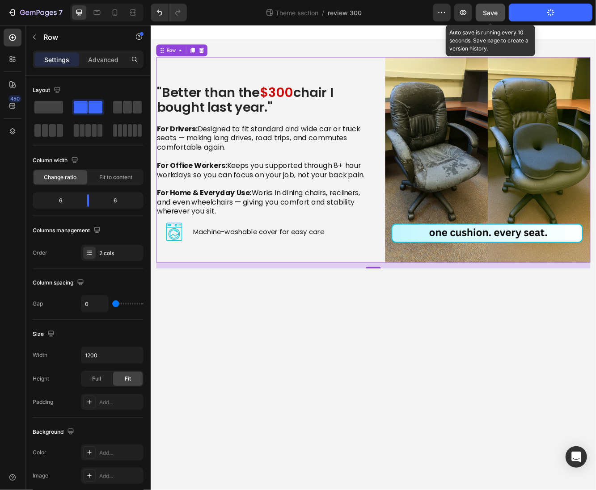
click at [492, 11] on span "Save" at bounding box center [490, 13] width 15 height 8
click at [486, 16] on span "Save" at bounding box center [490, 13] width 15 height 8
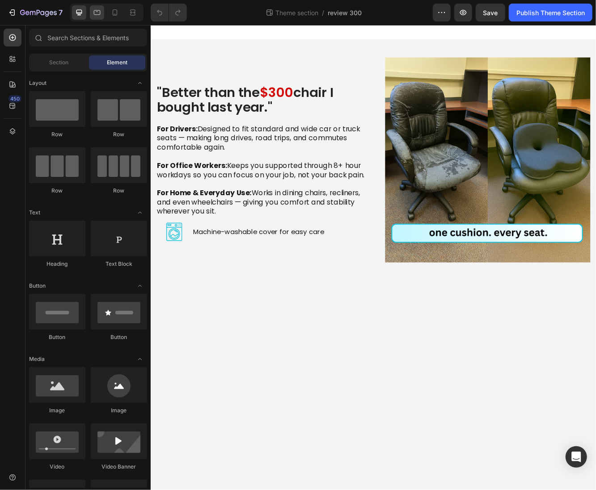
click at [95, 16] on icon at bounding box center [96, 12] width 9 height 9
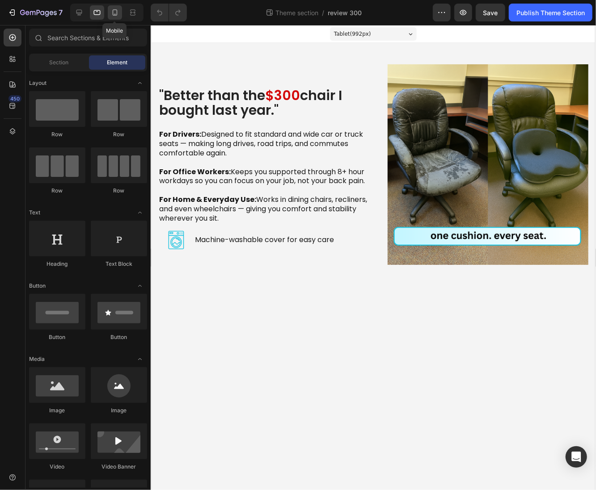
click at [118, 18] on div at bounding box center [115, 12] width 14 height 14
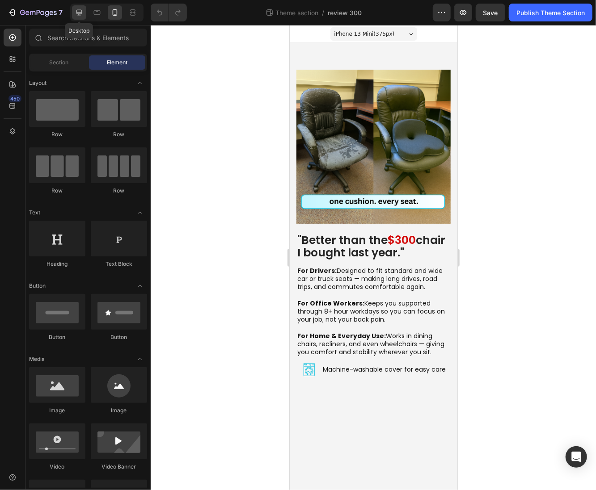
click at [80, 18] on div at bounding box center [79, 12] width 14 height 14
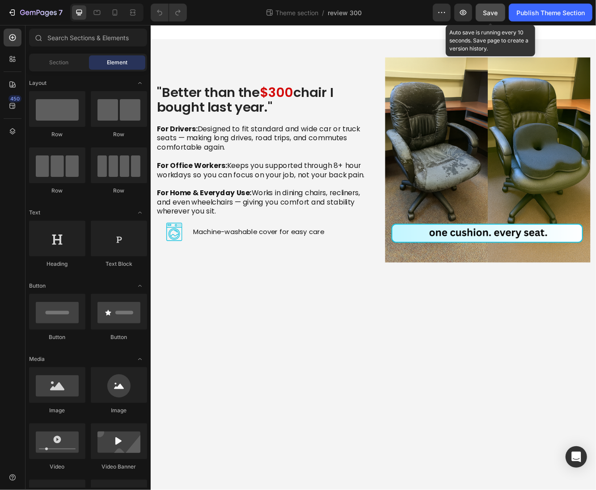
click at [496, 11] on span "Save" at bounding box center [490, 13] width 15 height 8
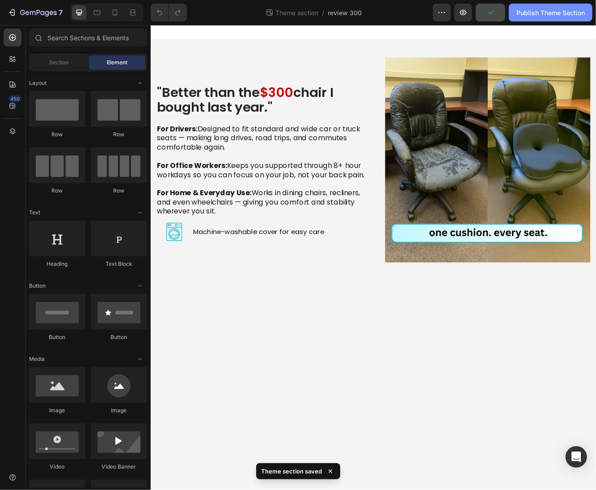
click at [519, 13] on div "Publish Theme Section" at bounding box center [550, 12] width 68 height 9
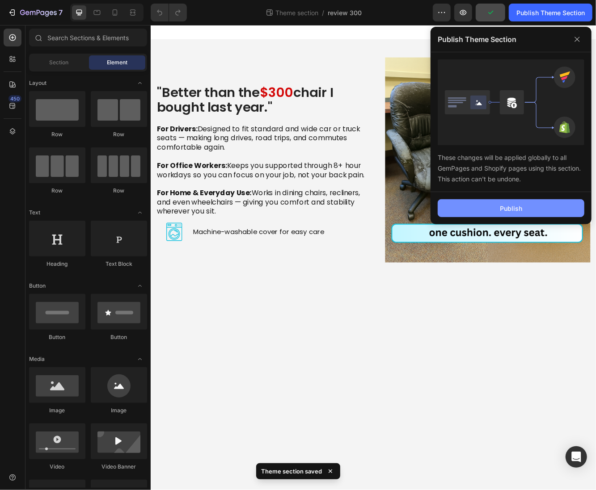
click at [519, 210] on div "Publish" at bounding box center [511, 208] width 22 height 9
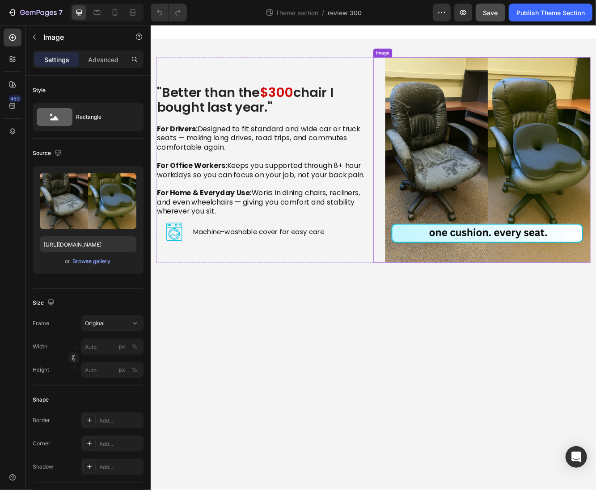
click at [425, 114] on div "Image" at bounding box center [548, 187] width 261 height 247
click at [95, 59] on p "Advanced" at bounding box center [103, 59] width 30 height 9
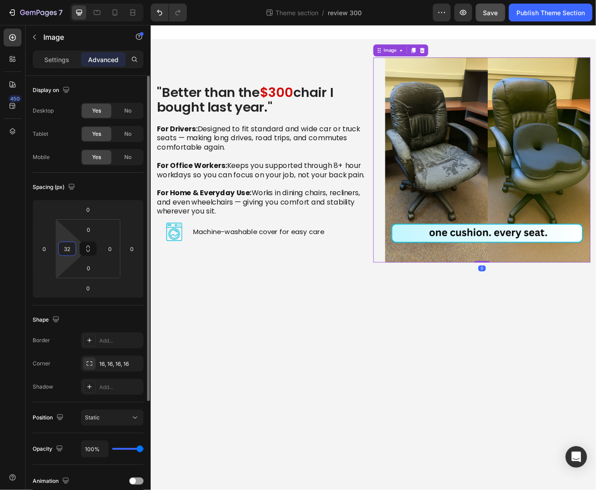
click at [72, 244] on input "32" at bounding box center [66, 248] width 13 height 13
type input "0"
click at [48, 0] on html "7 Theme section / review 300 Preview Save Publish Theme Section 450 Sections(18…" at bounding box center [298, 0] width 596 height 0
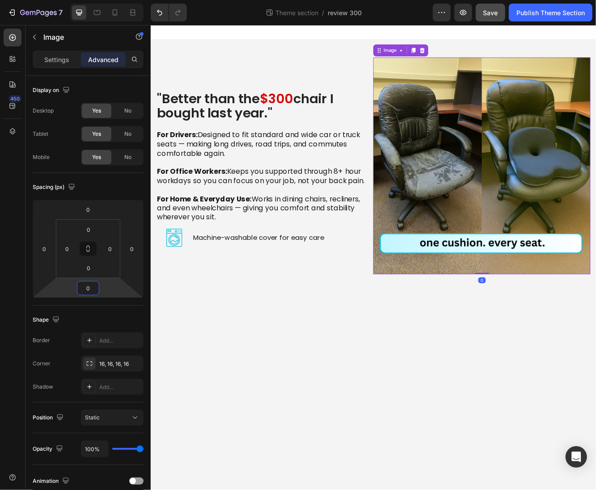
click at [493, 367] on body ""Better than the $300 chair I bought last year." Heading For Drivers: Designed …" at bounding box center [418, 305] width 536 height 560
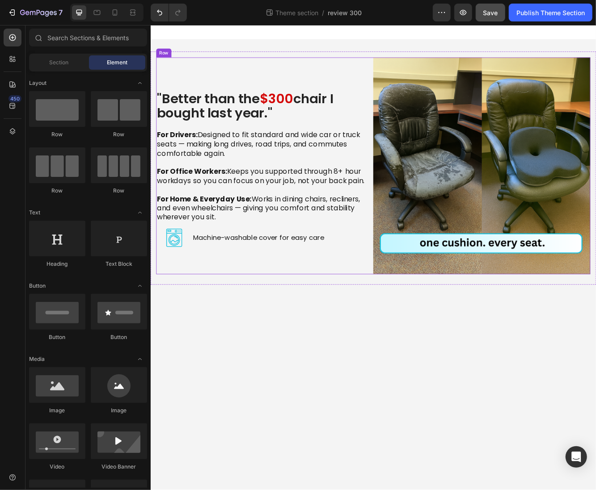
click at [394, 88] on div ""Better than the $300 chair I bought last year." Heading For Drivers: Designed …" at bounding box center [287, 194] width 261 height 261
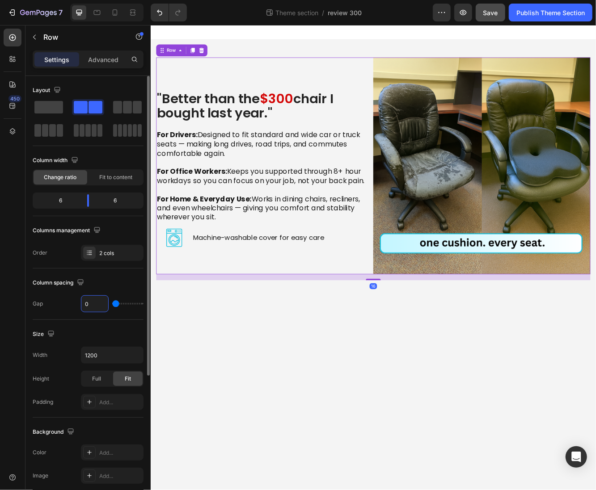
click at [100, 306] on input "0" at bounding box center [94, 304] width 27 height 16
type input "2"
type input "20"
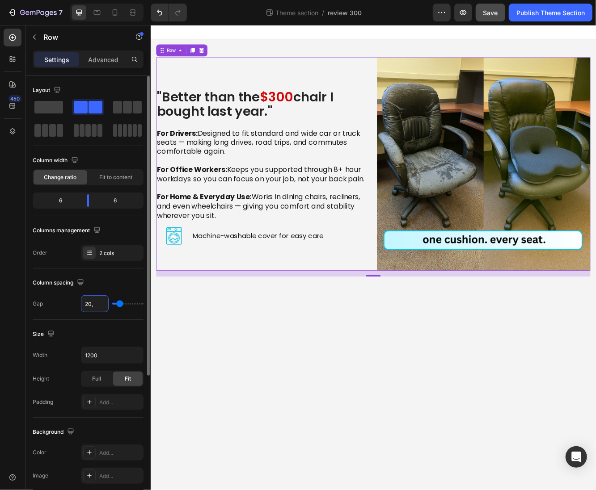
drag, startPoint x: 99, startPoint y: 305, endPoint x: 76, endPoint y: 303, distance: 22.9
click at [76, 303] on div "Gap 20," at bounding box center [88, 303] width 111 height 17
type input "2"
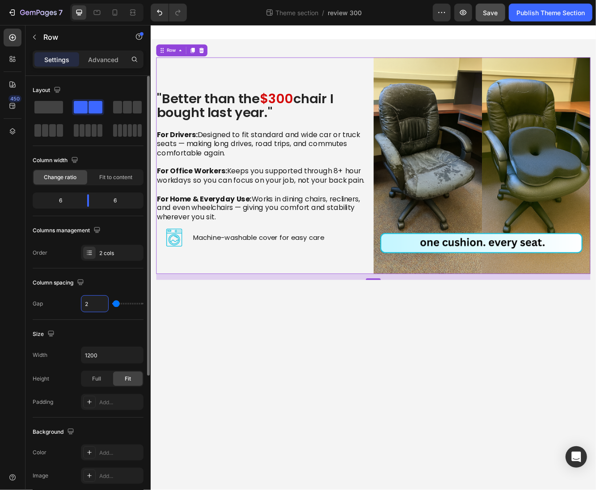
type input "25"
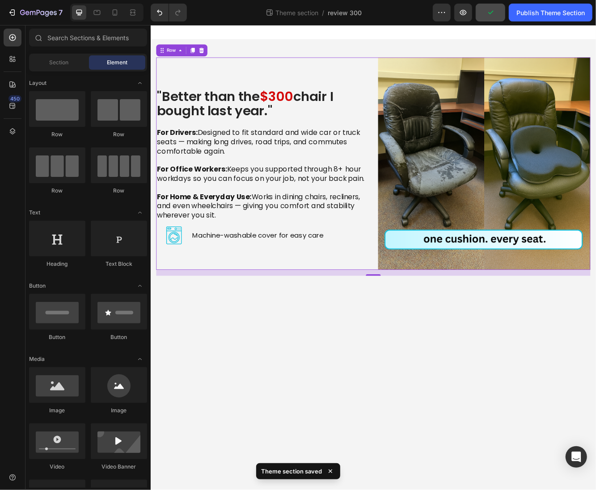
click at [303, 413] on body ""Better than the $300 chair I bought last year." Heading For Drivers: Designed …" at bounding box center [418, 305] width 536 height 560
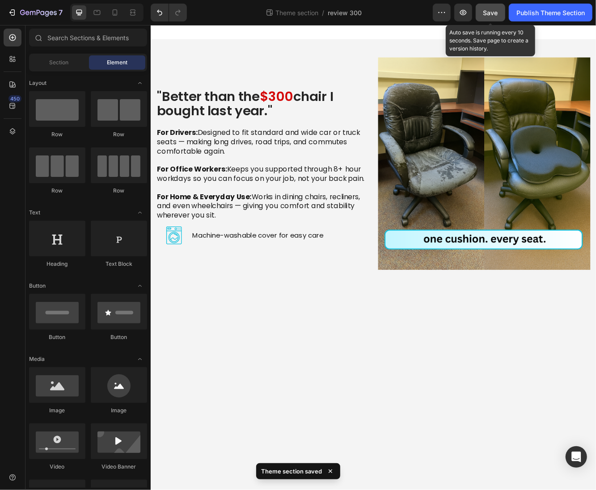
click at [493, 12] on span "Save" at bounding box center [490, 13] width 15 height 8
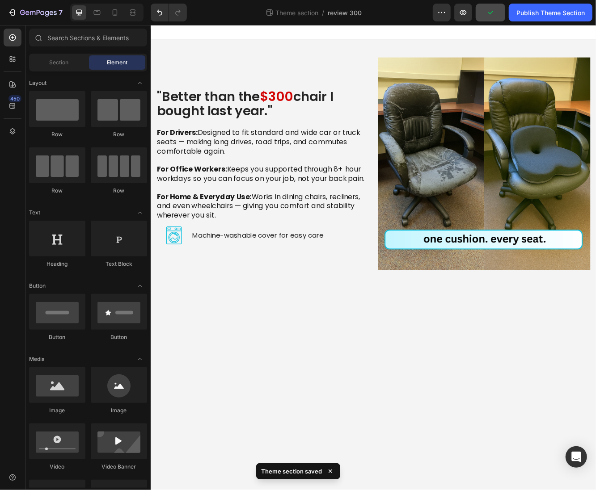
drag, startPoint x: 525, startPoint y: 13, endPoint x: 529, endPoint y: 25, distance: 12.6
click at [525, 13] on div "Publish Theme Section" at bounding box center [550, 12] width 68 height 9
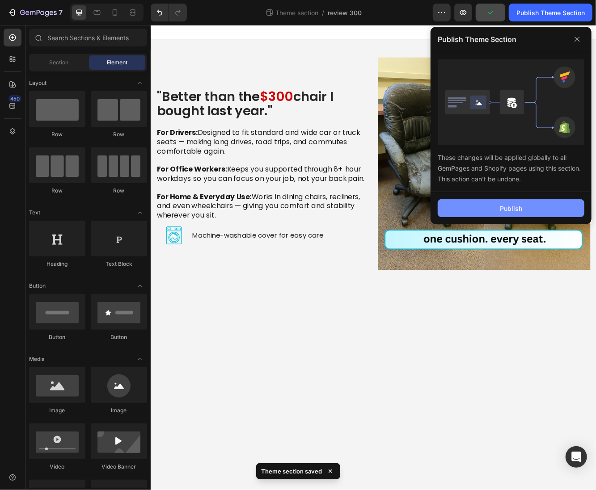
click at [488, 207] on button "Publish" at bounding box center [510, 208] width 147 height 18
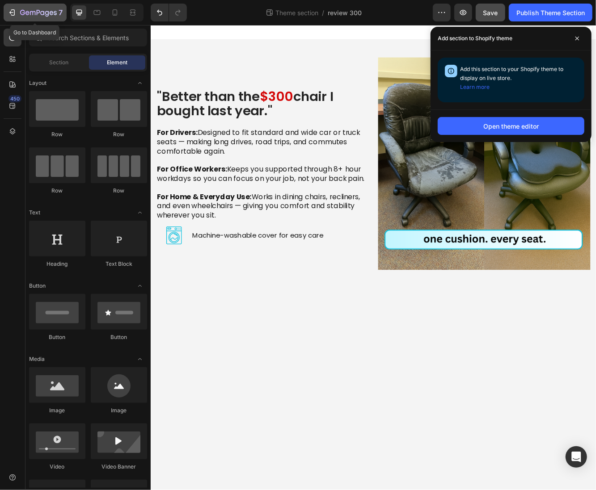
click at [48, 15] on icon "button" at bounding box center [38, 13] width 37 height 8
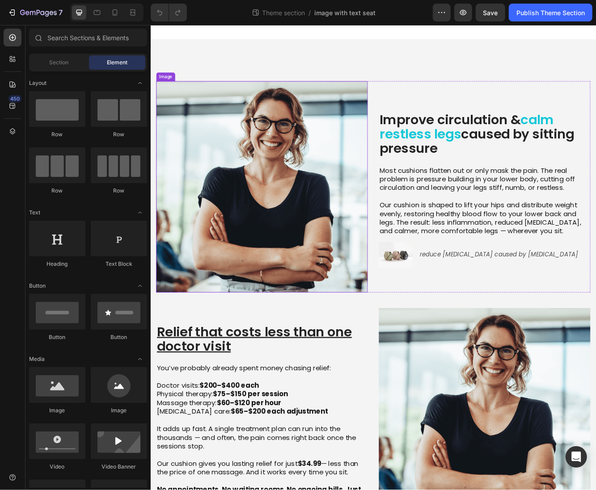
click at [319, 246] on img at bounding box center [284, 220] width 255 height 255
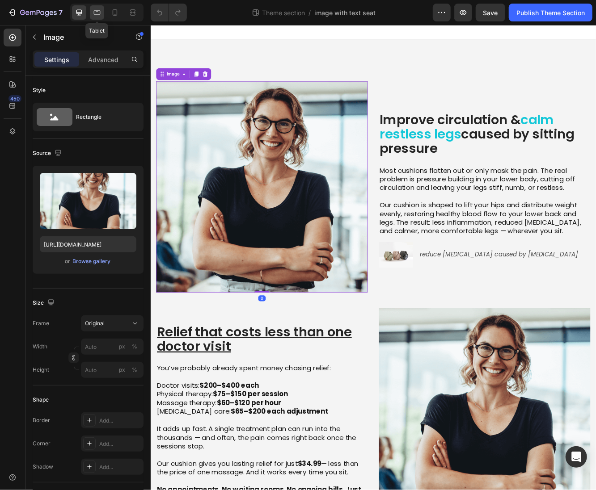
click at [95, 14] on icon at bounding box center [96, 12] width 9 height 9
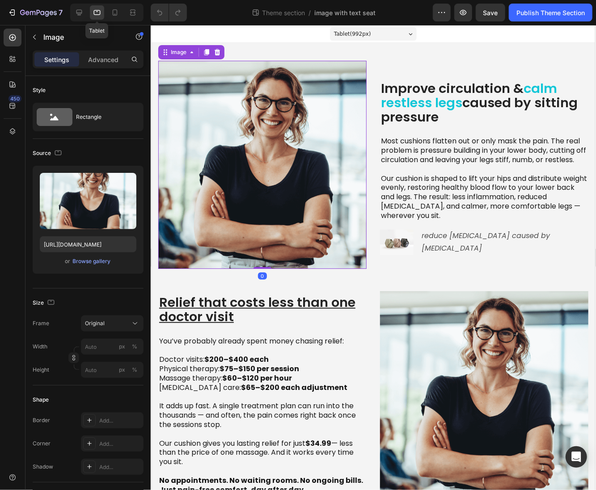
scroll to position [4, 0]
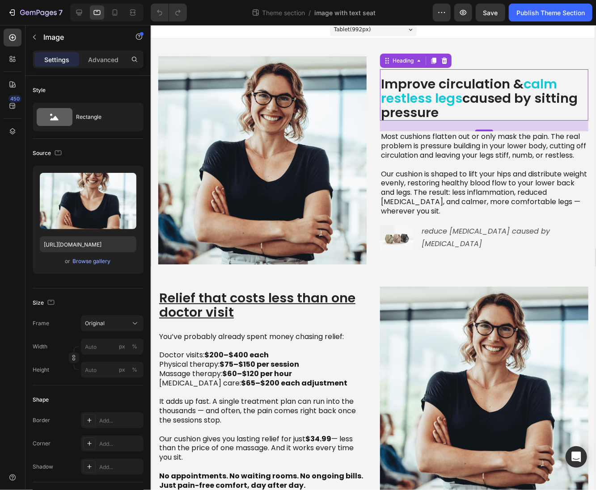
click at [395, 80] on h2 "Improve circulation & calm restless legs caused by sitting pressure" at bounding box center [483, 98] width 208 height 45
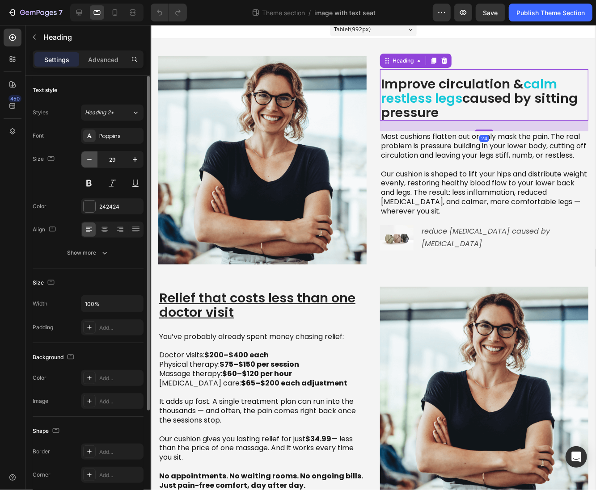
click at [91, 160] on icon "button" at bounding box center [89, 159] width 9 height 9
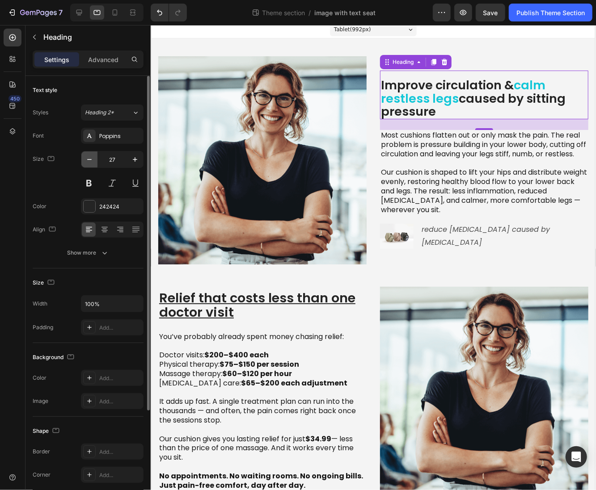
click at [91, 160] on icon "button" at bounding box center [89, 159] width 9 height 9
type input "26"
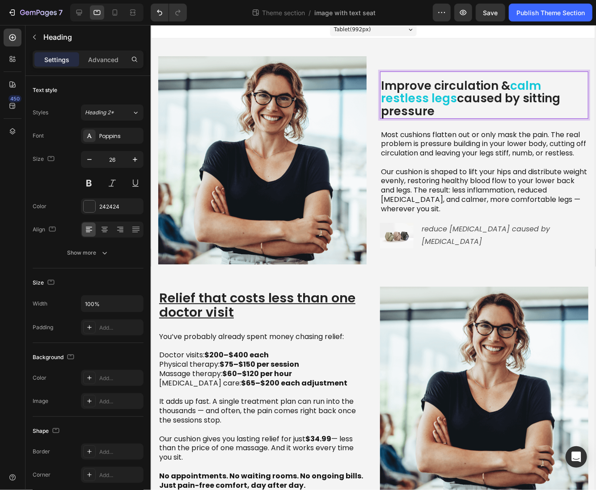
click at [460, 78] on h2 "Improve circulation & calm restless legs caused by sitting pressure" at bounding box center [483, 98] width 208 height 40
click at [271, 302] on h2 "Relief that costs less than one doctor visit" at bounding box center [262, 305] width 208 height 30
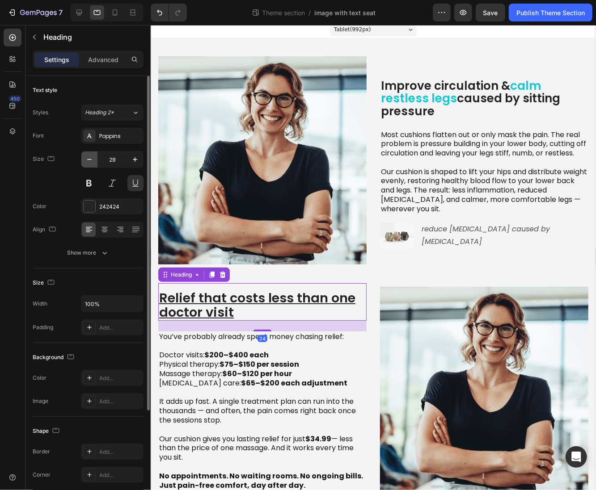
click at [84, 165] on button "button" at bounding box center [89, 159] width 16 height 16
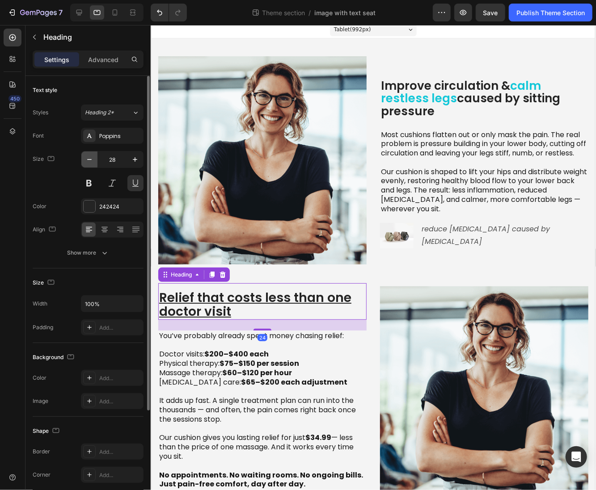
click at [84, 165] on button "button" at bounding box center [89, 159] width 16 height 16
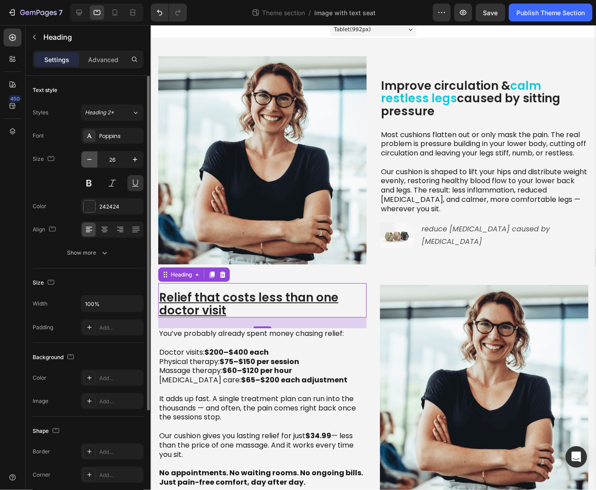
click at [84, 165] on button "button" at bounding box center [89, 159] width 16 height 16
type input "25"
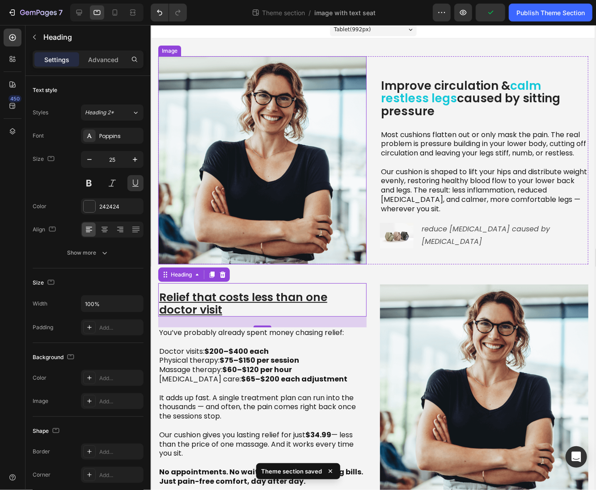
click at [280, 114] on img at bounding box center [262, 160] width 208 height 208
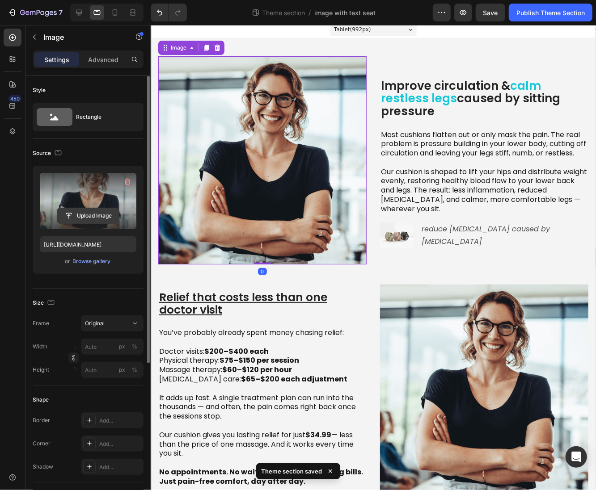
click at [88, 211] on input "file" at bounding box center [88, 215] width 62 height 15
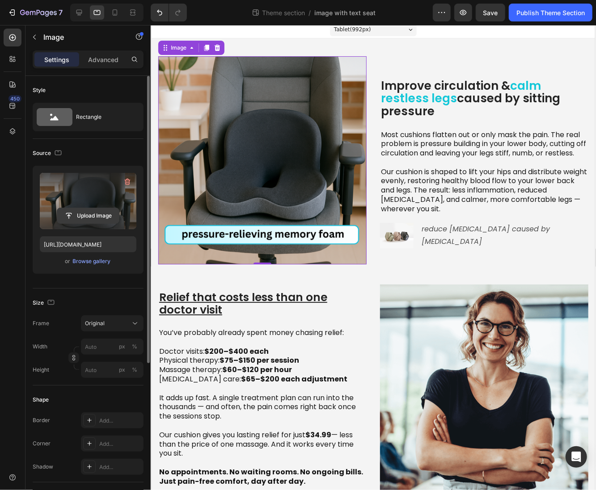
click at [97, 217] on input "file" at bounding box center [88, 215] width 62 height 15
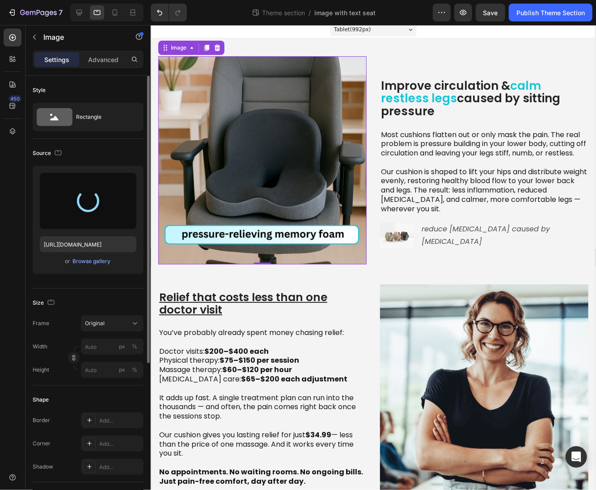
type input "https://cdn.shopify.com/s/files/1/0955/9189/1209/files/gempages_569627354058458…"
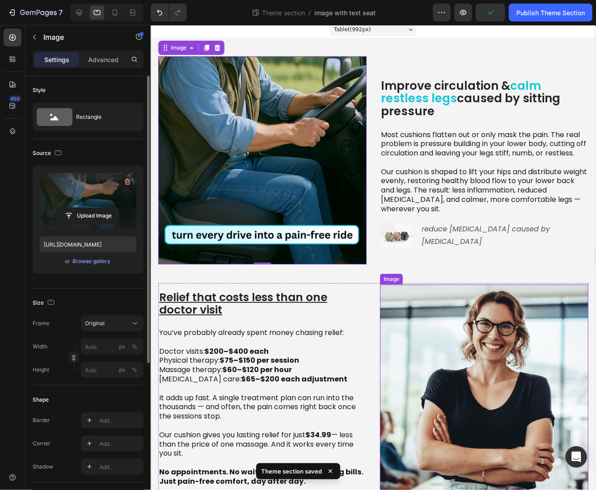
click at [449, 384] on img at bounding box center [483, 388] width 208 height 208
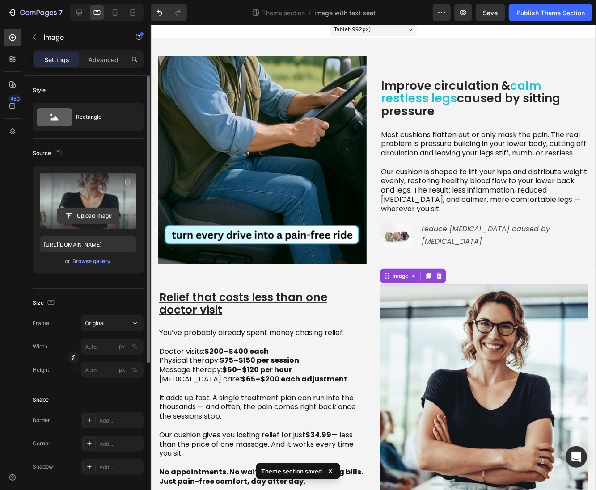
click at [92, 214] on input "file" at bounding box center [88, 215] width 62 height 15
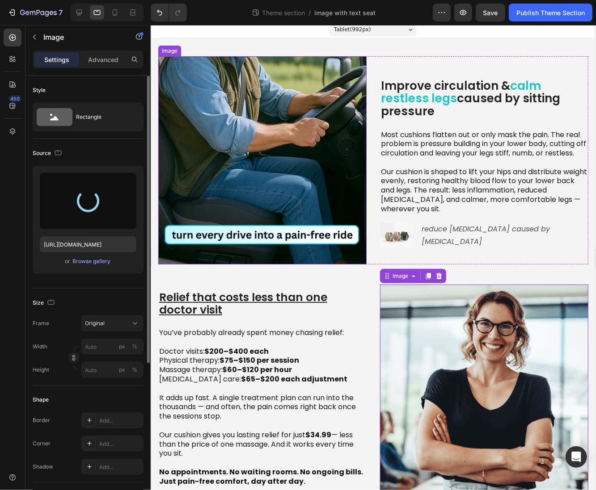
type input "https://cdn.shopify.com/s/files/1/0955/9189/1209/files/gempages_569627354058458…"
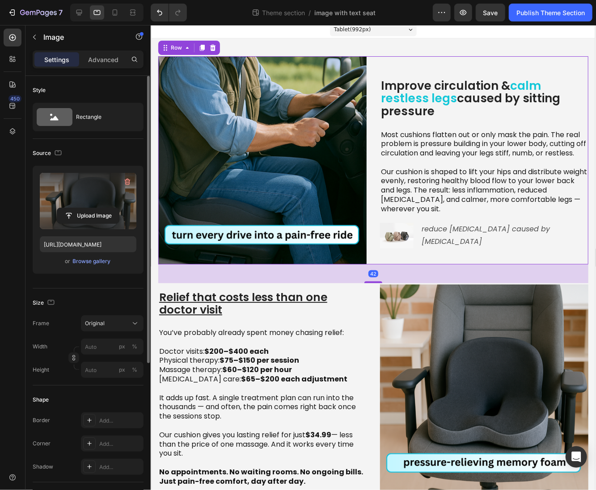
click at [371, 63] on div "Improve circulation & calm restless legs caused by sitting pressure Heading Mos…" at bounding box center [373, 160] width 430 height 208
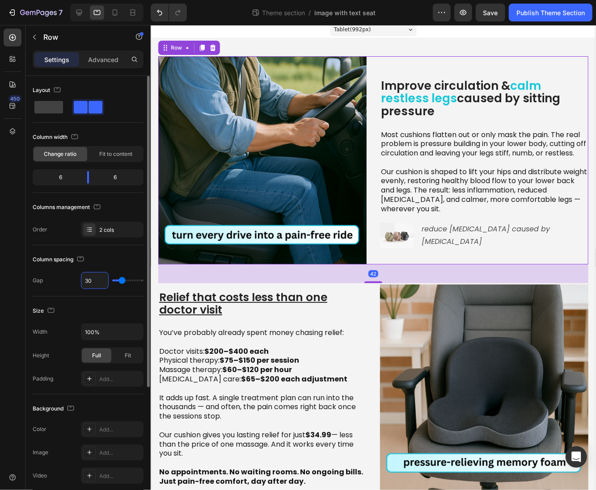
click at [88, 284] on input "30" at bounding box center [94, 281] width 27 height 16
type input "2"
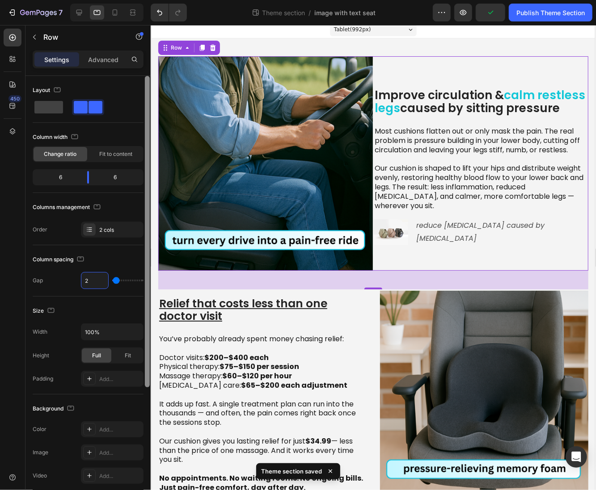
type input "25"
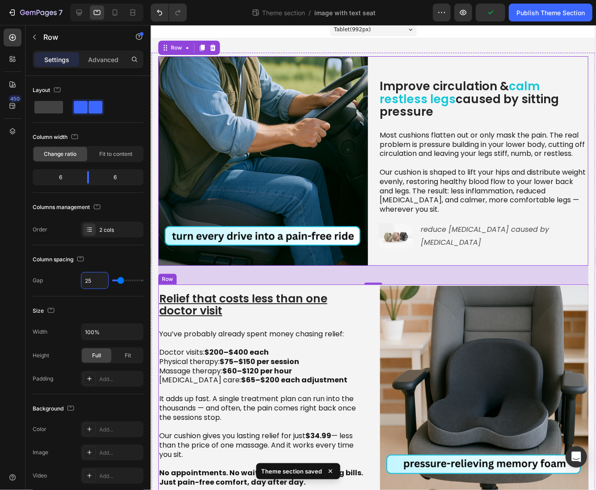
click at [364, 297] on div "Relief that costs less than one doctor visit Heading You’ve probably already sp…" at bounding box center [373, 389] width 430 height 211
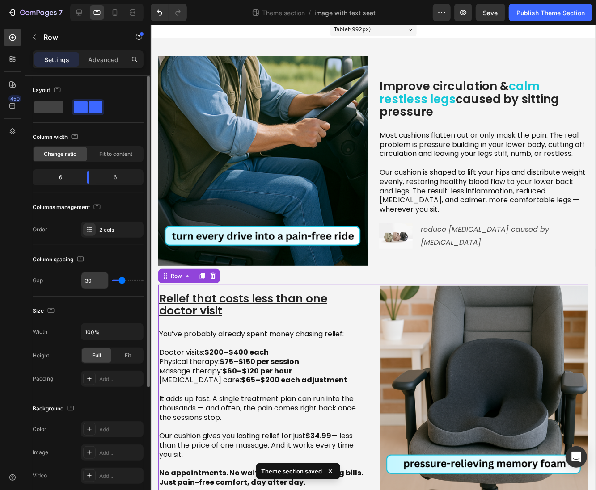
click at [97, 280] on input "30" at bounding box center [94, 281] width 27 height 16
type input "2"
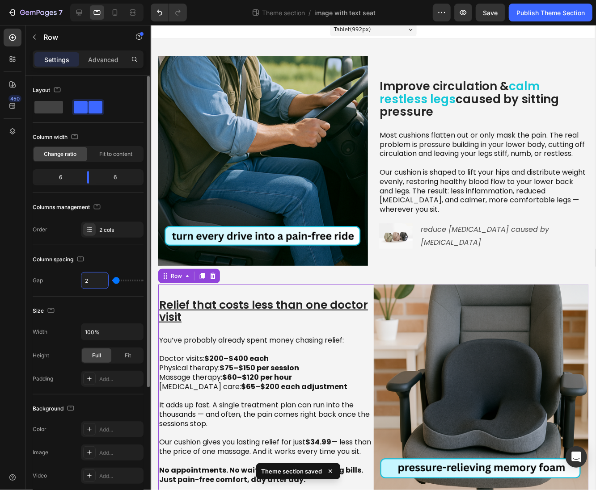
type input "25"
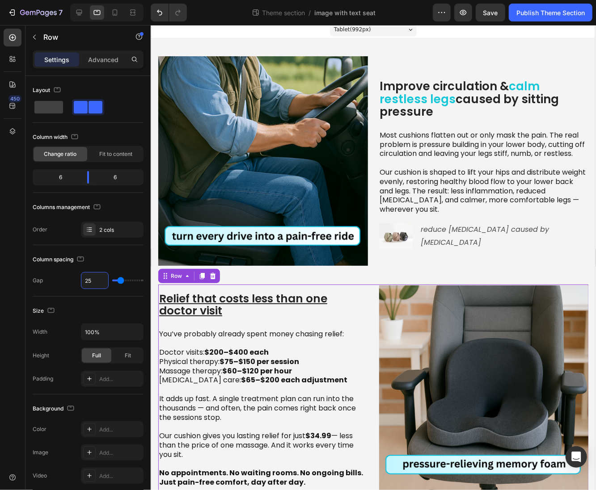
type input "25"
click at [370, 286] on div "Relief that costs less than one doctor visit Heading You’ve probably already sp…" at bounding box center [373, 389] width 430 height 211
click at [378, 288] on img at bounding box center [483, 390] width 210 height 210
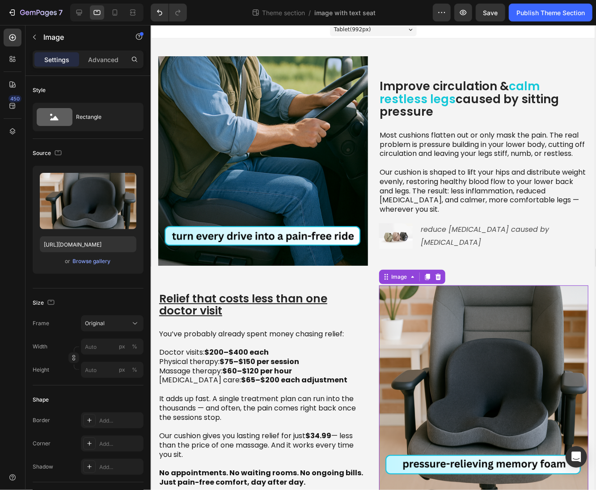
click at [384, 296] on img at bounding box center [483, 390] width 210 height 210
click at [320, 198] on img at bounding box center [263, 161] width 210 height 210
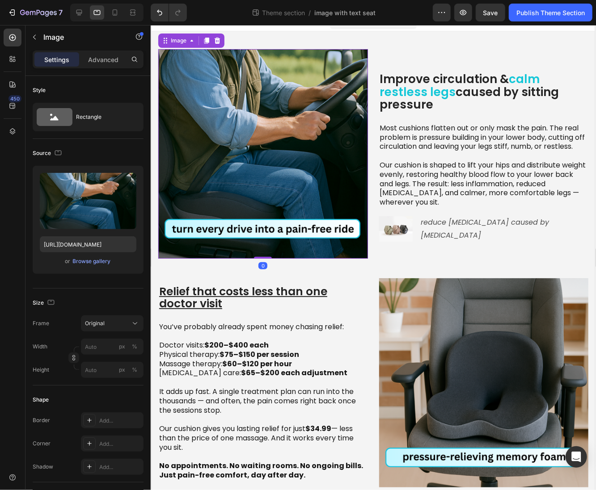
scroll to position [30, 0]
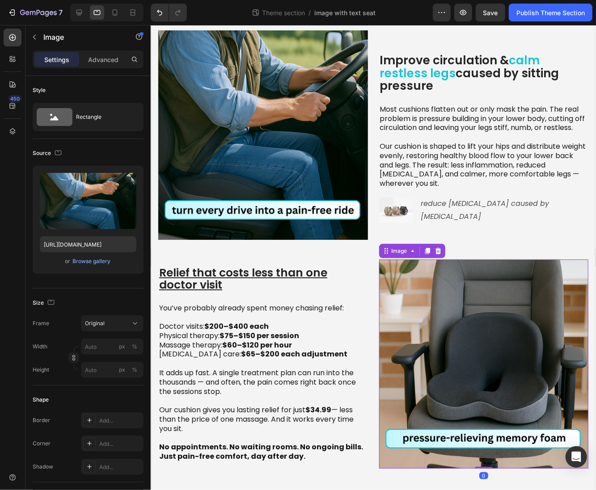
click at [444, 345] on img at bounding box center [483, 364] width 210 height 210
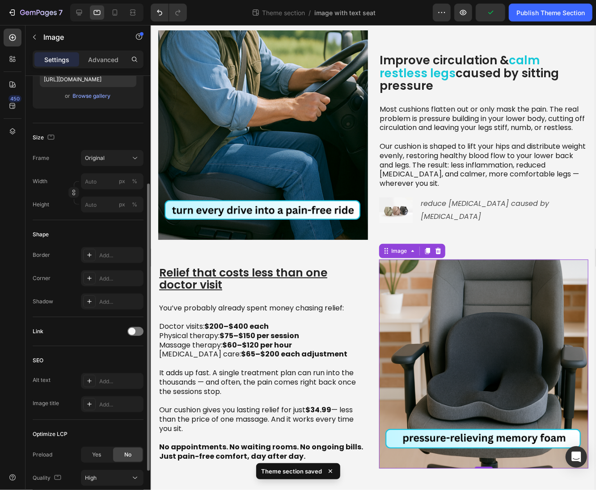
scroll to position [0, 0]
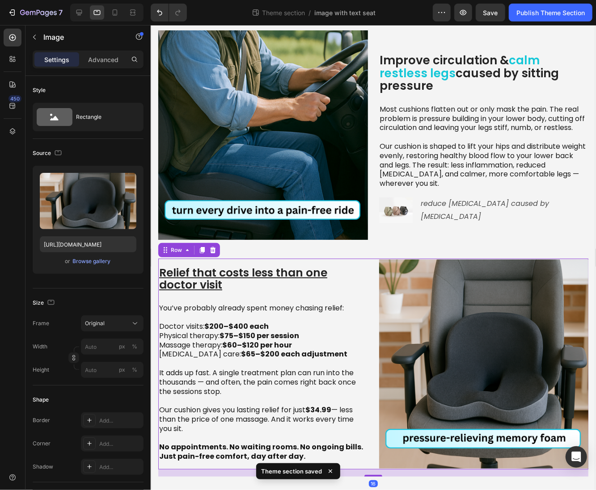
click at [363, 269] on div "Relief that costs less than one doctor visit Heading You’ve probably already sp…" at bounding box center [373, 363] width 430 height 211
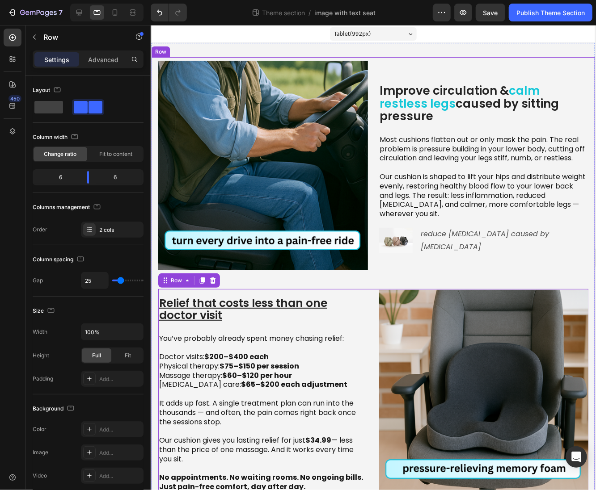
click at [417, 59] on div "Improve circulation & calm restless legs caused by sitting pressure Heading Mos…" at bounding box center [372, 284] width 443 height 454
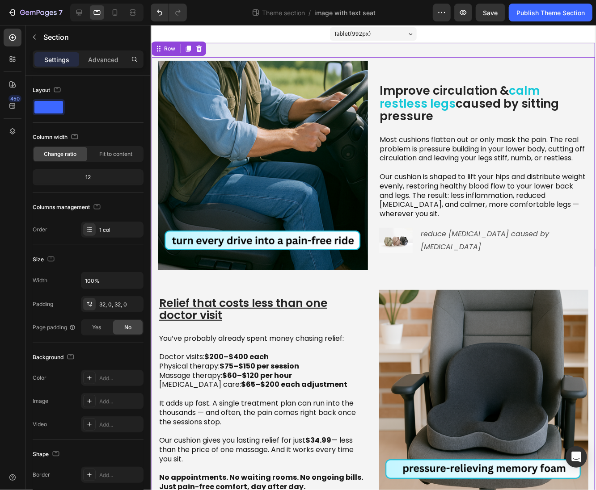
click at [413, 52] on div "Improve circulation & calm restless legs caused by sitting pressure Heading Mos…" at bounding box center [372, 283] width 443 height 482
click at [101, 61] on p "Advanced" at bounding box center [103, 59] width 30 height 9
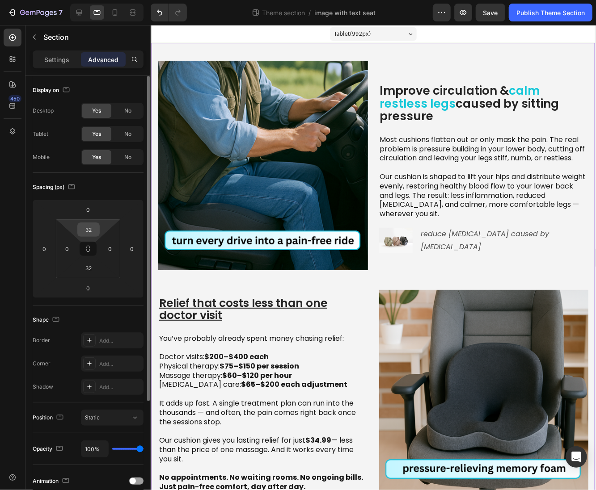
click at [95, 235] on input "32" at bounding box center [89, 229] width 18 height 13
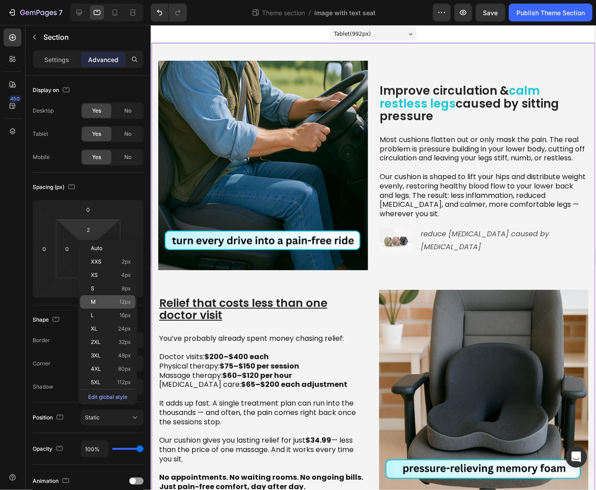
click at [109, 298] on div "M 12px" at bounding box center [107, 301] width 55 height 13
type input "12"
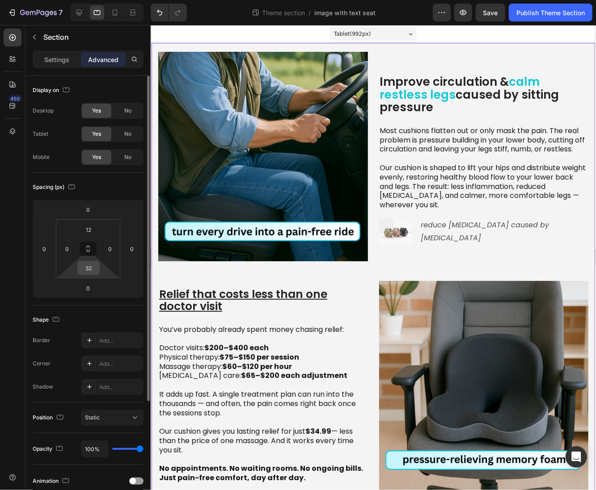
click at [82, 273] on input "32" at bounding box center [89, 267] width 18 height 13
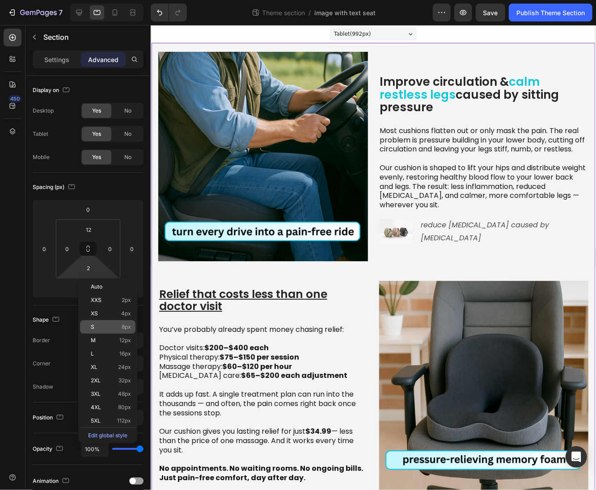
click at [102, 332] on div "S 8px" at bounding box center [107, 326] width 55 height 13
type input "8"
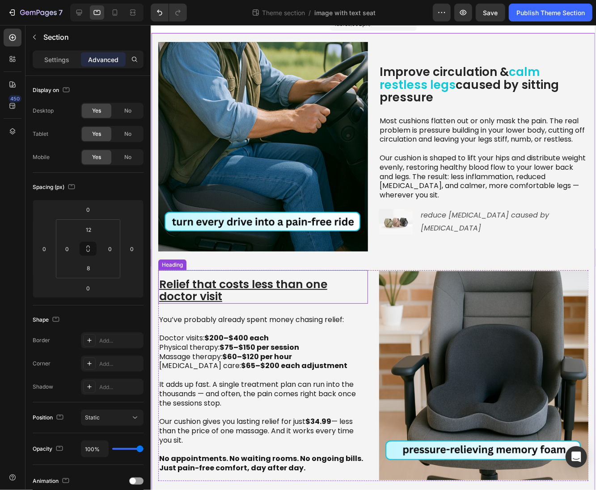
scroll to position [11, 0]
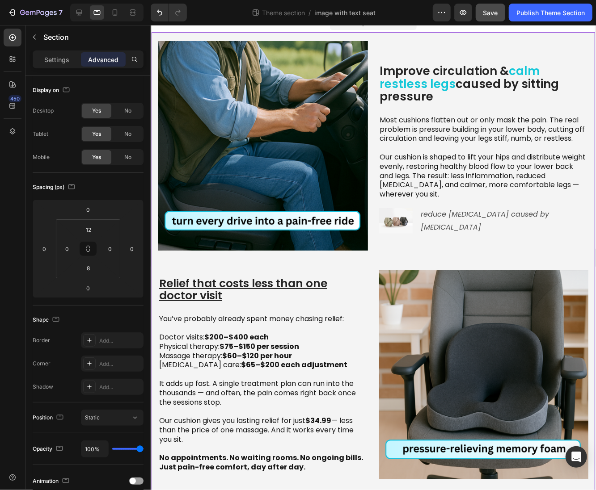
click at [485, 20] on button "Save" at bounding box center [489, 13] width 29 height 18
click at [530, 16] on div "Publish Theme Section" at bounding box center [550, 12] width 68 height 9
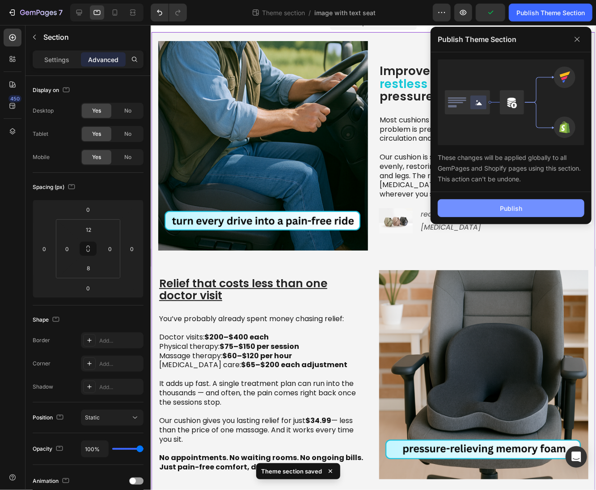
click at [527, 202] on button "Publish" at bounding box center [510, 208] width 147 height 18
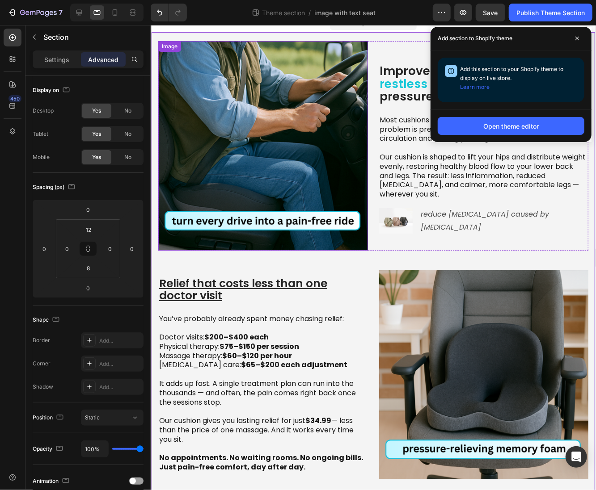
click at [253, 202] on img at bounding box center [263, 146] width 210 height 210
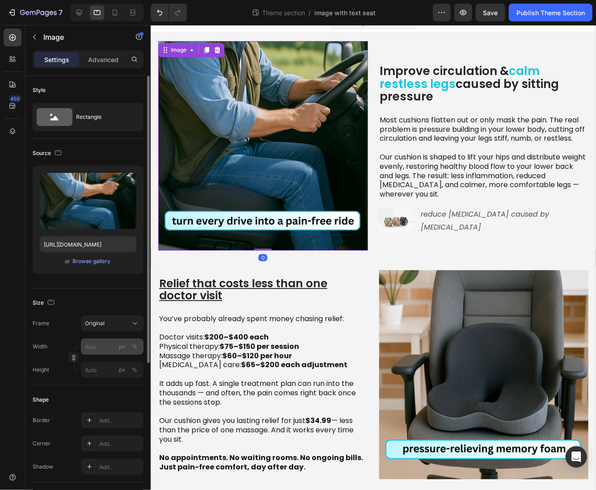
scroll to position [234, 0]
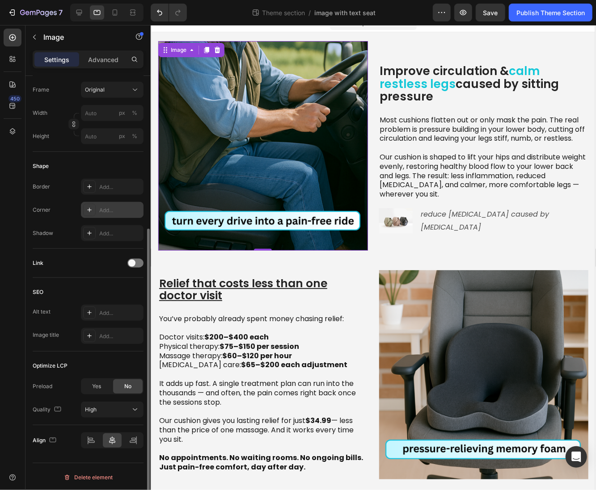
click at [105, 209] on div "Add..." at bounding box center [120, 210] width 42 height 8
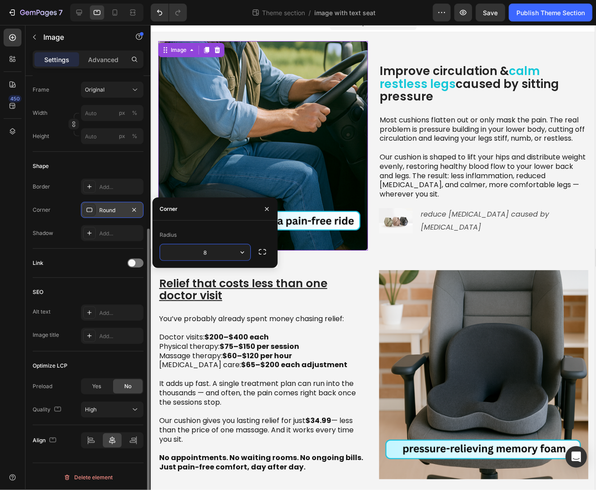
click at [105, 209] on div "Round" at bounding box center [112, 210] width 26 height 8
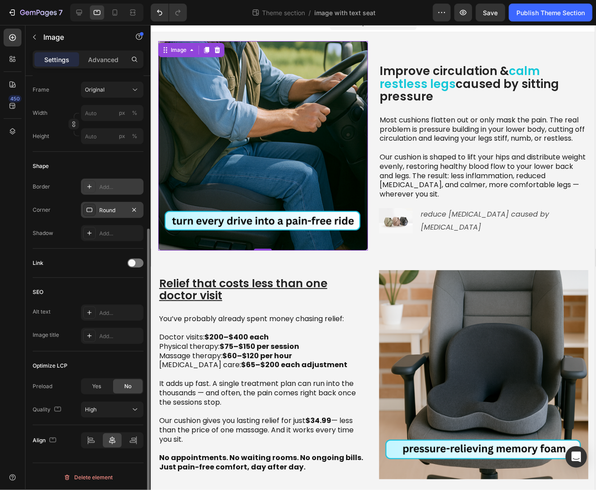
click at [93, 190] on div at bounding box center [89, 187] width 13 height 13
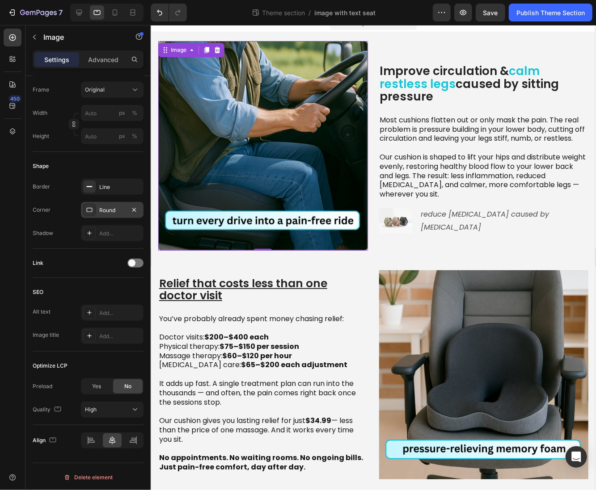
click at [104, 212] on div "Round" at bounding box center [112, 210] width 26 height 8
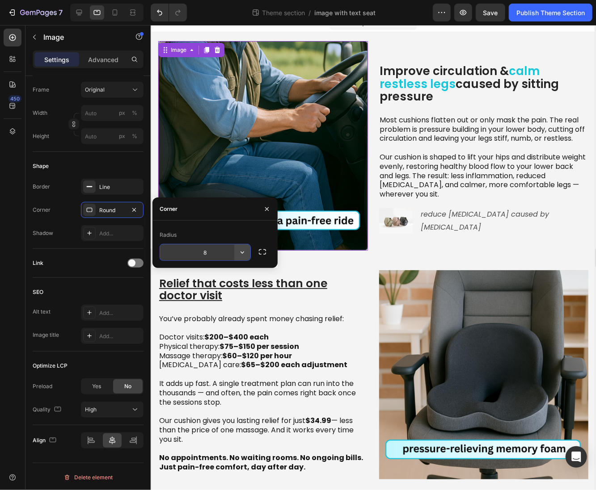
click at [236, 253] on button "button" at bounding box center [242, 252] width 16 height 16
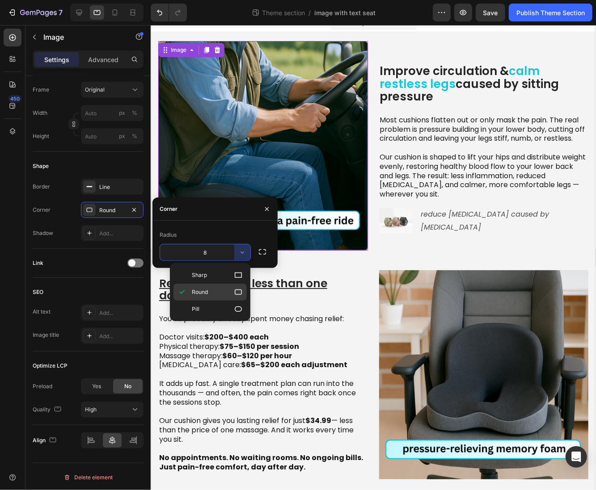
click at [223, 293] on p "Round" at bounding box center [217, 292] width 51 height 9
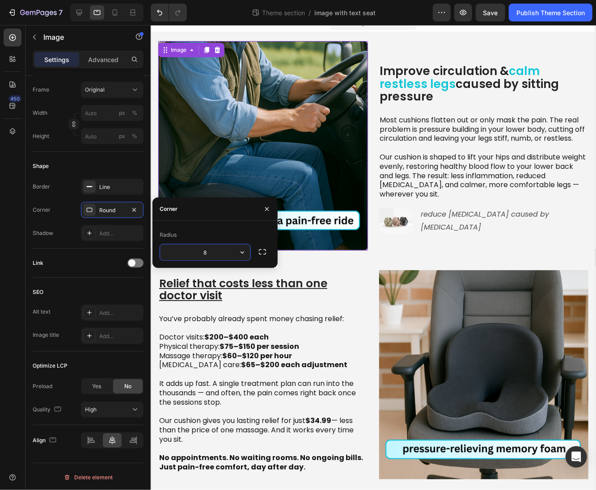
click at [218, 253] on input "8" at bounding box center [205, 252] width 90 height 16
type input "10"
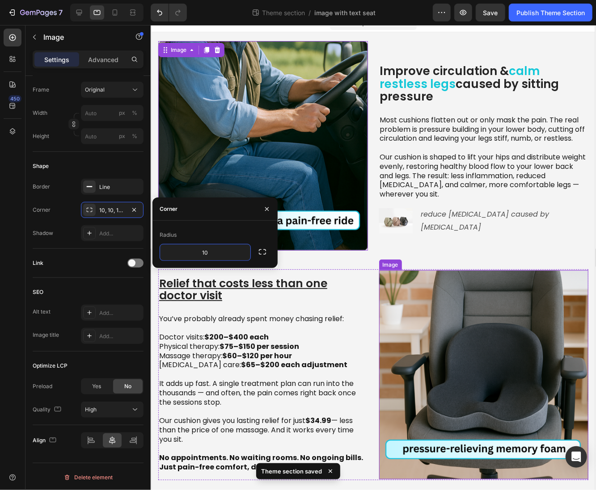
click at [483, 360] on img at bounding box center [483, 375] width 210 height 210
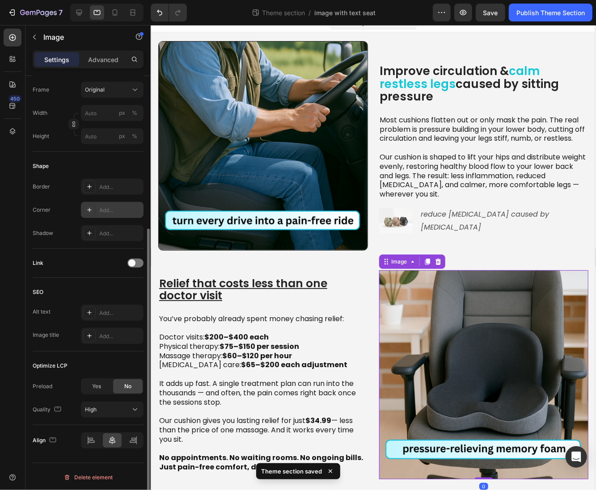
click at [117, 211] on div "Add..." at bounding box center [120, 210] width 42 height 8
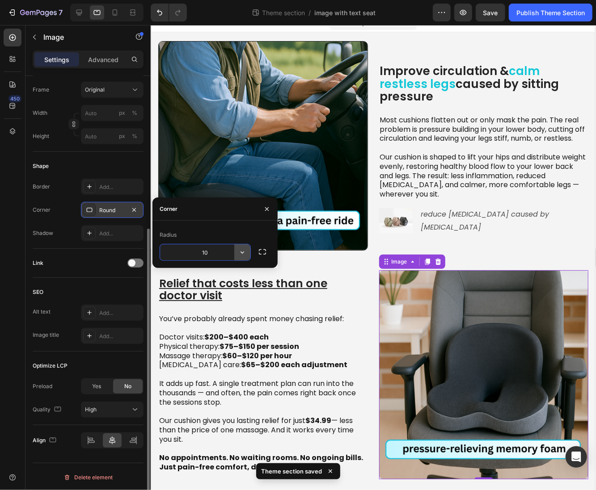
type input "10"
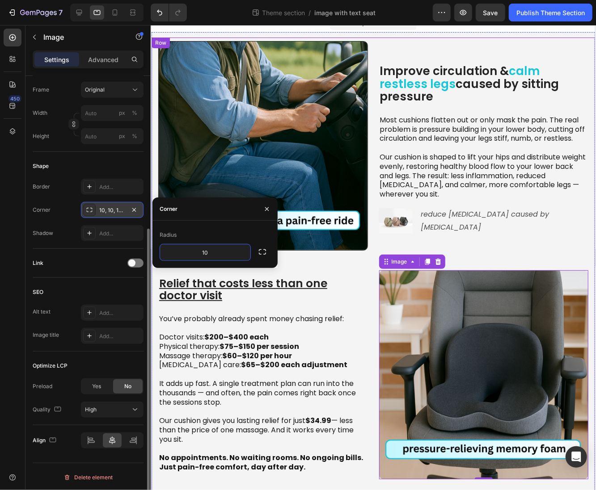
click at [534, 251] on div "Improve circulation & calm restless legs caused by sitting pressure Heading Mos…" at bounding box center [373, 264] width 430 height 446
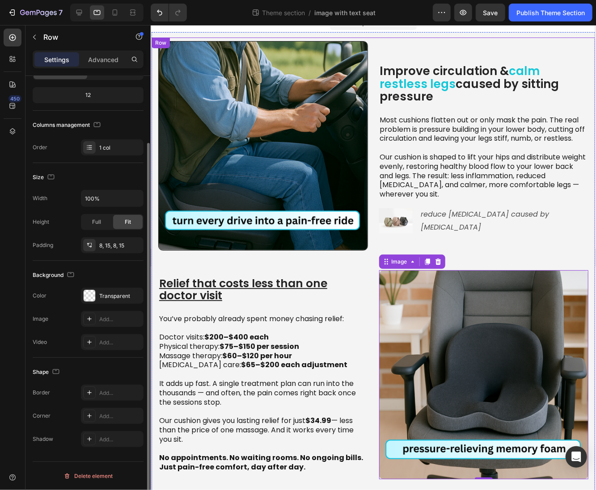
scroll to position [0, 0]
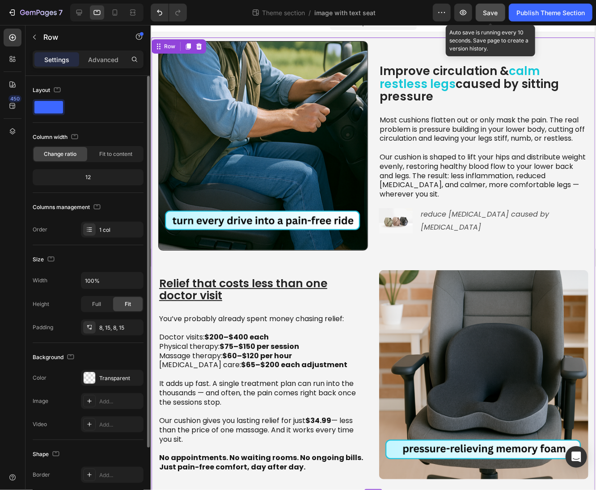
click at [494, 13] on span "Save" at bounding box center [490, 13] width 15 height 8
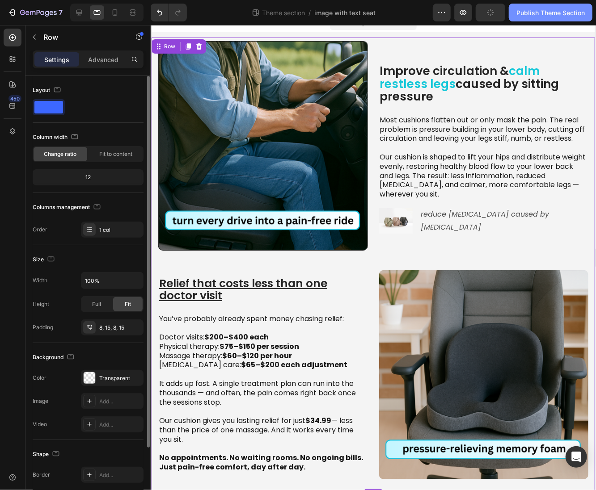
click at [537, 11] on div "Publish Theme Section" at bounding box center [550, 12] width 68 height 9
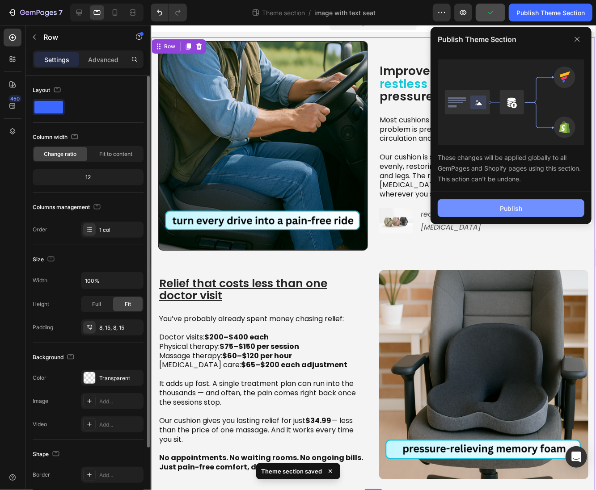
click at [508, 206] on div "Publish" at bounding box center [511, 208] width 22 height 9
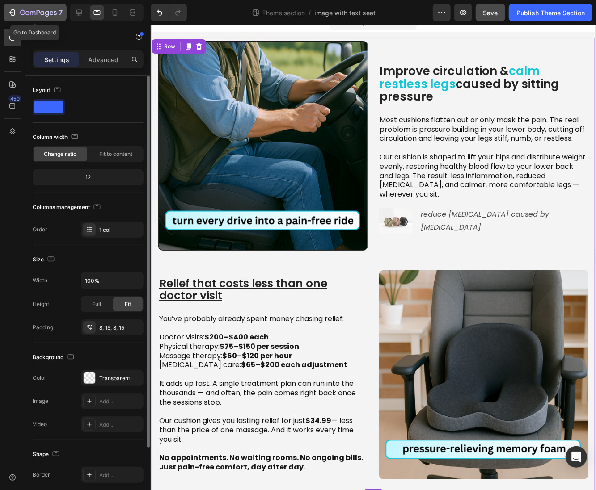
click at [30, 14] on icon "button" at bounding box center [32, 13] width 5 height 4
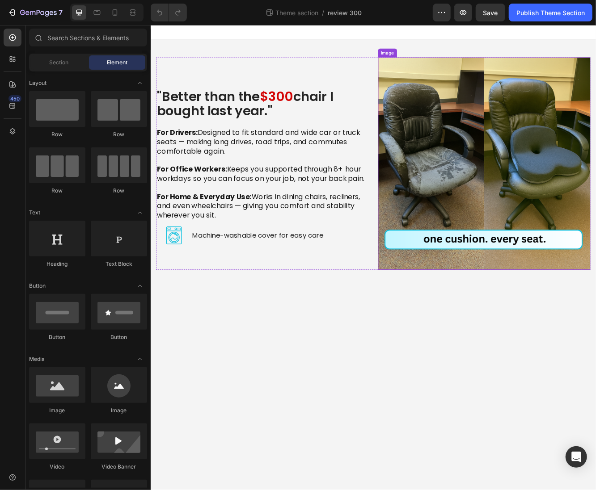
click at [497, 194] on img at bounding box center [552, 192] width 256 height 256
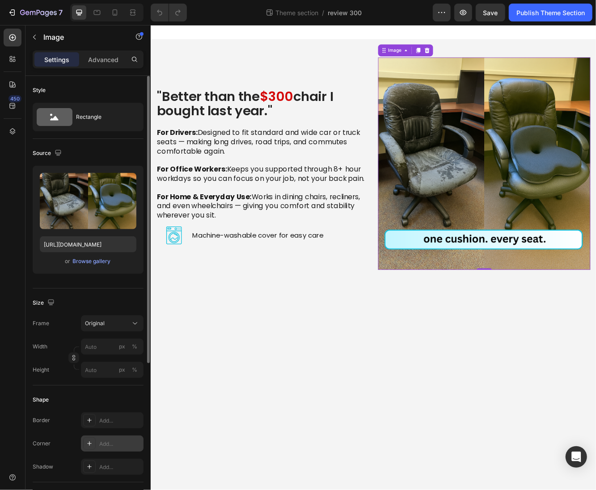
click at [98, 443] on div "Add..." at bounding box center [112, 444] width 63 height 16
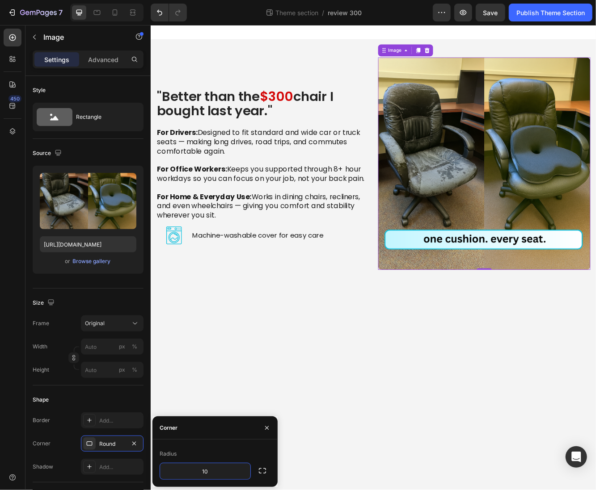
type input "10"
click at [216, 441] on div "Radius 10" at bounding box center [214, 463] width 125 height 47
click at [433, 396] on body ""Better than the $300 chair I bought last year." Heading For Drivers: Designed …" at bounding box center [418, 305] width 536 height 560
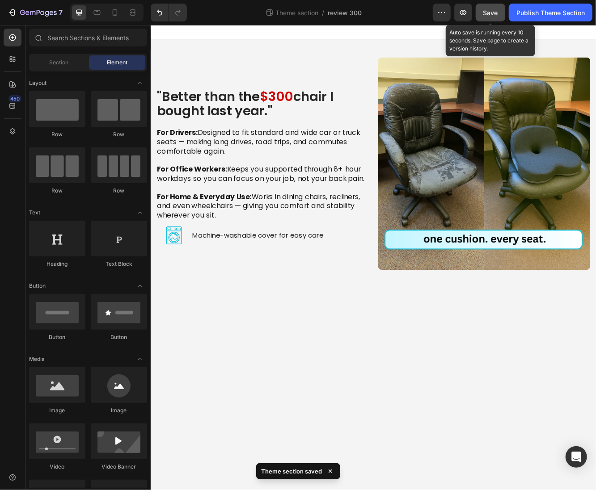
click at [490, 13] on span "Save" at bounding box center [490, 13] width 15 height 8
click at [517, 15] on div "Publish Theme Section" at bounding box center [550, 12] width 68 height 9
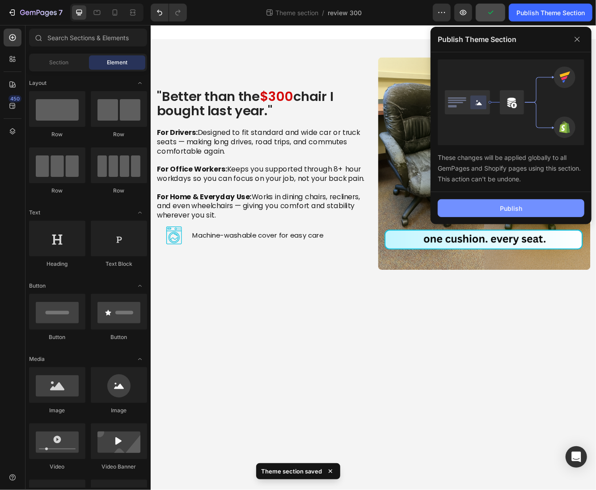
click at [516, 206] on div "Publish" at bounding box center [511, 208] width 22 height 9
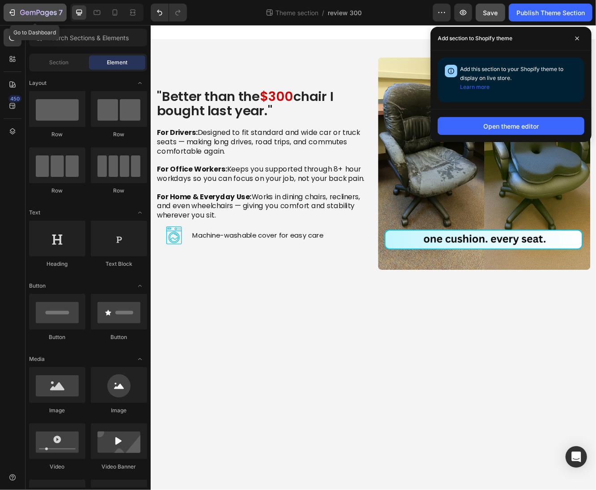
click at [47, 16] on icon "button" at bounding box center [47, 14] width 4 height 6
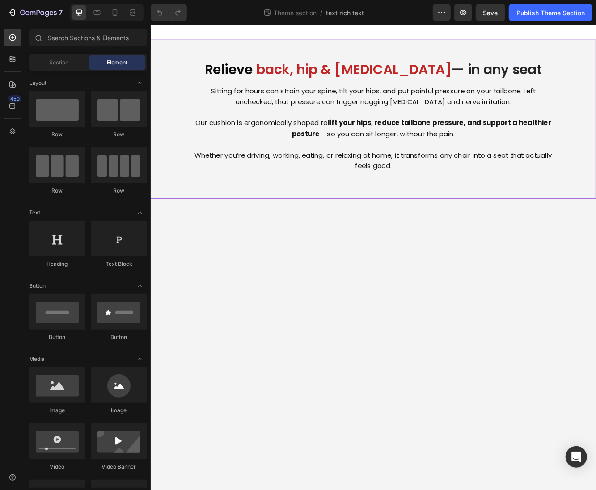
click at [323, 50] on div "Relieve back, hip & [MEDICAL_DATA] — in any seat Heading Sitting for hours can …" at bounding box center [418, 139] width 536 height 192
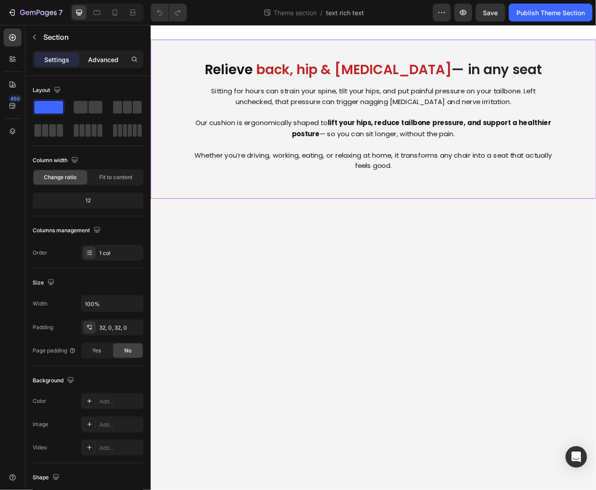
click at [95, 63] on p "Advanced" at bounding box center [103, 59] width 30 height 9
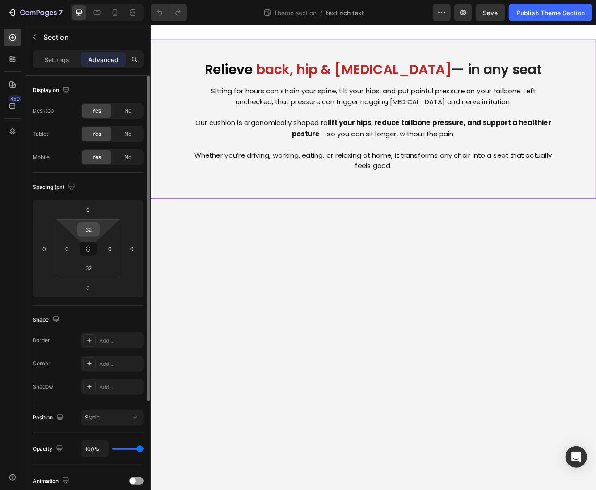
click at [97, 229] on input "32" at bounding box center [89, 229] width 18 height 13
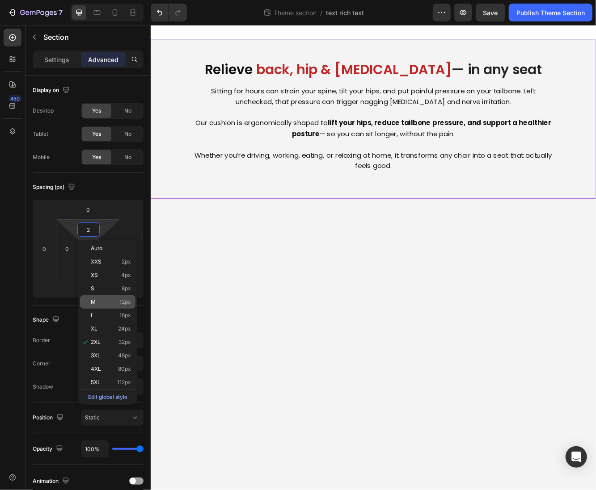
click at [119, 300] on span "12px" at bounding box center [125, 302] width 12 height 6
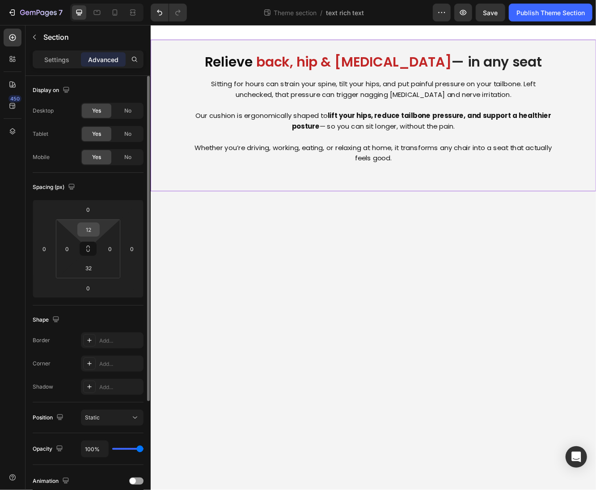
click at [82, 230] on input "12" at bounding box center [89, 229] width 18 height 13
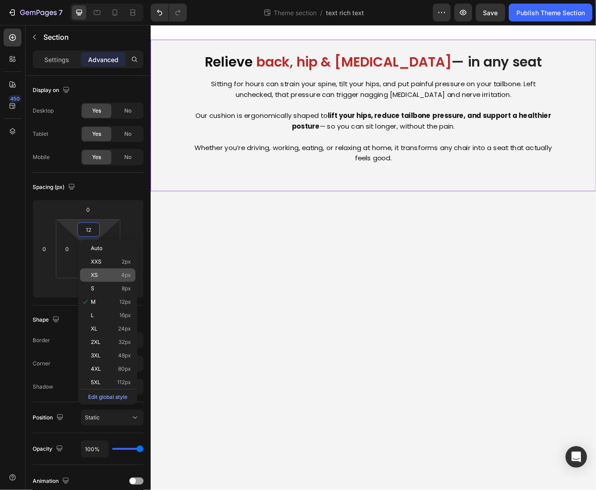
click at [112, 279] on div "XS 4px" at bounding box center [107, 275] width 55 height 13
type input "4"
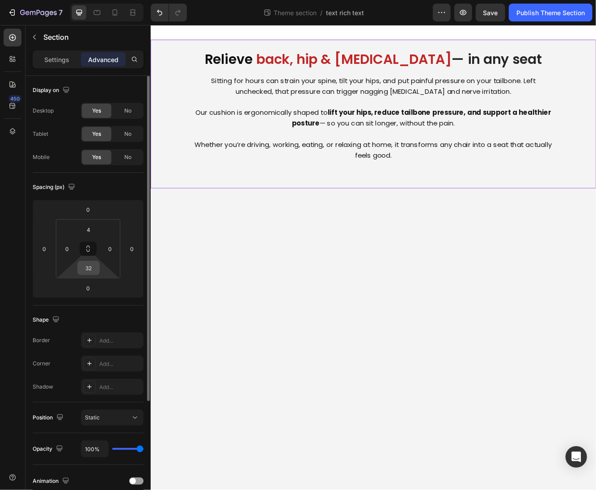
click at [88, 269] on input "32" at bounding box center [89, 267] width 18 height 13
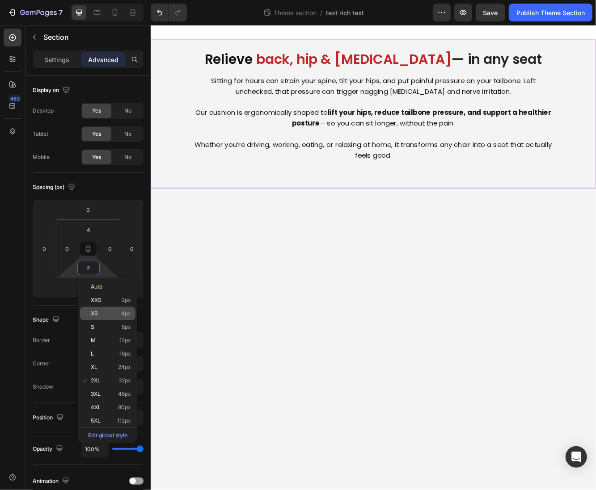
click at [107, 317] on div "XS 4px" at bounding box center [107, 313] width 55 height 13
type input "4"
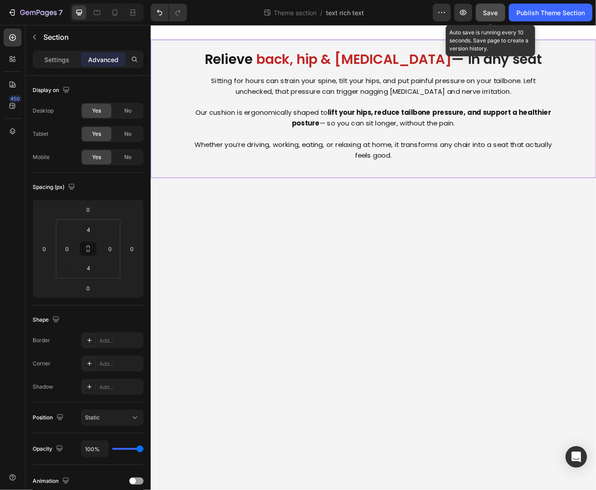
click at [482, 17] on button "Save" at bounding box center [489, 13] width 29 height 18
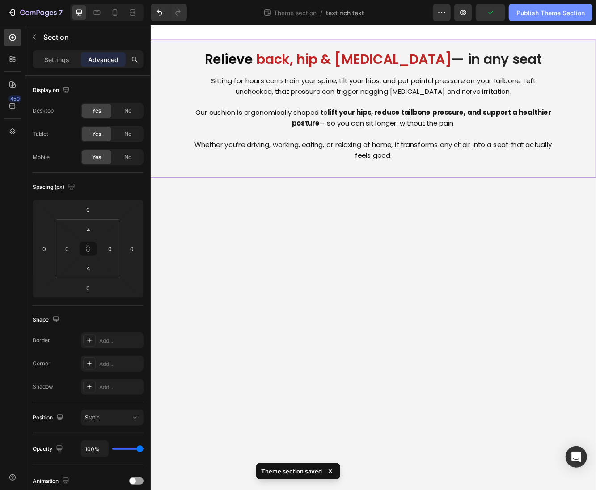
click at [516, 20] on button "Publish Theme Section" at bounding box center [551, 13] width 84 height 18
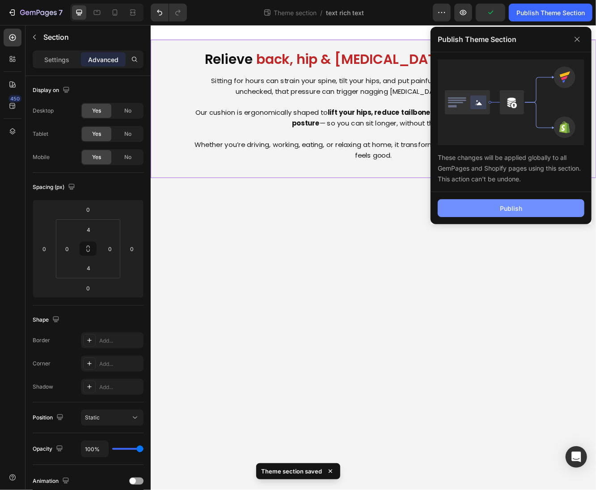
click at [455, 212] on button "Publish" at bounding box center [510, 208] width 147 height 18
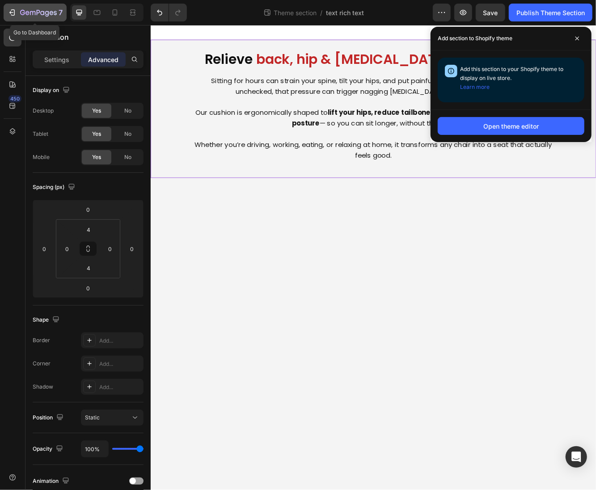
click at [28, 13] on icon "button" at bounding box center [38, 13] width 37 height 8
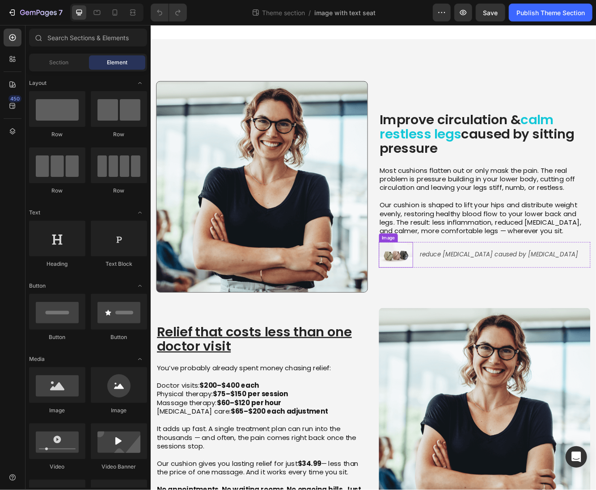
click at [442, 303] on img at bounding box center [445, 302] width 41 height 31
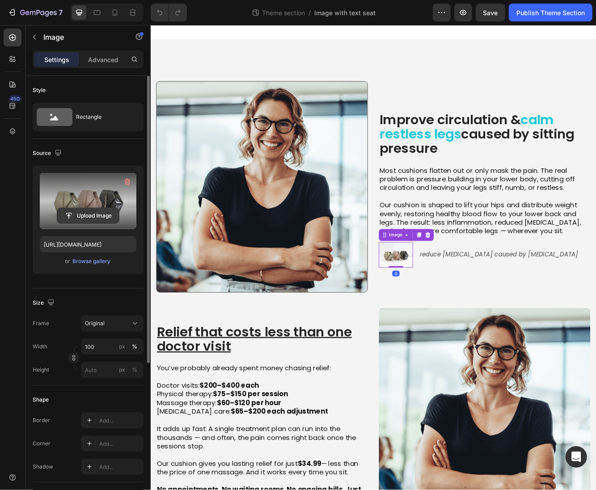
click at [92, 213] on input "file" at bounding box center [88, 215] width 62 height 15
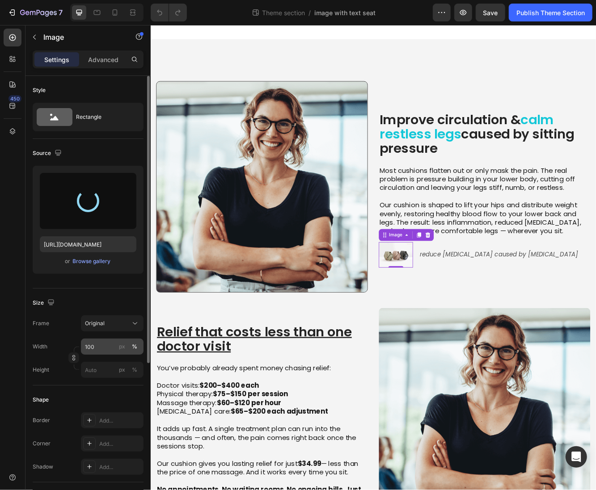
type input "[URL][DOMAIN_NAME]"
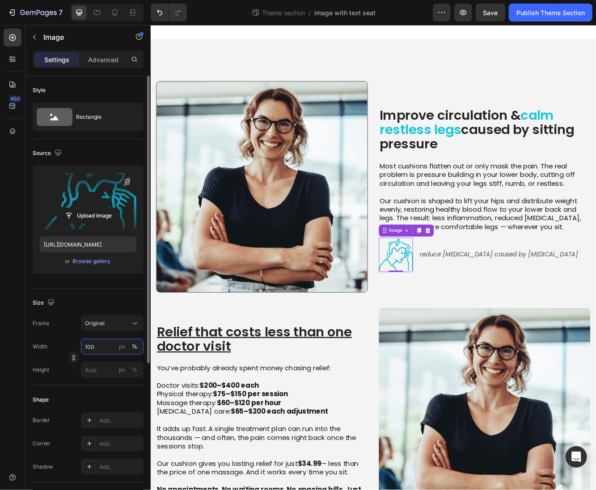
click at [98, 348] on input "100" at bounding box center [112, 347] width 63 height 16
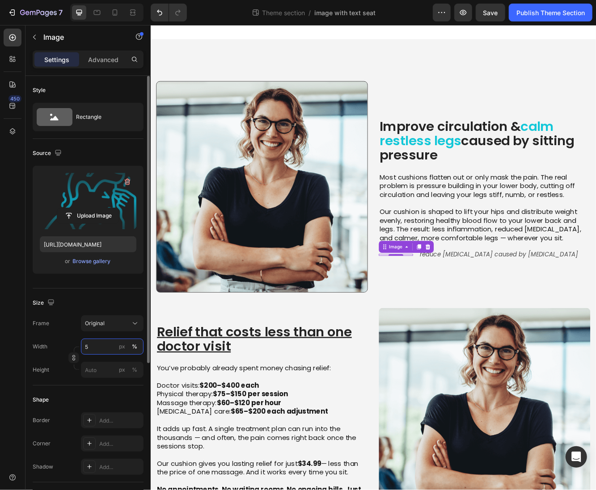
type input "50"
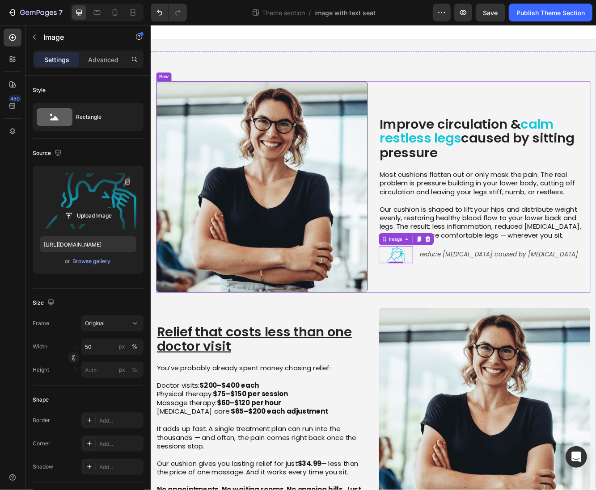
click at [503, 325] on div "Improve circulation & calm restless legs caused by sitting pressure Heading Mos…" at bounding box center [552, 220] width 255 height 255
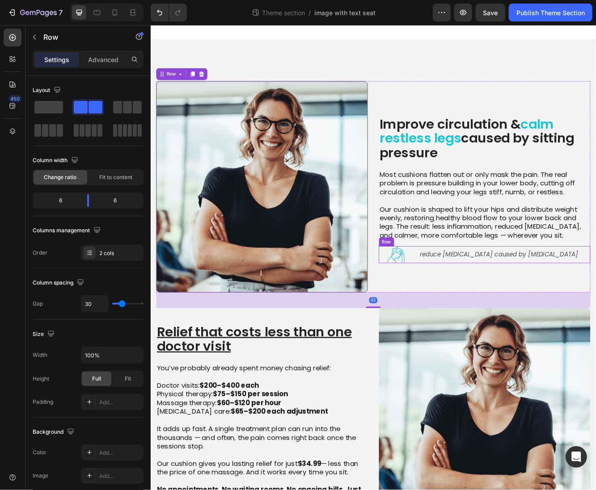
click at [462, 304] on div "Image reduce [MEDICAL_DATA] caused by [MEDICAL_DATA] Text Block Row" at bounding box center [552, 302] width 255 height 21
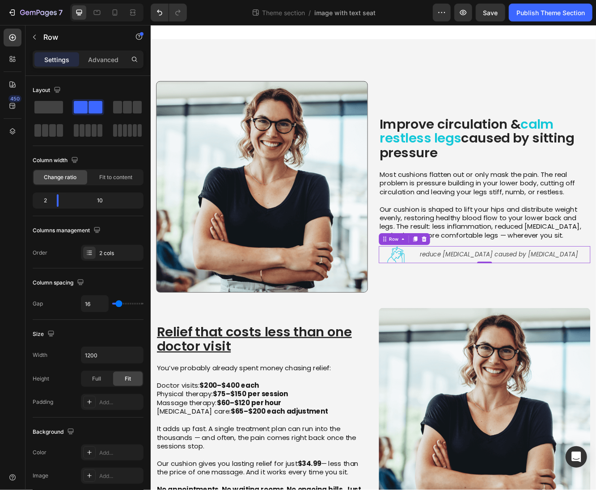
type input "4"
type input "0"
drag, startPoint x: 119, startPoint y: 302, endPoint x: 92, endPoint y: 301, distance: 27.7
type input "0"
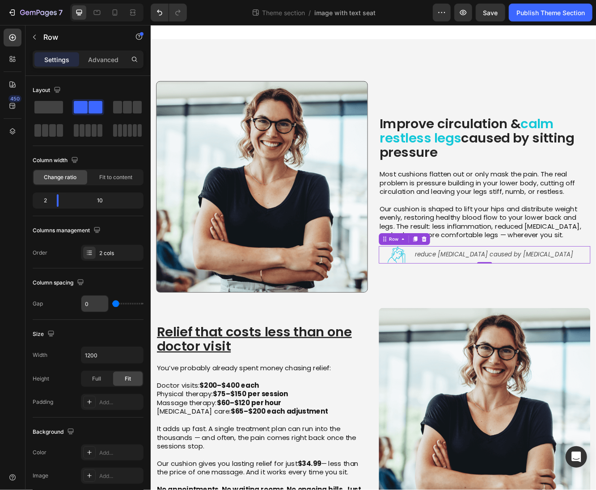
click at [112, 303] on input "range" at bounding box center [127, 304] width 31 height 2
click at [92, 14] on icon at bounding box center [96, 12] width 9 height 9
type input "100%"
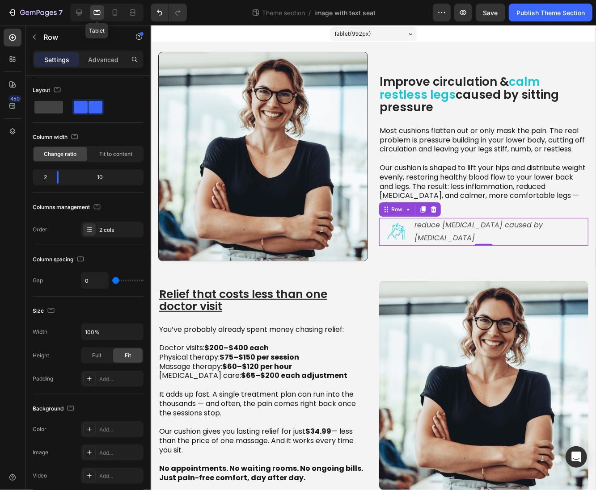
scroll to position [11, 0]
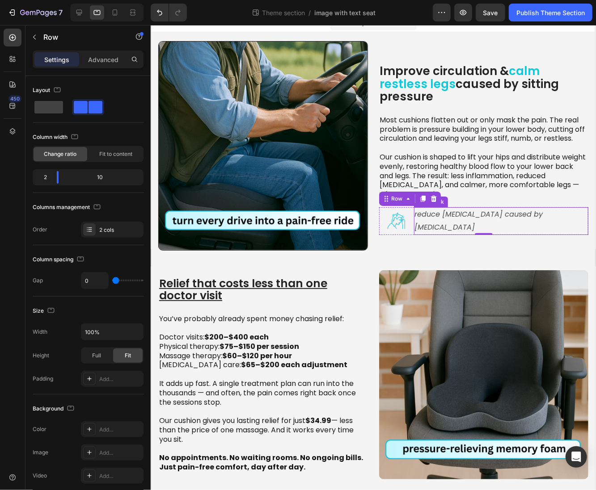
click at [460, 227] on p "reduce [MEDICAL_DATA] caused by [MEDICAL_DATA]" at bounding box center [500, 221] width 172 height 26
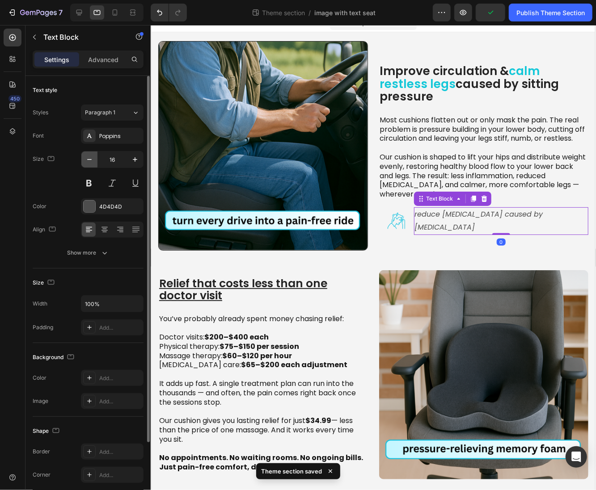
click at [87, 163] on icon "button" at bounding box center [89, 159] width 9 height 9
click at [88, 163] on icon "button" at bounding box center [89, 159] width 9 height 9
type input "14"
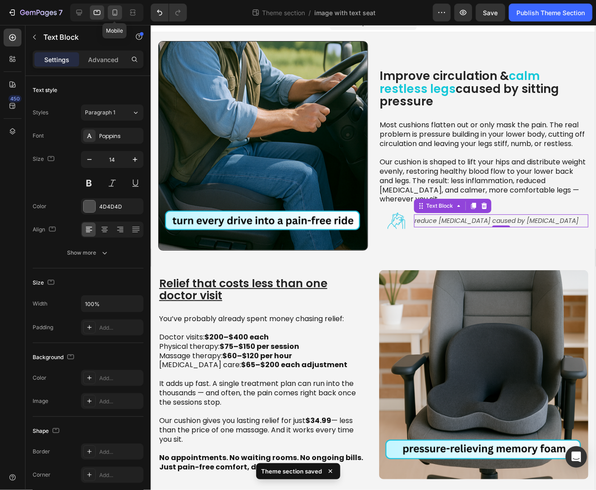
click at [111, 13] on div at bounding box center [115, 12] width 14 height 14
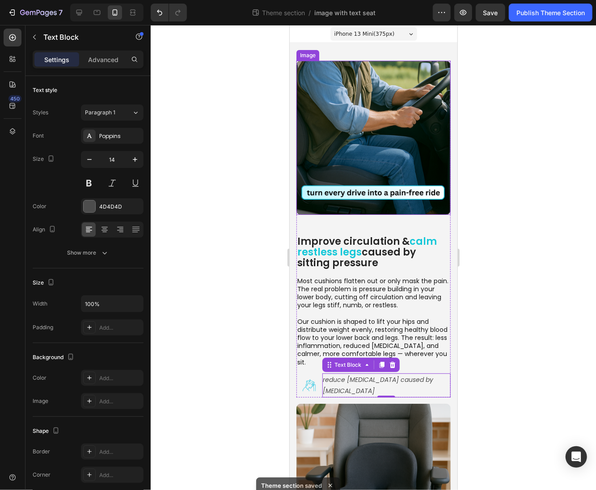
click at [355, 176] on img at bounding box center [373, 137] width 154 height 154
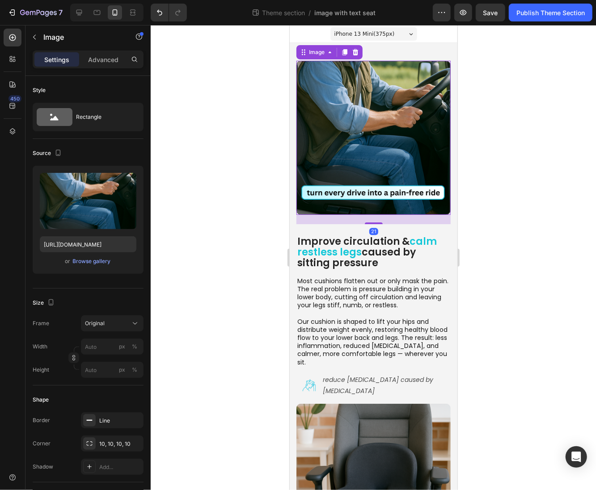
click at [360, 177] on img at bounding box center [373, 137] width 154 height 154
click at [370, 214] on div "21" at bounding box center [373, 218] width 154 height 9
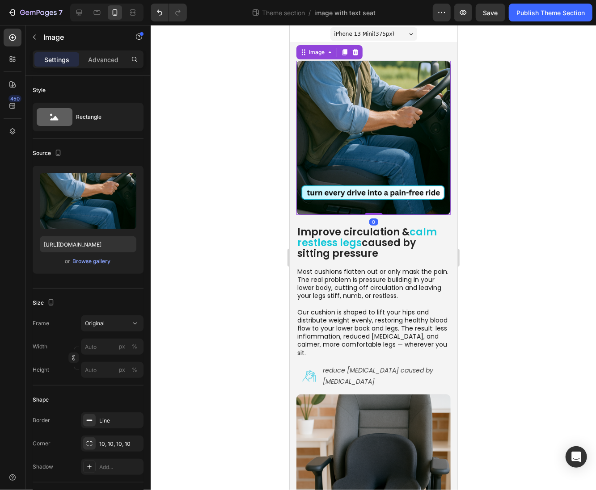
drag, startPoint x: 370, startPoint y: 213, endPoint x: 371, endPoint y: 192, distance: 21.5
click at [371, 192] on div "Image 0" at bounding box center [373, 137] width 154 height 154
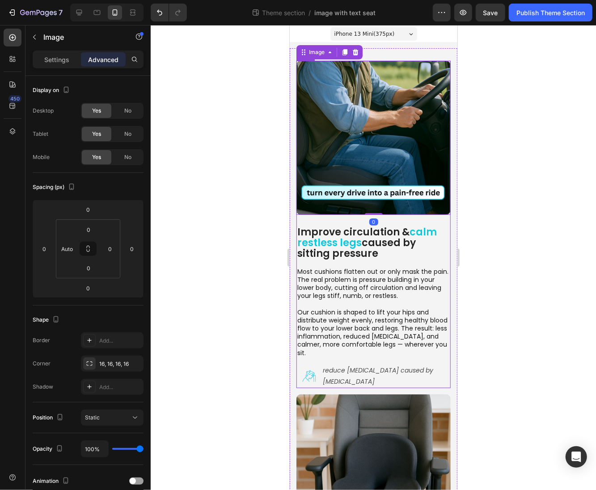
click at [344, 214] on div "Improve circulation & calm restless legs caused by sitting pressure Heading Mos…" at bounding box center [373, 224] width 154 height 328
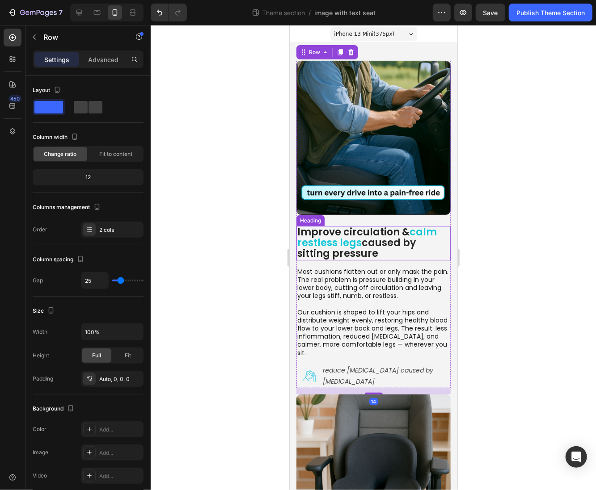
click at [341, 227] on span "calm restless legs" at bounding box center [366, 237] width 139 height 25
click at [388, 212] on div "Improve circulation & calm restless legs caused by sitting pressure Heading Mos…" at bounding box center [373, 224] width 154 height 328
click at [105, 60] on p "Advanced" at bounding box center [103, 59] width 30 height 9
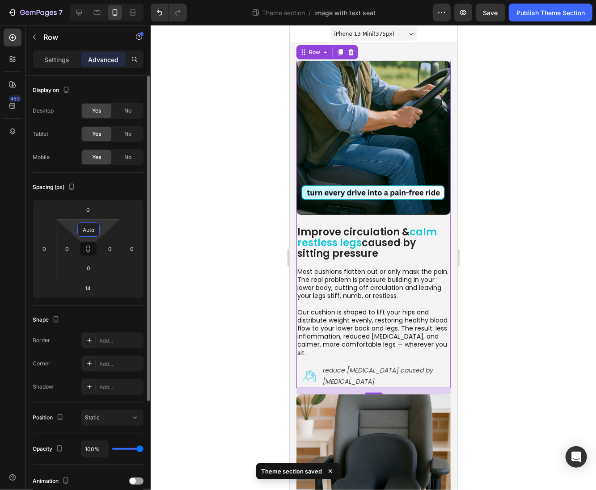
click at [96, 231] on input "Auto" at bounding box center [89, 229] width 18 height 13
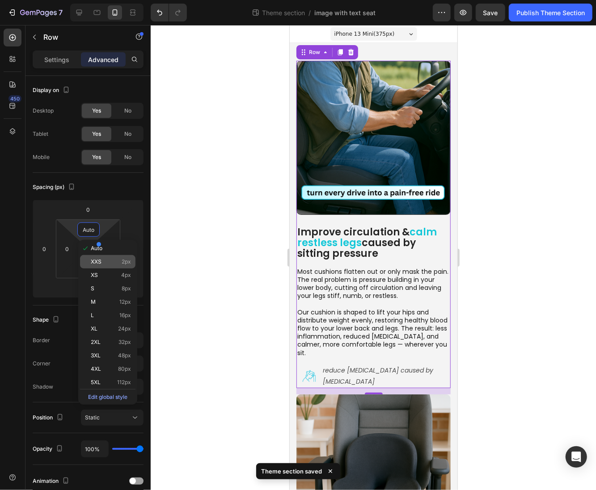
click at [114, 258] on div "XXS 2px" at bounding box center [107, 261] width 55 height 13
type input "2"
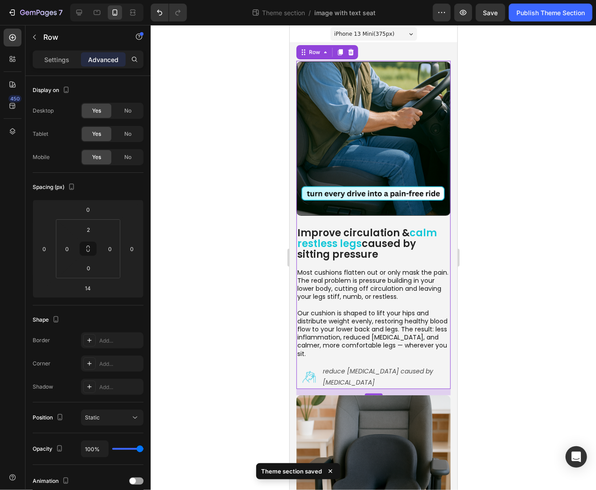
click at [354, 215] on div "Improve circulation & calm restless legs caused by sitting pressure Heading Mos…" at bounding box center [373, 224] width 154 height 328
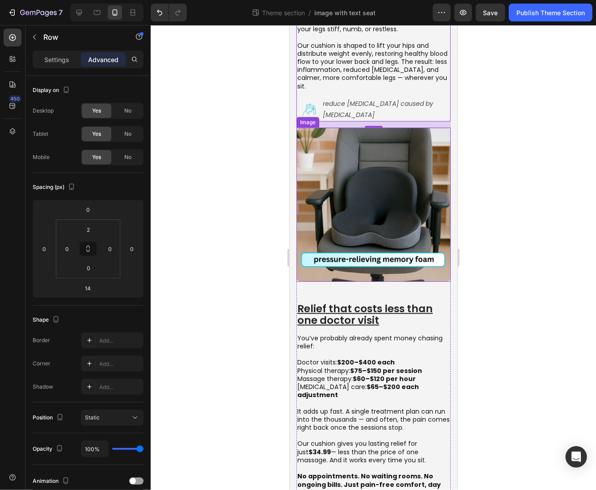
scroll to position [273, 0]
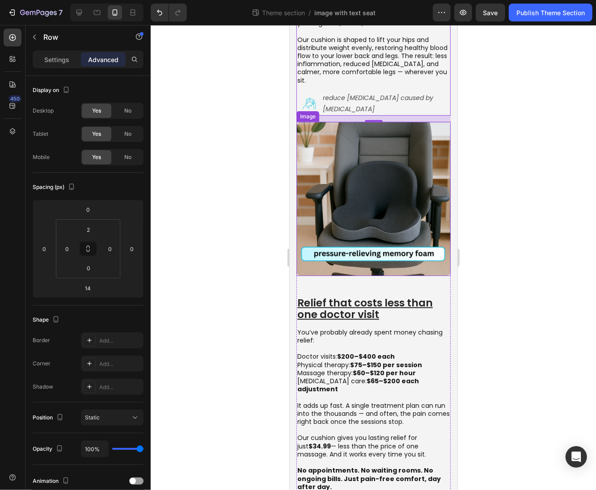
click at [349, 220] on img at bounding box center [373, 199] width 154 height 154
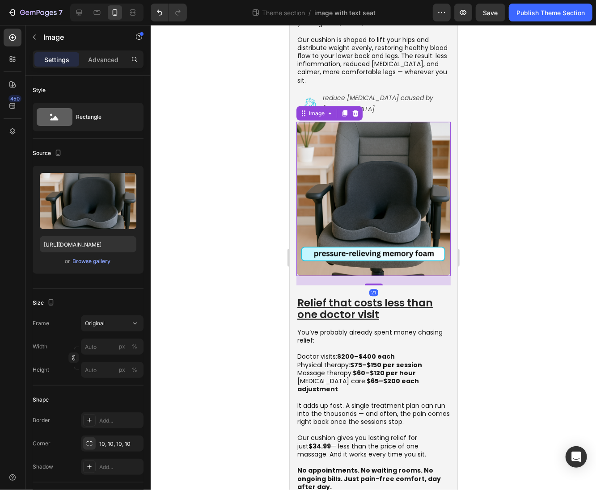
scroll to position [264, 0]
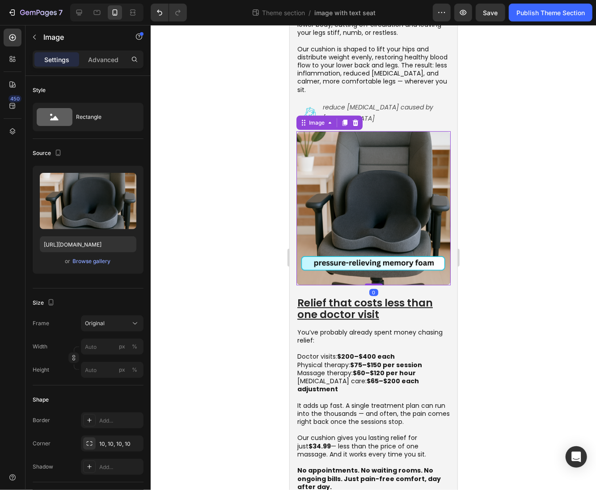
drag, startPoint x: 367, startPoint y: 265, endPoint x: 369, endPoint y: 237, distance: 28.2
click at [369, 242] on div "Image 0" at bounding box center [373, 208] width 154 height 154
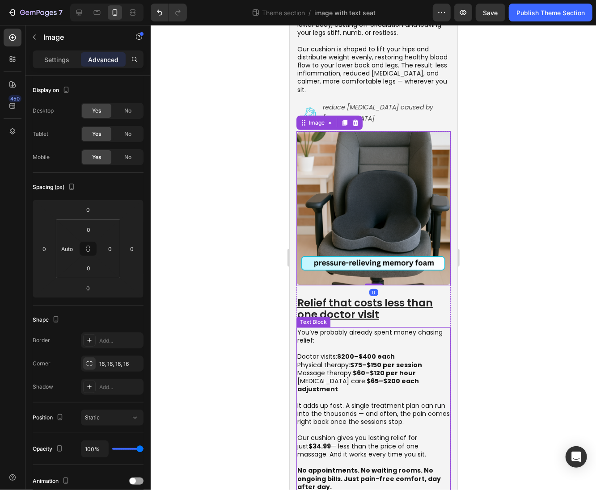
click at [353, 466] on strong "No appointments. No waiting rooms. No ongoing bills. Just pain-free comfort, da…" at bounding box center [368, 478] width 143 height 25
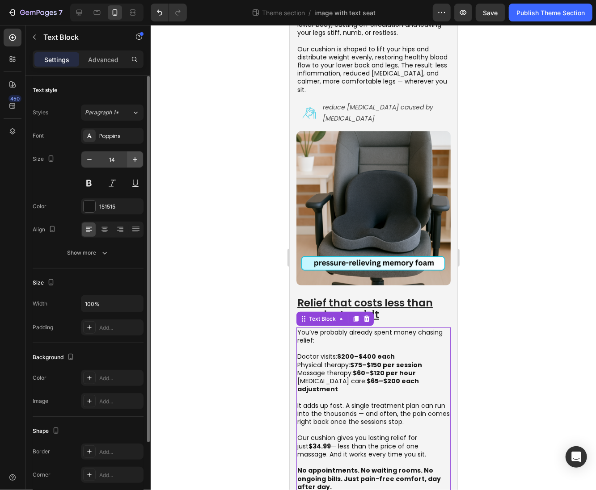
click at [131, 159] on icon "button" at bounding box center [134, 159] width 9 height 9
type input "15"
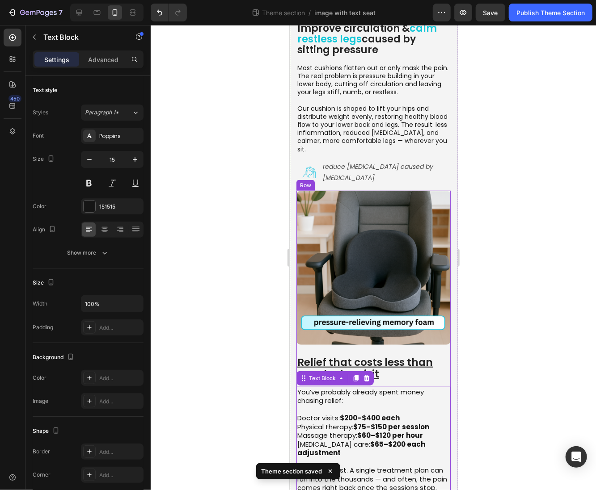
scroll to position [62, 0]
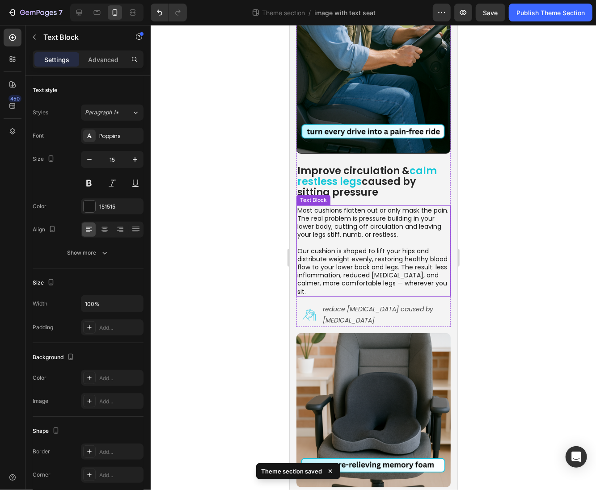
click at [344, 238] on p at bounding box center [373, 242] width 152 height 8
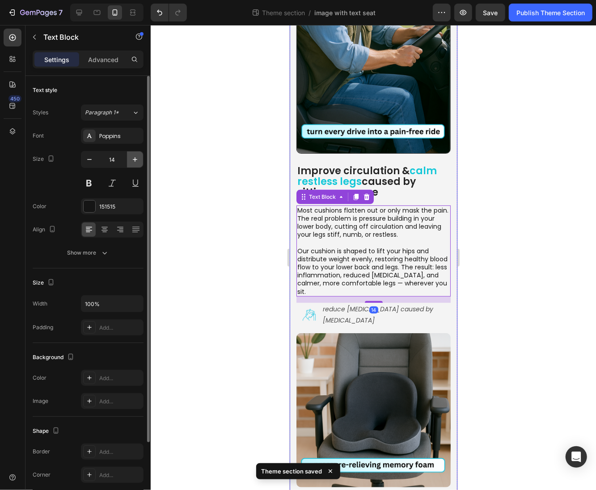
click at [141, 154] on button "button" at bounding box center [135, 159] width 16 height 16
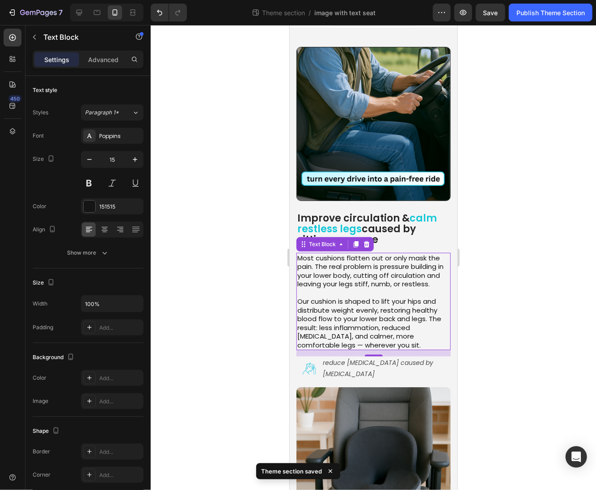
scroll to position [0, 0]
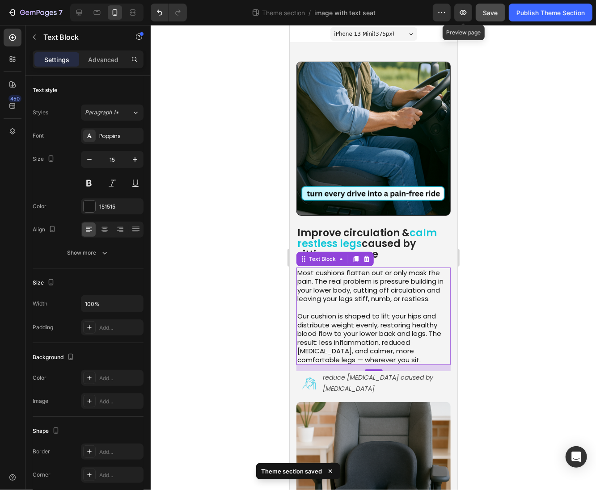
click at [477, 15] on button "Save" at bounding box center [489, 13] width 29 height 18
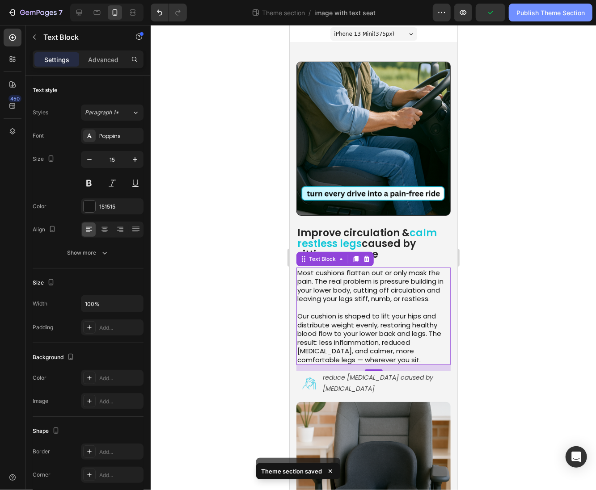
click at [522, 16] on div "Publish Theme Section" at bounding box center [550, 12] width 68 height 9
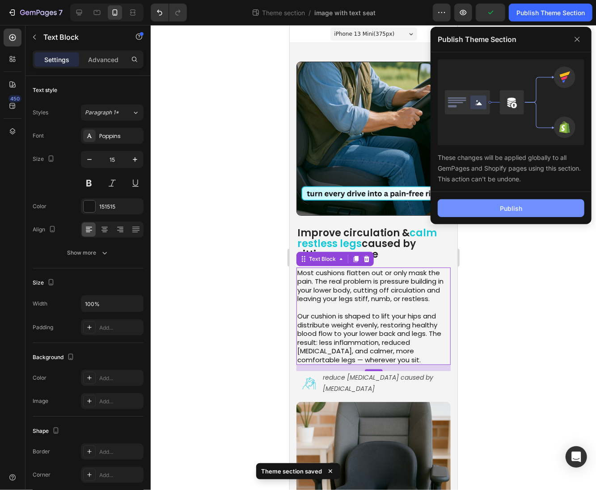
click at [499, 199] on button "Publish" at bounding box center [510, 208] width 147 height 18
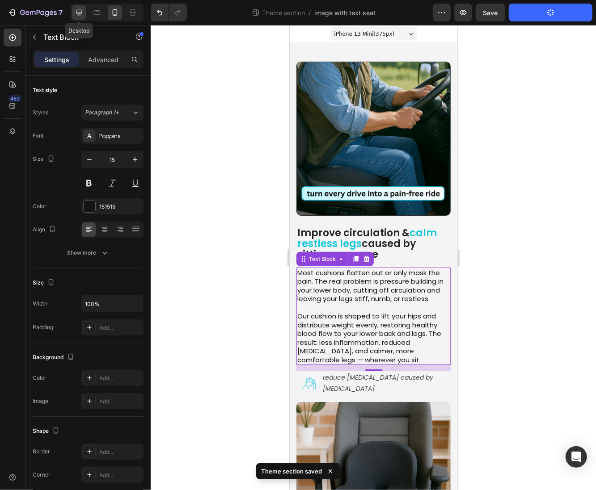
click at [79, 12] on icon at bounding box center [79, 13] width 6 height 6
type input "18"
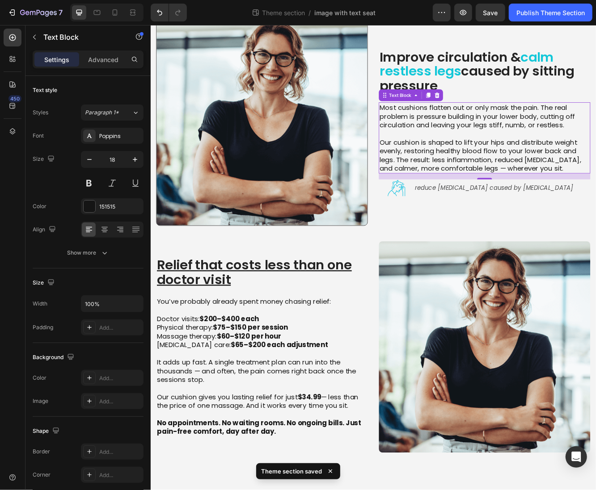
scroll to position [84, 0]
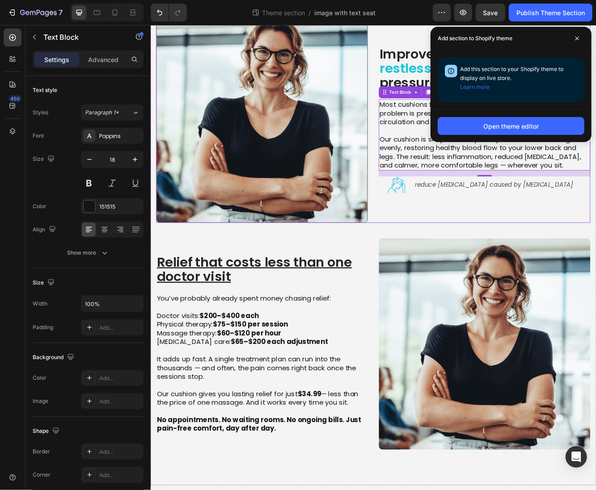
click at [413, 172] on div "Improve circulation & calm restless legs caused by sitting pressure Heading Mos…" at bounding box center [418, 136] width 523 height 255
